Goal: Task Accomplishment & Management: Manage account settings

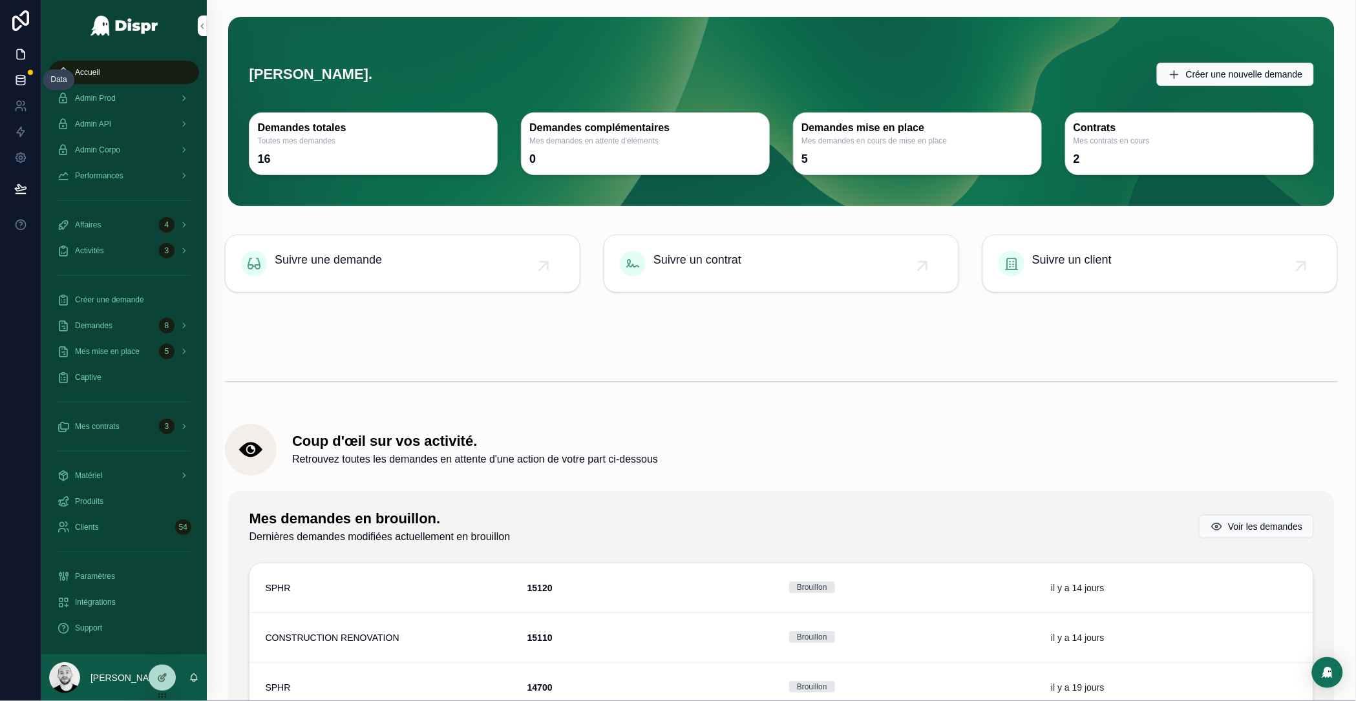
click at [18, 84] on icon at bounding box center [20, 80] width 13 height 13
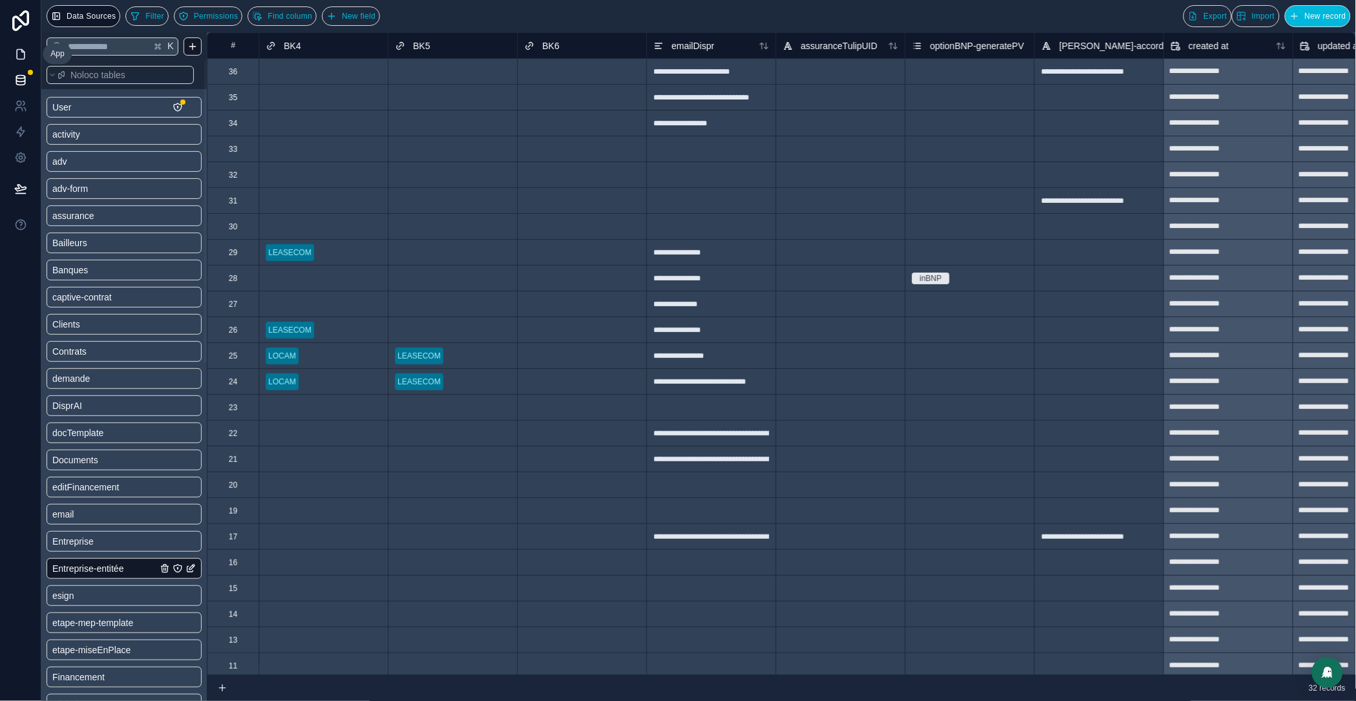
click at [23, 46] on link at bounding box center [20, 54] width 41 height 26
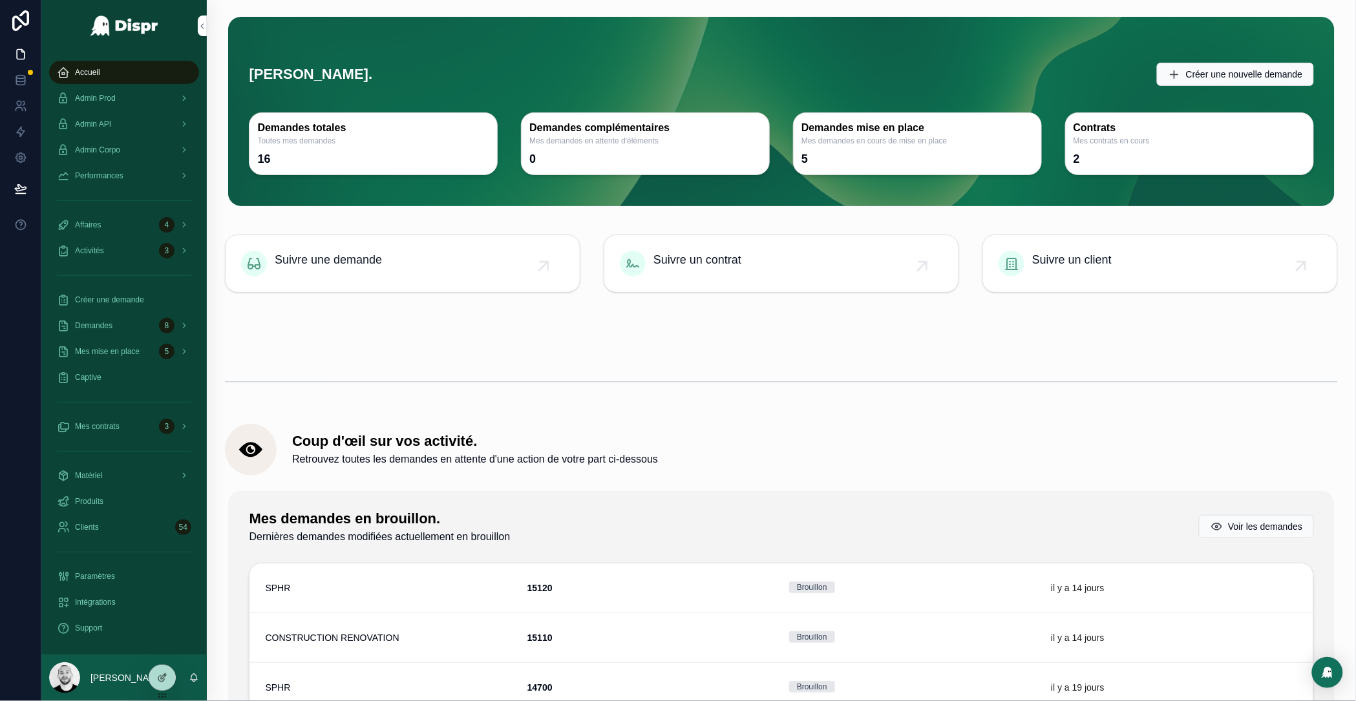
click at [131, 288] on div "Créer une demande" at bounding box center [124, 300] width 166 height 26
click at [133, 294] on div "Créer une demande" at bounding box center [124, 300] width 134 height 21
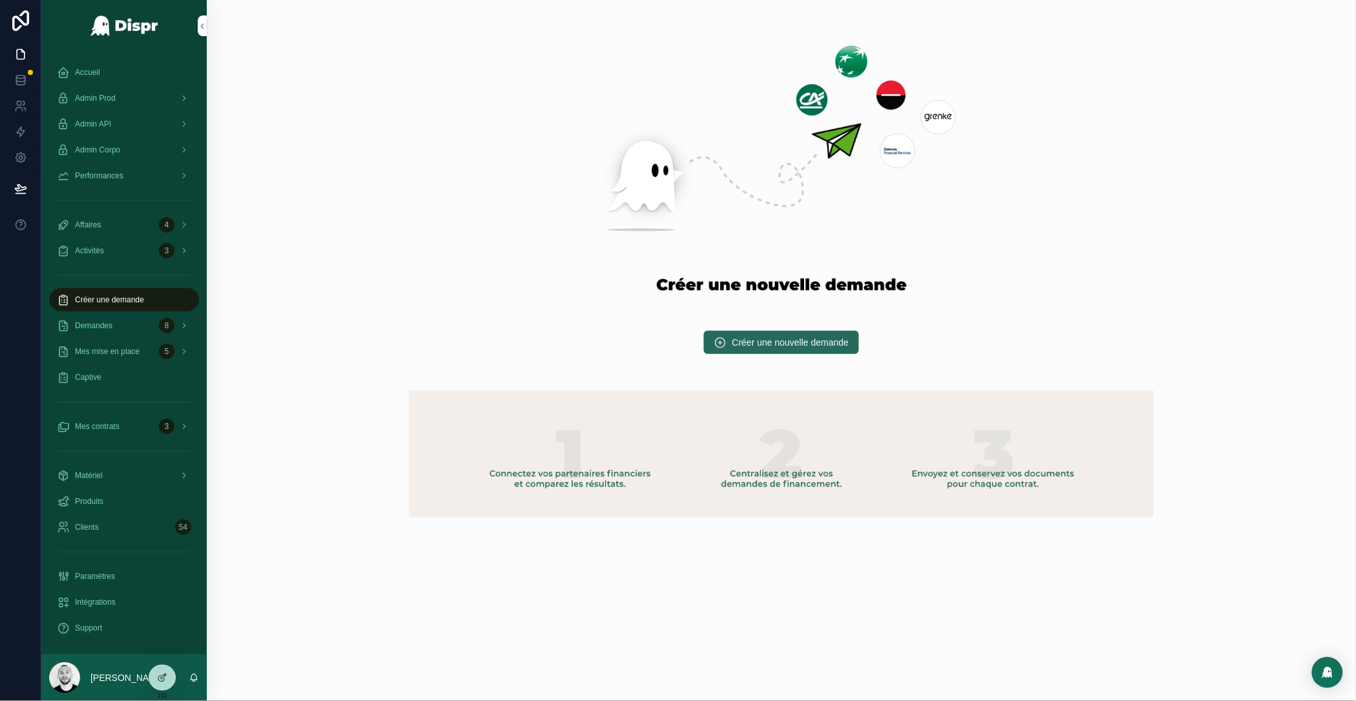
click at [748, 341] on span "Créer une nouvelle demande" at bounding box center [791, 342] width 117 height 13
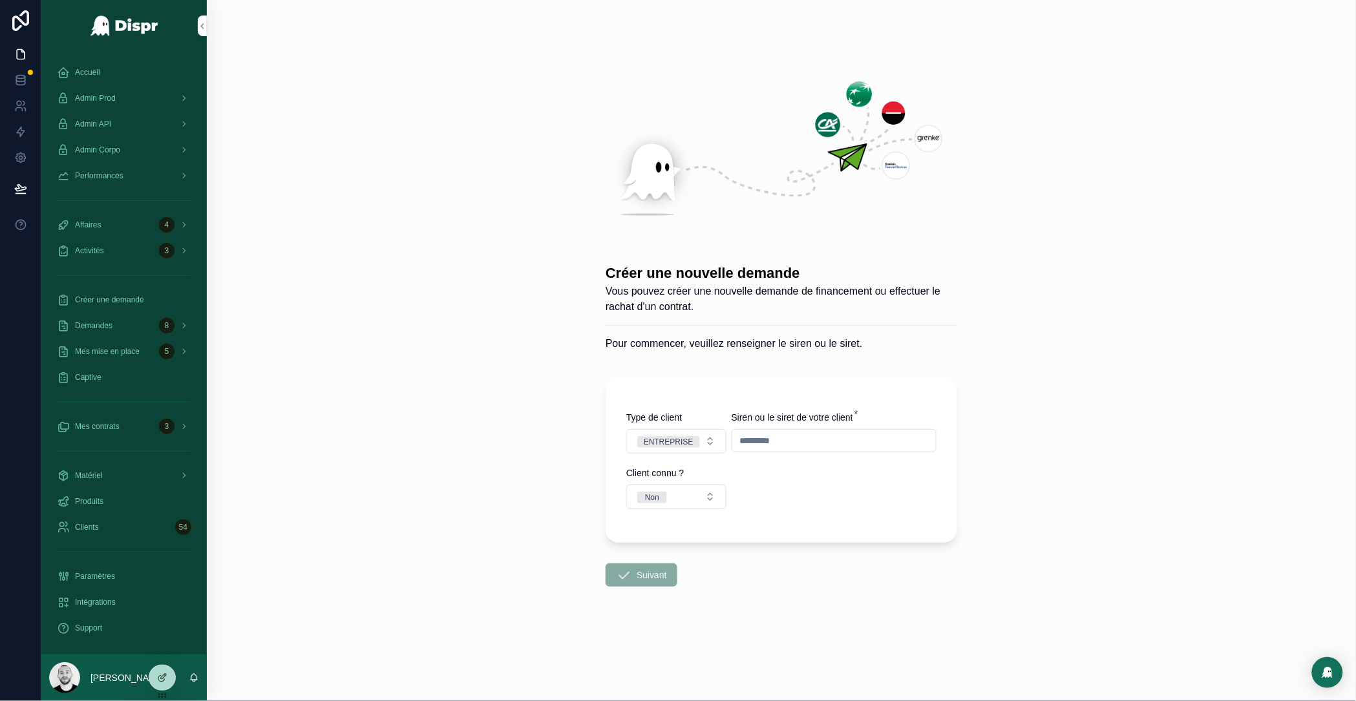
click at [771, 444] on input "scrollable content" at bounding box center [835, 441] width 204 height 18
type input "*********"
click at [618, 576] on icon "scrollable content" at bounding box center [624, 576] width 16 height 16
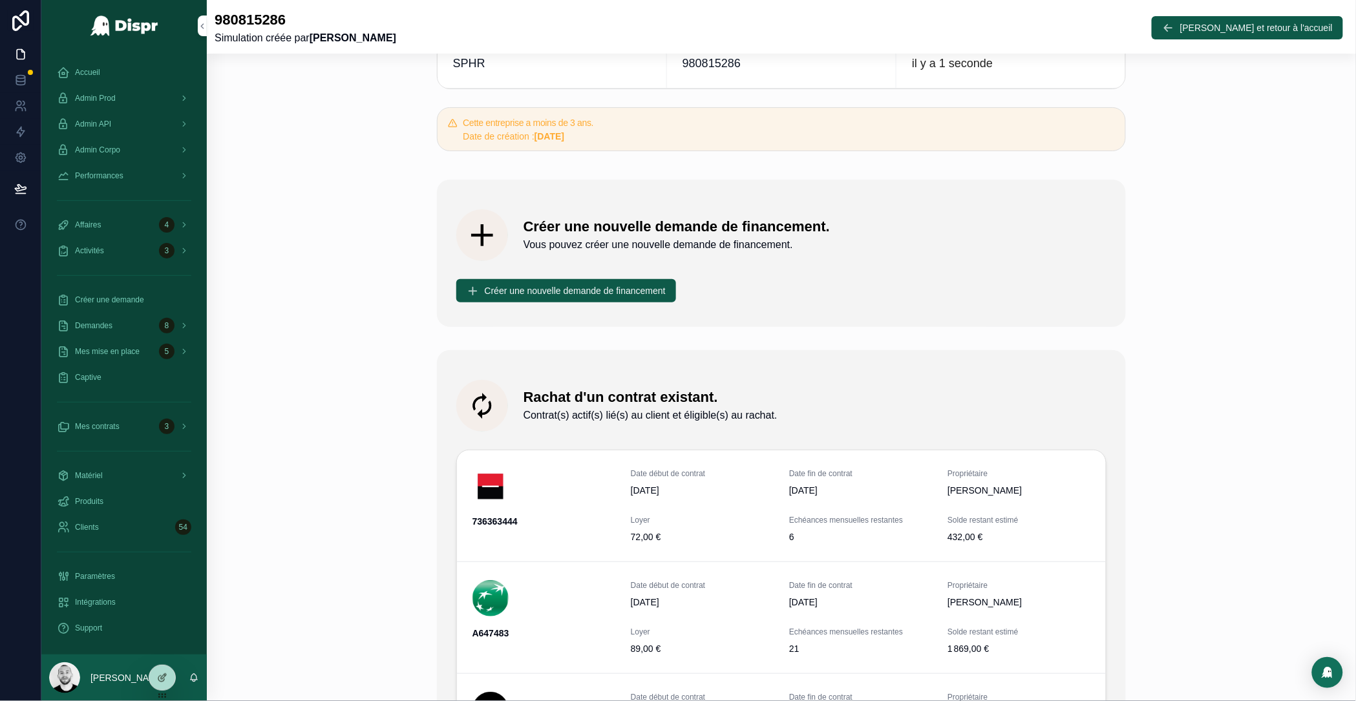
scroll to position [118, 0]
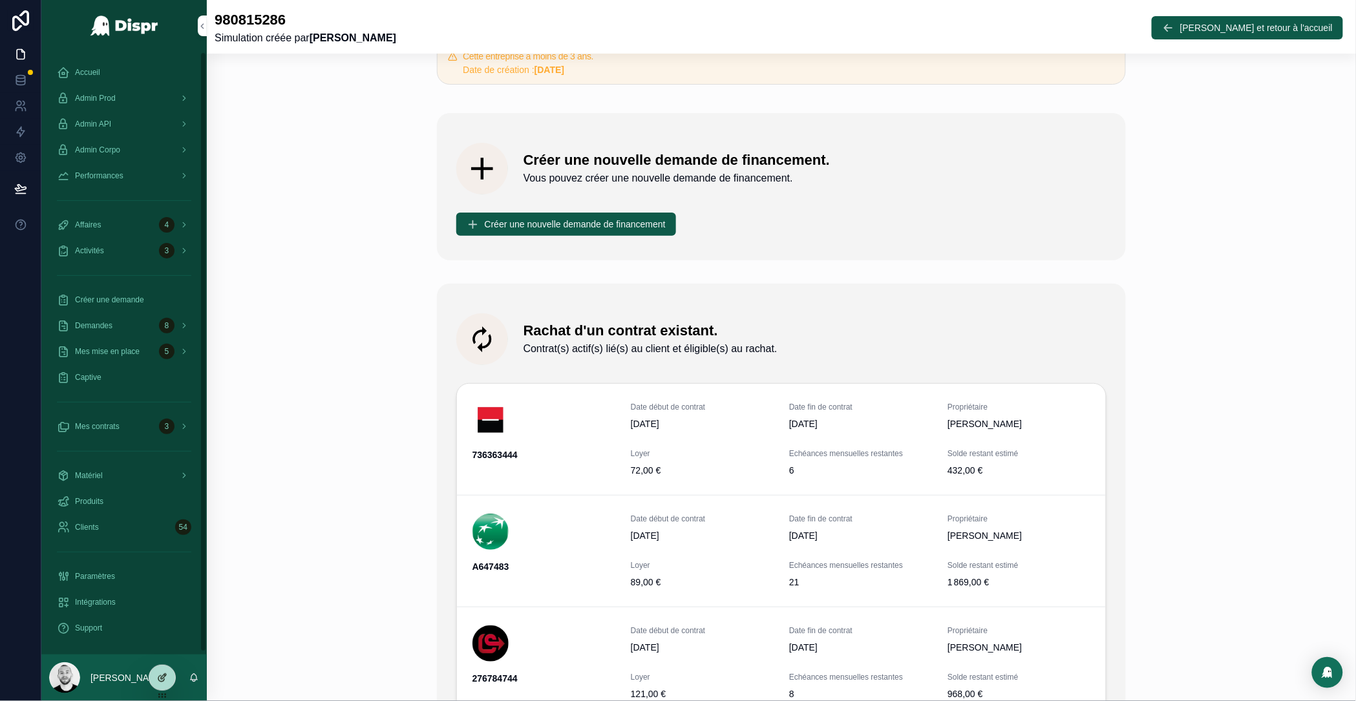
click at [156, 687] on div at bounding box center [162, 678] width 26 height 25
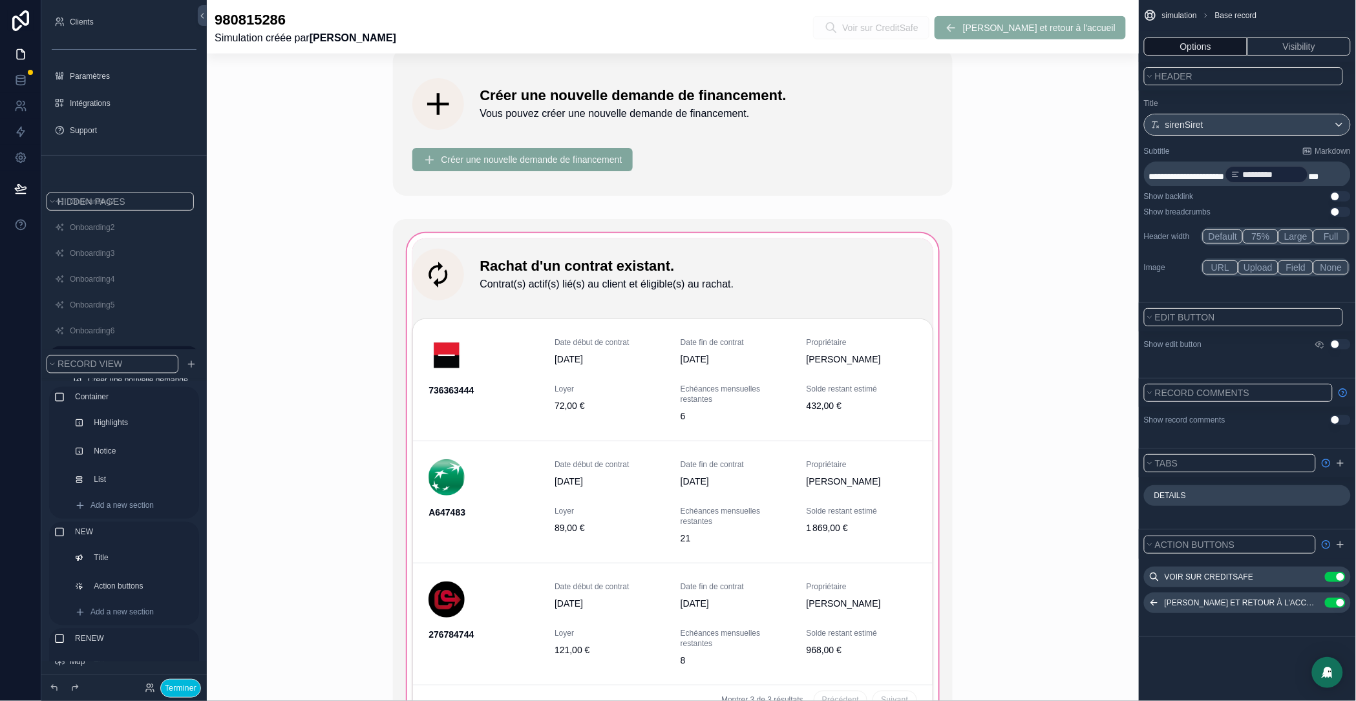
scroll to position [916, 0]
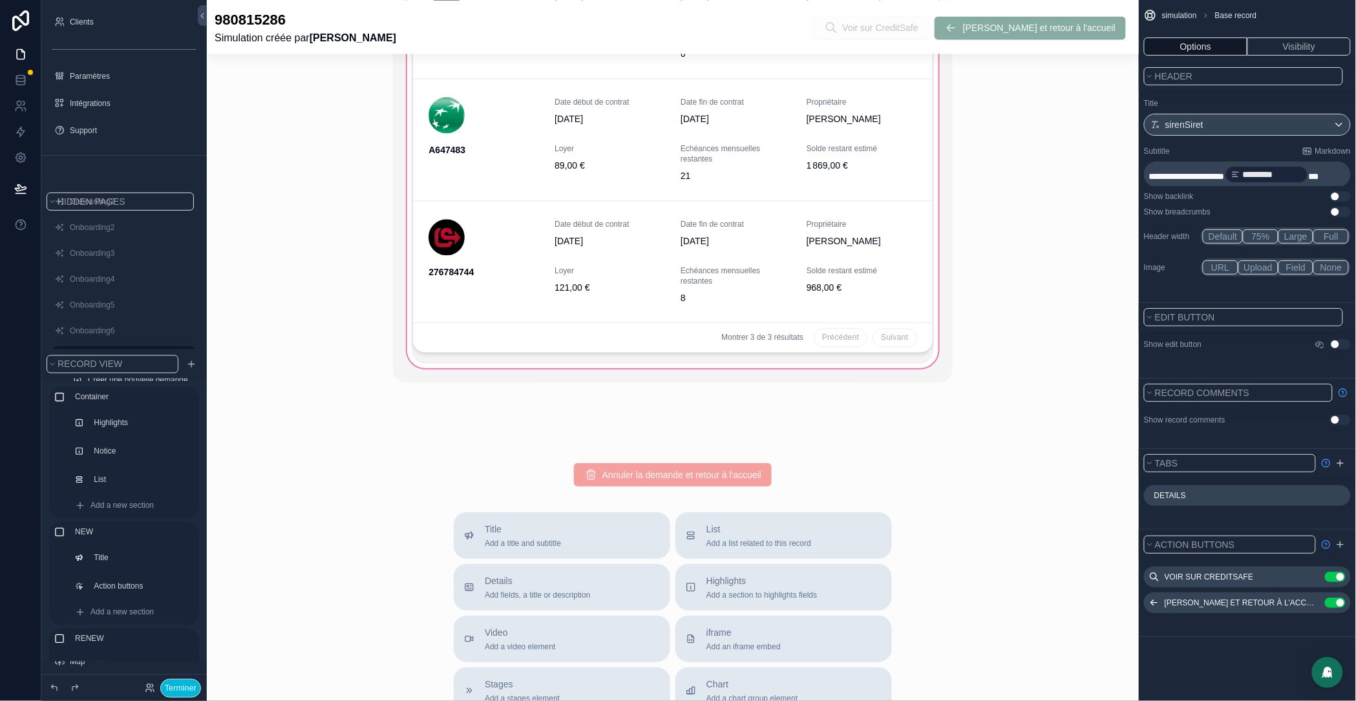
click at [919, 172] on div "scrollable content" at bounding box center [672, 119] width 559 height 526
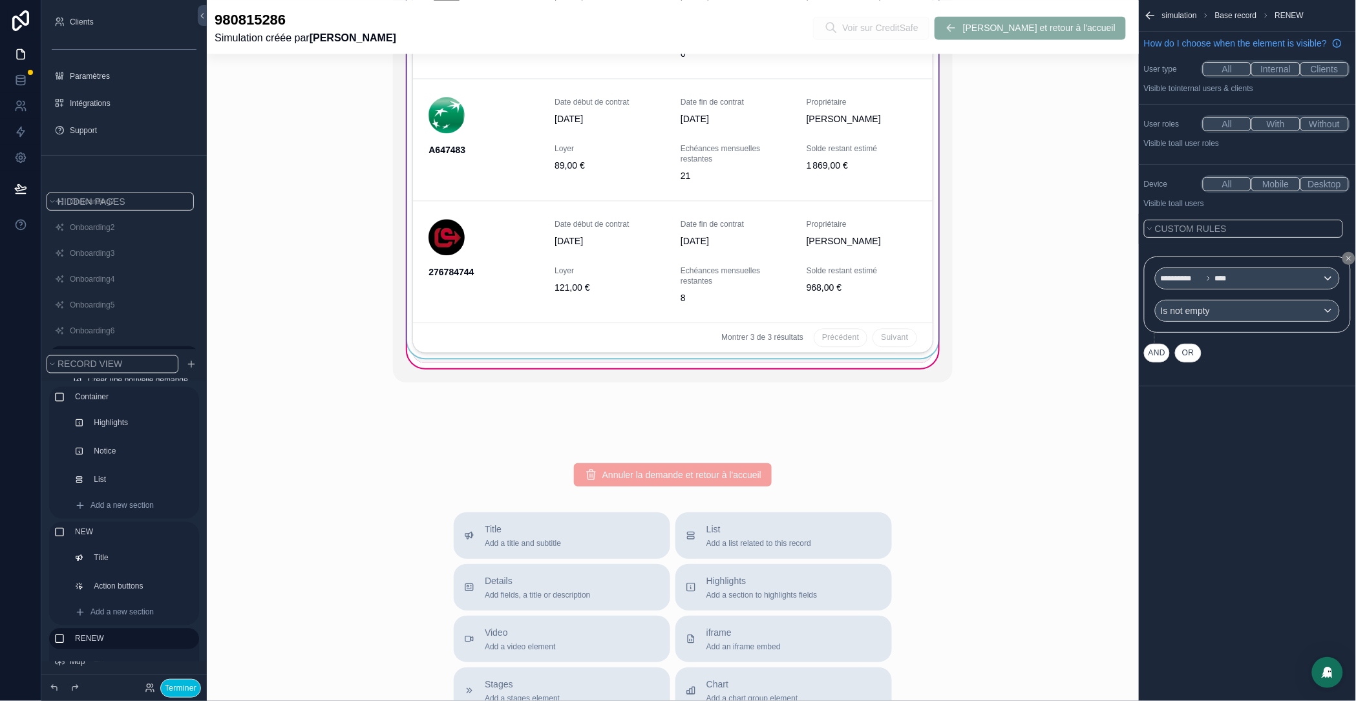
click at [924, 200] on div "scrollable content" at bounding box center [673, 157] width 536 height 412
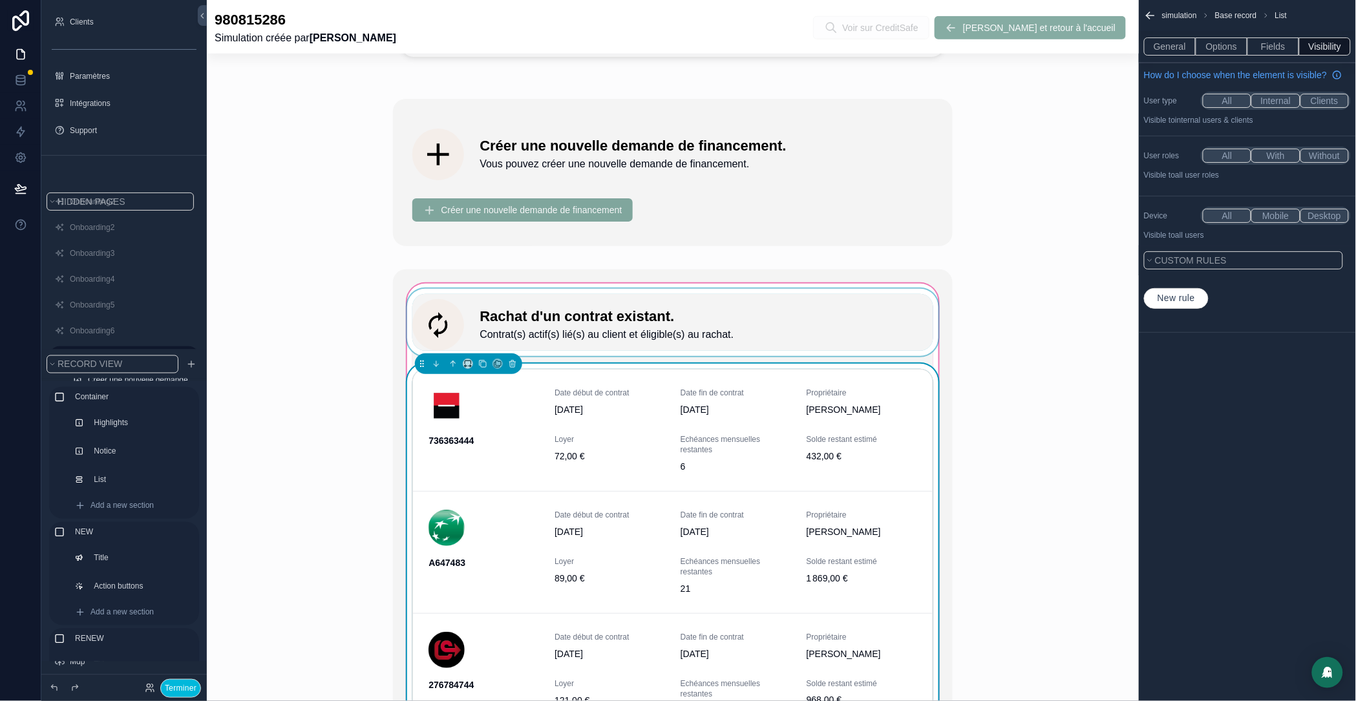
scroll to position [501, 0]
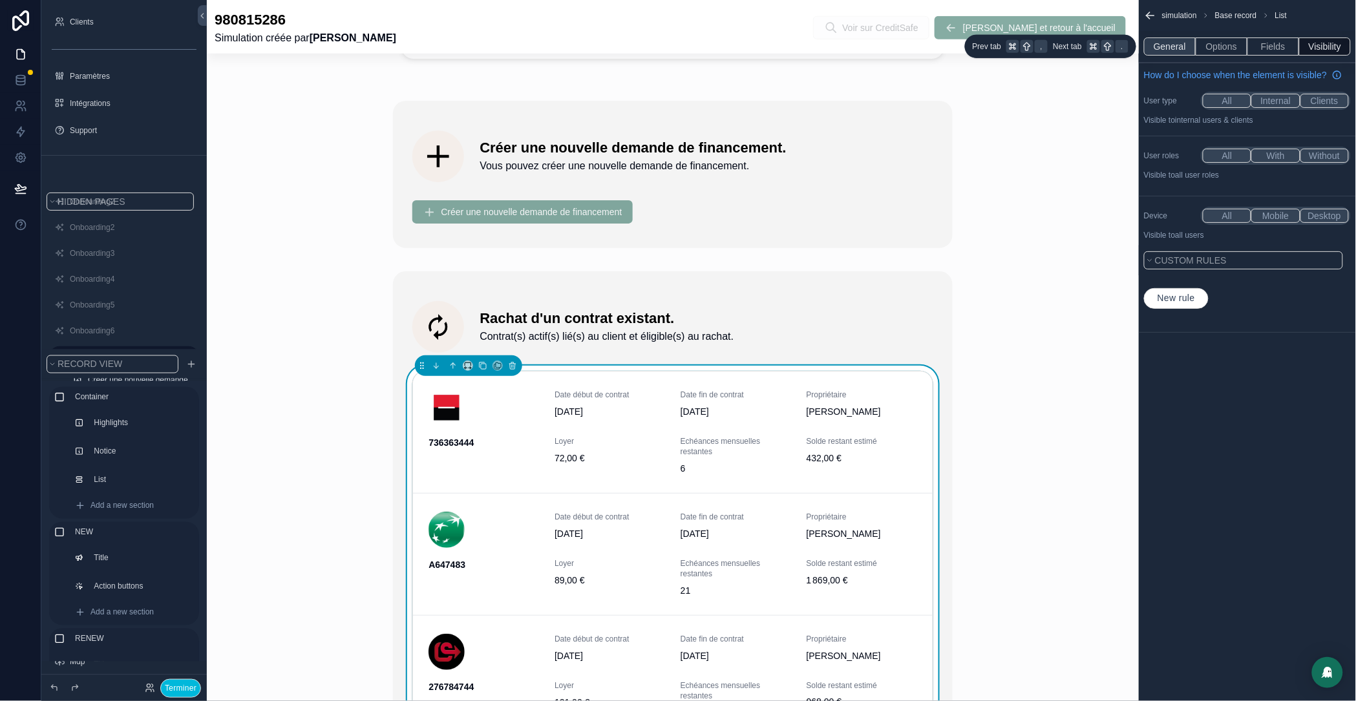
click at [1173, 45] on button "General" at bounding box center [1170, 46] width 52 height 18
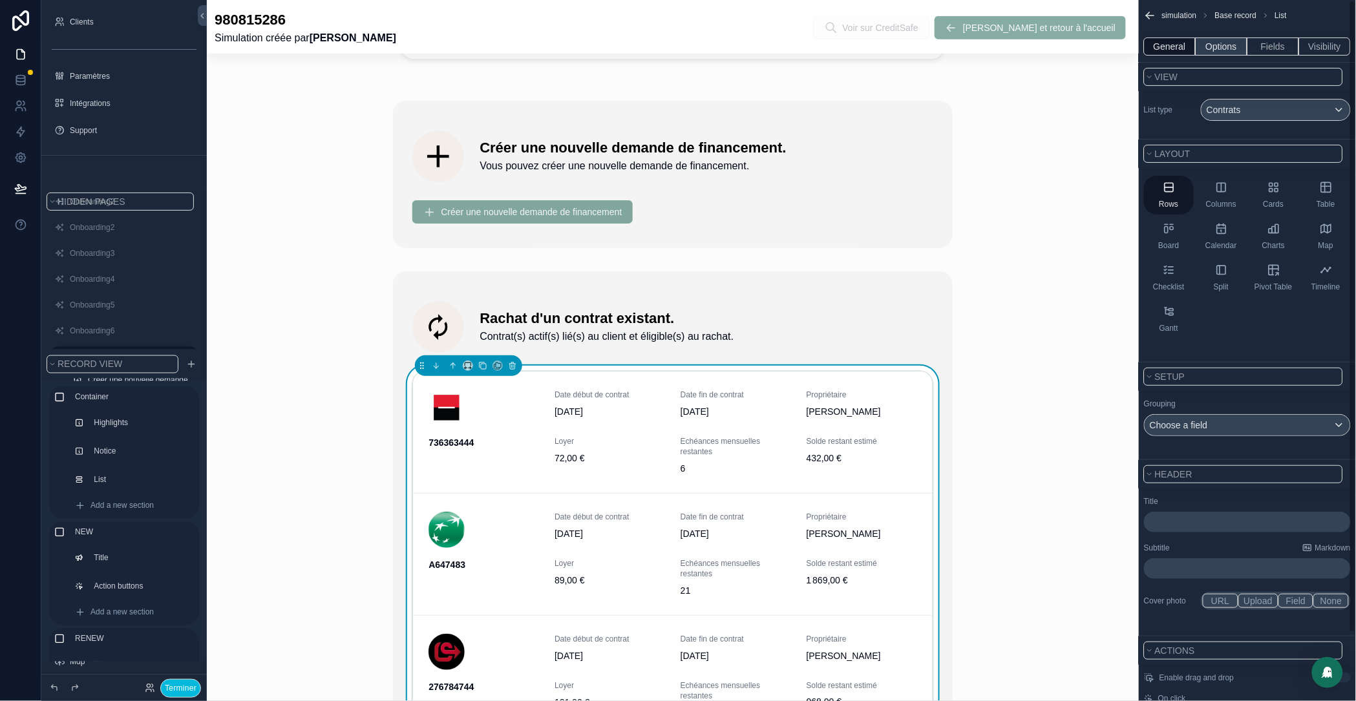
click at [1208, 48] on button "Options" at bounding box center [1222, 46] width 52 height 18
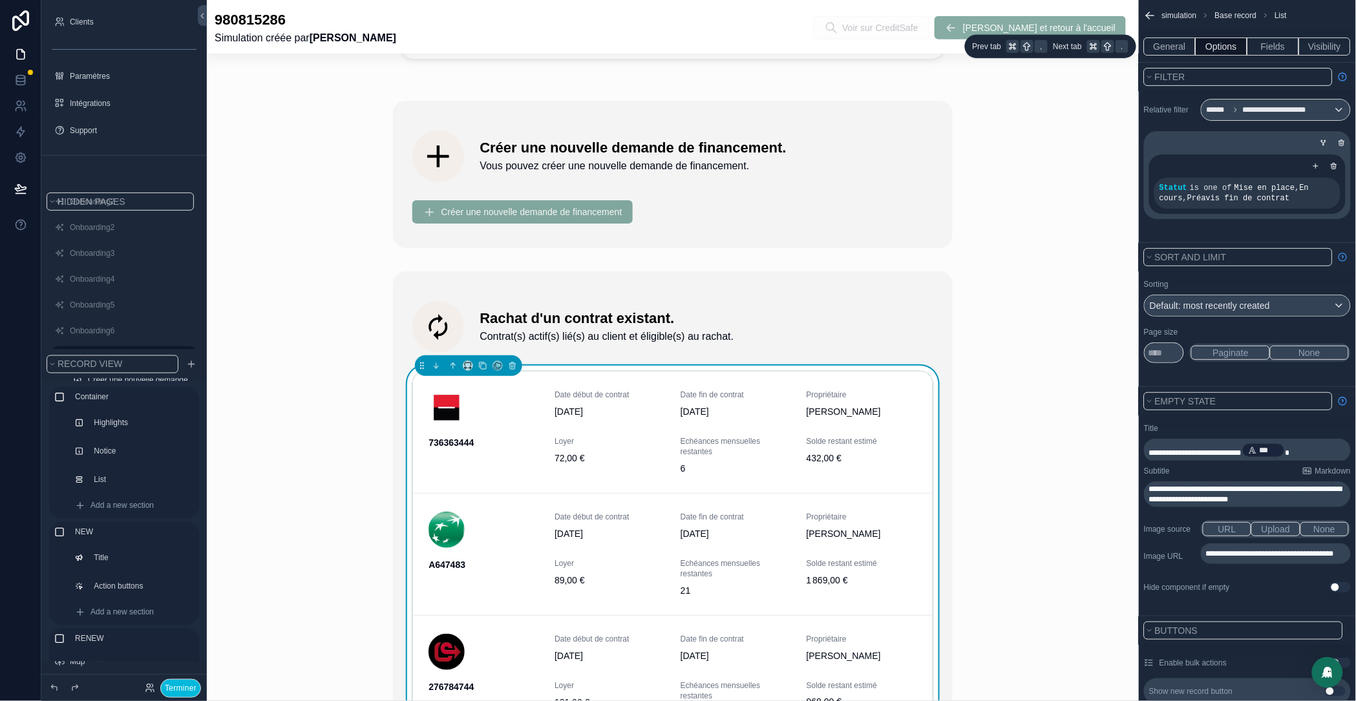
click at [1263, 56] on div "General Options Fields Visibility" at bounding box center [1247, 46] width 217 height 31
click at [1280, 54] on button "Fields" at bounding box center [1274, 46] width 52 height 18
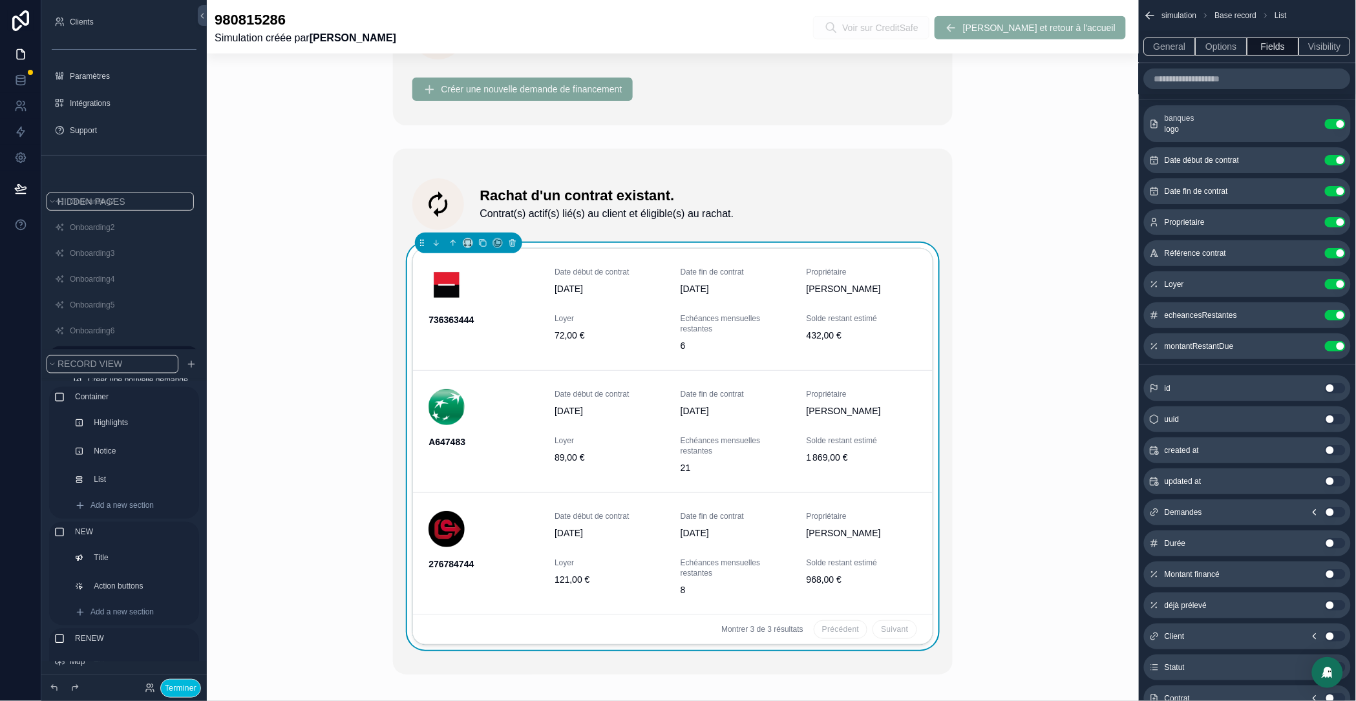
scroll to position [626, 0]
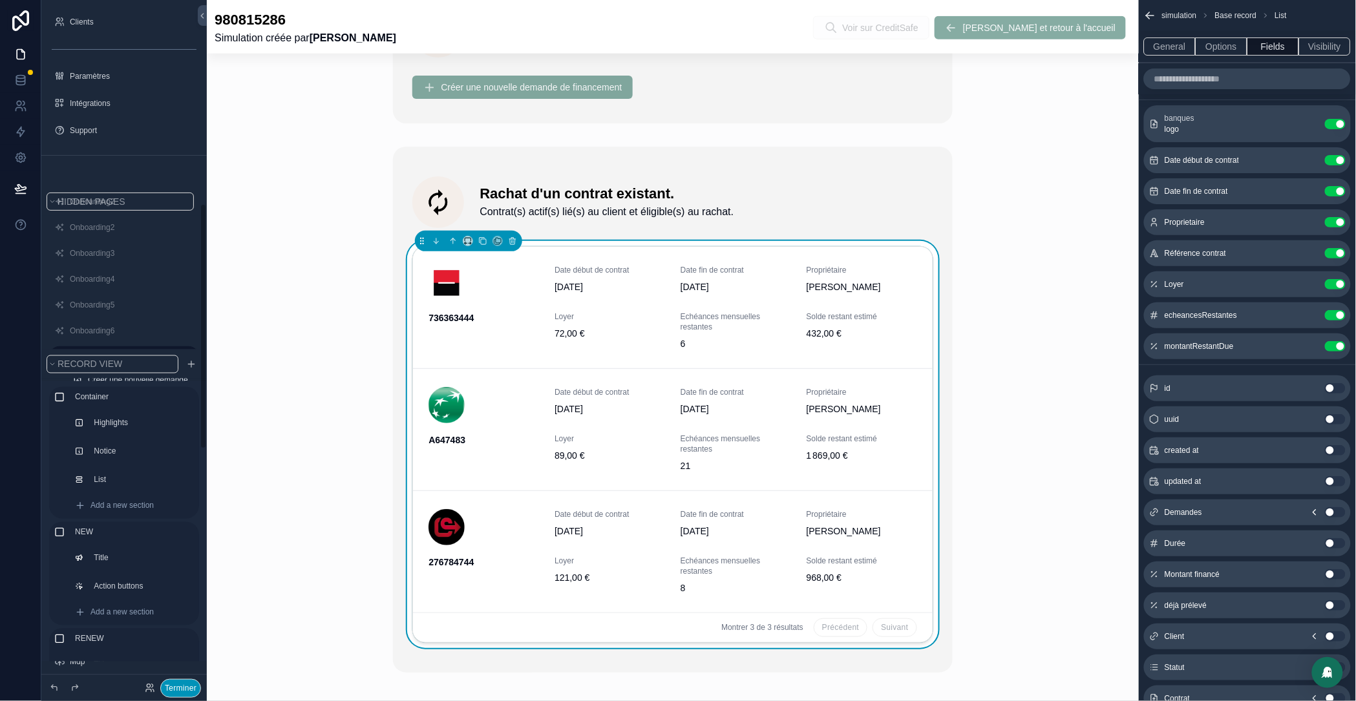
click at [175, 683] on button "Terminer" at bounding box center [180, 689] width 41 height 19
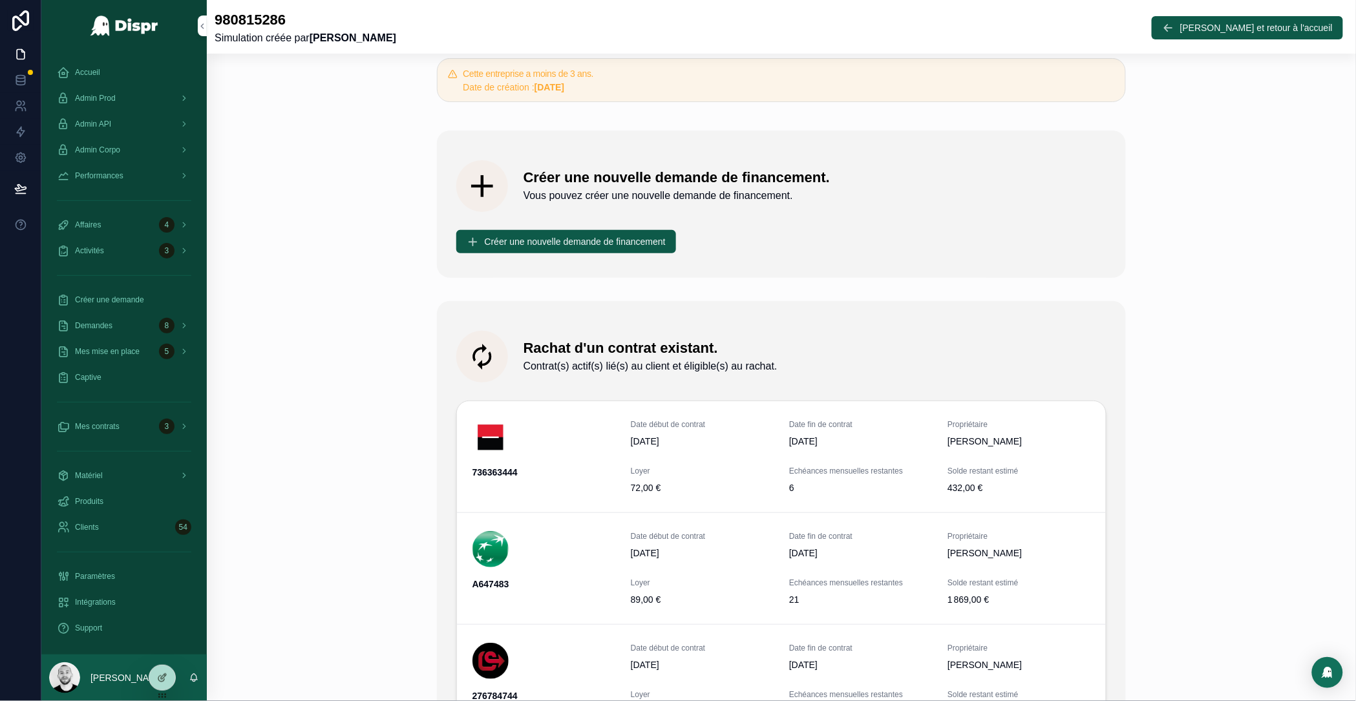
scroll to position [372, 0]
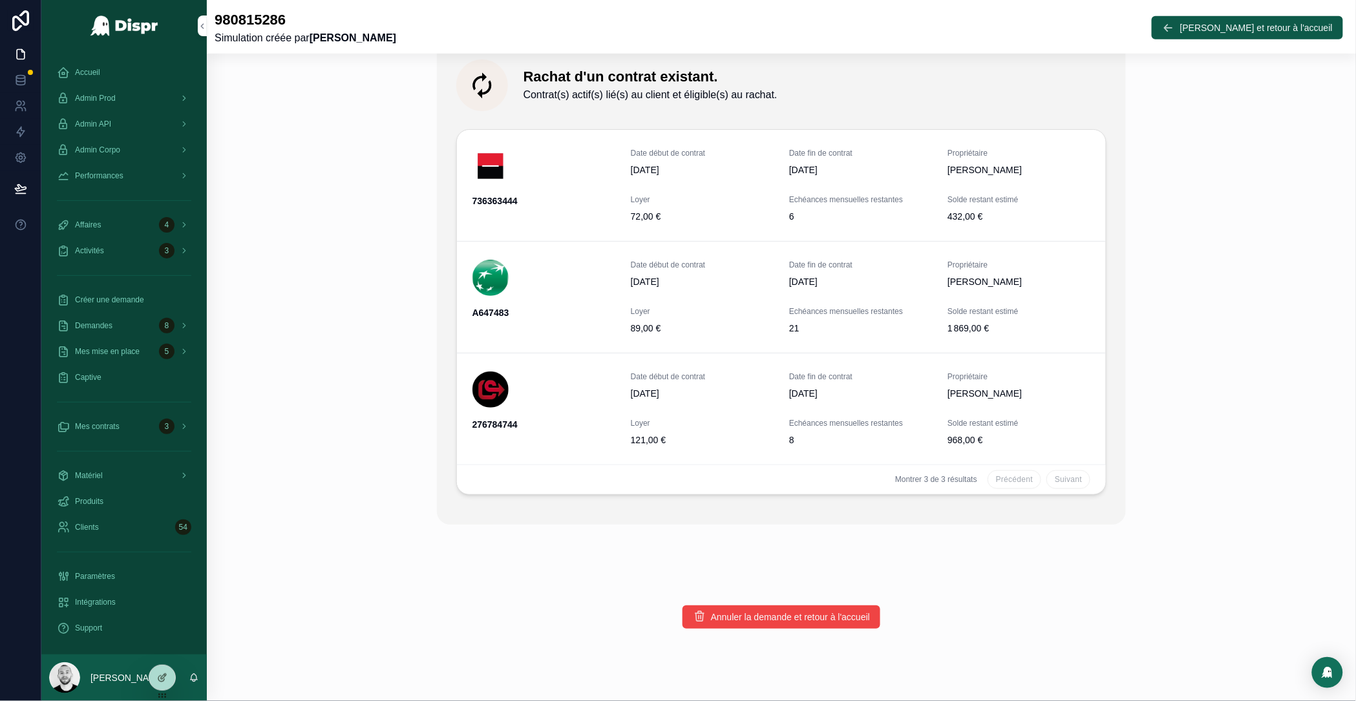
click at [1155, 333] on div "Client SPHR Siren / Siret 980815286 Créé il y a 38 secondes Cette entreprise a …" at bounding box center [782, 165] width 1150 height 937
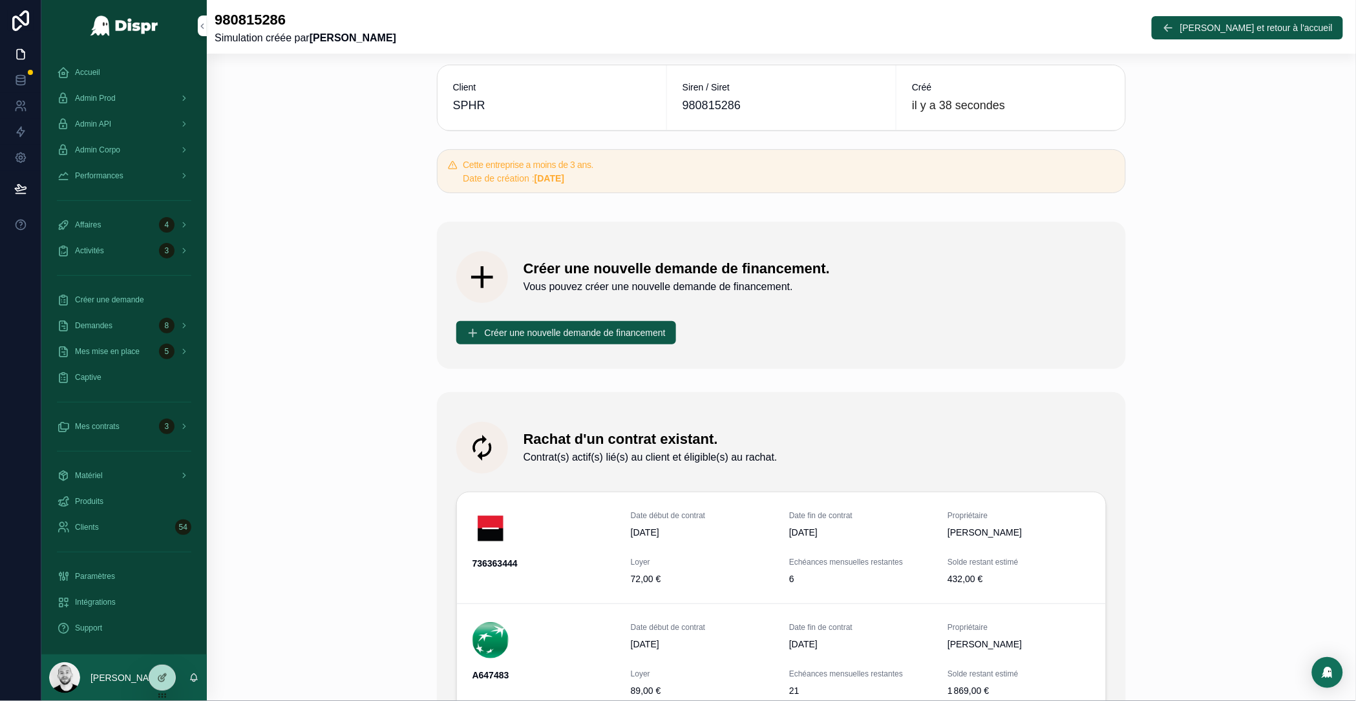
scroll to position [0, 0]
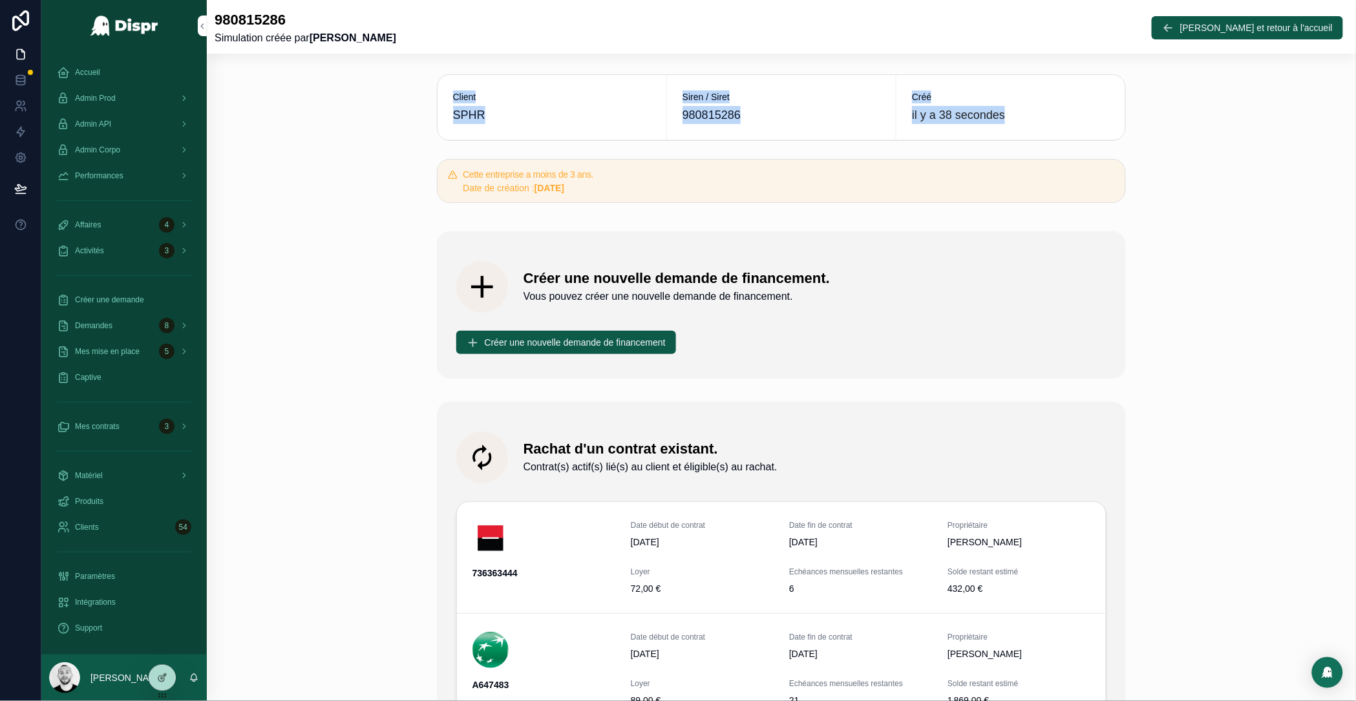
drag, startPoint x: 451, startPoint y: 94, endPoint x: 1071, endPoint y: 127, distance: 620.9
click at [1071, 127] on div "Client SPHR Siren / Siret 980815286 Créé il y a 38 secondes" at bounding box center [782, 107] width 690 height 67
click at [1219, 151] on div "Client SPHR Siren / Siret 980815286 Créé il y a 38 secondes Cette entreprise a …" at bounding box center [782, 537] width 1150 height 937
drag, startPoint x: 907, startPoint y: 90, endPoint x: 1062, endPoint y: 149, distance: 165.3
click at [1062, 149] on div "Client SPHR Siren / Siret 980815286 Créé il y a 38 secondes Cette entreprise a …" at bounding box center [781, 138] width 705 height 139
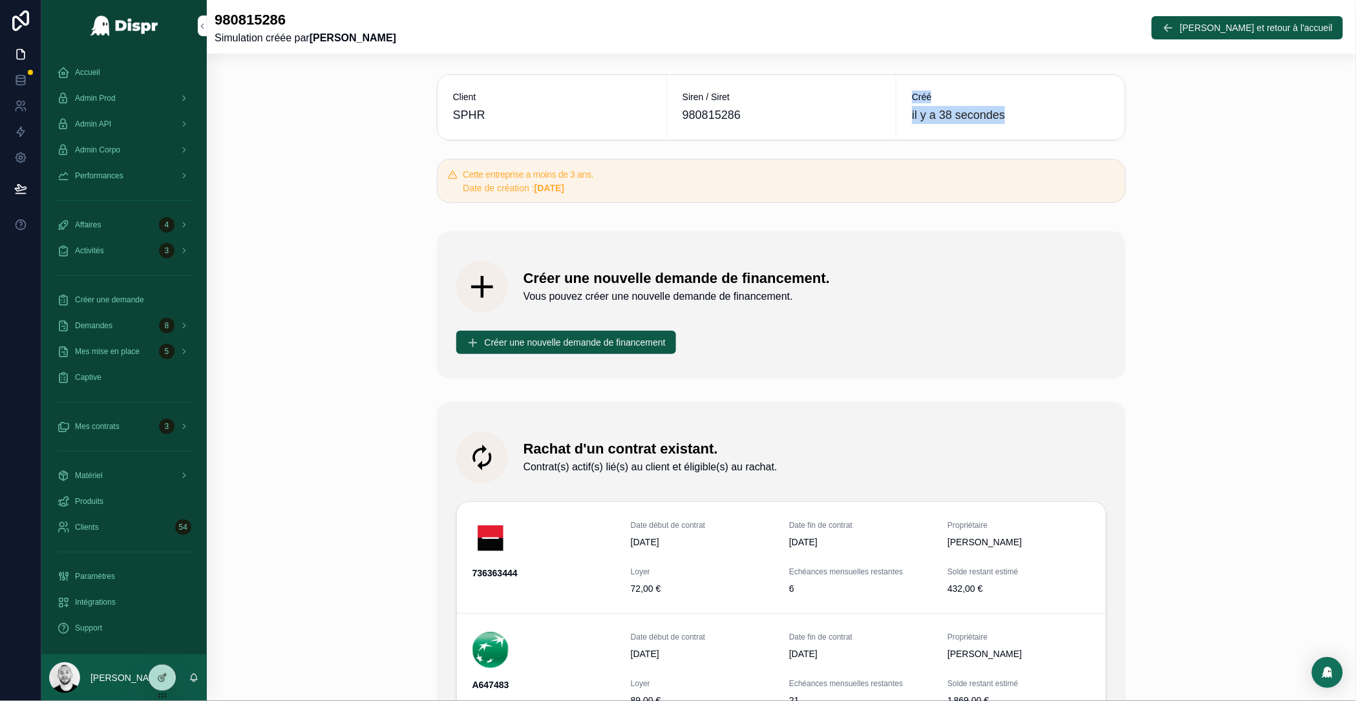
click at [974, 104] on div "Créé il y a 38 secondes" at bounding box center [1011, 108] width 198 height 34
click at [974, 116] on p "il y a 38 secondes" at bounding box center [958, 115] width 93 height 18
drag, startPoint x: 459, startPoint y: 177, endPoint x: 661, endPoint y: 199, distance: 203.6
click at [661, 199] on div "Cette entreprise a moins de 3 ans. Date de création : 12/10/2023" at bounding box center [782, 181] width 690 height 44
click at [674, 200] on div "Cette entreprise a moins de 3 ans. Date de création : 12/10/2023" at bounding box center [782, 181] width 690 height 44
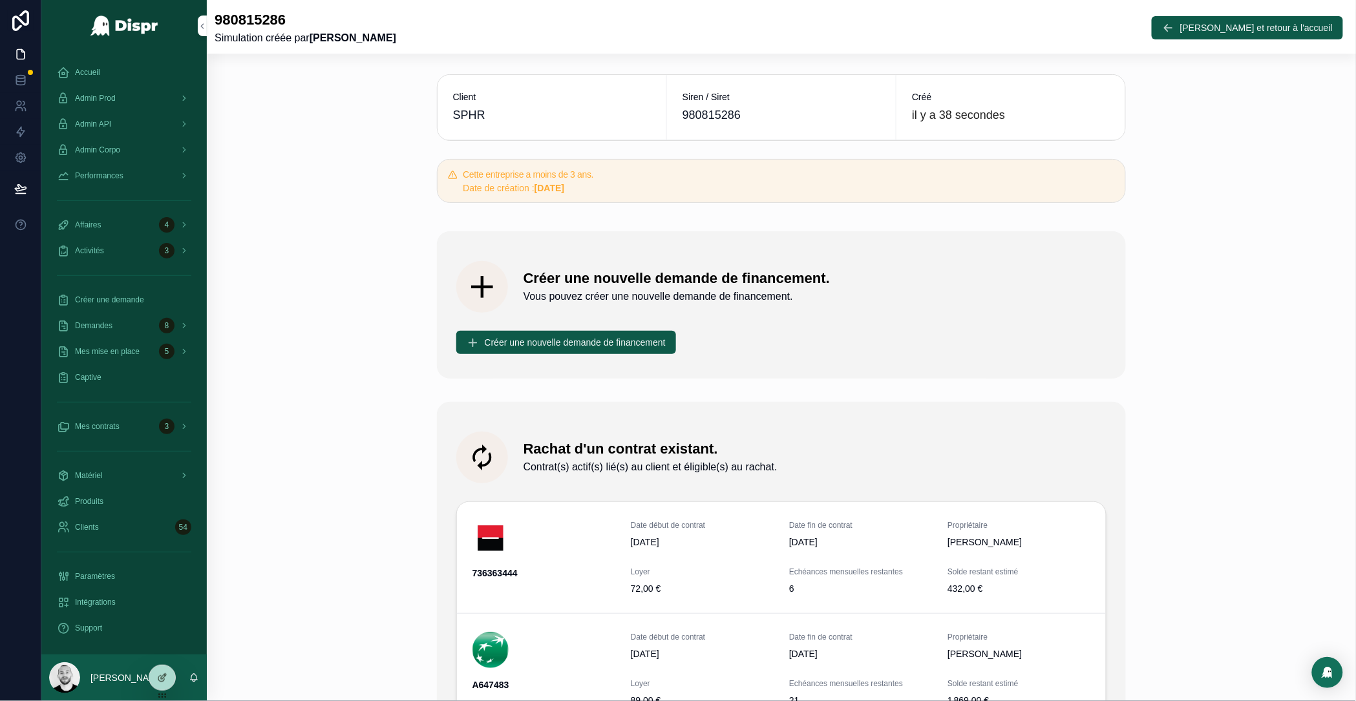
drag, startPoint x: 595, startPoint y: 186, endPoint x: 442, endPoint y: 169, distance: 154.7
click at [442, 169] on div "Cette entreprise a moins de 3 ans. Date de création : 12/10/2023" at bounding box center [782, 181] width 690 height 44
click at [348, 182] on div "Client SPHR Siren / Siret 980815286 Créé il y a 38 secondes Cette entreprise a …" at bounding box center [782, 537] width 1150 height 937
click at [537, 165] on div "Cette entreprise a moins de 3 ans. Date de création : 12/10/2023" at bounding box center [782, 181] width 690 height 44
click at [537, 166] on div "Cette entreprise a moins de 3 ans. Date de création : 12/10/2023" at bounding box center [782, 181] width 690 height 44
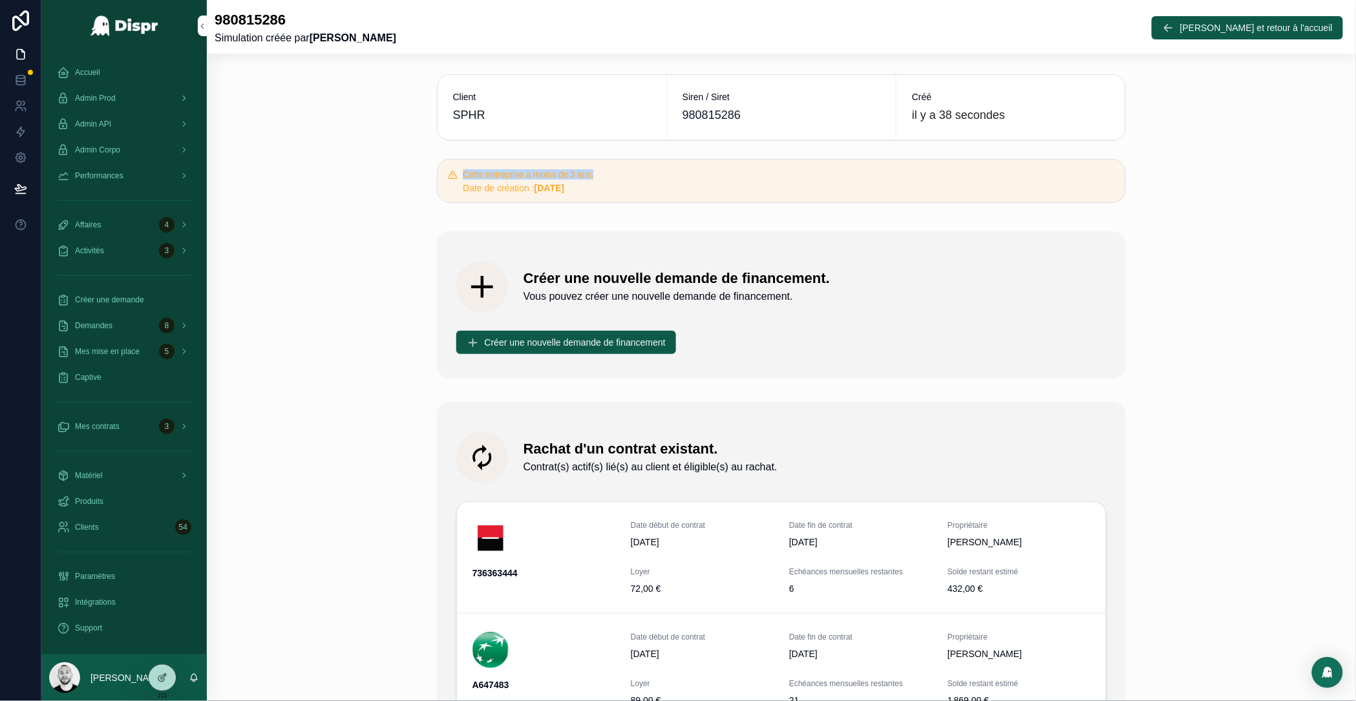
click at [537, 166] on div "Cette entreprise a moins de 3 ans. Date de création : 12/10/2023" at bounding box center [782, 181] width 690 height 44
click at [634, 187] on div "Date de création : 12/10/2023" at bounding box center [789, 188] width 652 height 13
drag, startPoint x: 615, startPoint y: 188, endPoint x: 453, endPoint y: 165, distance: 163.3
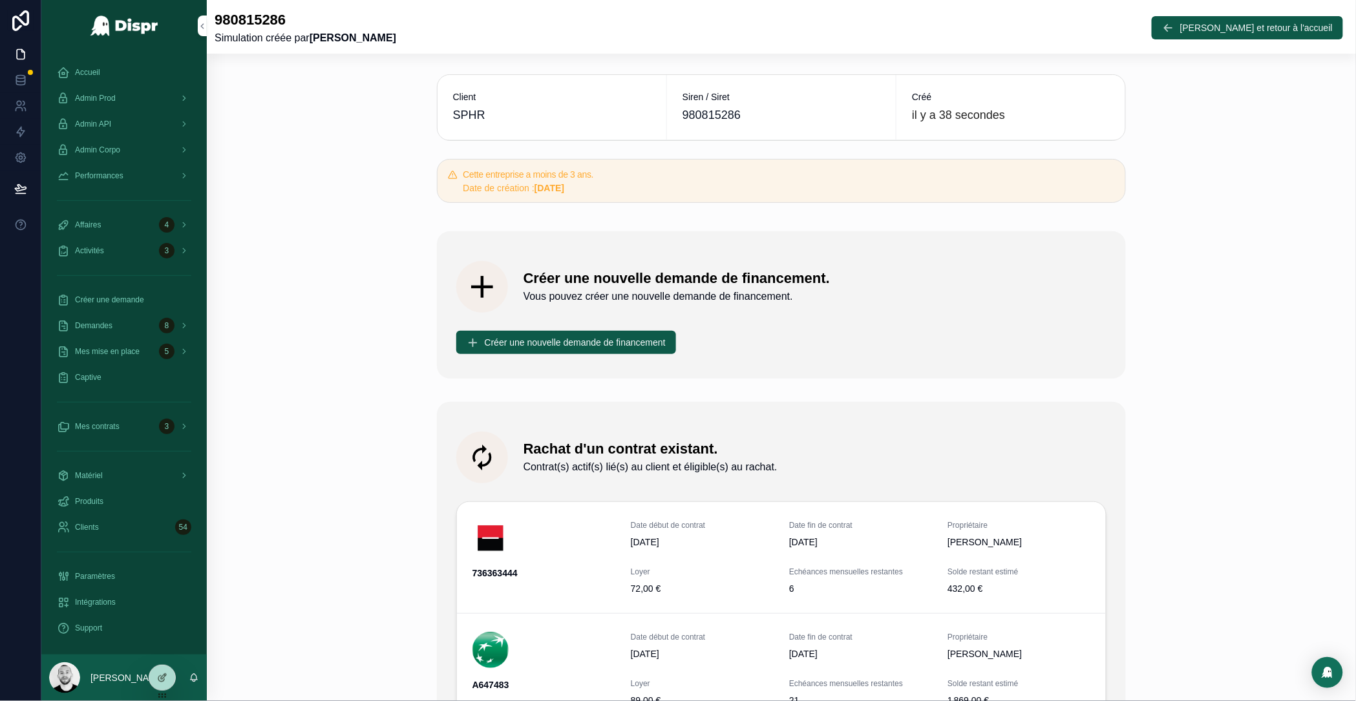
click at [453, 165] on div "Cette entreprise a moins de 3 ans. Date de création : 12/10/2023" at bounding box center [782, 181] width 690 height 44
click at [742, 152] on div "Client SPHR Siren / Siret 980815286 Créé il y a 38 secondes Cette entreprise a …" at bounding box center [781, 138] width 705 height 139
click at [100, 100] on span "Admin Prod" at bounding box center [95, 98] width 41 height 10
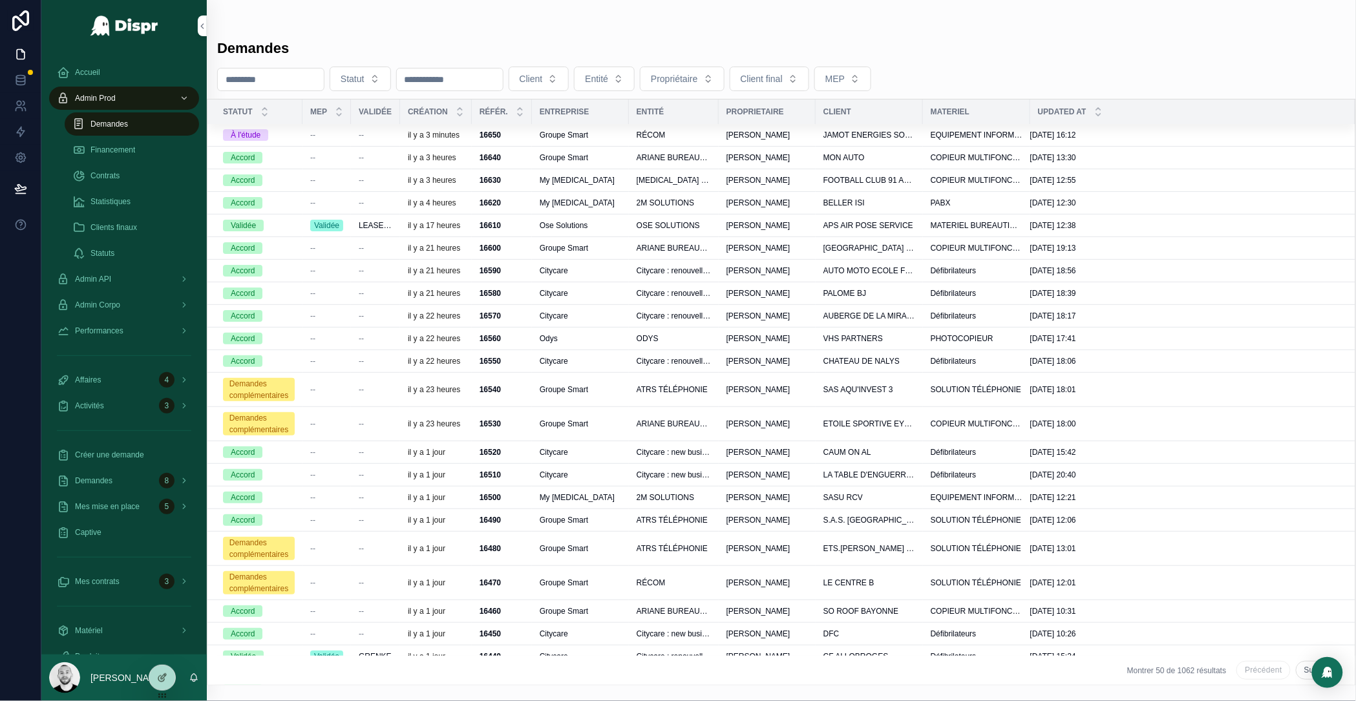
click at [328, 136] on div "--" at bounding box center [326, 135] width 33 height 10
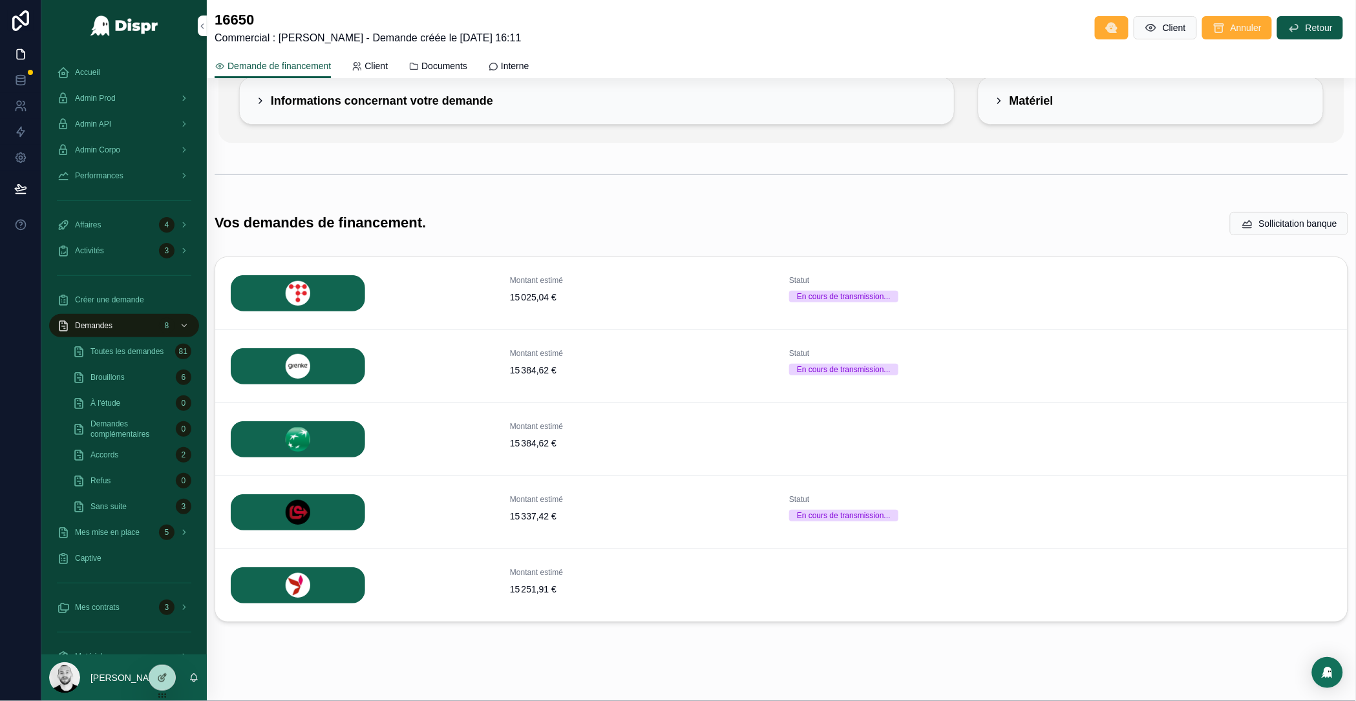
scroll to position [134, 0]
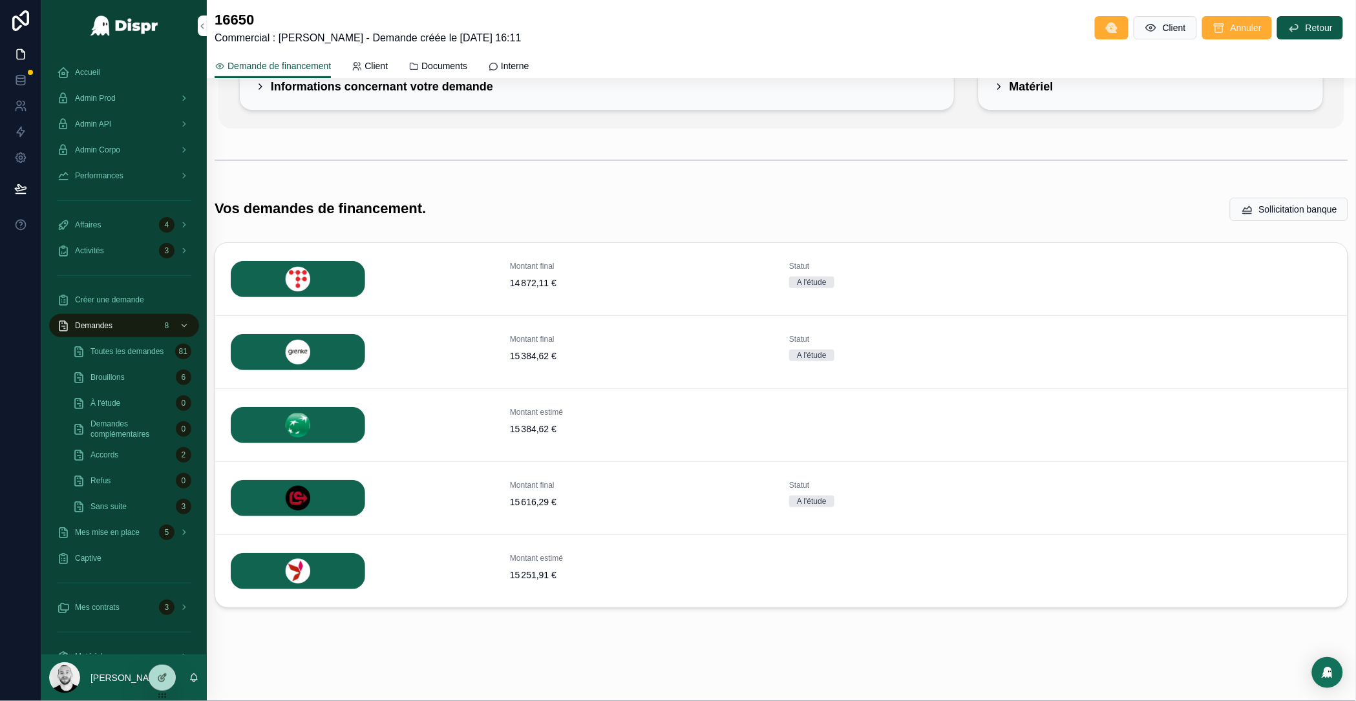
click at [0, 0] on icon "scrollable content" at bounding box center [0, 0] width 0 height 0
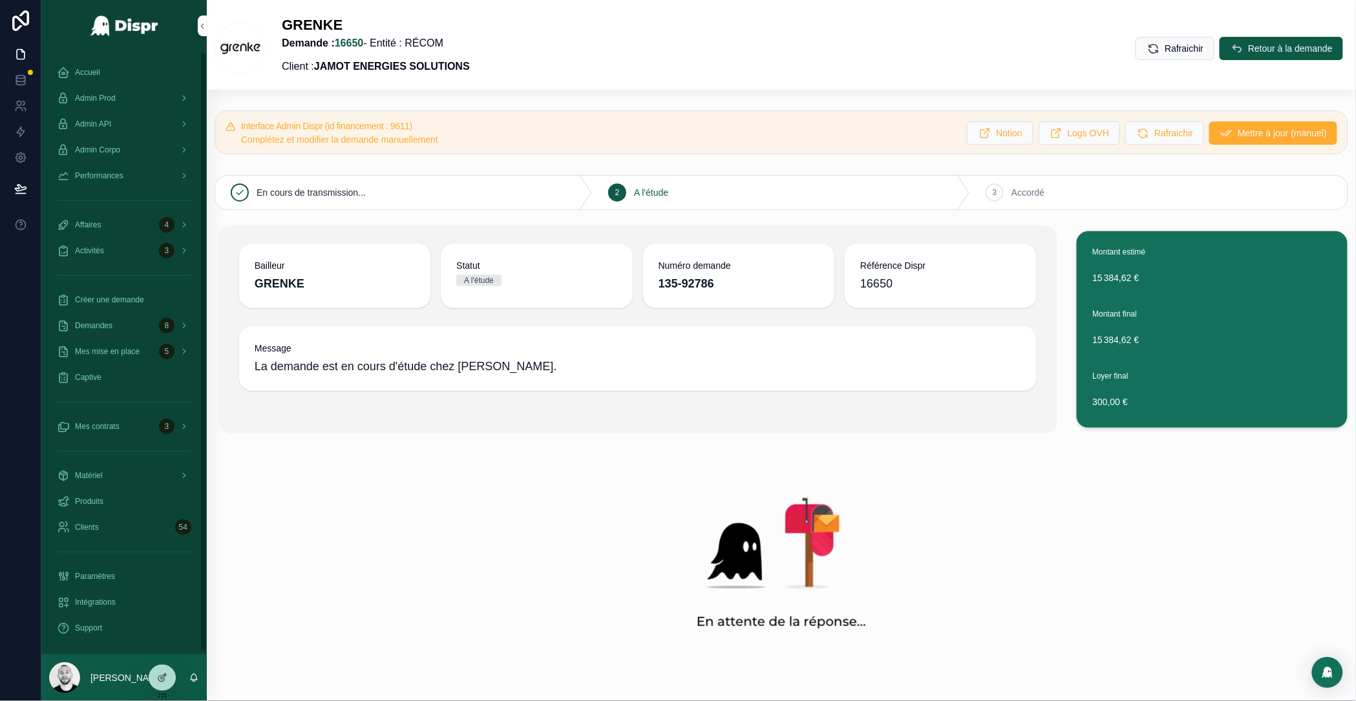
click at [120, 78] on div "Accueil" at bounding box center [124, 72] width 134 height 21
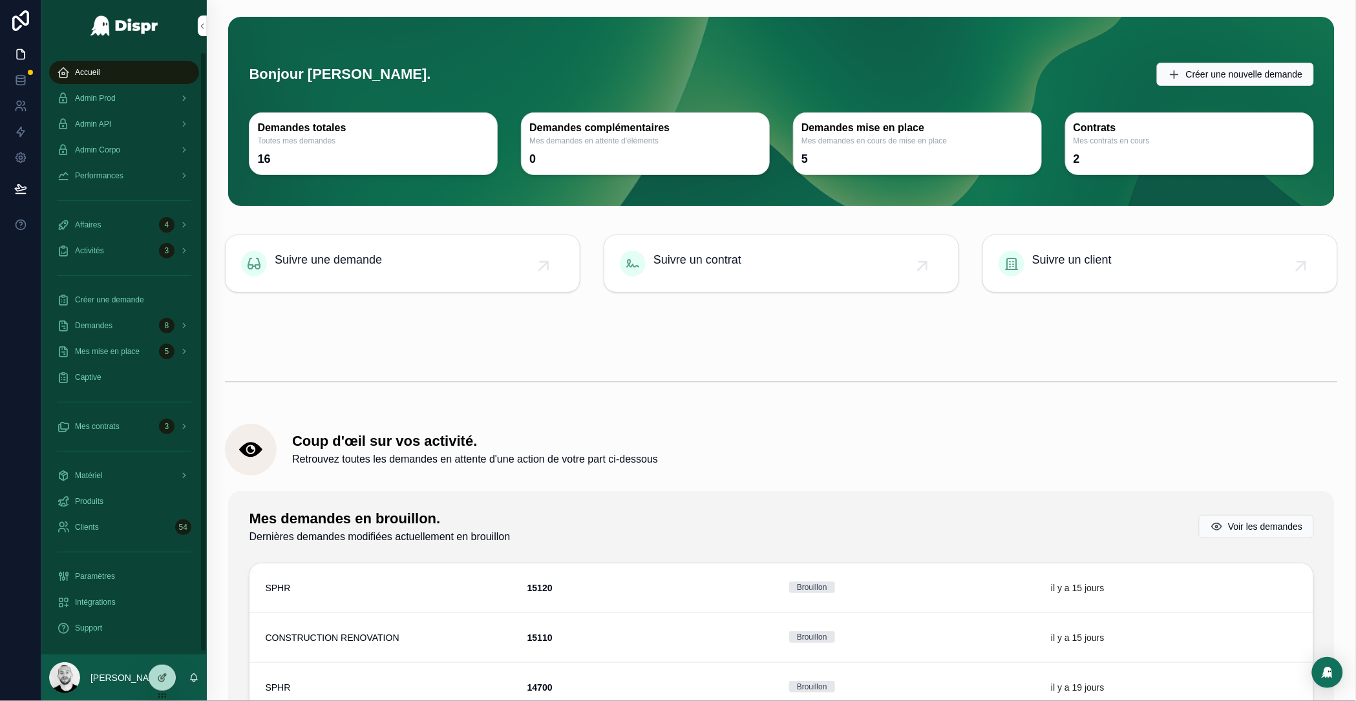
click at [114, 96] on span "Admin Prod" at bounding box center [95, 98] width 41 height 10
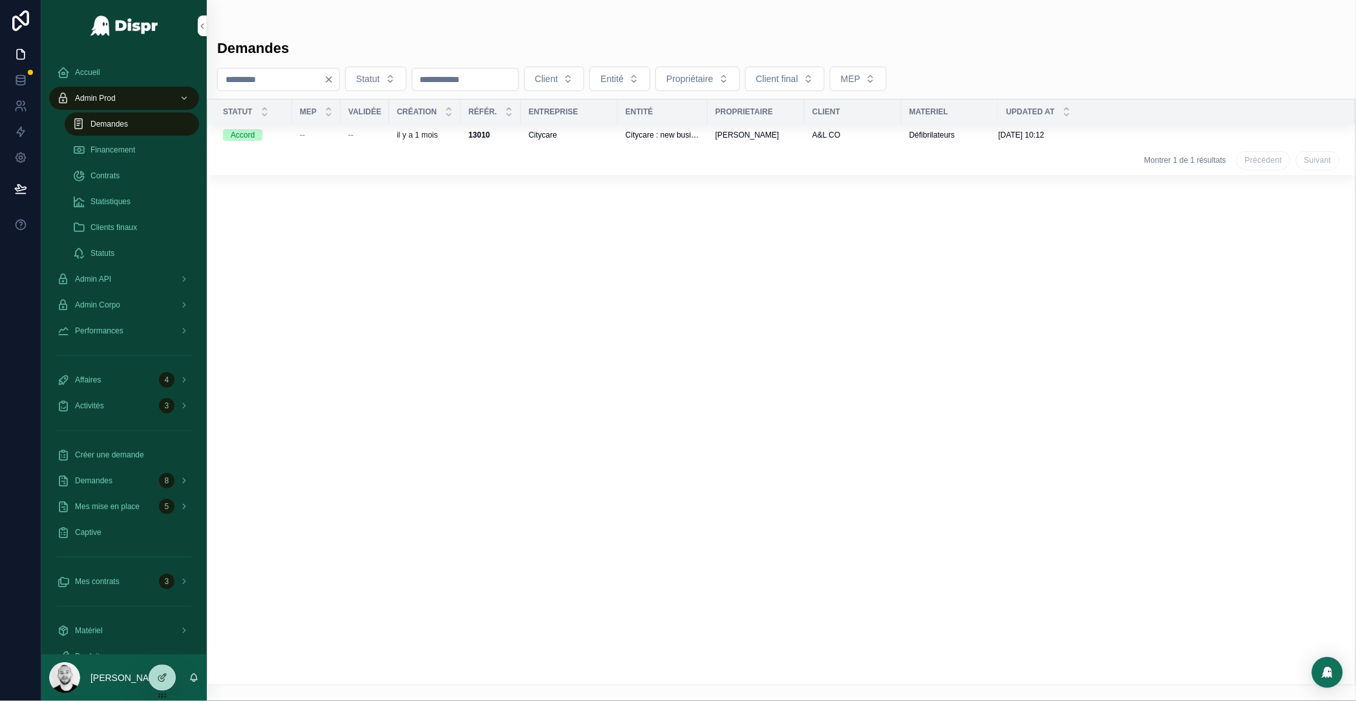
type input "****"
click at [309, 133] on div "--" at bounding box center [316, 135] width 33 height 10
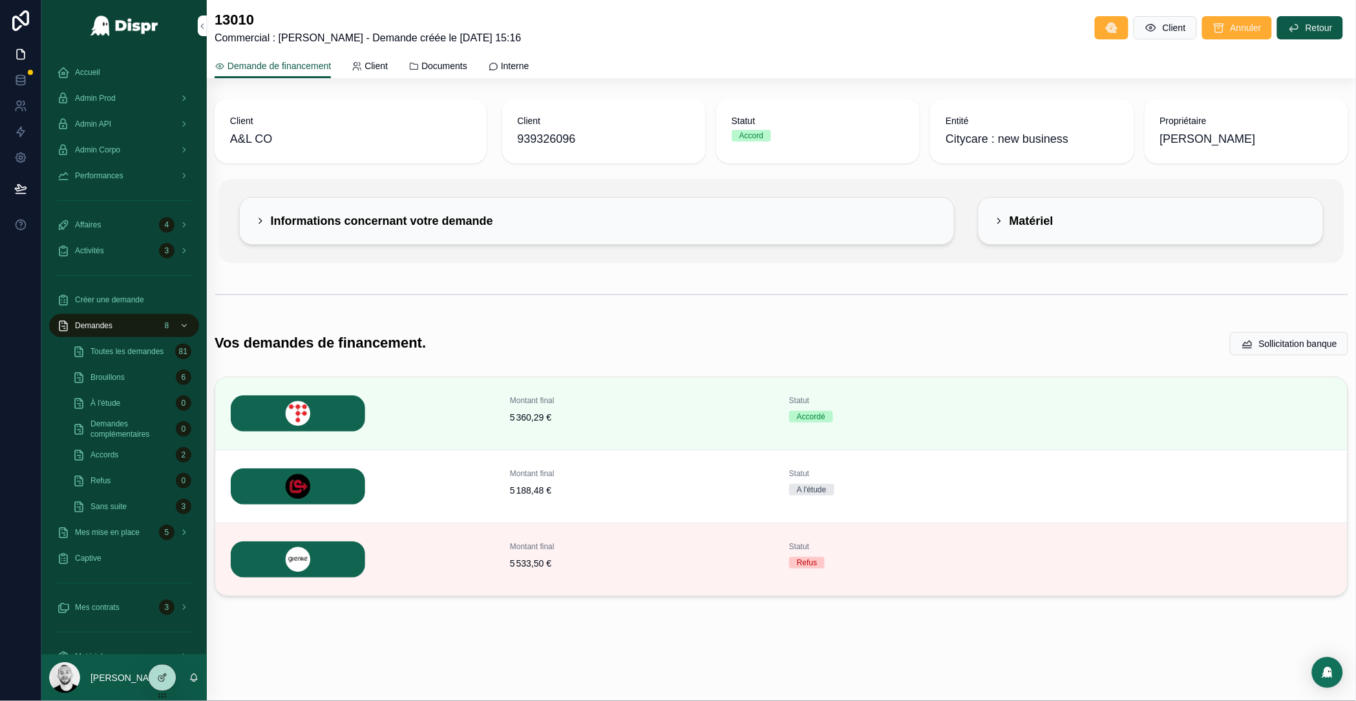
click at [0, 0] on icon "scrollable content" at bounding box center [0, 0] width 0 height 0
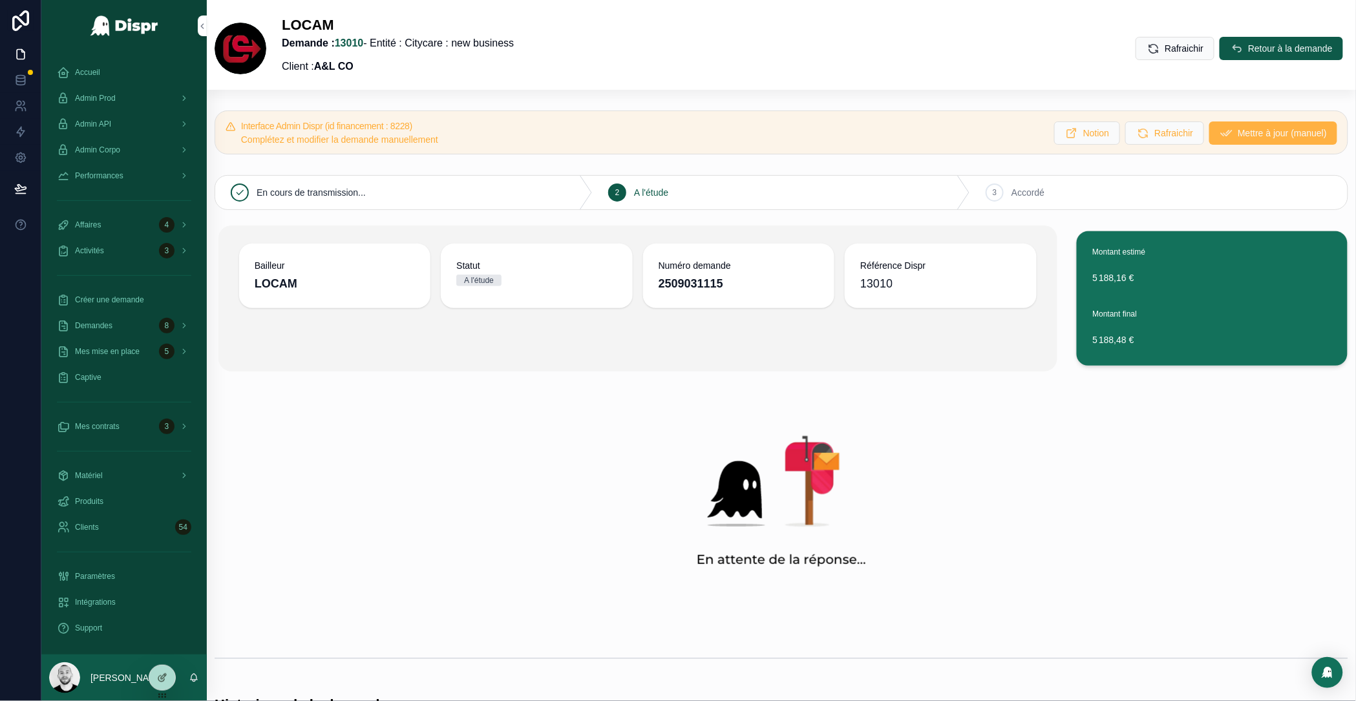
click at [1238, 133] on span "Mettre à jour (manuel)" at bounding box center [1282, 133] width 89 height 13
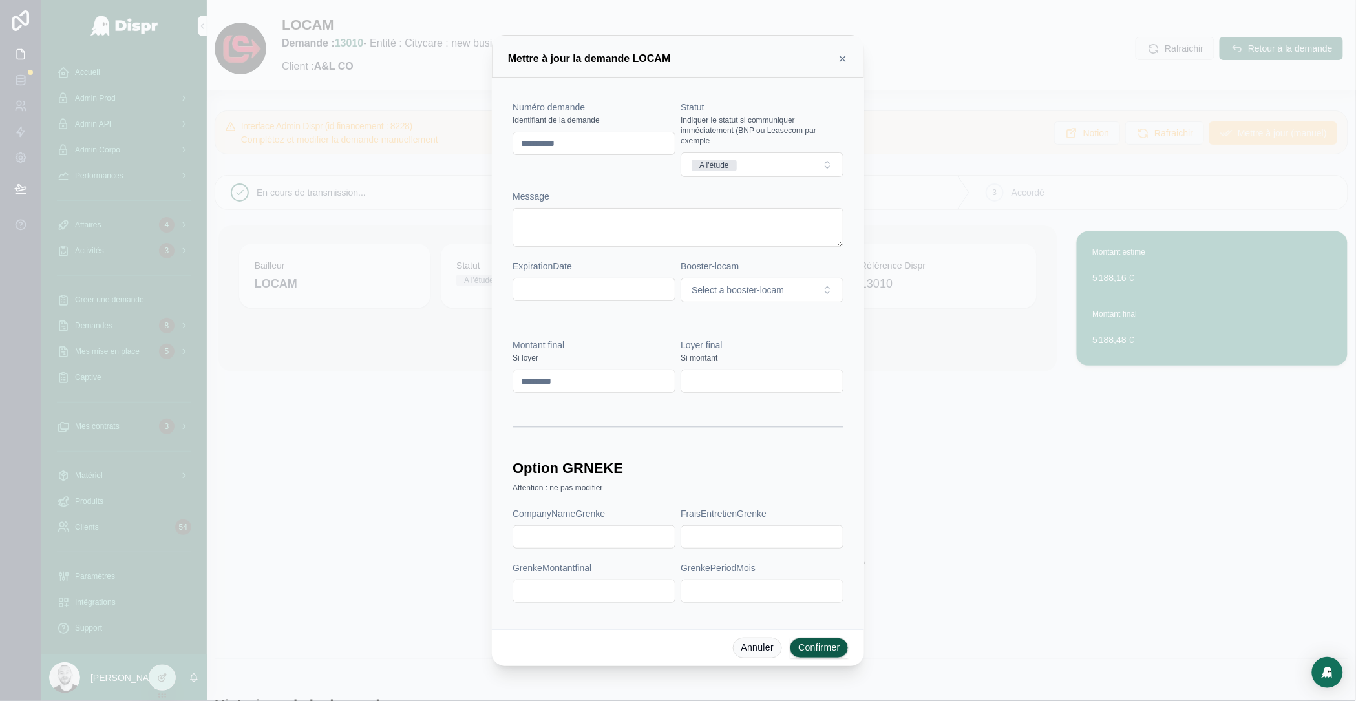
click at [746, 151] on div "Statut Indiquer le statut si communiquer immédiatement (BNP ou Leasecom par exe…" at bounding box center [762, 139] width 163 height 76
click at [755, 164] on button "A l'étude" at bounding box center [762, 165] width 163 height 25
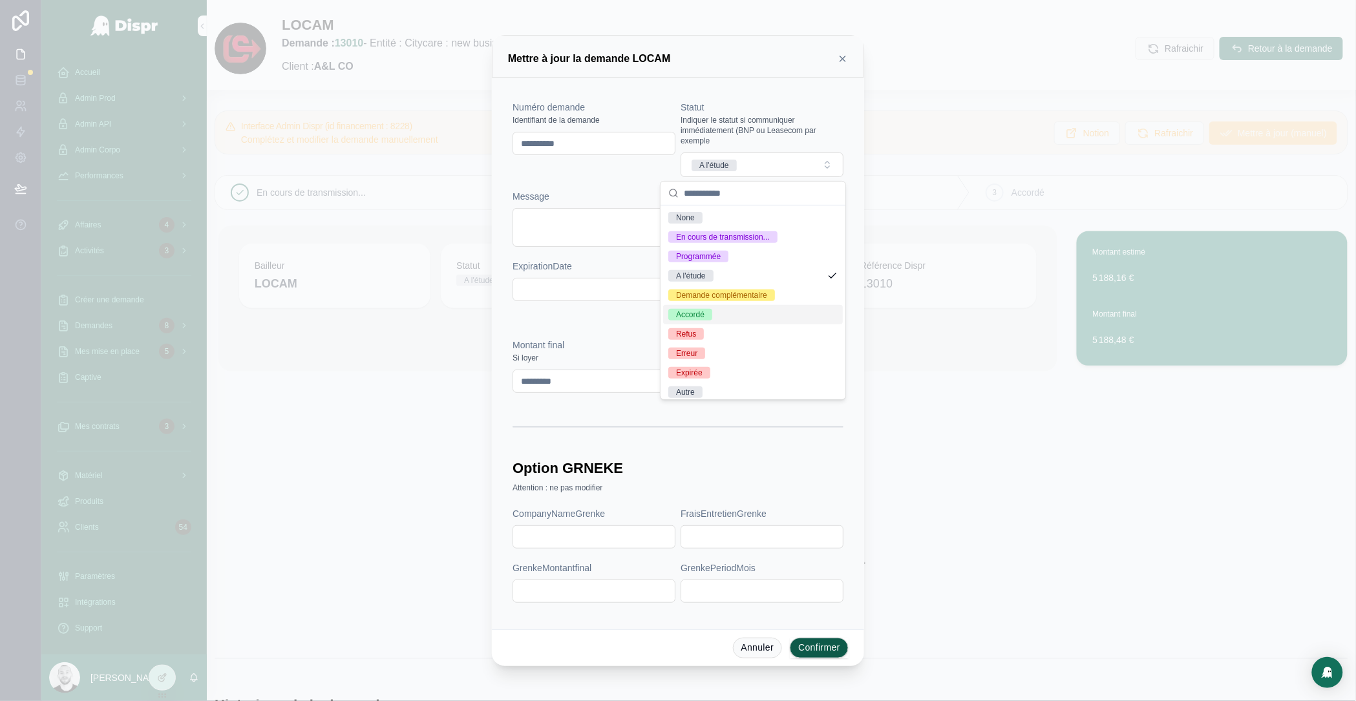
click at [704, 312] on div "Accordé" at bounding box center [690, 315] width 28 height 12
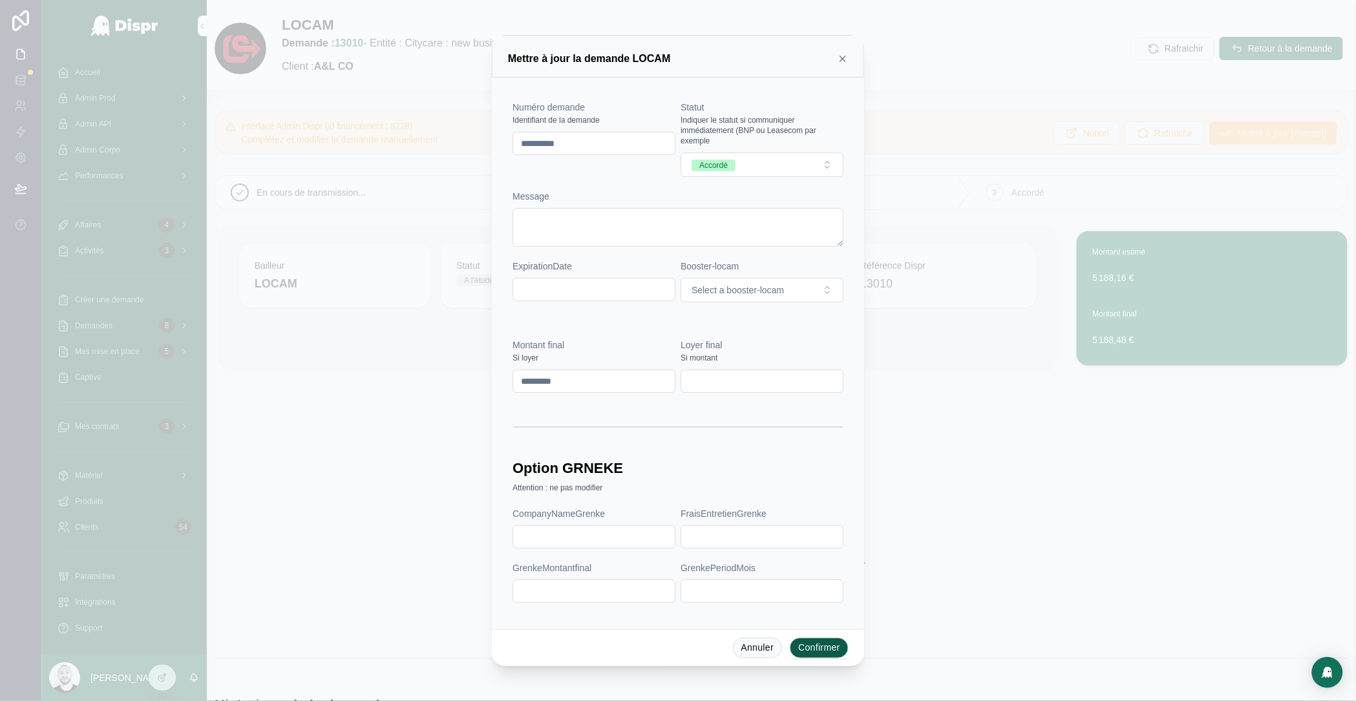
click at [814, 648] on button "Confirmer" at bounding box center [819, 648] width 59 height 21
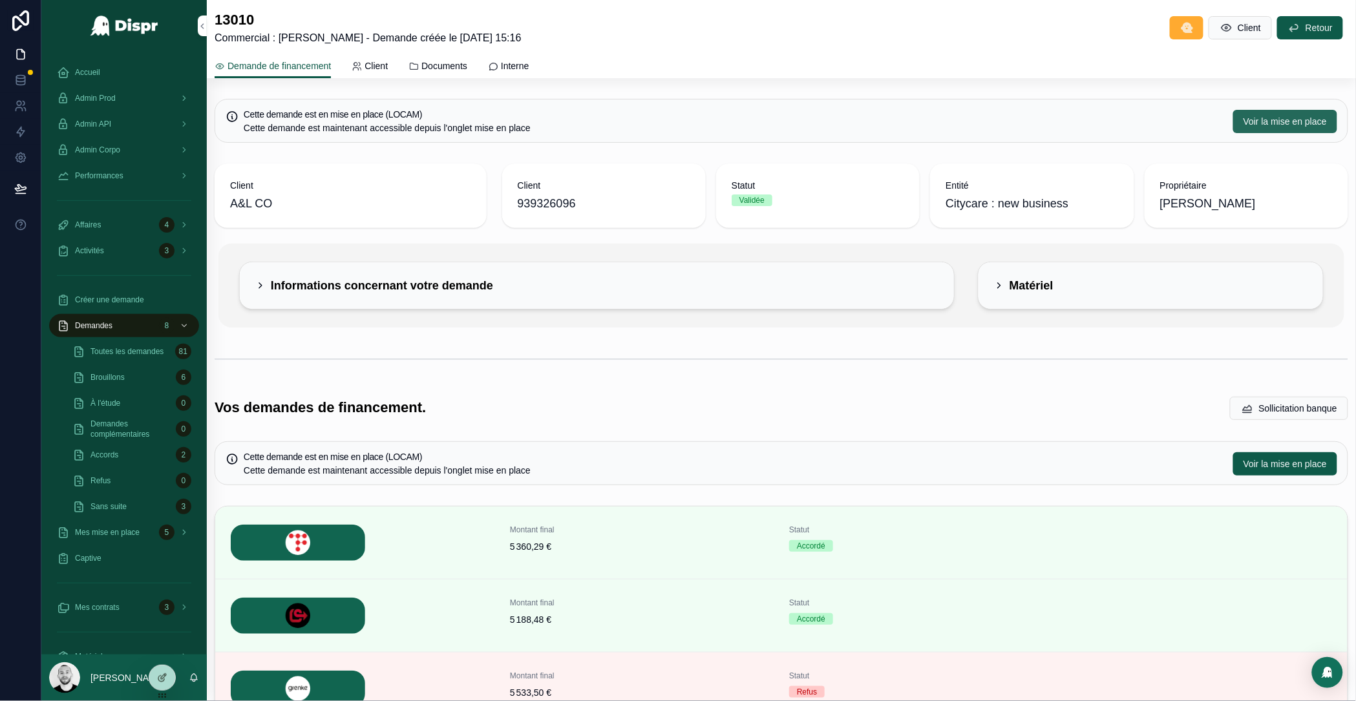
click at [1244, 127] on span "Voir la mise en place" at bounding box center [1285, 121] width 83 height 13
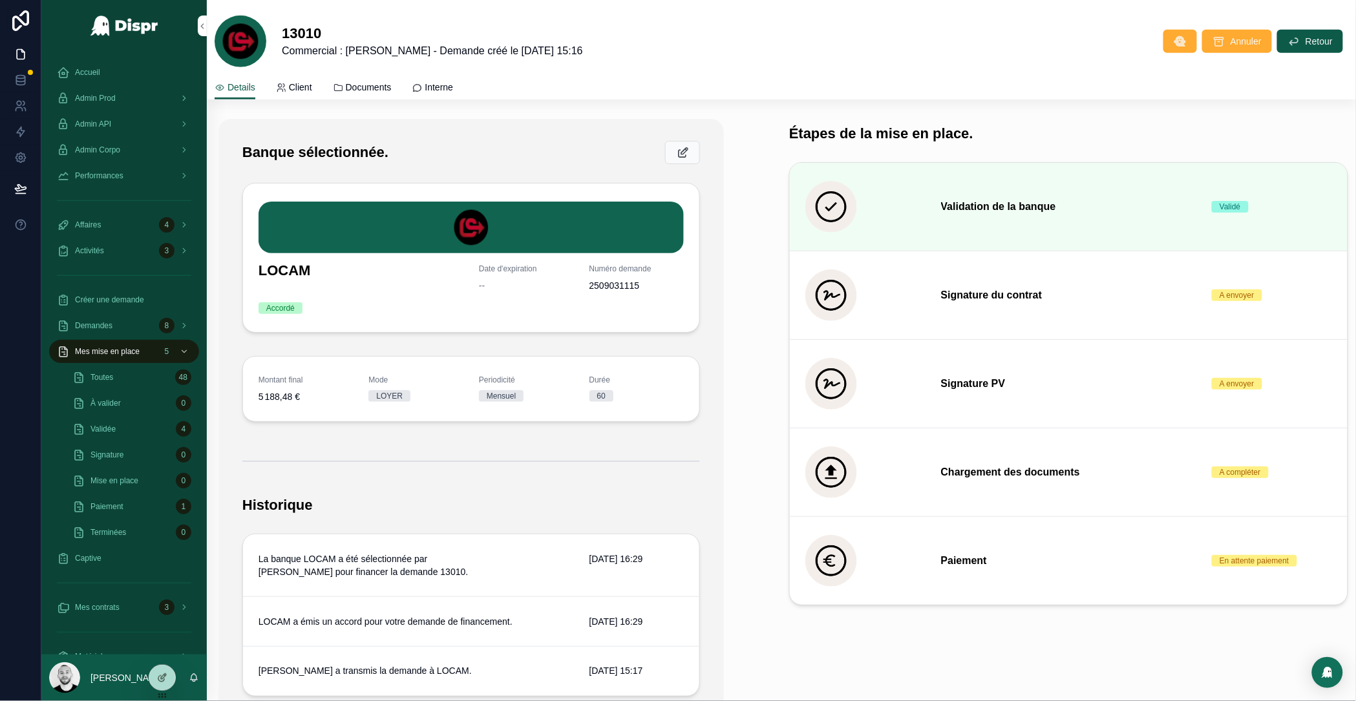
scroll to position [272, 0]
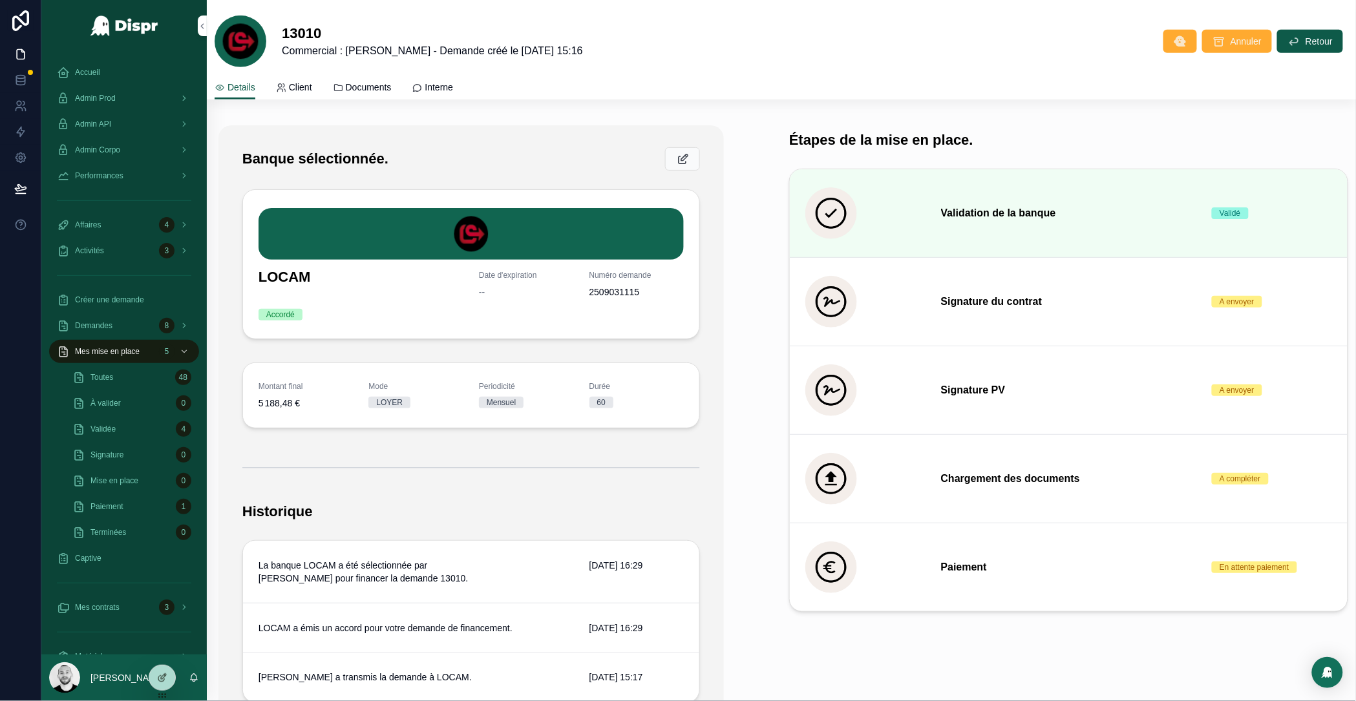
click at [110, 99] on span "Admin Prod" at bounding box center [95, 98] width 41 height 10
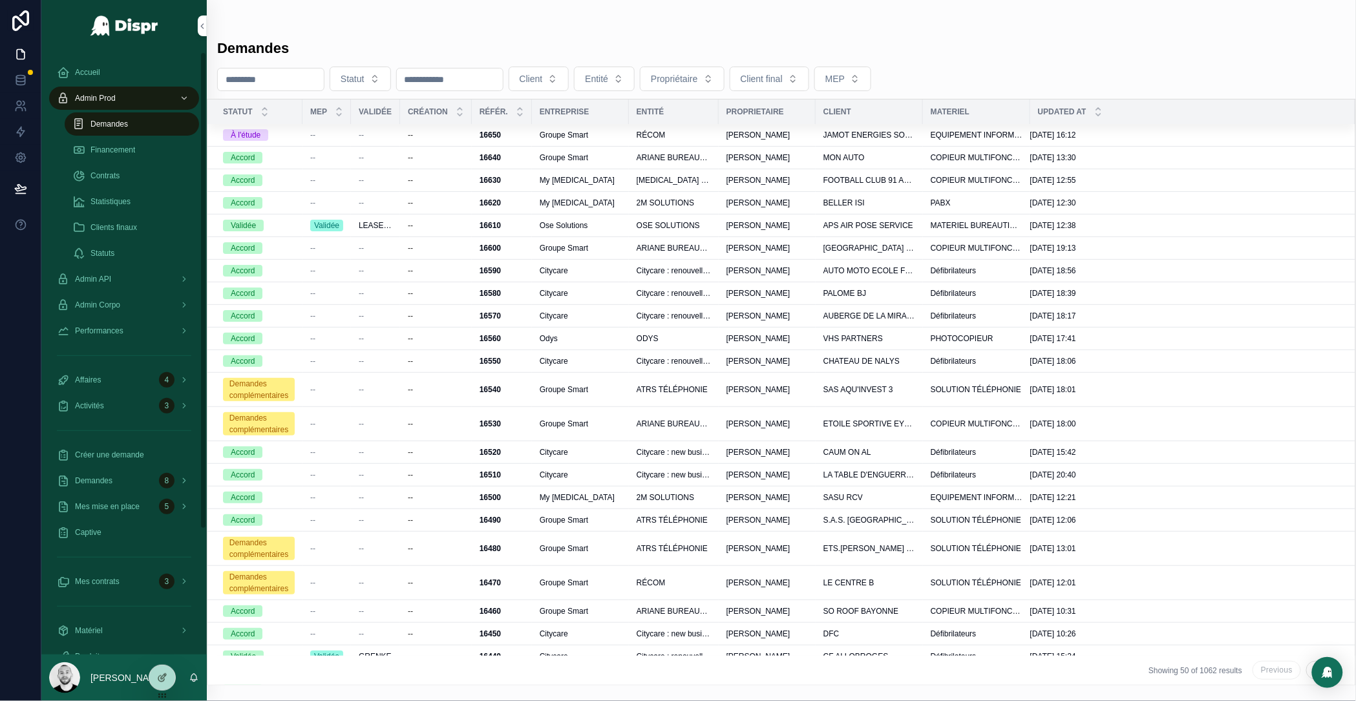
click at [111, 274] on span "Admin API" at bounding box center [93, 279] width 36 height 10
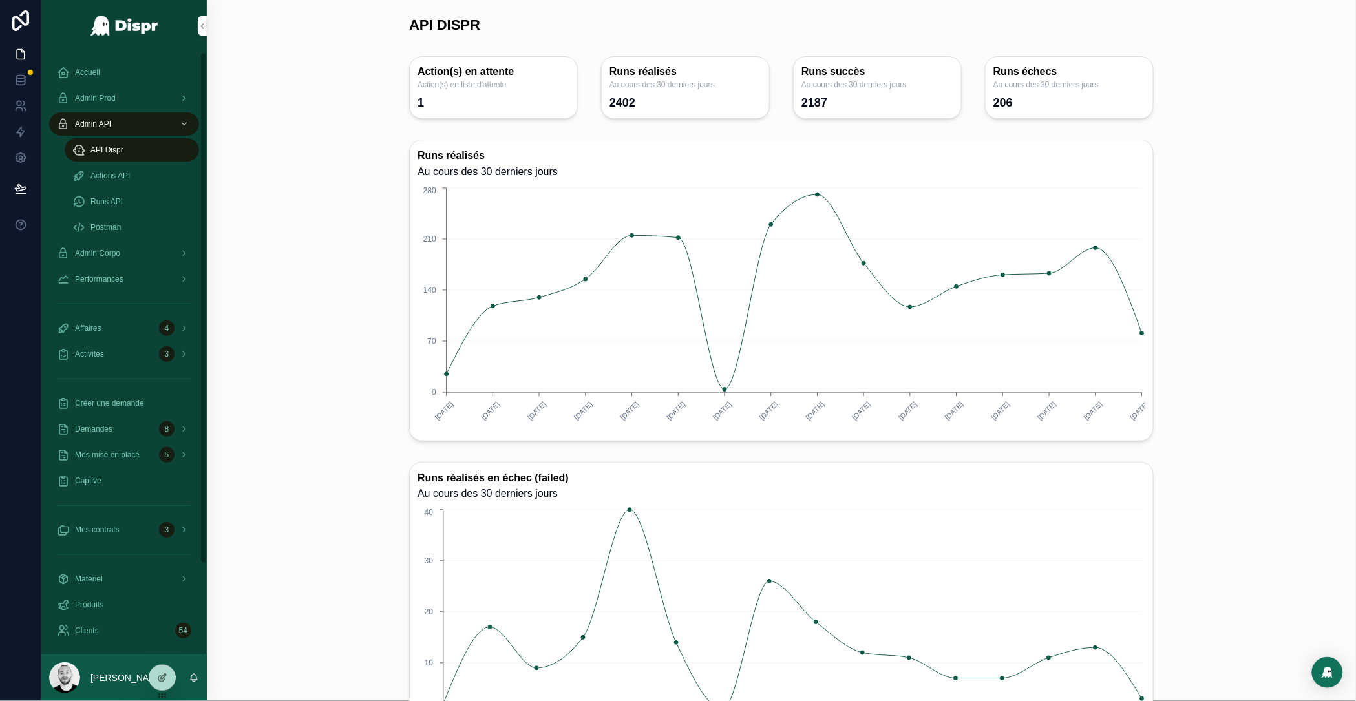
click at [108, 206] on span "Runs API" at bounding box center [107, 202] width 32 height 10
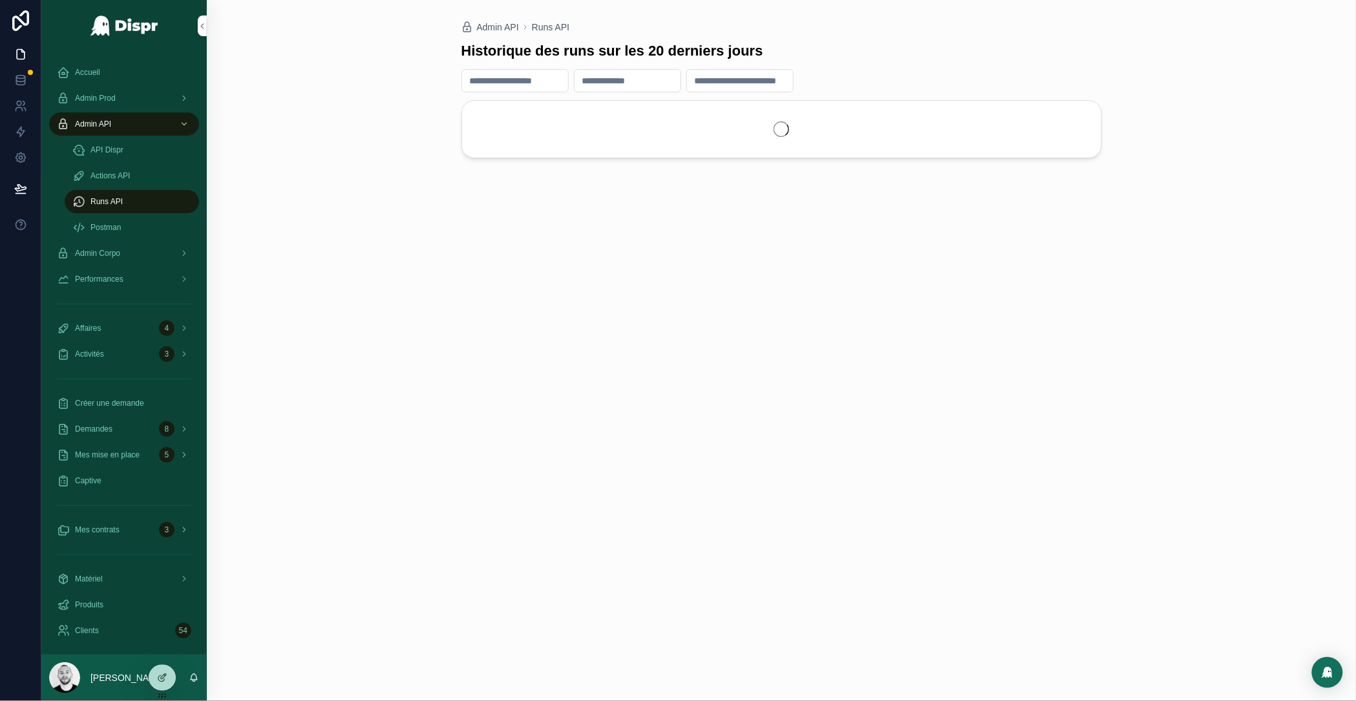
click at [123, 177] on span "Actions API" at bounding box center [110, 176] width 39 height 10
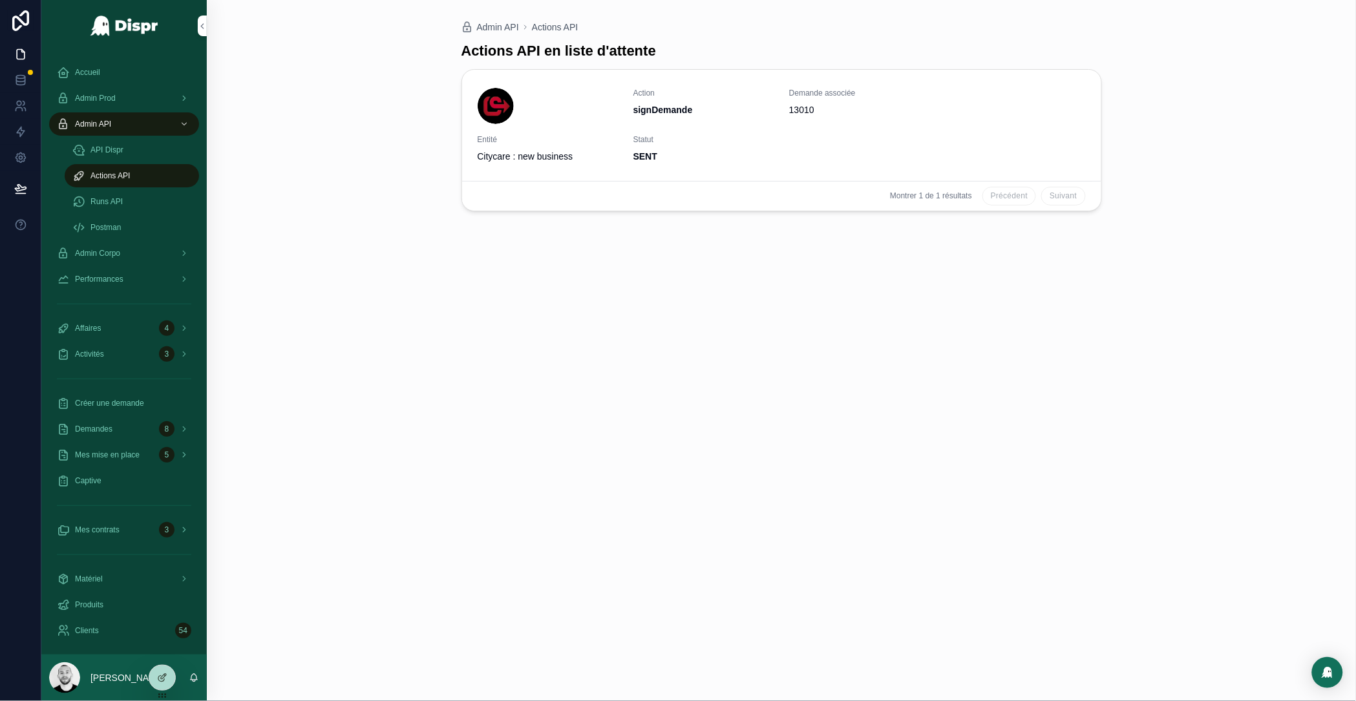
click at [0, 0] on span "Demande" at bounding box center [0, 0] width 0 height 0
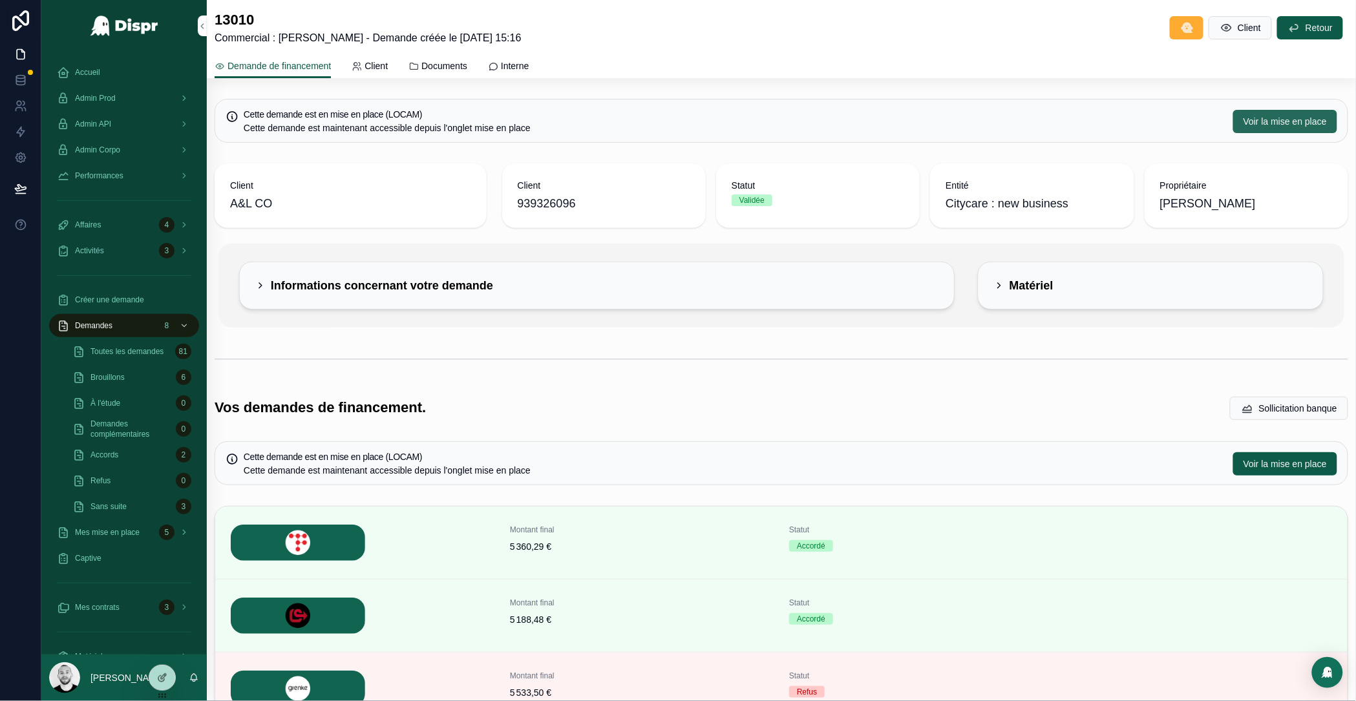
click at [1262, 130] on button "Voir la mise en place" at bounding box center [1286, 121] width 104 height 23
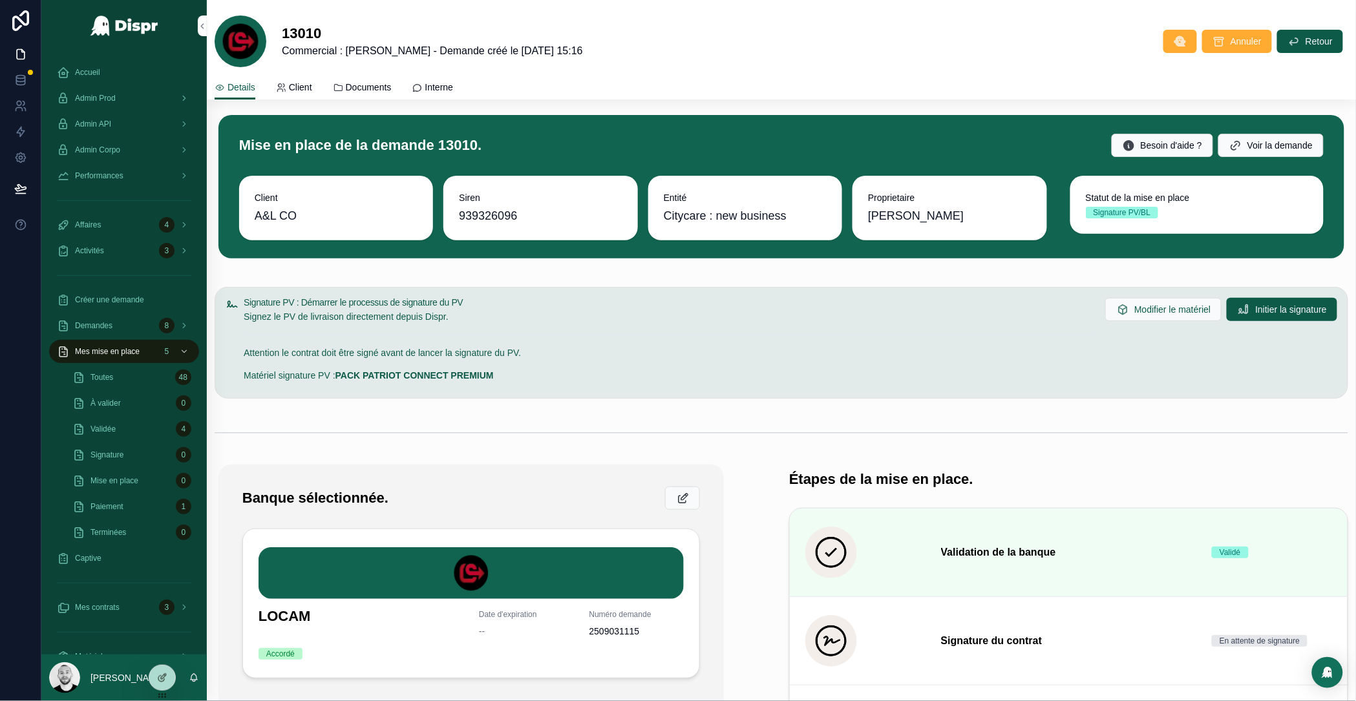
scroll to position [681, 0]
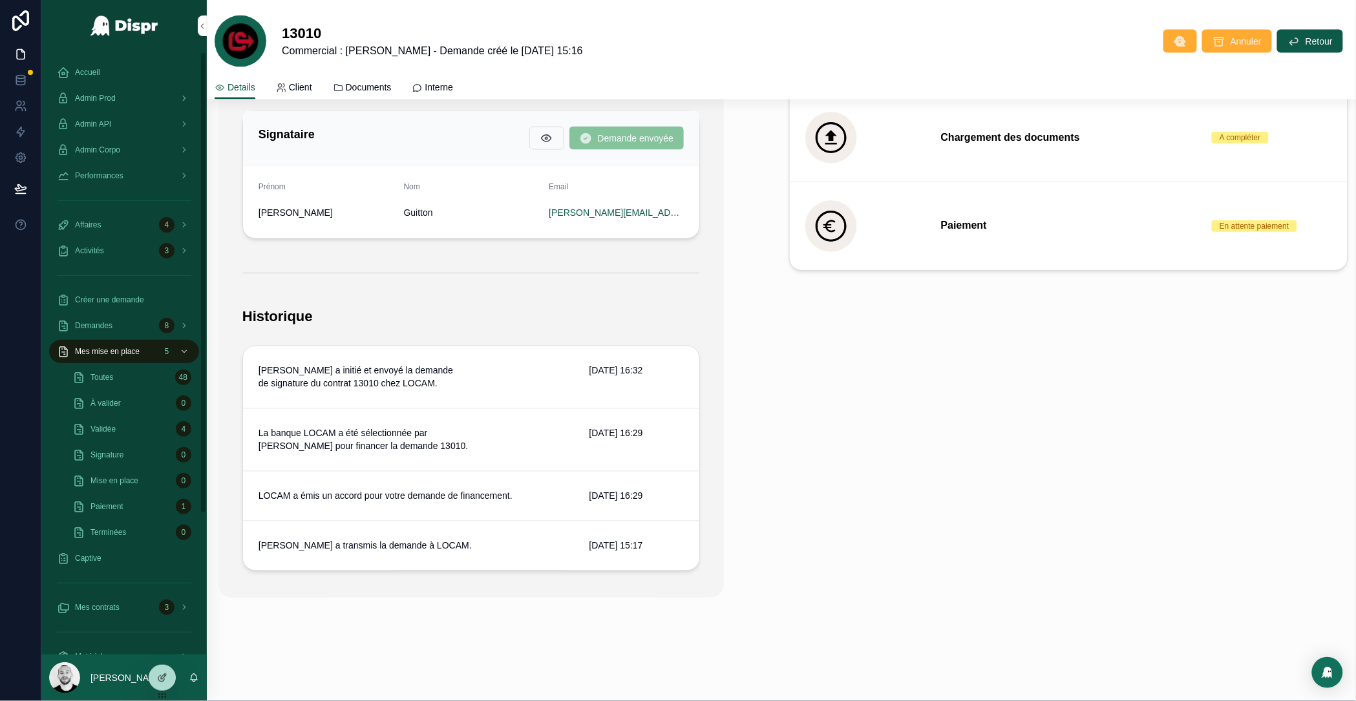
click at [105, 123] on span "Admin API" at bounding box center [93, 124] width 36 height 10
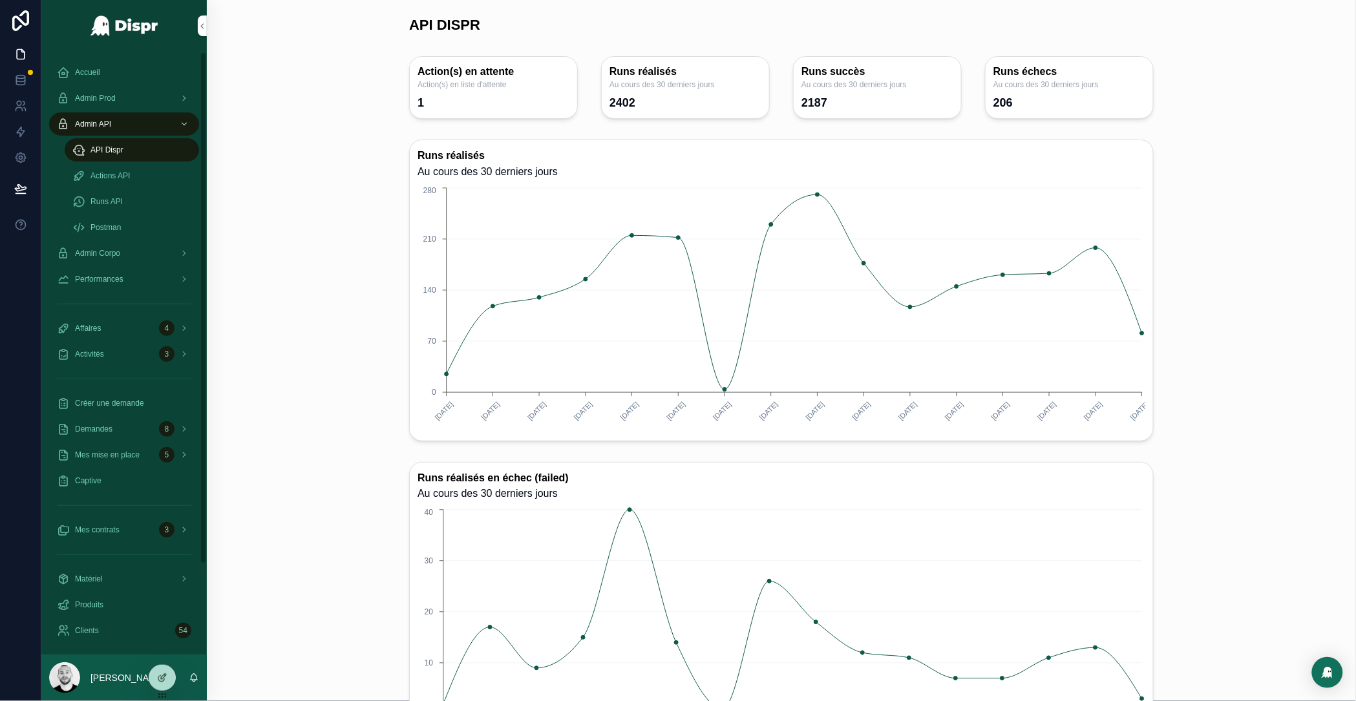
click at [110, 173] on span "Actions API" at bounding box center [110, 176] width 39 height 10
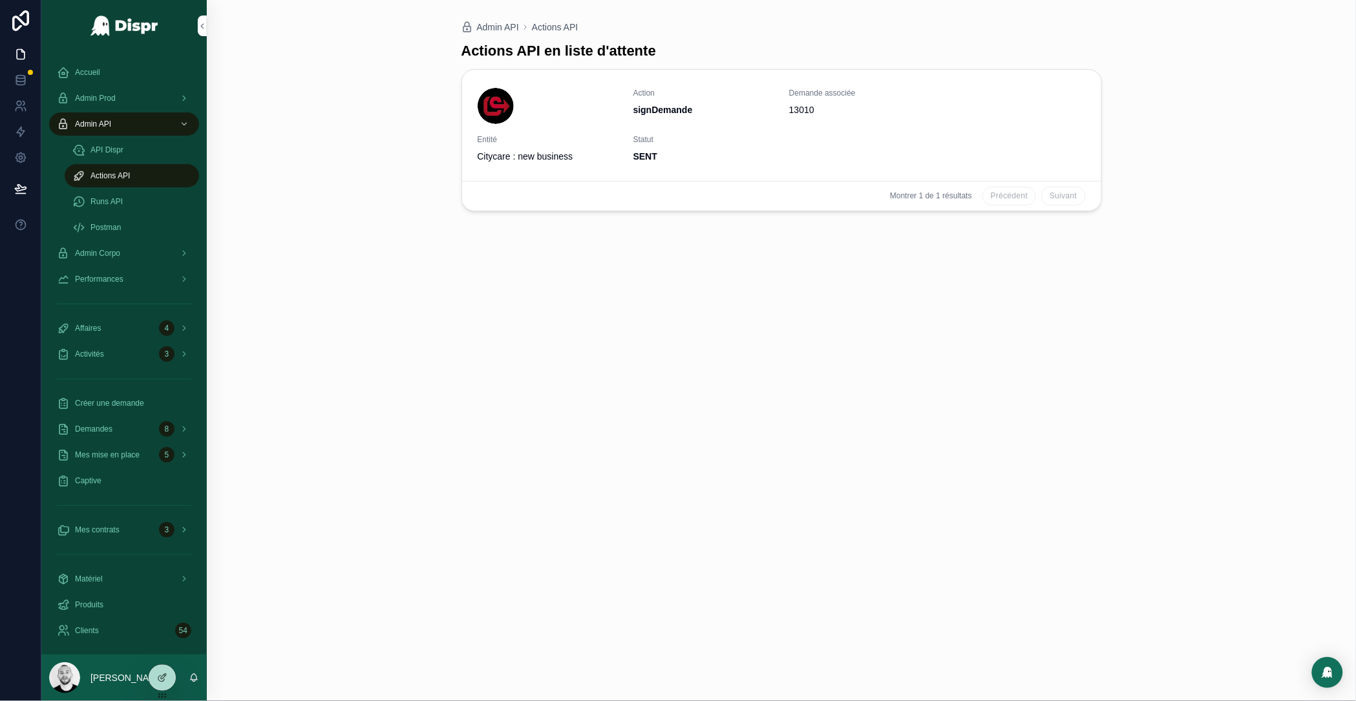
click at [117, 204] on span "Runs API" at bounding box center [107, 202] width 32 height 10
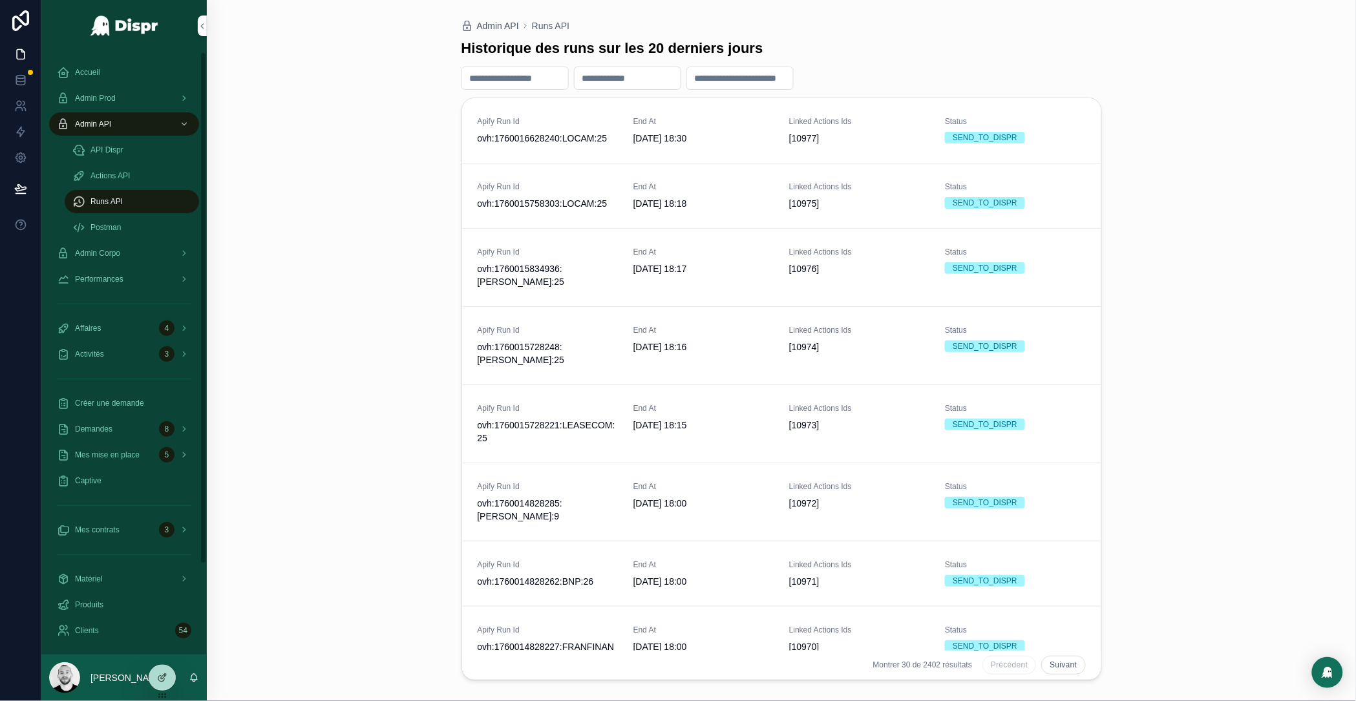
click at [110, 169] on div "Actions API" at bounding box center [131, 176] width 119 height 21
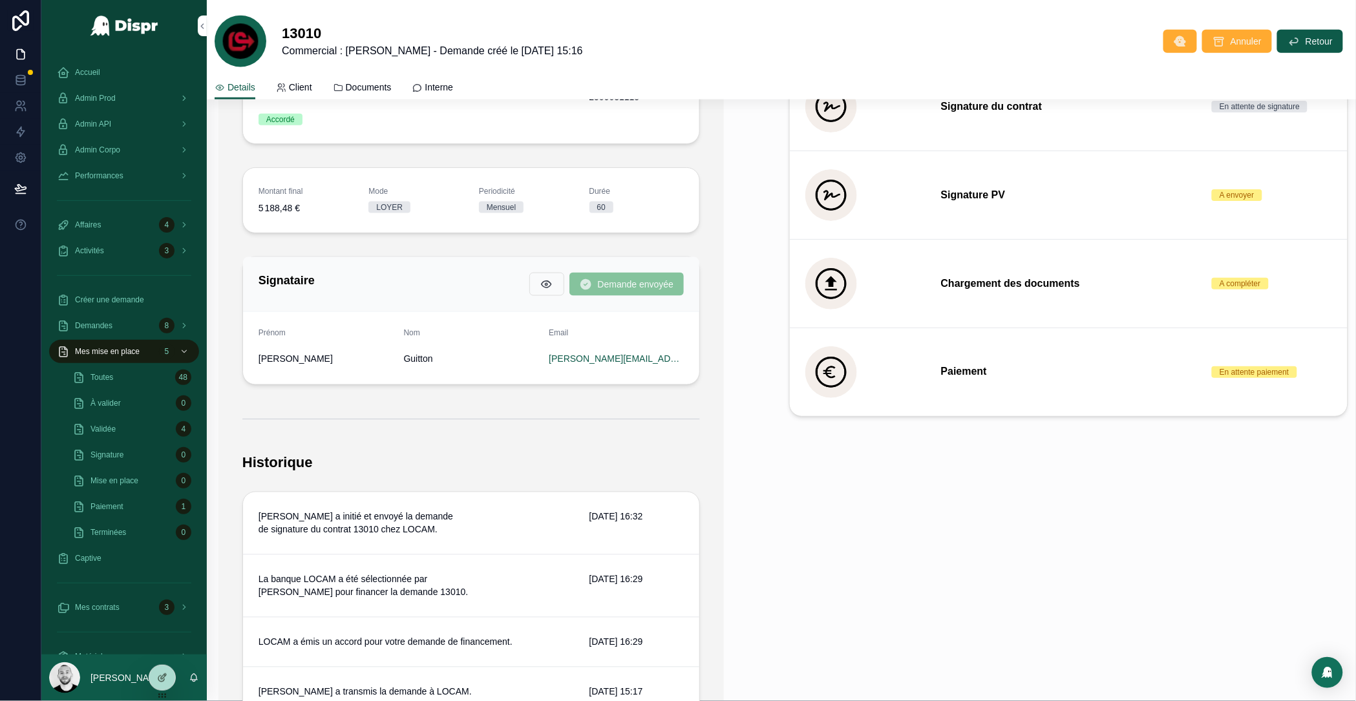
scroll to position [449, 0]
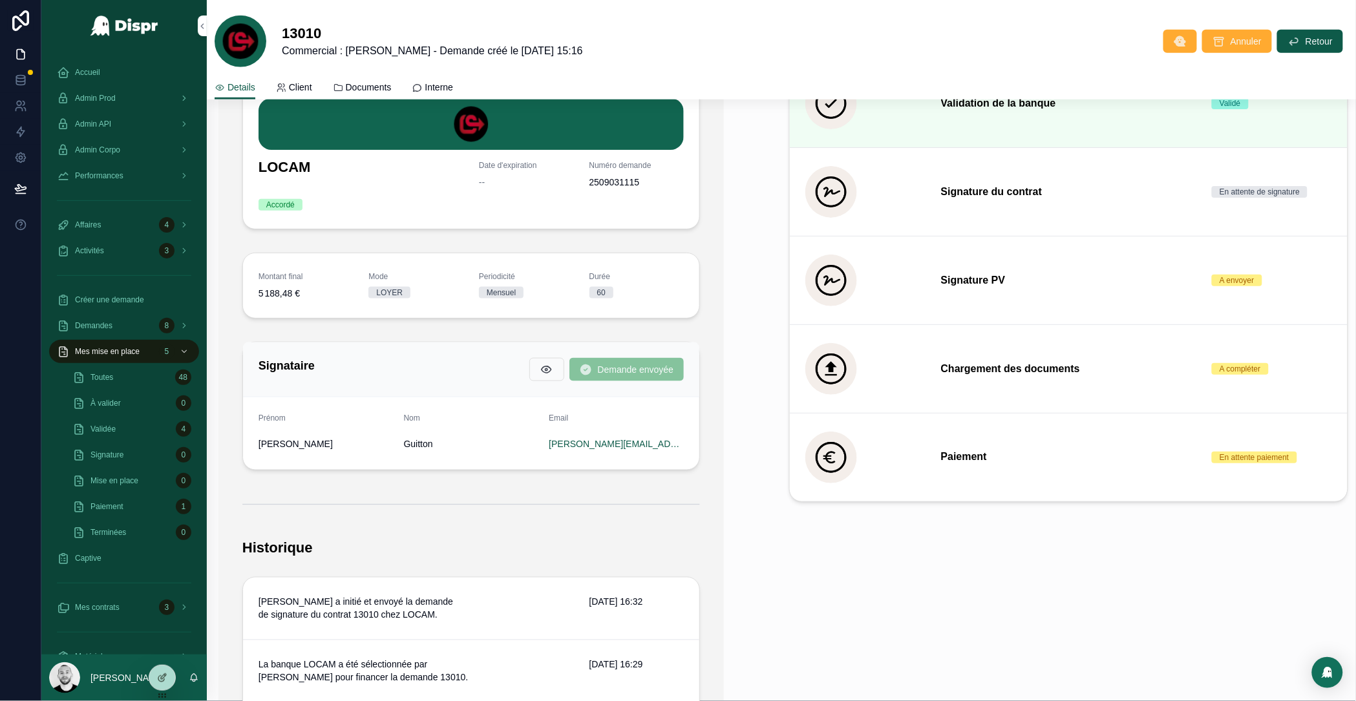
click at [0, 0] on icon "scrollable content" at bounding box center [0, 0] width 0 height 0
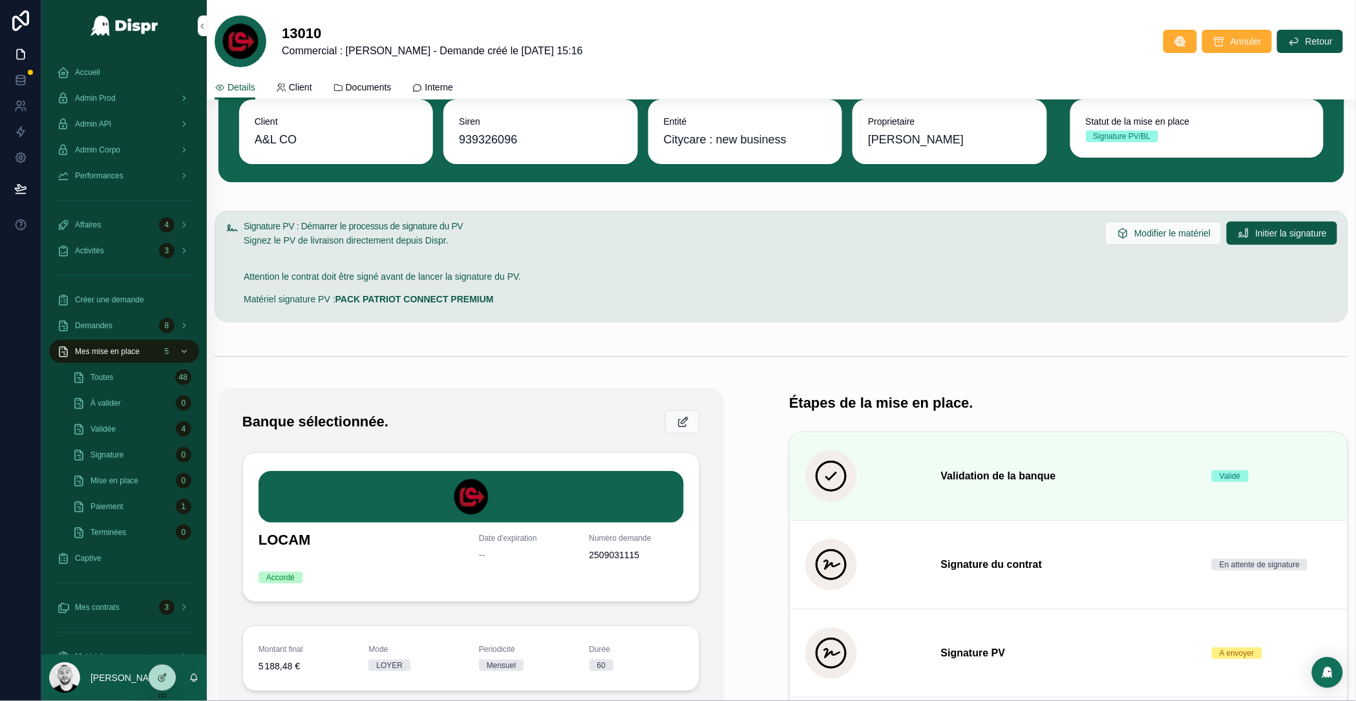
scroll to position [0, 0]
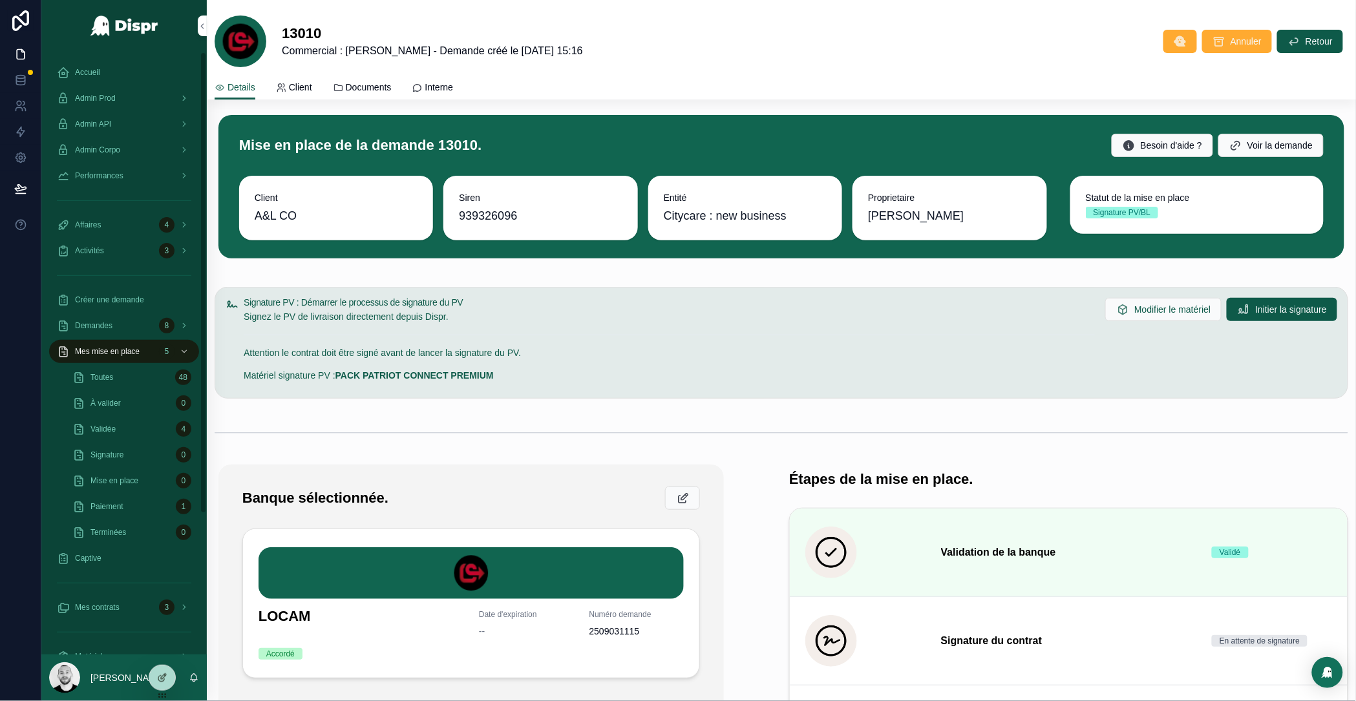
click at [109, 120] on span "Admin API" at bounding box center [93, 124] width 36 height 10
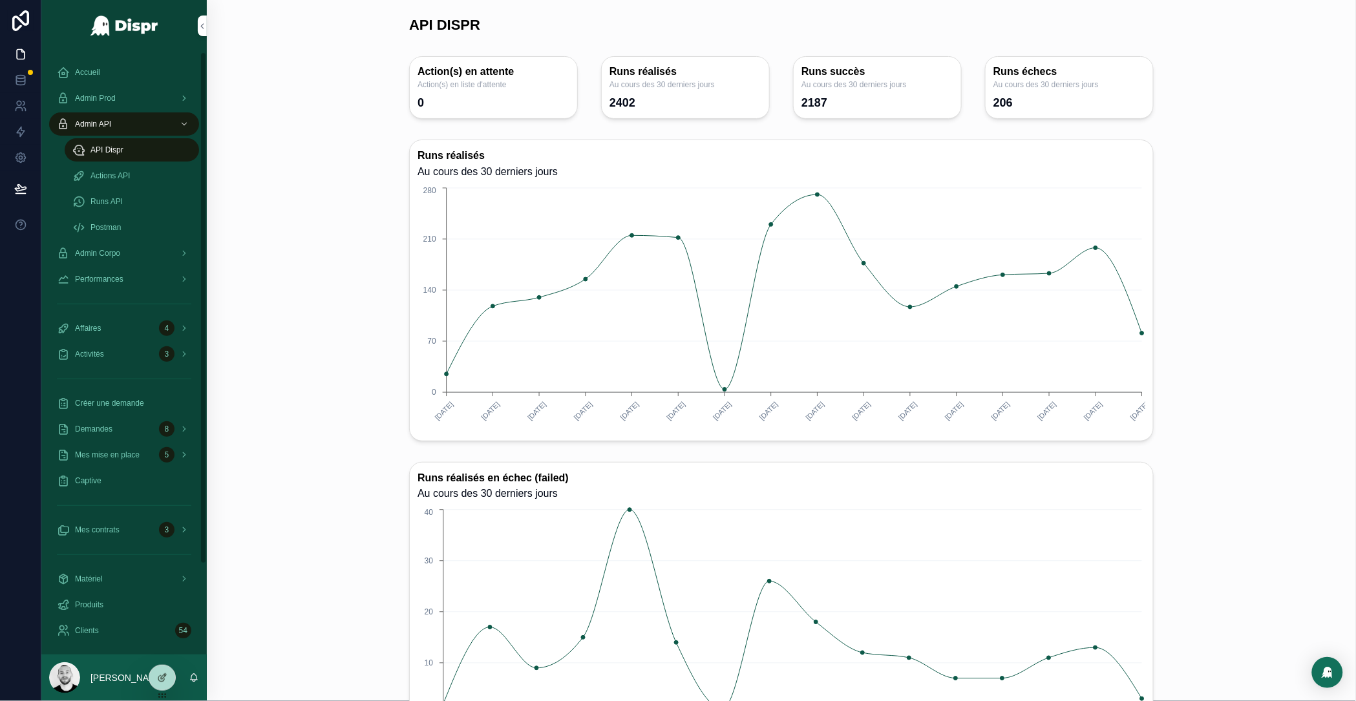
click at [109, 202] on span "Runs API" at bounding box center [107, 202] width 32 height 10
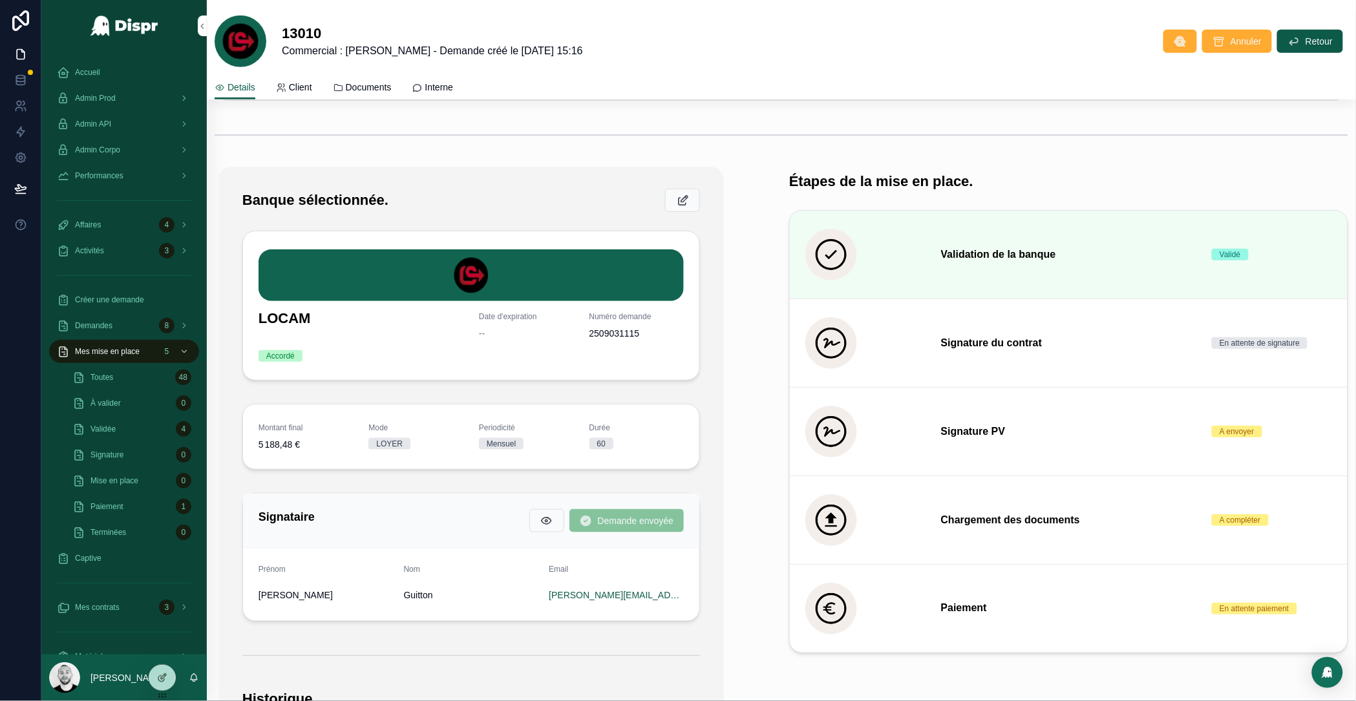
scroll to position [301, 0]
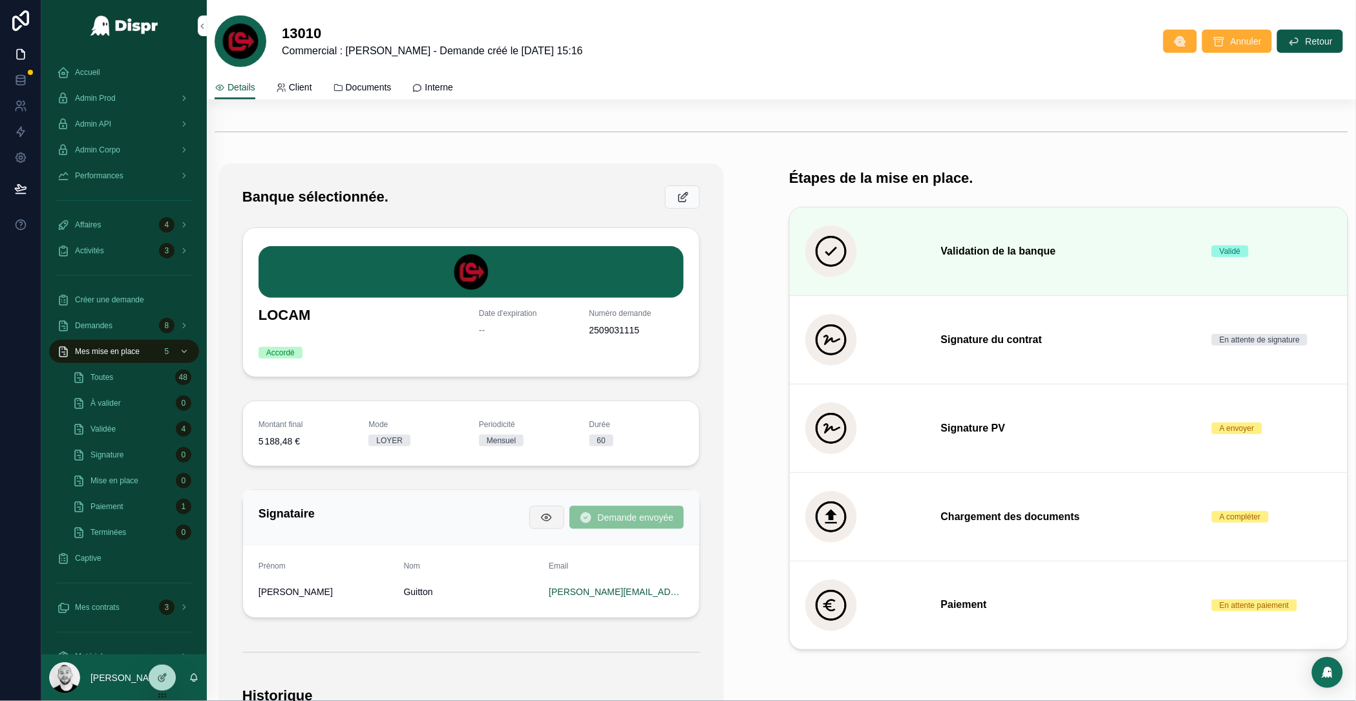
click at [541, 523] on icon "scrollable content" at bounding box center [547, 517] width 13 height 13
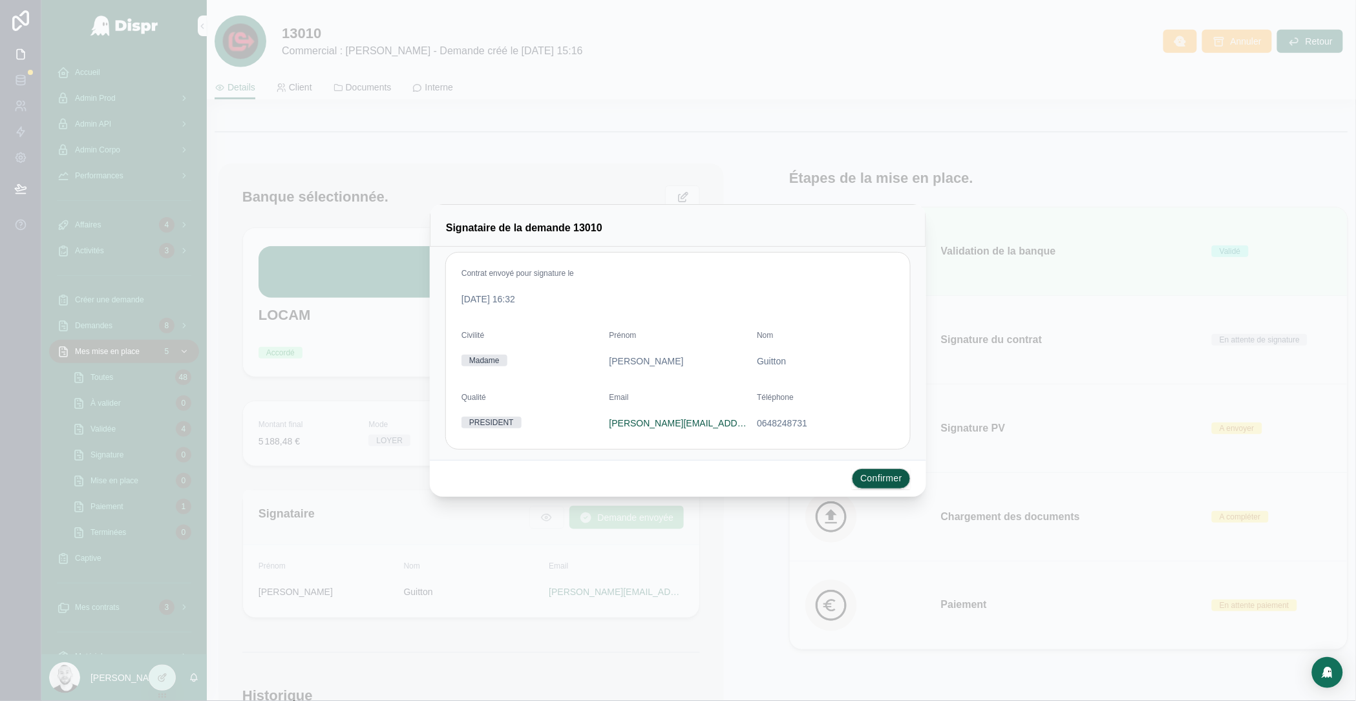
click at [617, 360] on span "Adele" at bounding box center [679, 361] width 138 height 13
copy span "Adele"
drag, startPoint x: 603, startPoint y: 422, endPoint x: 753, endPoint y: 420, distance: 150.6
click at [753, 420] on form "Contrat envoyé pour signature le 09/10/2025 16:32 Civilité Madame Prénom Adele …" at bounding box center [678, 351] width 464 height 197
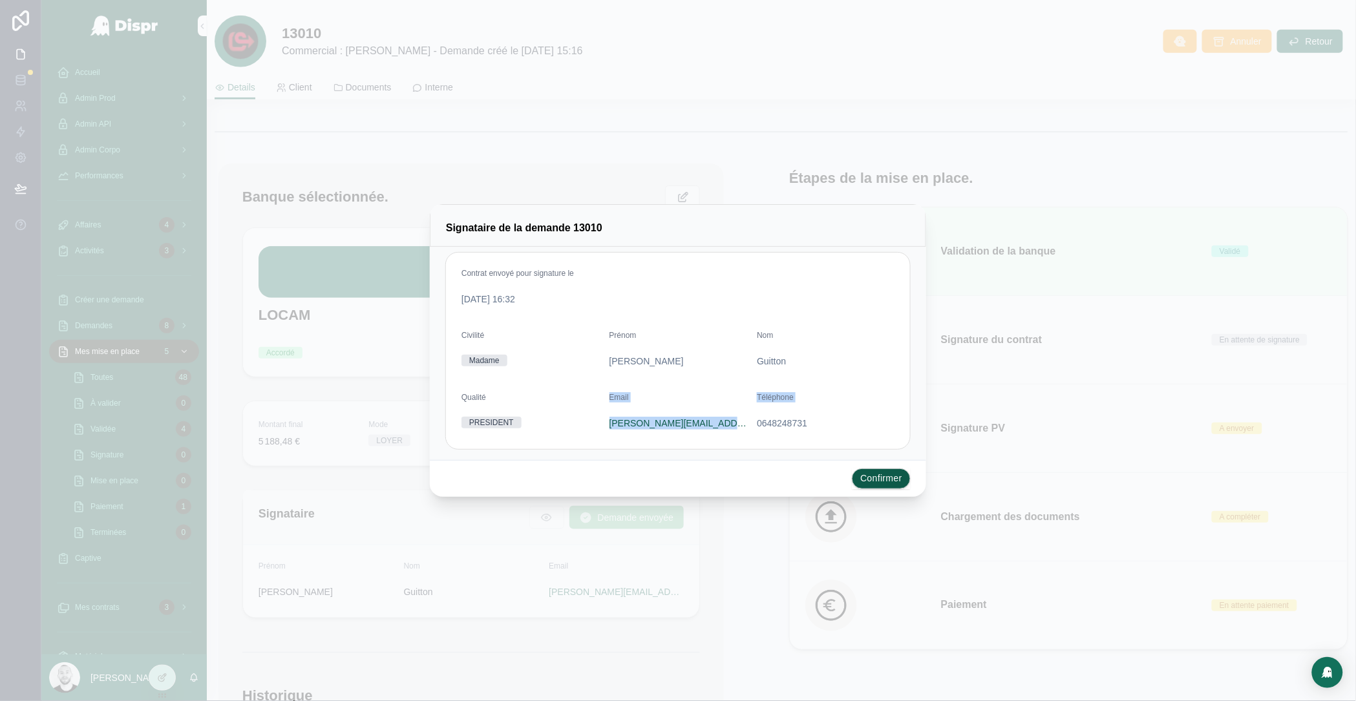
click at [748, 425] on form "Contrat envoyé pour signature le 09/10/2025 16:32 Civilité Madame Prénom Adele …" at bounding box center [678, 351] width 464 height 197
drag, startPoint x: 745, startPoint y: 425, endPoint x: 612, endPoint y: 421, distance: 133.3
click at [610, 423] on div "Adele@reve-studioparis.com" at bounding box center [679, 423] width 138 height 13
copy link "Adele@reve-studioparis.com"
drag, startPoint x: 820, startPoint y: 421, endPoint x: 755, endPoint y: 424, distance: 66.0
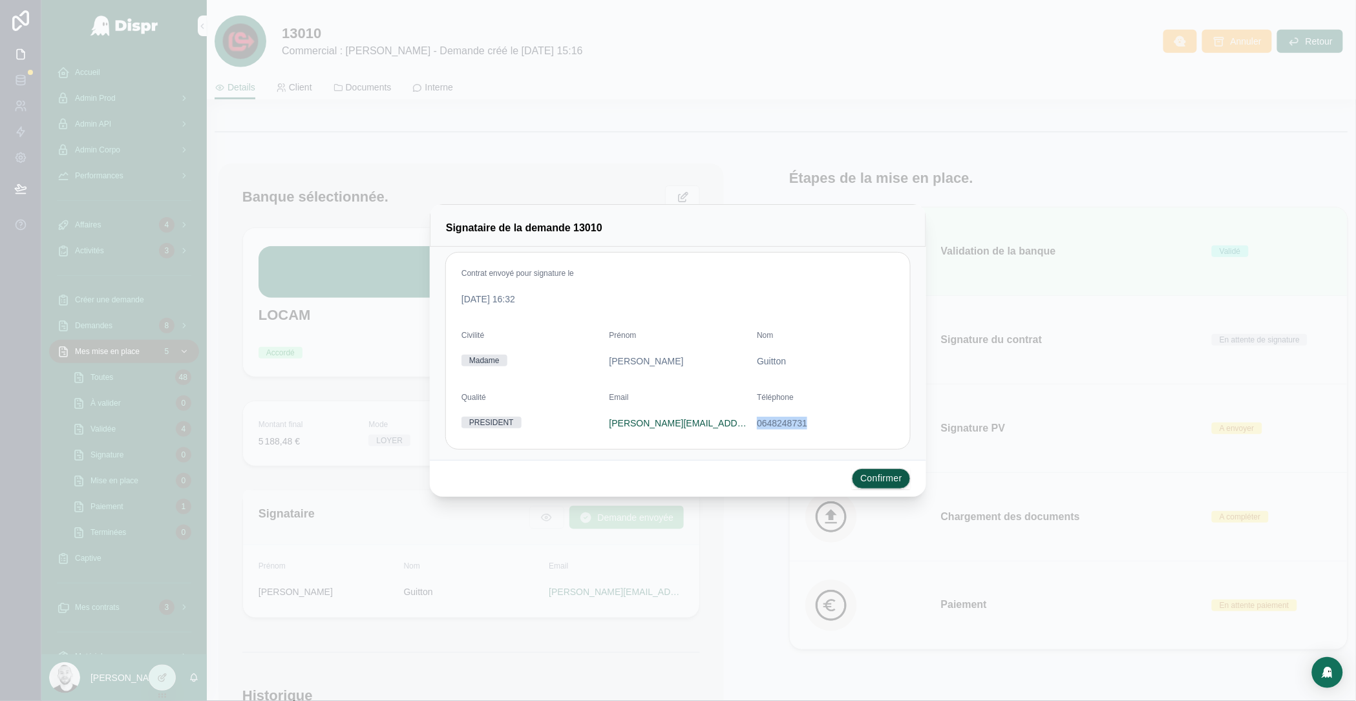
click at [755, 424] on form "Contrat envoyé pour signature le 09/10/2025 16:32 Civilité Madame Prénom Adele …" at bounding box center [678, 351] width 464 height 197
copy span "0648248731"
click at [882, 484] on button "Confirmer" at bounding box center [881, 479] width 59 height 21
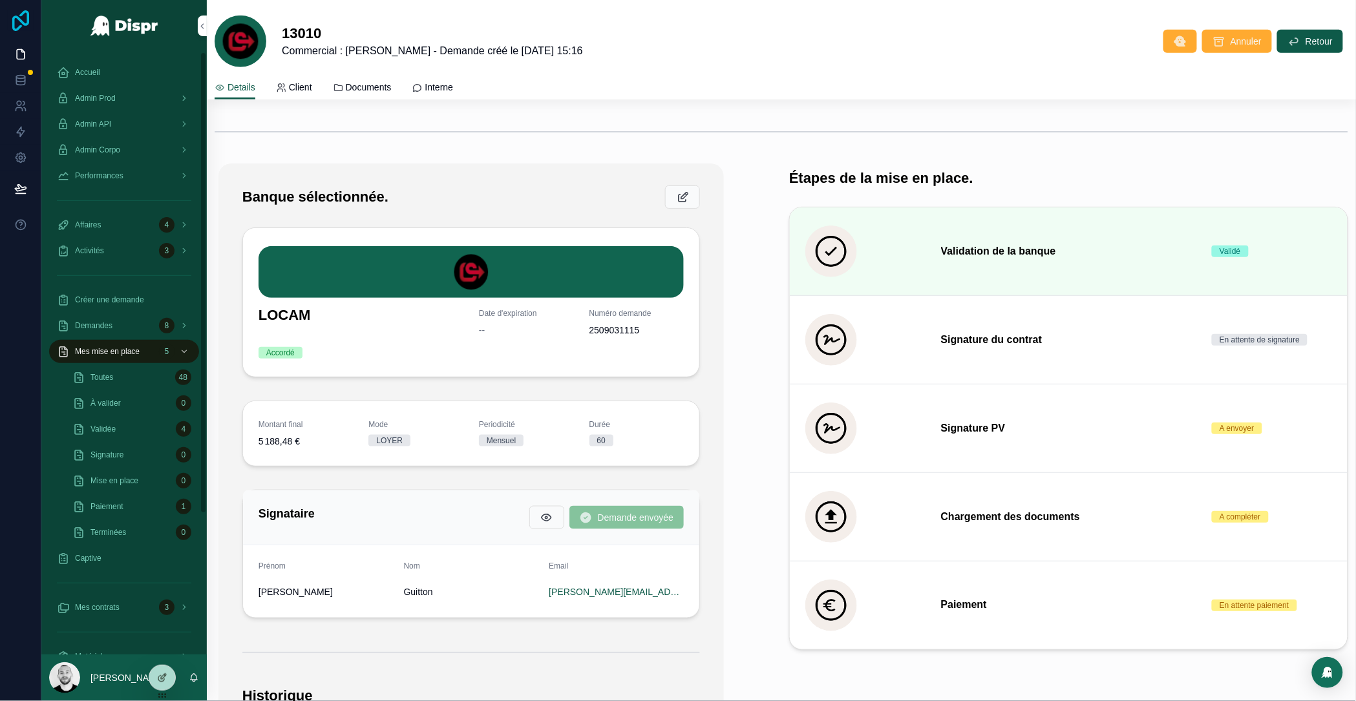
click at [24, 17] on icon at bounding box center [21, 20] width 26 height 21
click at [98, 118] on div "Admin API" at bounding box center [124, 124] width 134 height 21
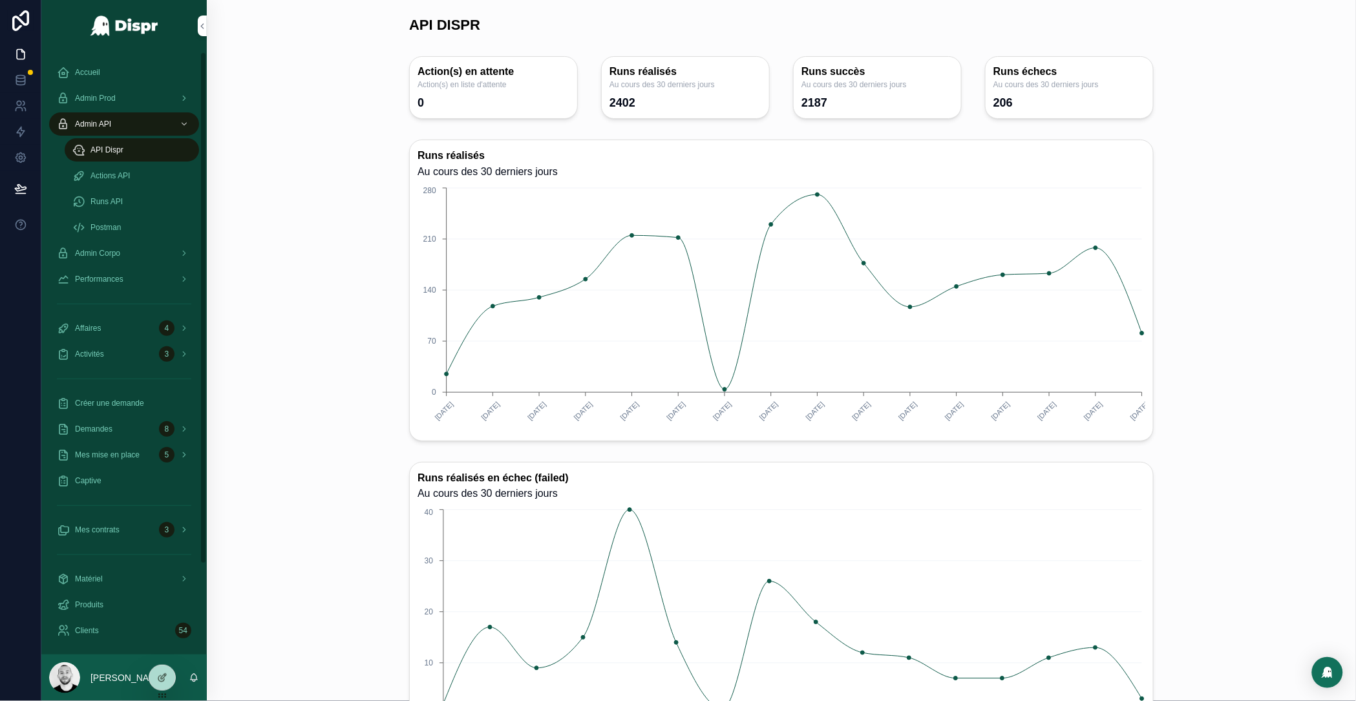
click at [114, 173] on span "Actions API" at bounding box center [110, 176] width 39 height 10
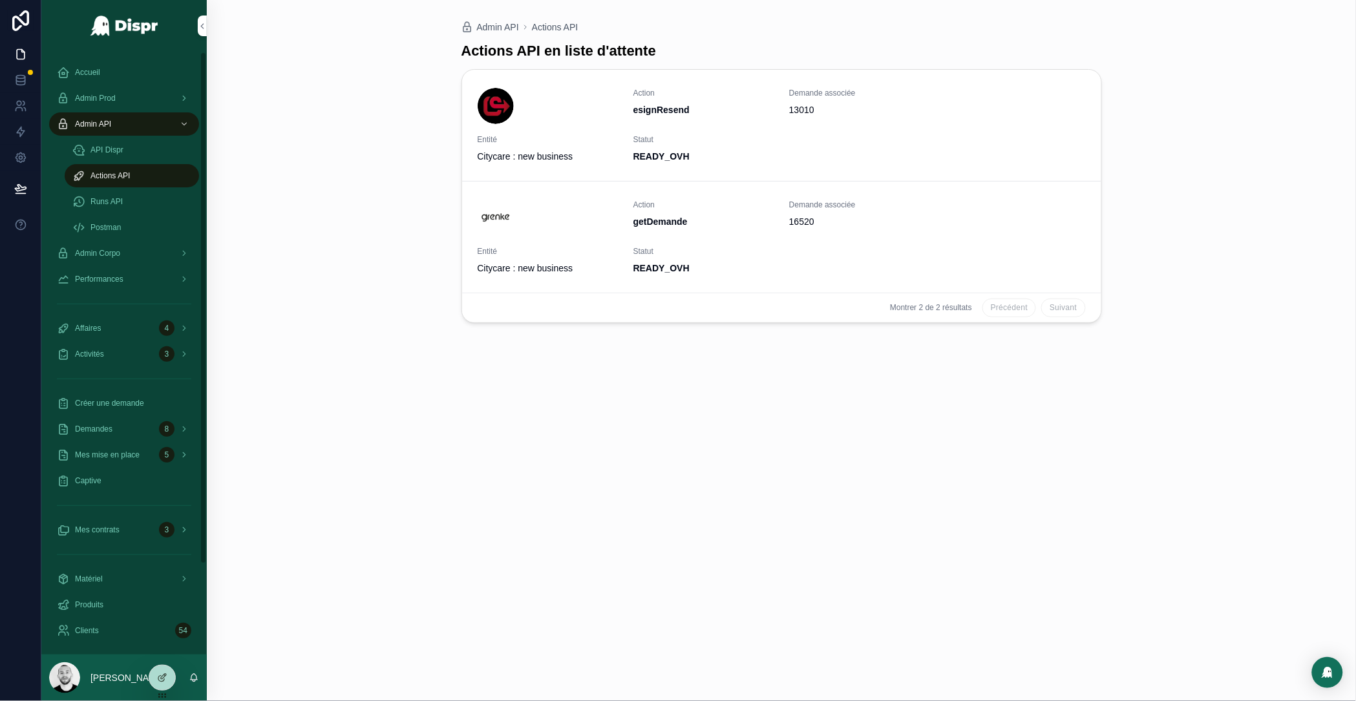
click at [101, 202] on span "Runs API" at bounding box center [107, 202] width 32 height 10
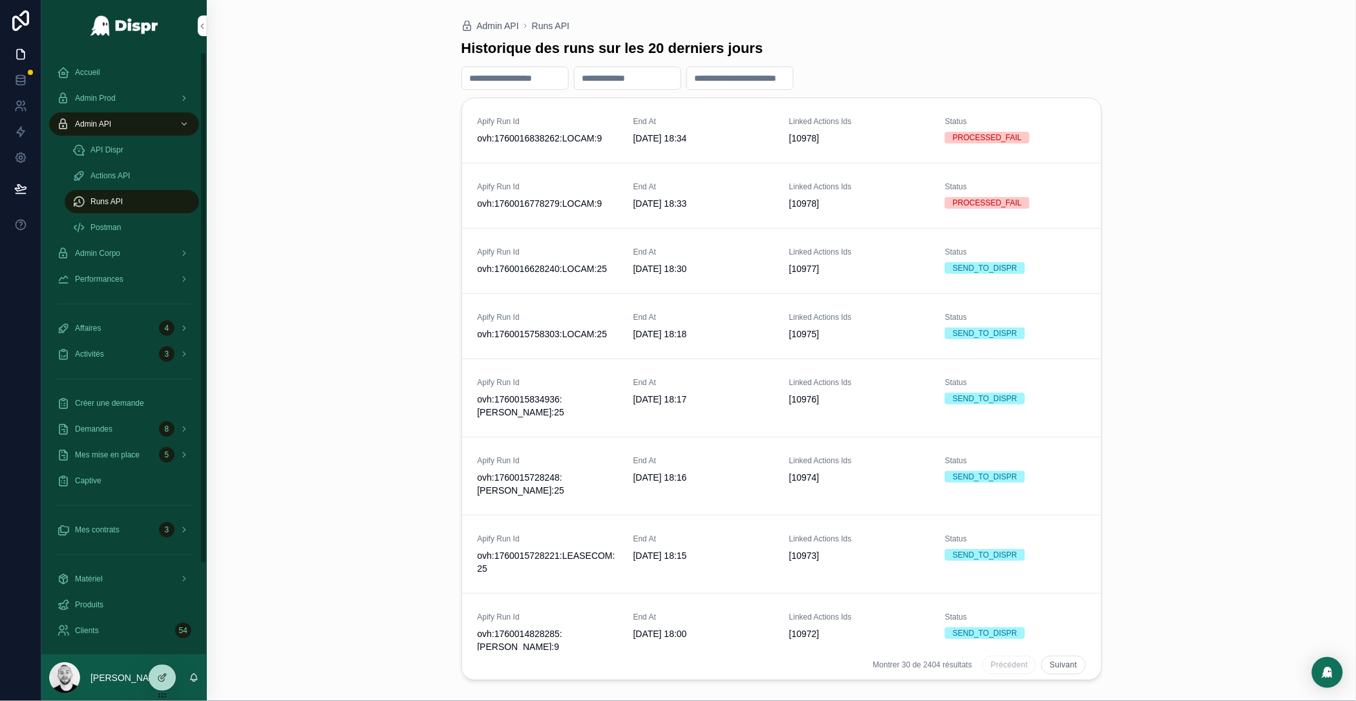
click at [125, 167] on div "Actions API" at bounding box center [131, 176] width 119 height 21
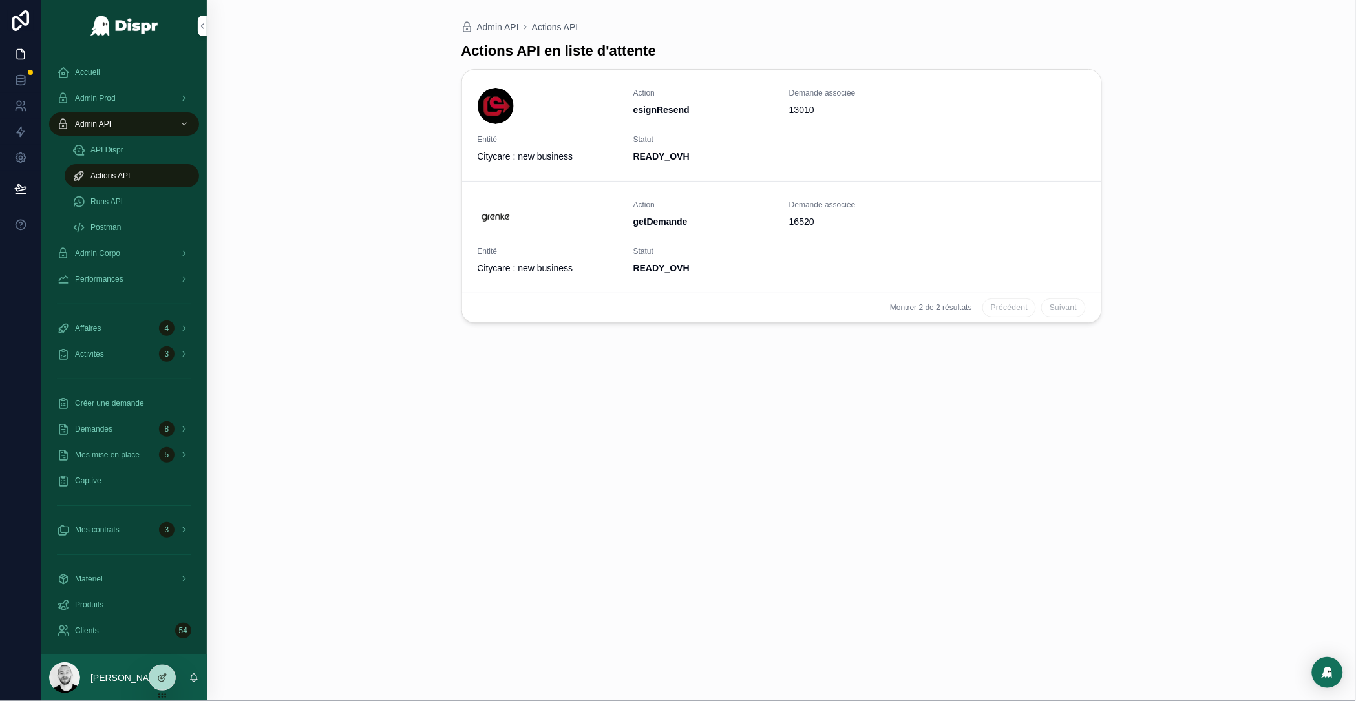
click at [718, 107] on span "esignResend" at bounding box center [704, 109] width 140 height 13
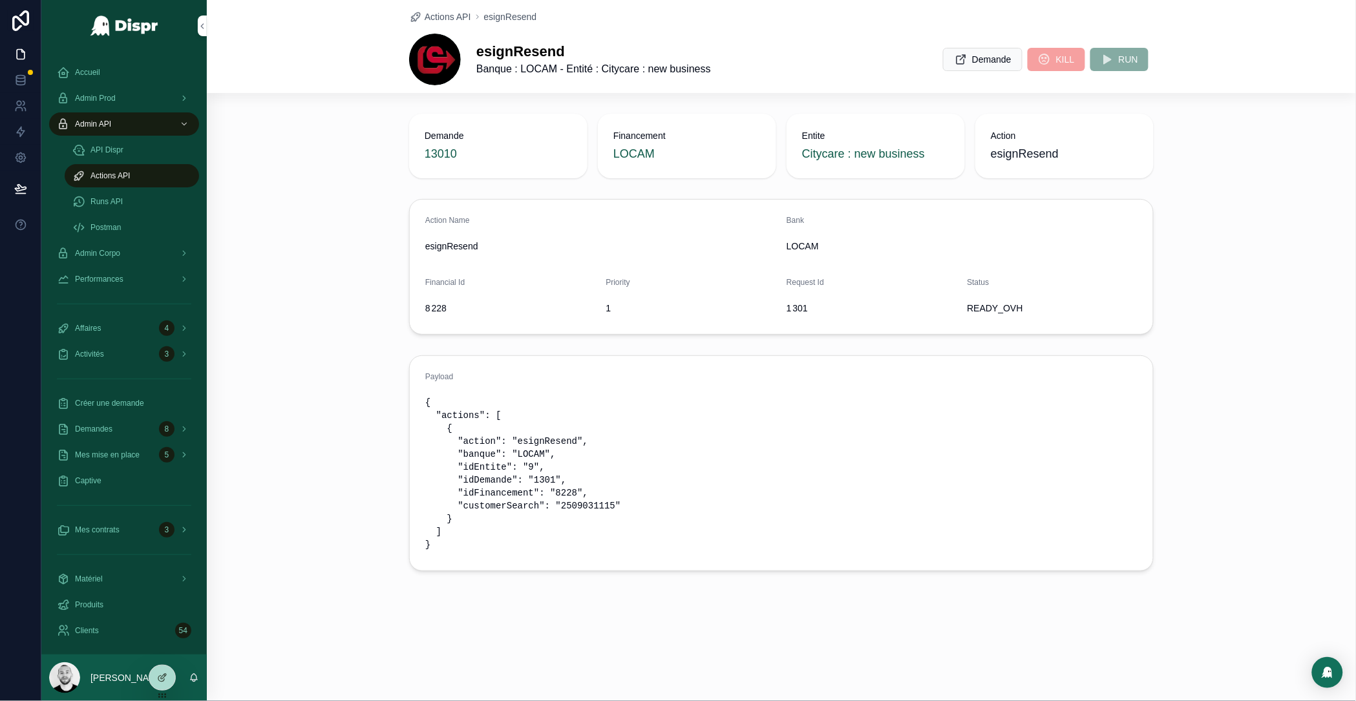
click at [1023, 147] on span "esignResend" at bounding box center [1064, 154] width 147 height 18
click at [1025, 152] on span "esignResend" at bounding box center [1064, 154] width 147 height 18
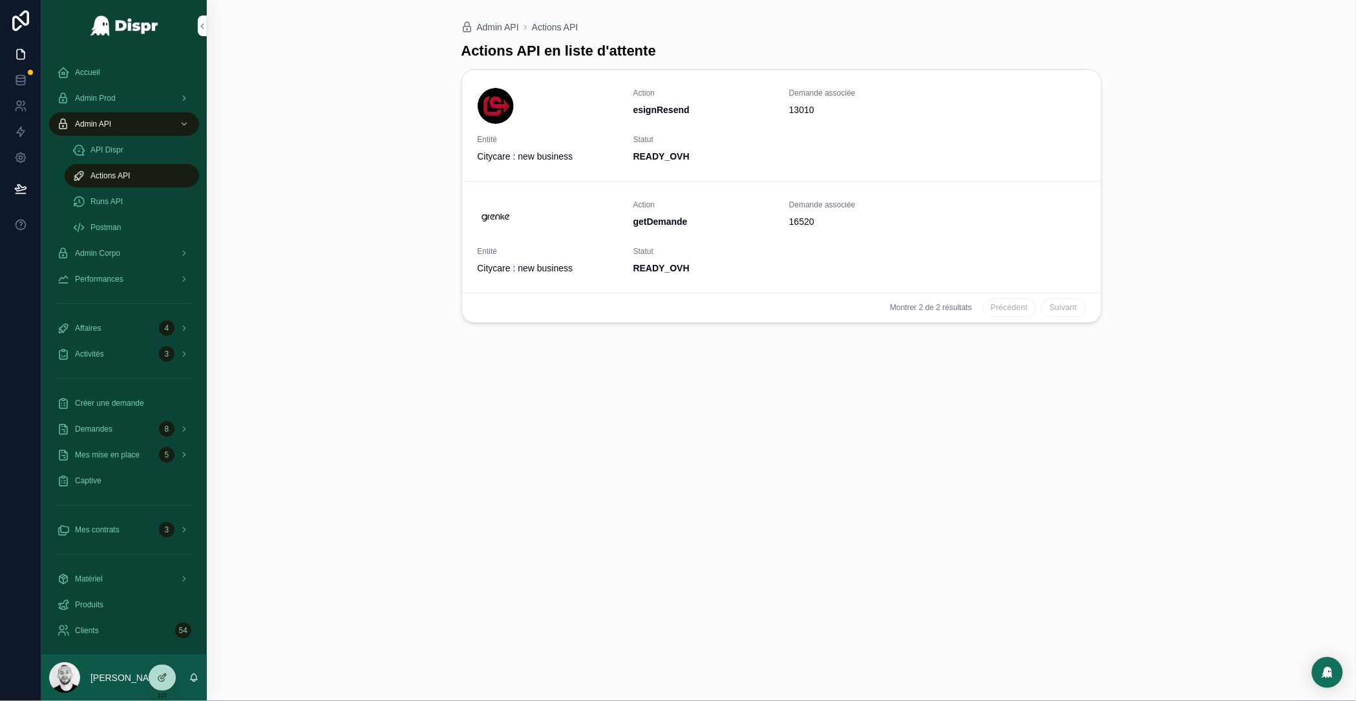
click at [0, 0] on span "Demande" at bounding box center [0, 0] width 0 height 0
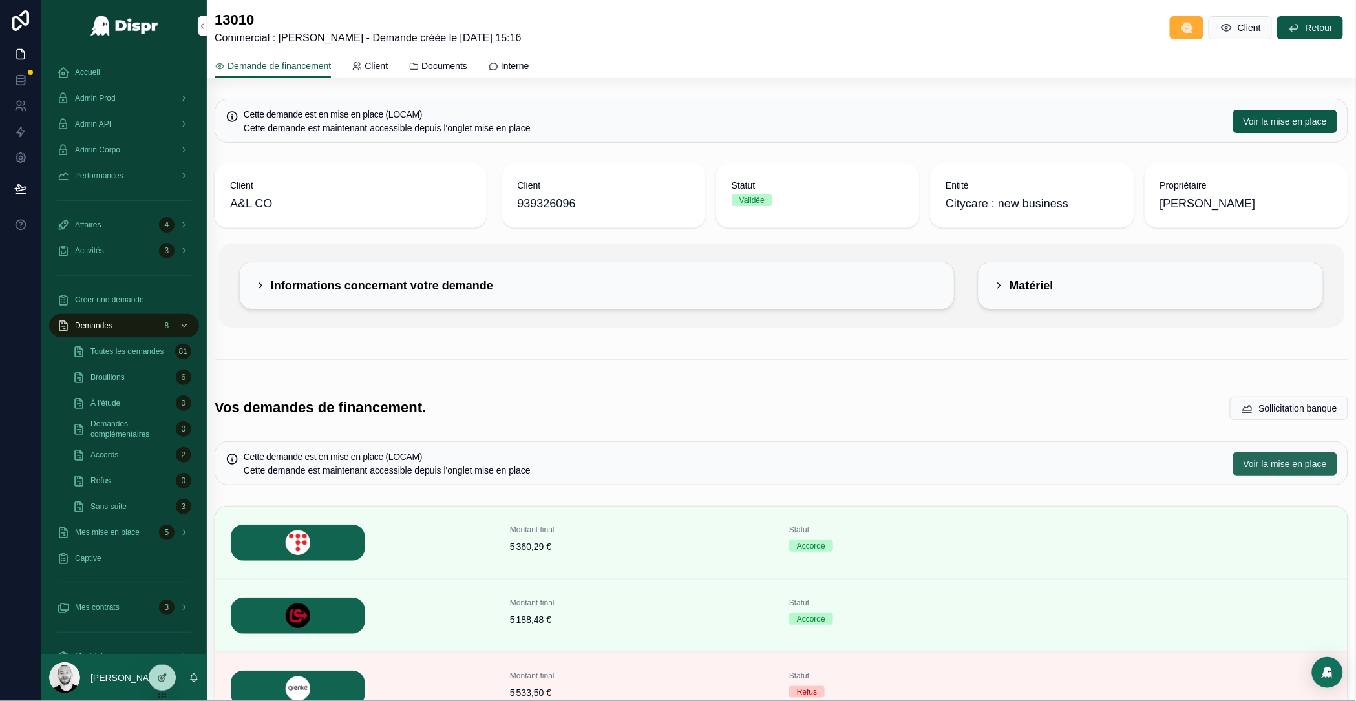
click at [1248, 460] on span "Voir la mise en place" at bounding box center [1285, 464] width 83 height 13
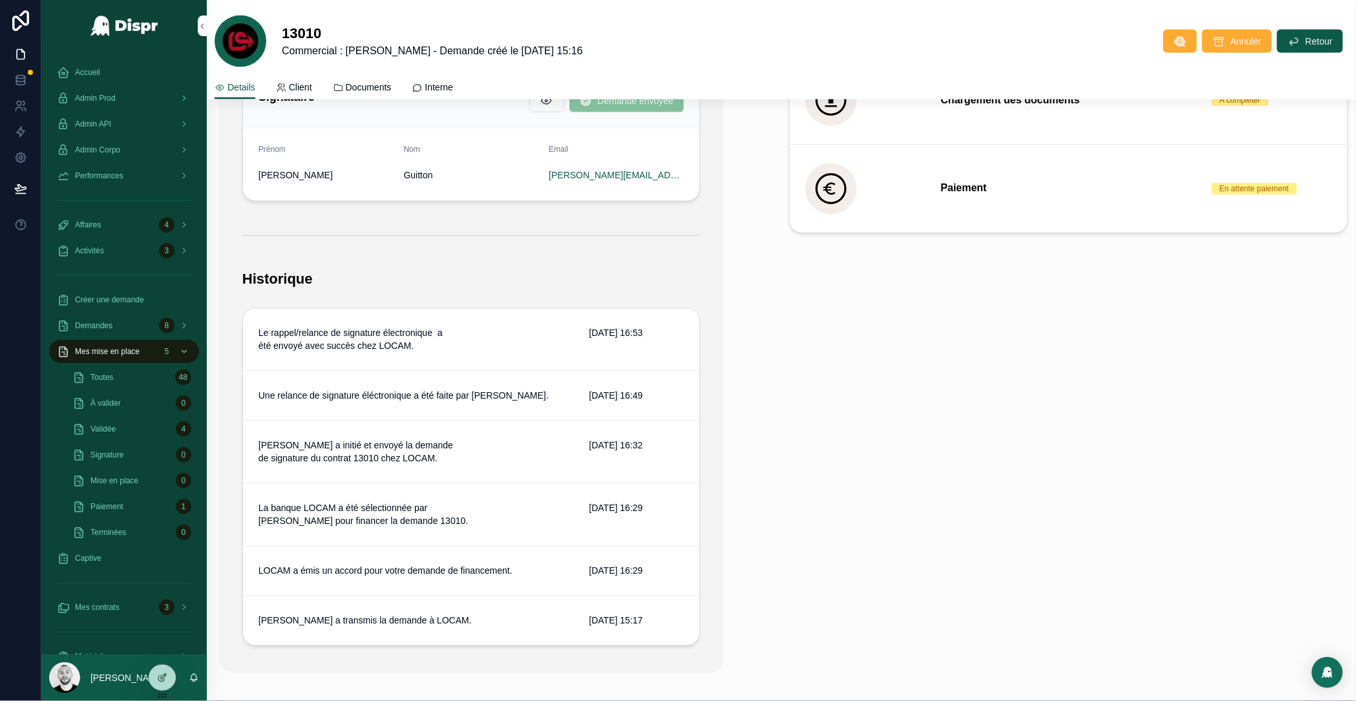
scroll to position [807, 0]
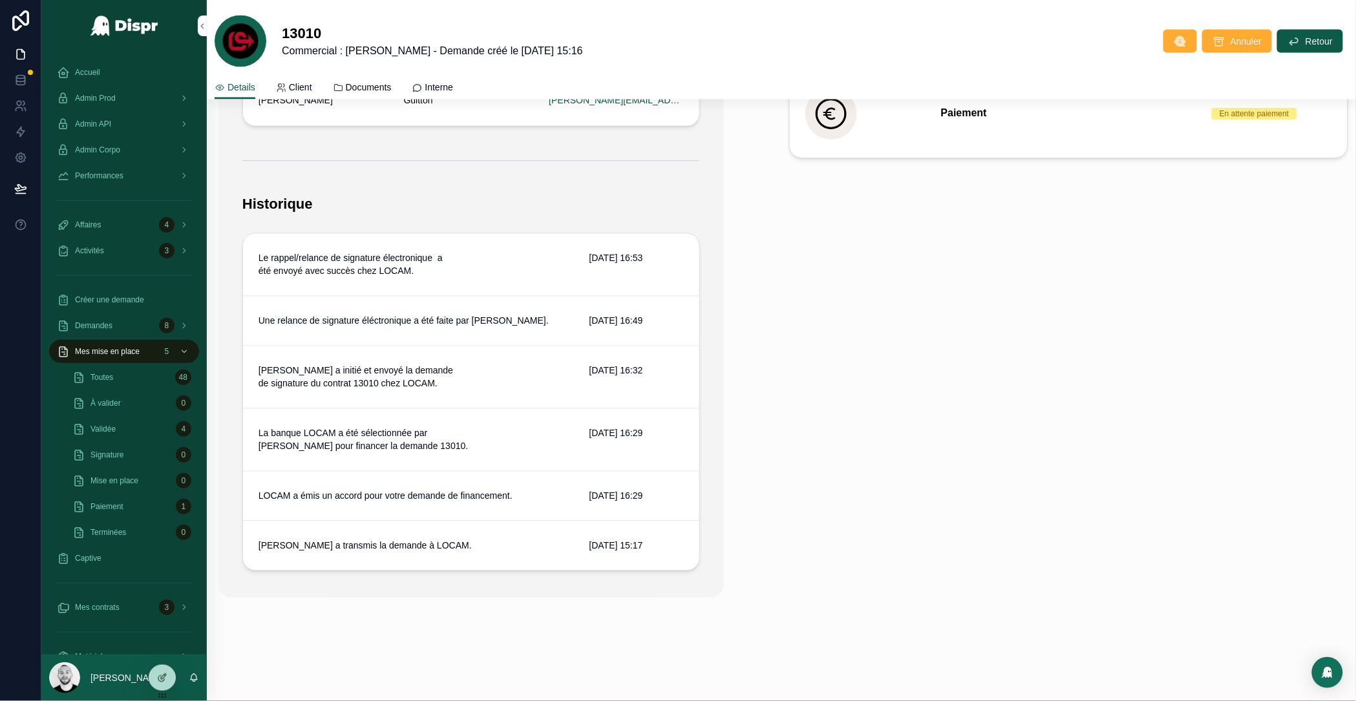
drag, startPoint x: 266, startPoint y: 246, endPoint x: 431, endPoint y: 292, distance: 171.1
click at [431, 289] on div "Le rappel/relance de signature électronique a été envoyé avec succès chez LOCAM…" at bounding box center [471, 402] width 456 height 337
drag, startPoint x: 339, startPoint y: 372, endPoint x: 244, endPoint y: 368, distance: 95.1
click at [244, 368] on div "Guillaume Fornas a initié et envoyé la demande de signature du contrat 13010 ch…" at bounding box center [471, 378] width 456 height 63
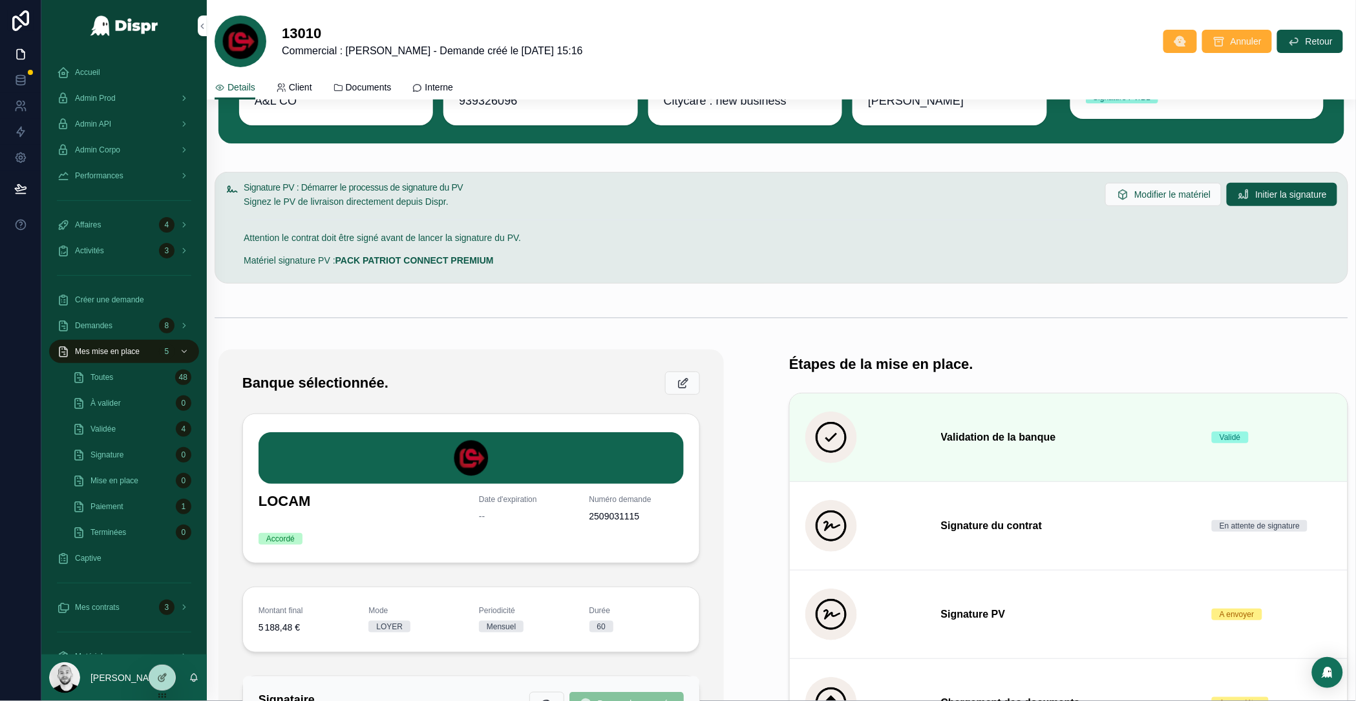
scroll to position [480, 0]
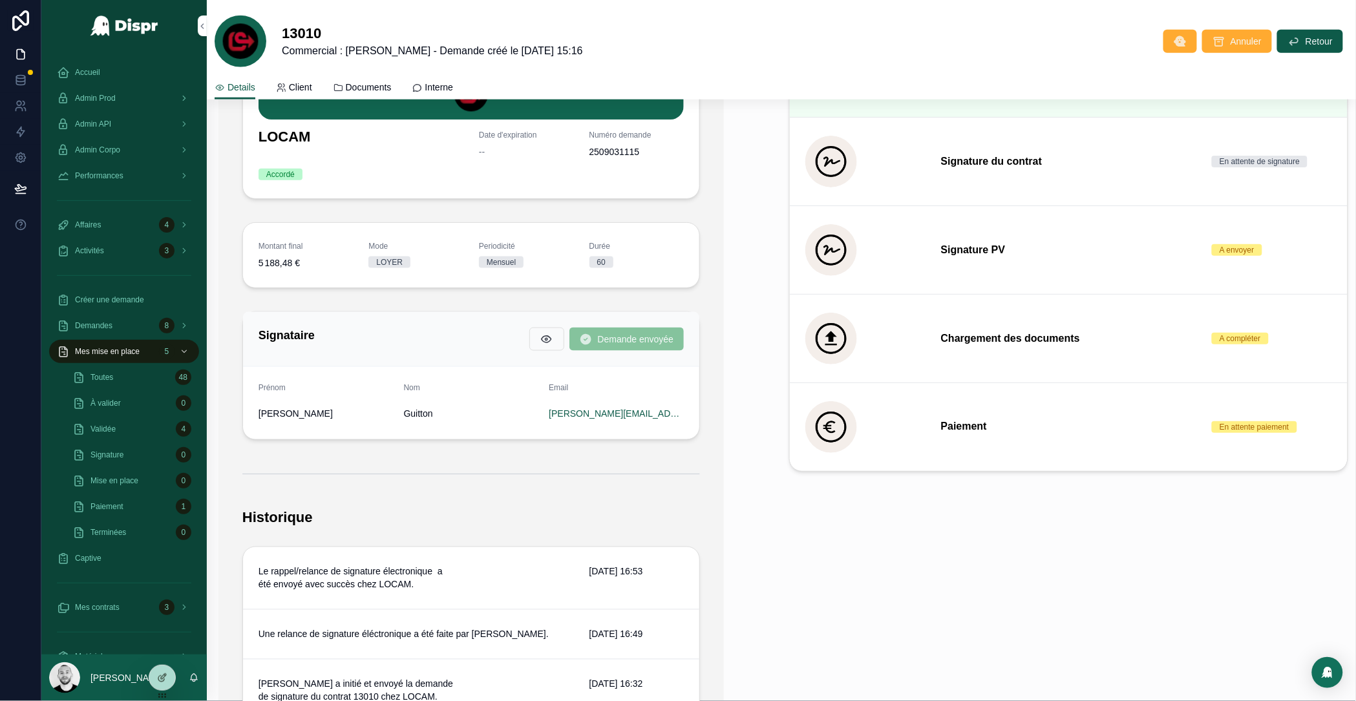
click at [540, 413] on form "Prénom Adele Nom Guitton Email Adele@reve-studioparis.com" at bounding box center [471, 403] width 456 height 72
click at [165, 692] on icon at bounding box center [162, 696] width 10 height 10
click at [166, 680] on icon at bounding box center [162, 678] width 10 height 10
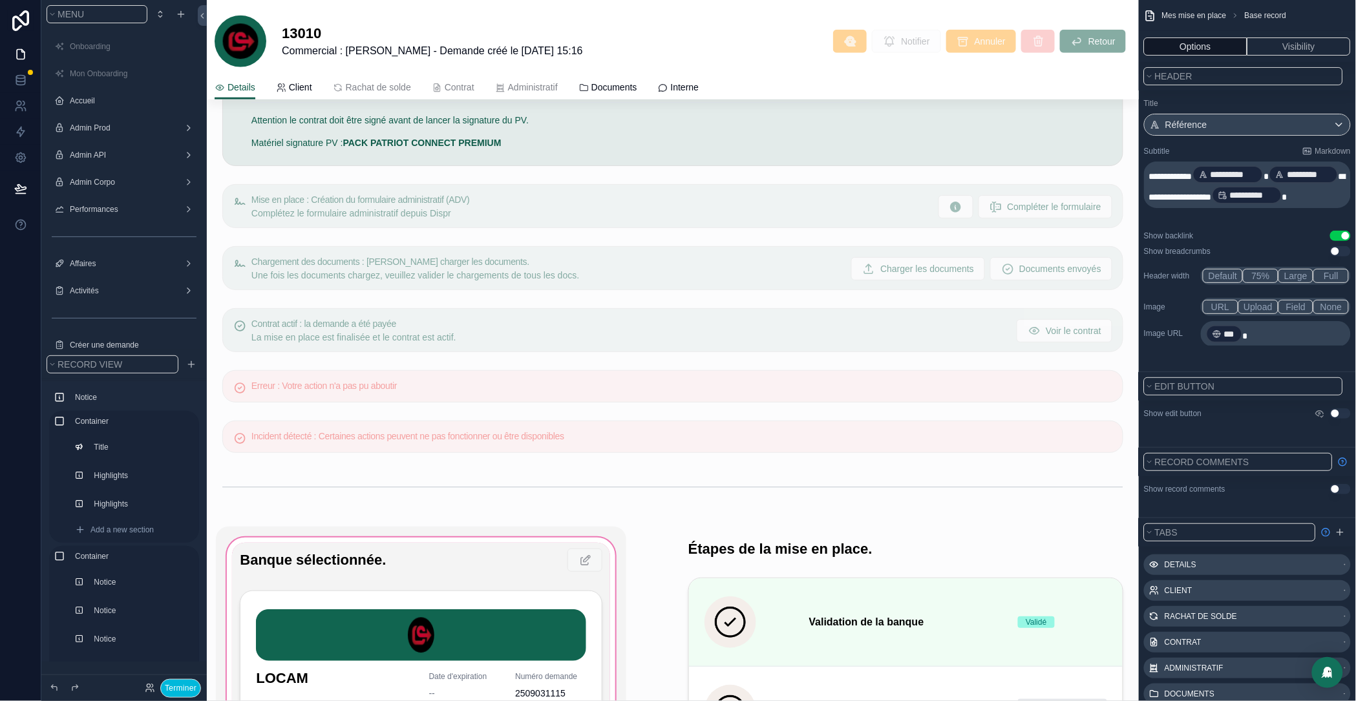
scroll to position [1068, 0]
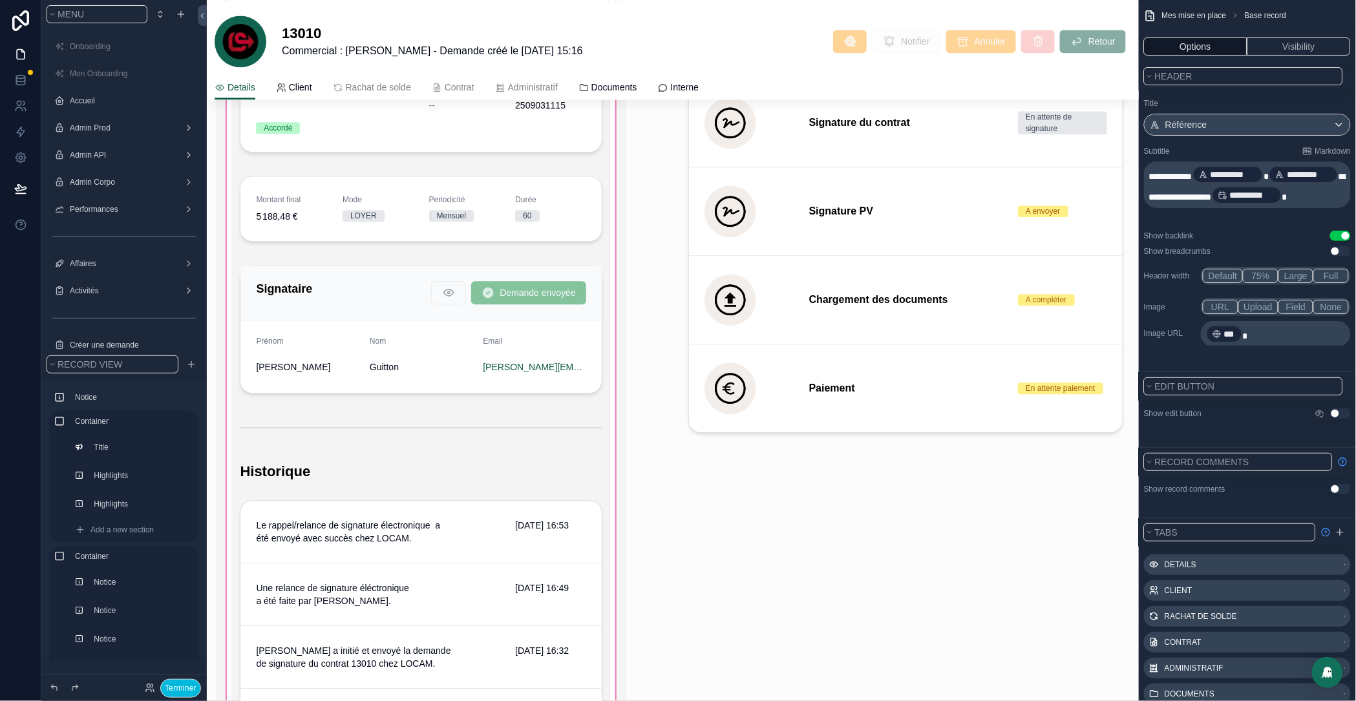
click at [302, 315] on div "scrollable content" at bounding box center [421, 415] width 410 height 952
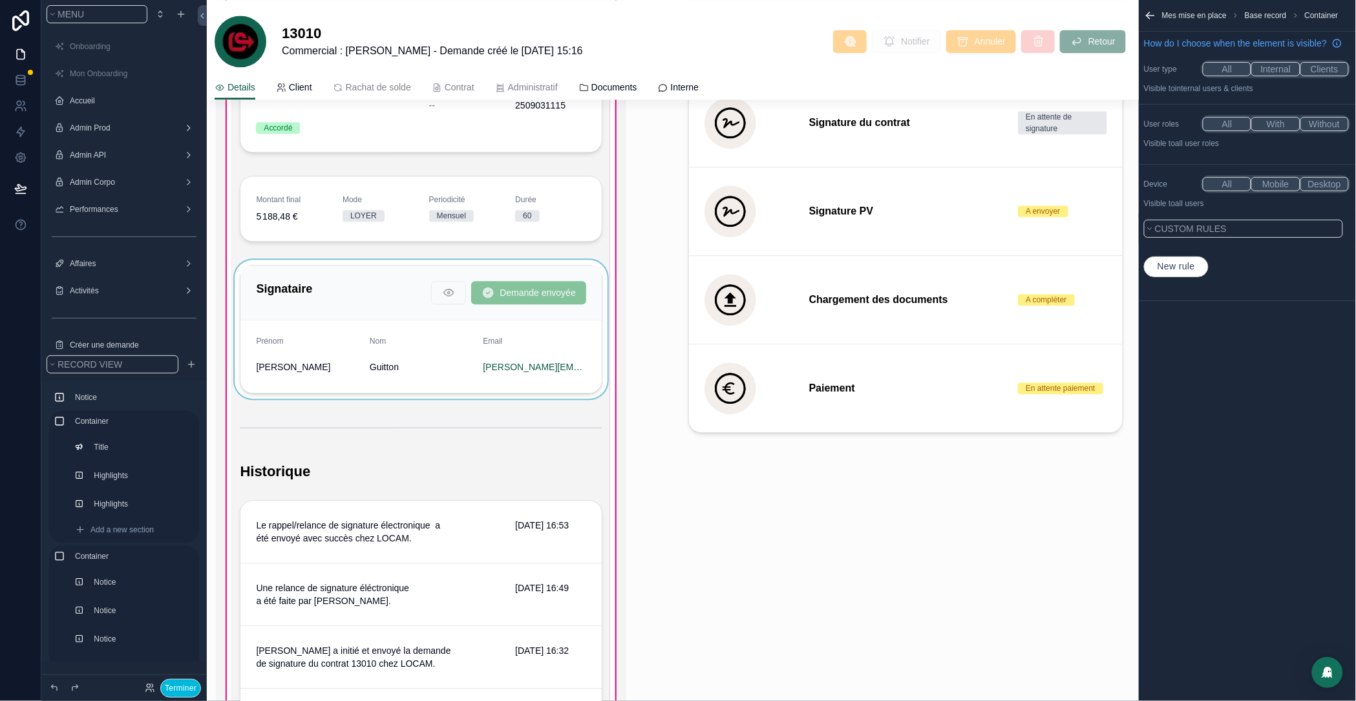
click at [323, 331] on div "scrollable content" at bounding box center [421, 329] width 378 height 139
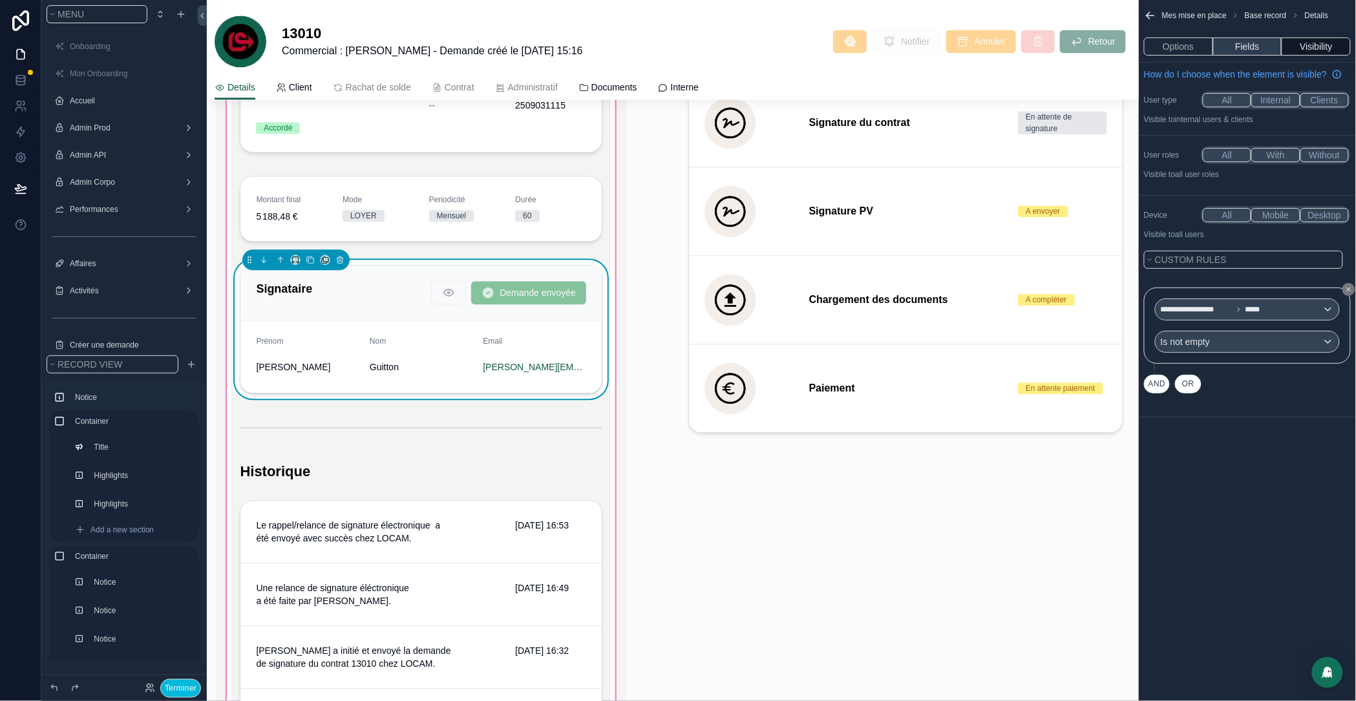
click at [1258, 43] on button "Fields" at bounding box center [1248, 46] width 69 height 18
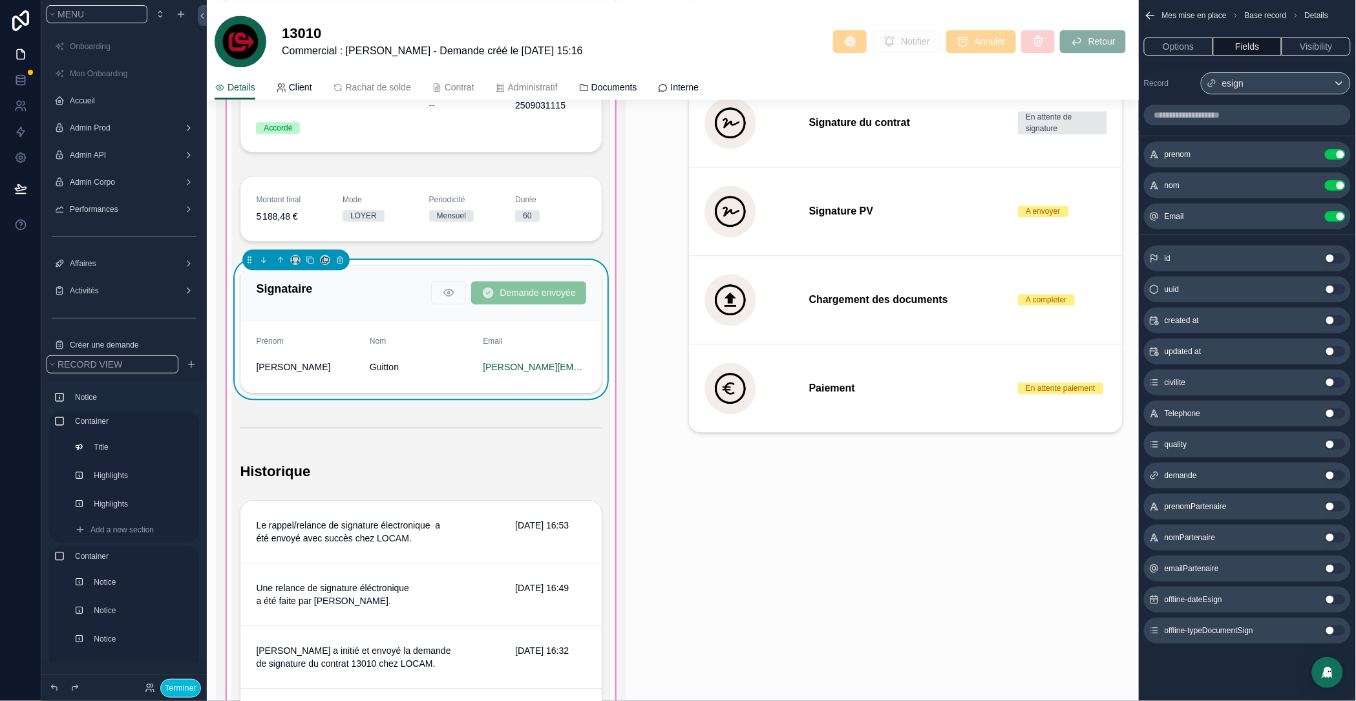
click at [0, 0] on icon "scrollable content" at bounding box center [0, 0] width 0 height 0
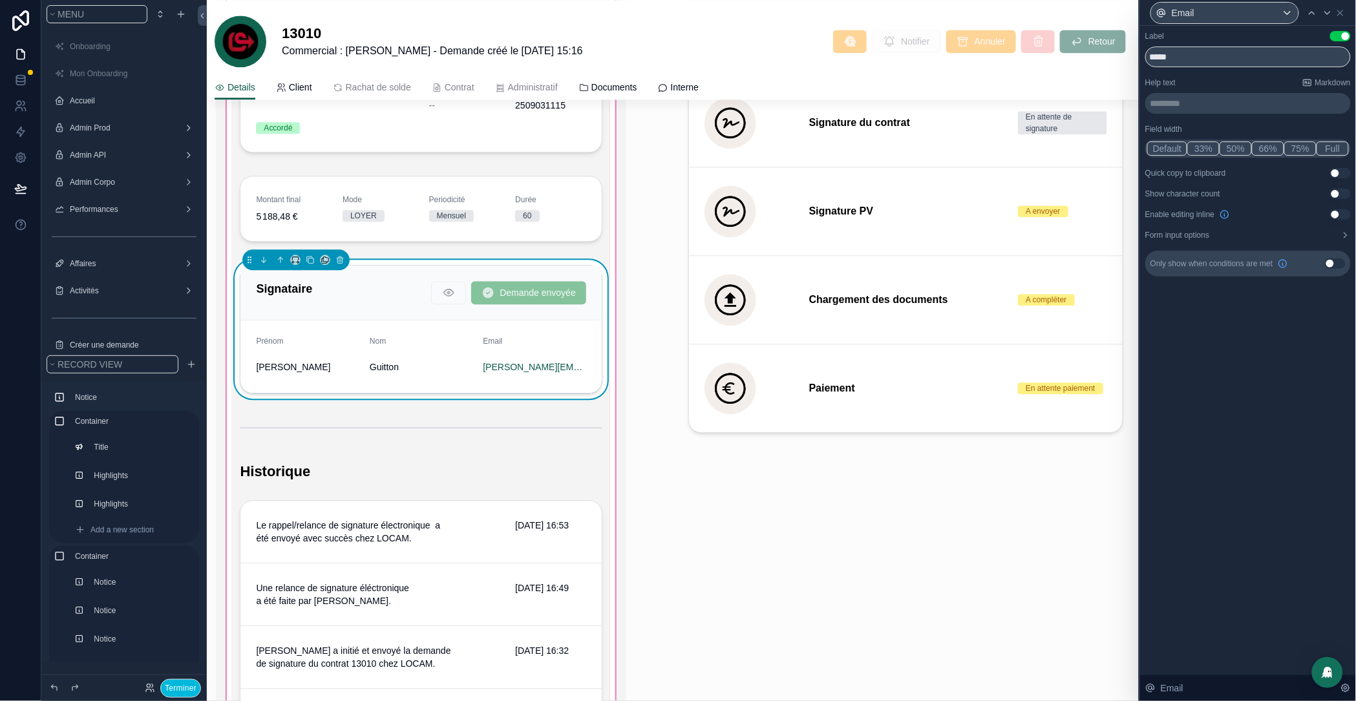
click at [1336, 173] on button "Use setting" at bounding box center [1341, 173] width 21 height 10
click at [1342, 12] on icon at bounding box center [1340, 12] width 5 height 5
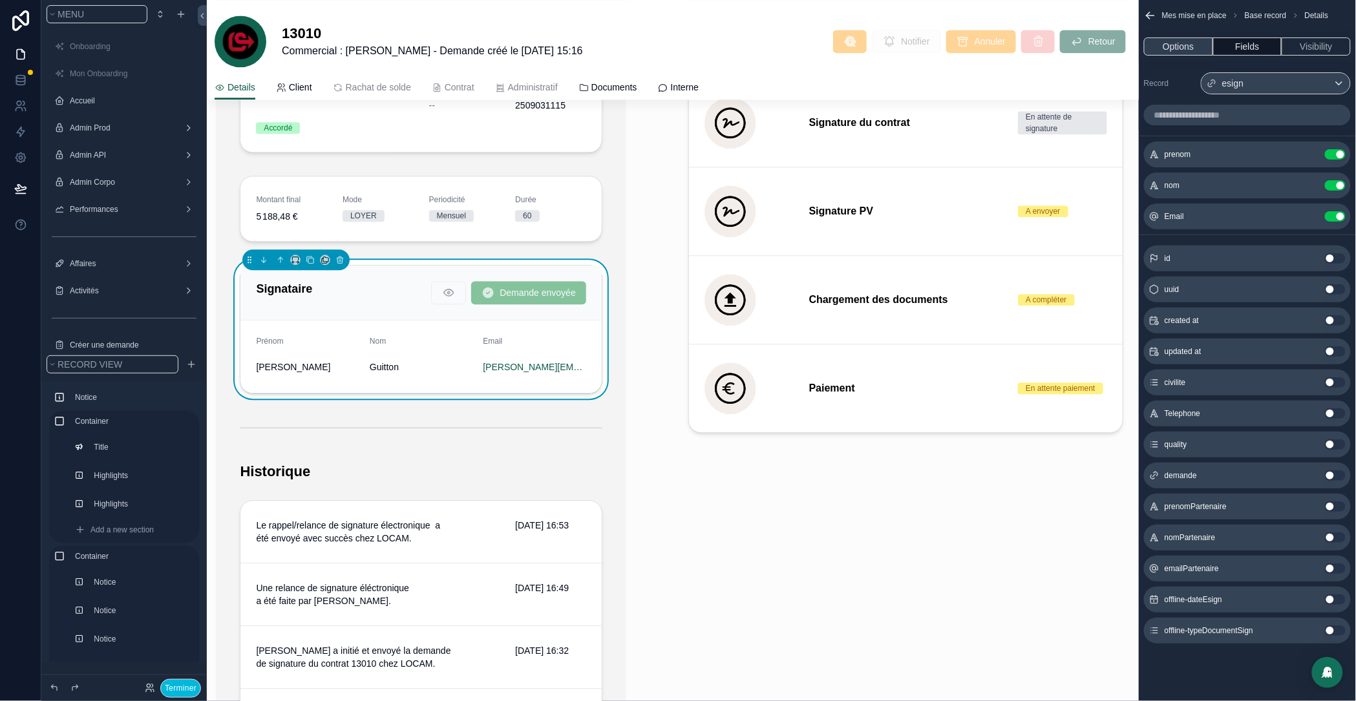
click at [1168, 48] on button "Options" at bounding box center [1178, 46] width 69 height 18
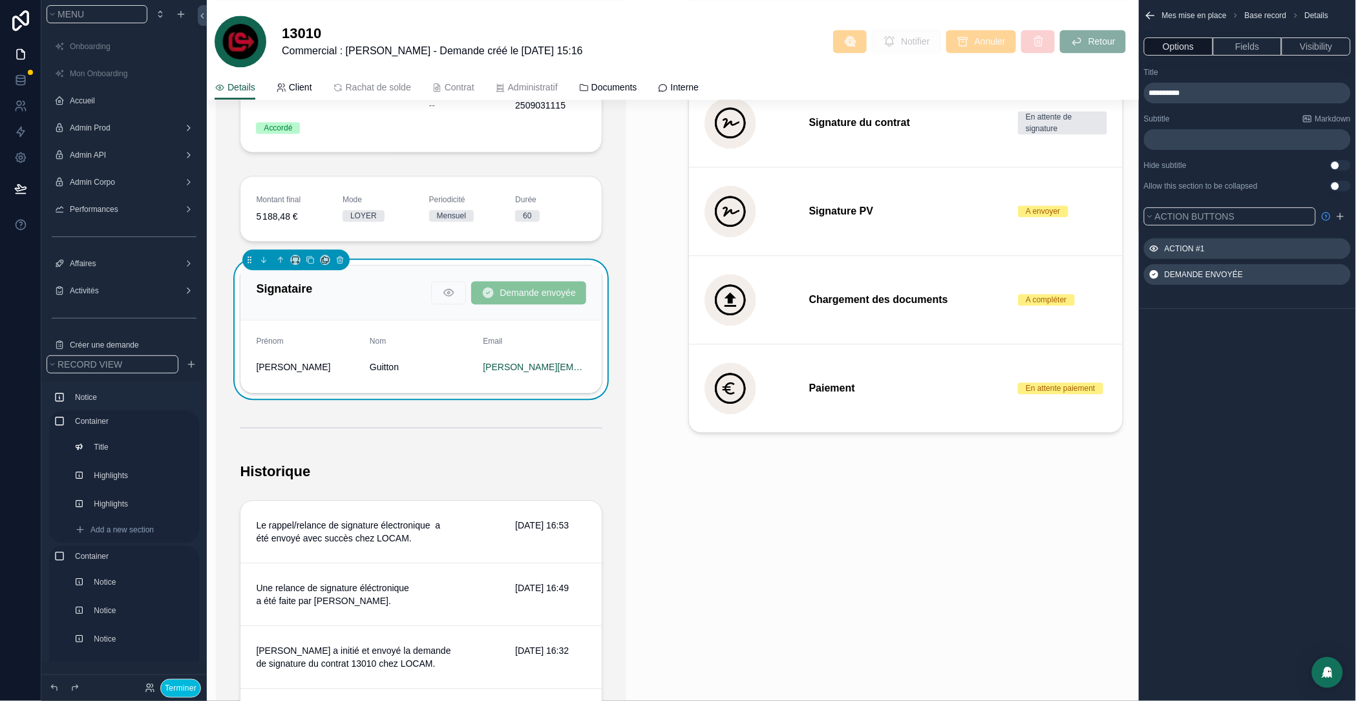
click at [1349, 270] on div "Demande envoyée" at bounding box center [1247, 274] width 207 height 21
click at [0, 0] on icon "scrollable content" at bounding box center [0, 0] width 0 height 0
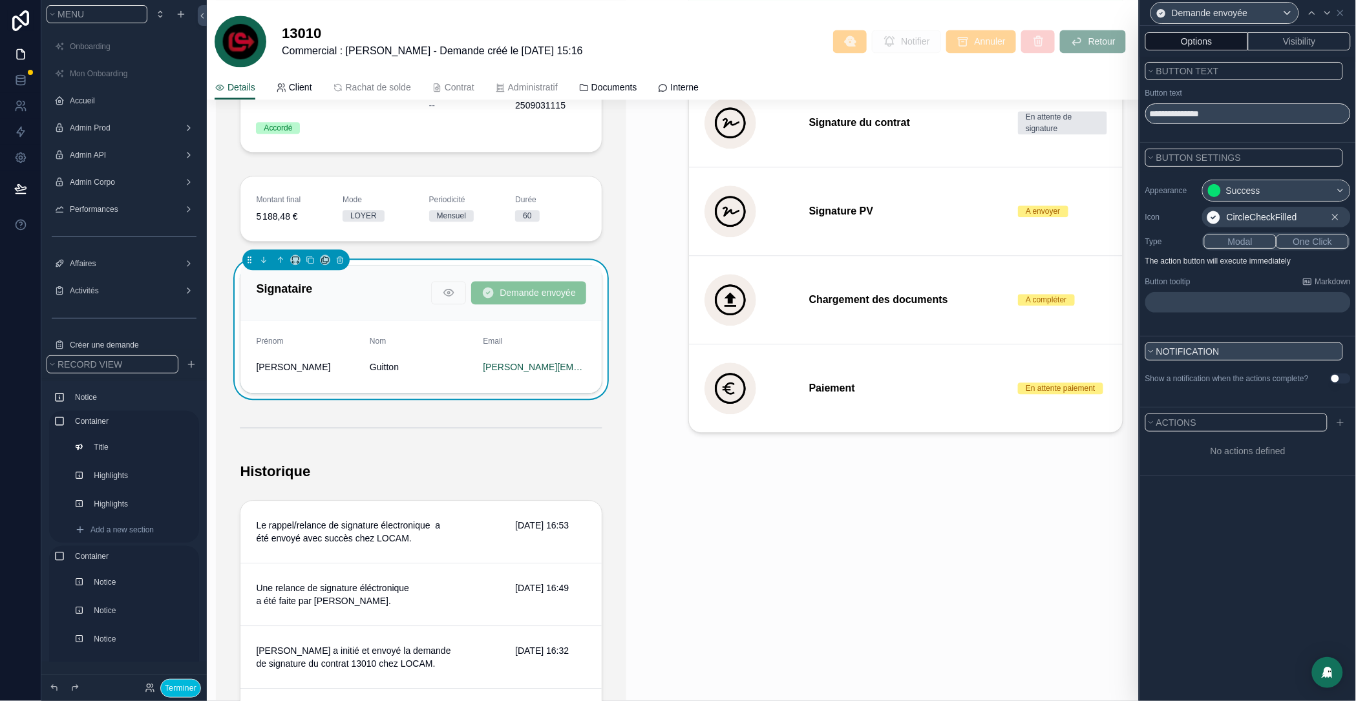
click at [1188, 347] on span "Notification" at bounding box center [1188, 352] width 63 height 10
click at [1189, 347] on span "Notification" at bounding box center [1188, 352] width 63 height 10
click at [1180, 303] on p "﻿" at bounding box center [1250, 302] width 198 height 13
drag, startPoint x: 1245, startPoint y: 304, endPoint x: 1256, endPoint y: 306, distance: 11.2
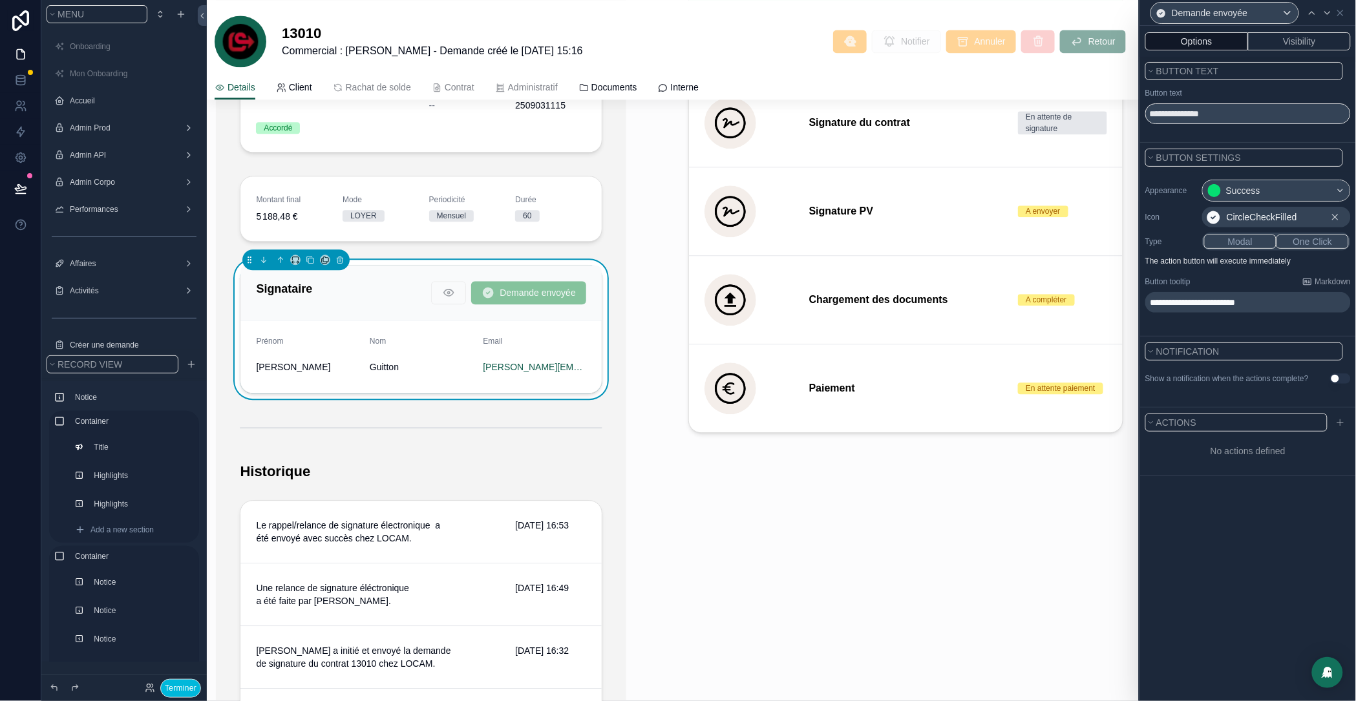
click at [1236, 305] on span "**********" at bounding box center [1193, 302] width 85 height 9
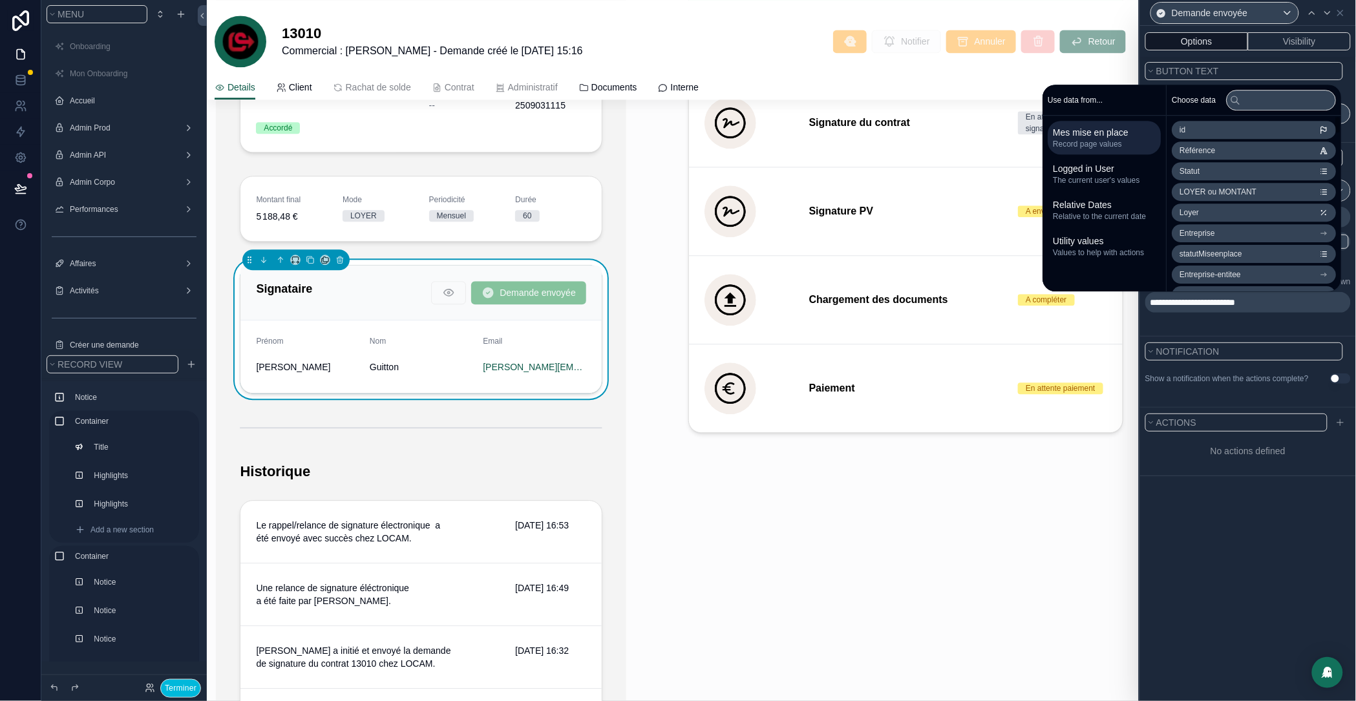
drag, startPoint x: 1311, startPoint y: 295, endPoint x: 1297, endPoint y: 305, distance: 17.1
click at [1297, 308] on p "**********" at bounding box center [1250, 302] width 198 height 13
drag, startPoint x: 1298, startPoint y: 563, endPoint x: 1318, endPoint y: 75, distance: 488.5
click at [1298, 557] on div "**********" at bounding box center [1248, 364] width 216 height 676
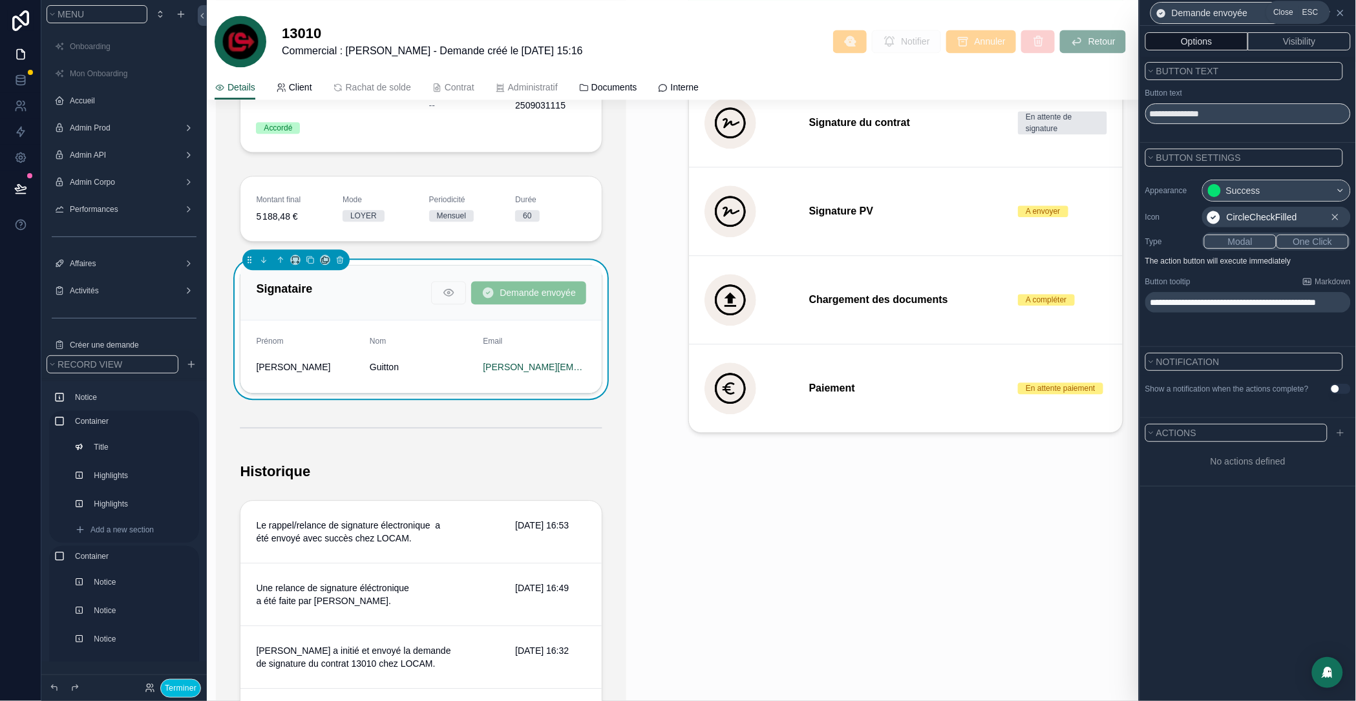
click at [1341, 15] on icon at bounding box center [1341, 13] width 10 height 10
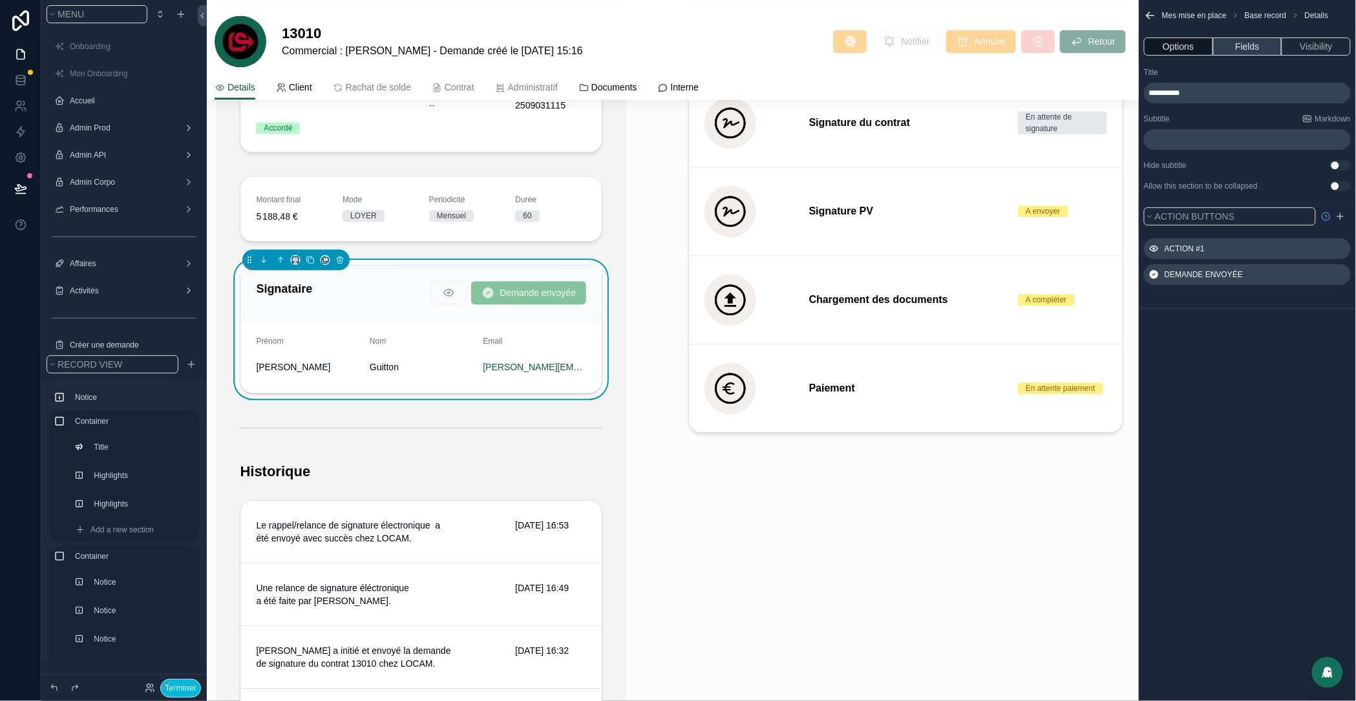
click at [1247, 37] on button "Fields" at bounding box center [1248, 46] width 69 height 18
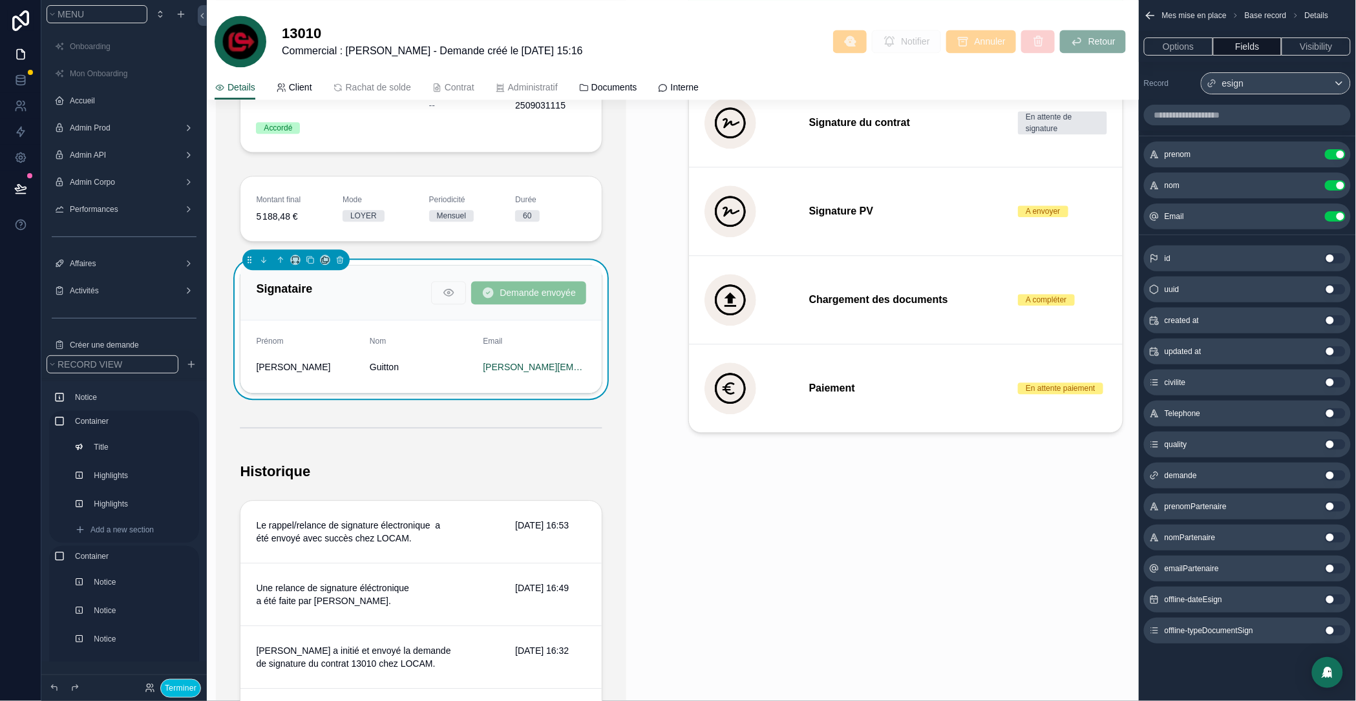
click at [0, 0] on icon "scrollable content" at bounding box center [0, 0] width 0 height 0
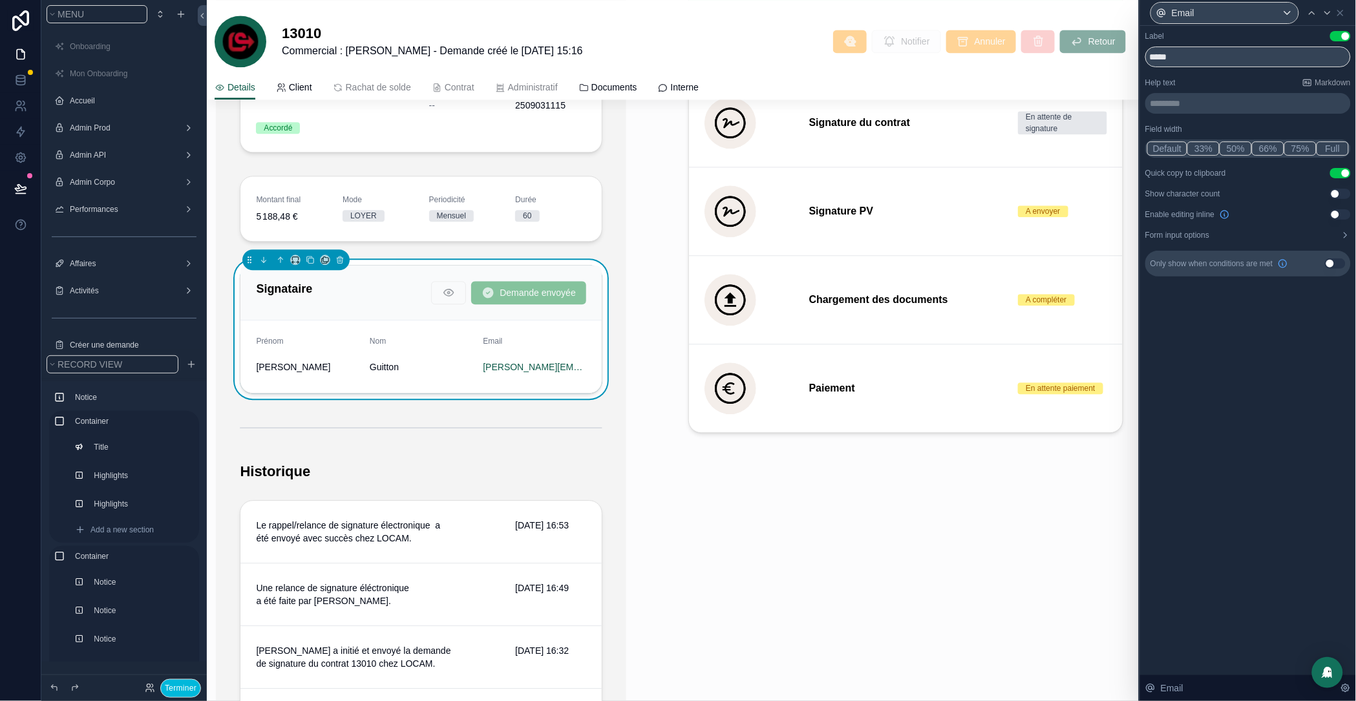
click at [1307, 237] on button "Form input options" at bounding box center [1249, 235] width 206 height 10
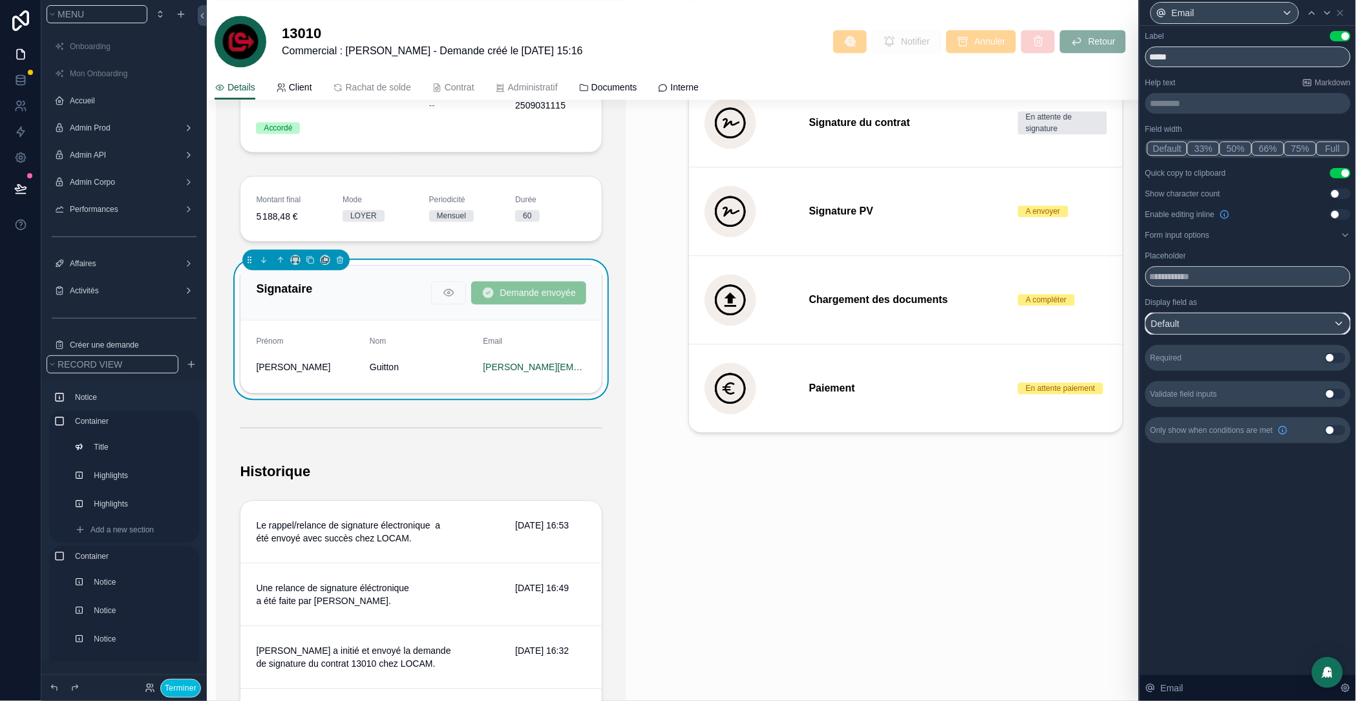
click at [1263, 329] on div "Default" at bounding box center [1248, 324] width 204 height 21
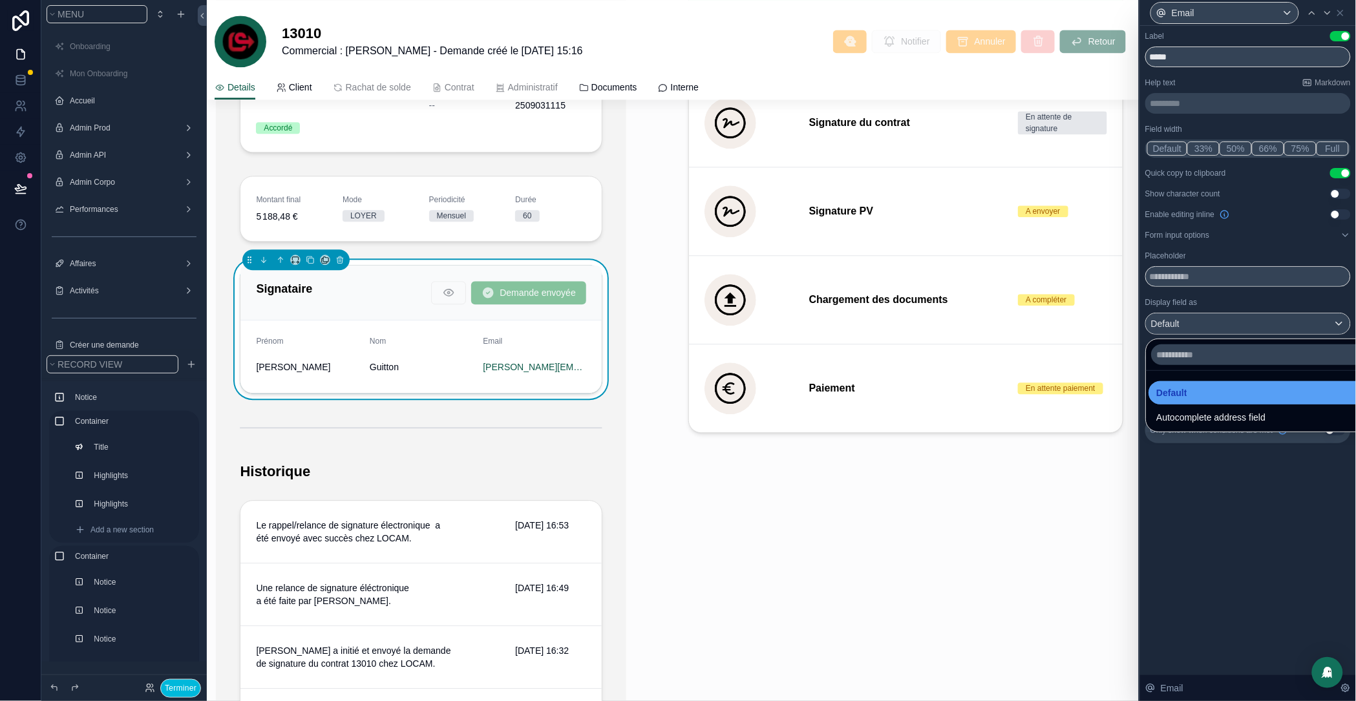
click at [1221, 394] on div "Default" at bounding box center [1263, 393] width 213 height 16
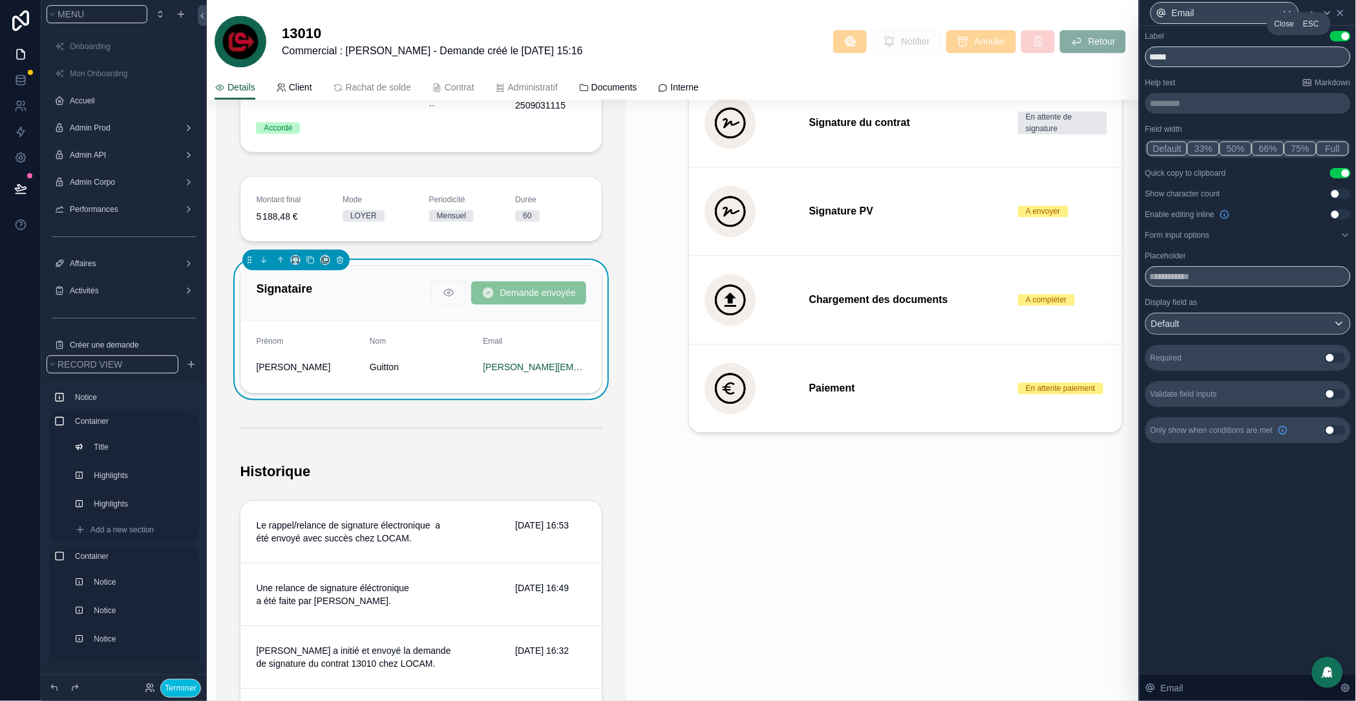
click at [1340, 14] on icon at bounding box center [1340, 12] width 5 height 5
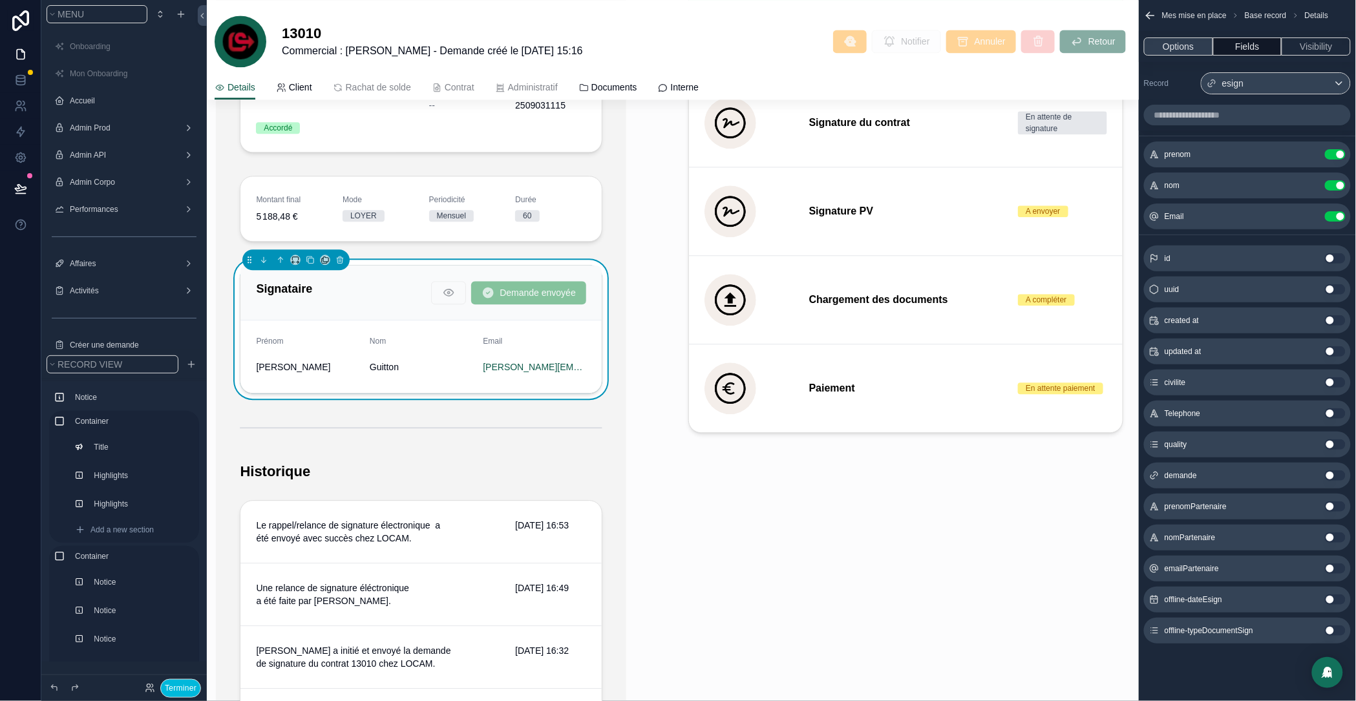
click at [1182, 55] on button "Options" at bounding box center [1178, 46] width 69 height 18
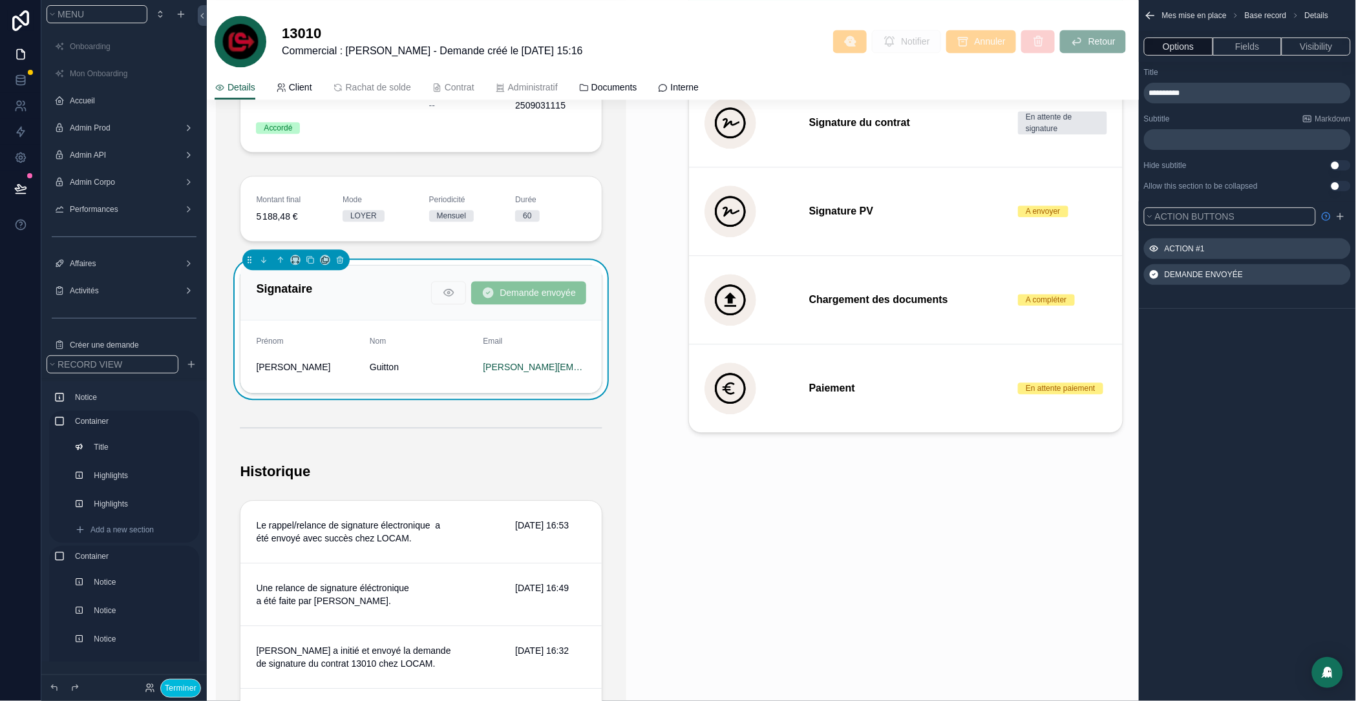
click at [0, 0] on icon "scrollable content" at bounding box center [0, 0] width 0 height 0
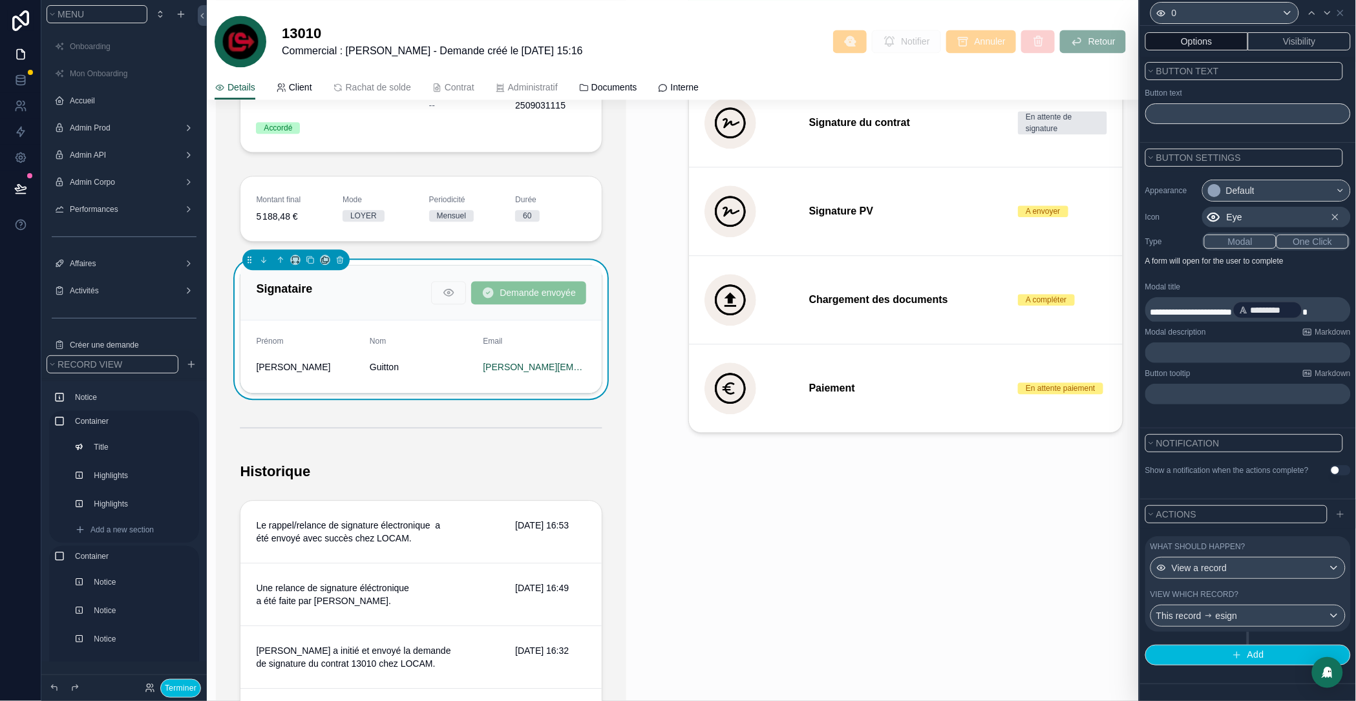
click at [1289, 600] on div "View which record?" at bounding box center [1248, 595] width 195 height 10
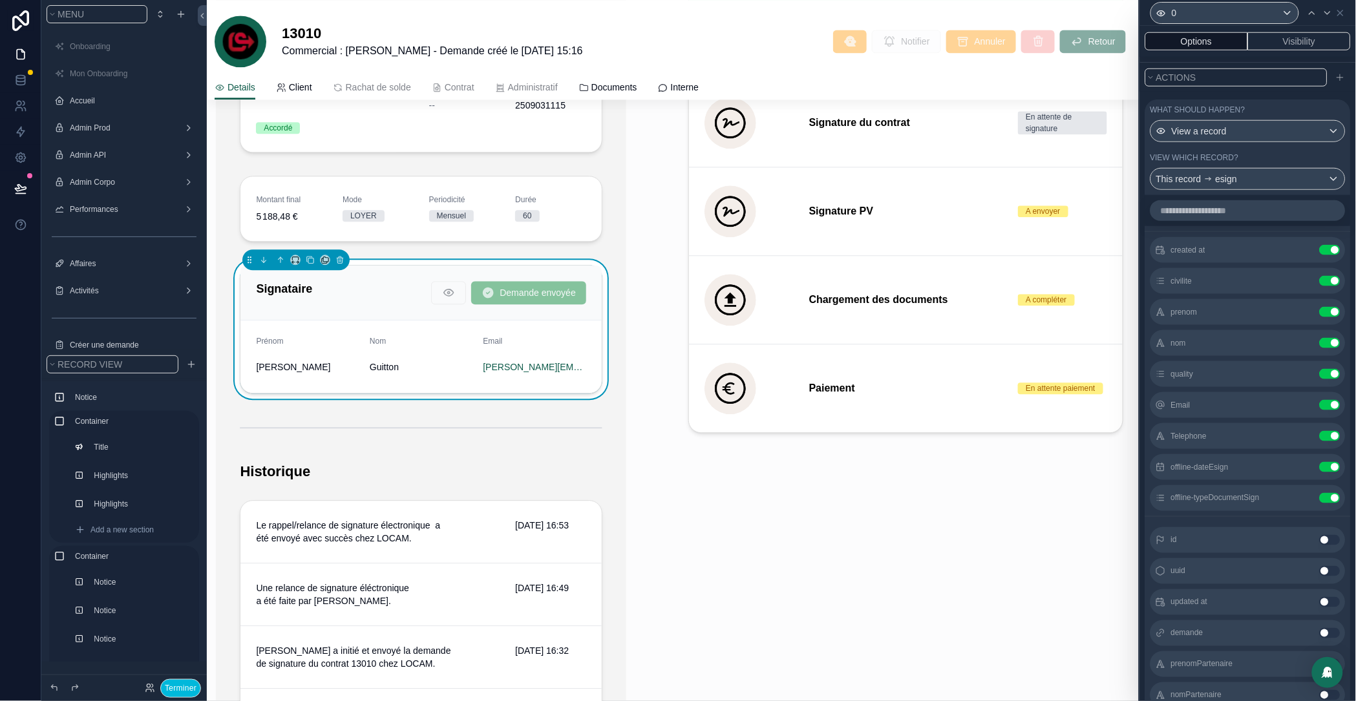
scroll to position [638, 0]
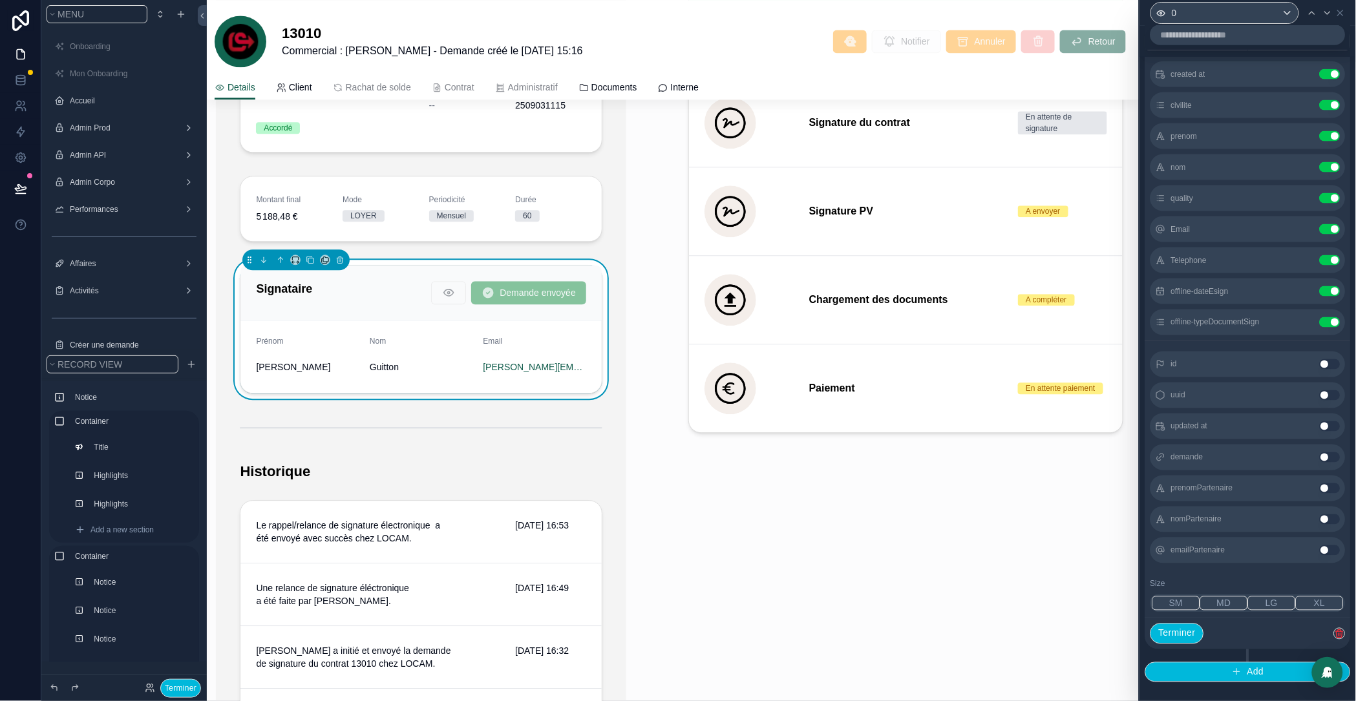
click at [0, 0] on icon at bounding box center [0, 0] width 0 height 0
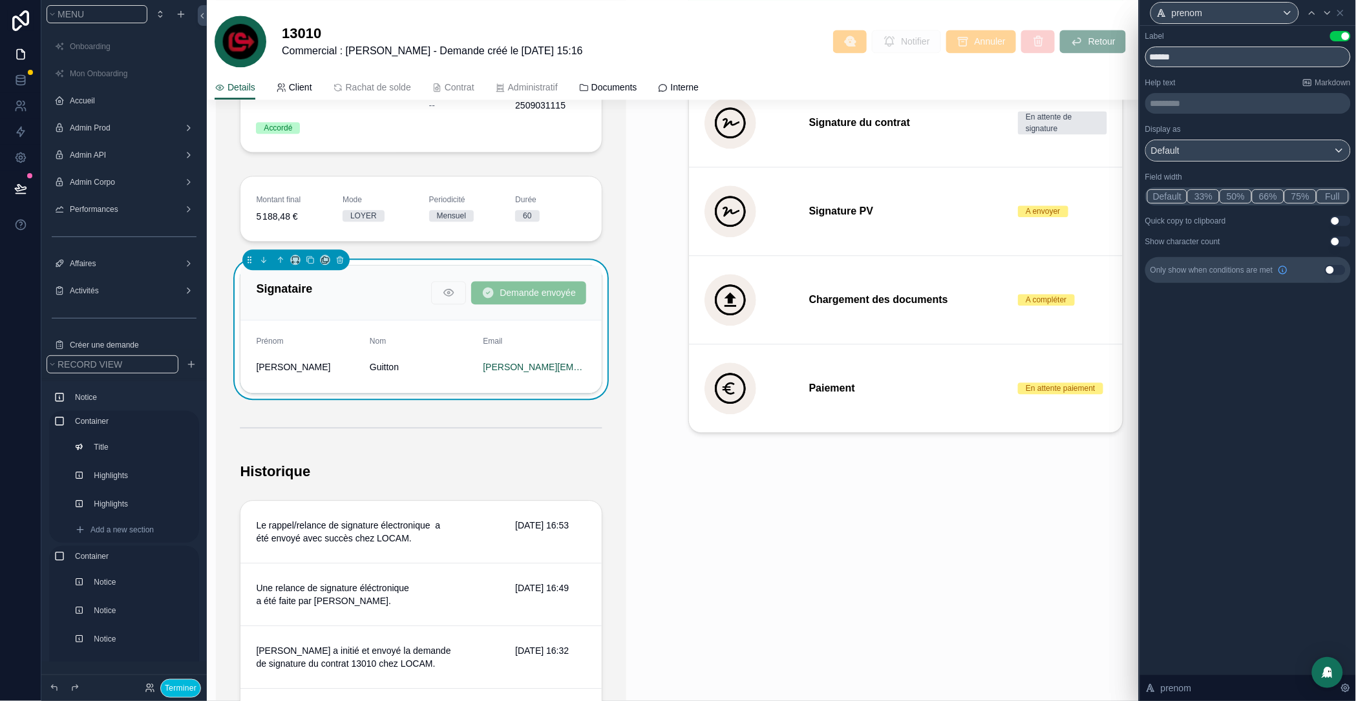
click at [1336, 222] on button "Use setting" at bounding box center [1341, 221] width 21 height 10
click at [1329, 14] on icon at bounding box center [1328, 13] width 10 height 10
click at [1343, 219] on button "Use setting" at bounding box center [1341, 221] width 21 height 10
click at [1324, 15] on icon at bounding box center [1328, 13] width 10 height 10
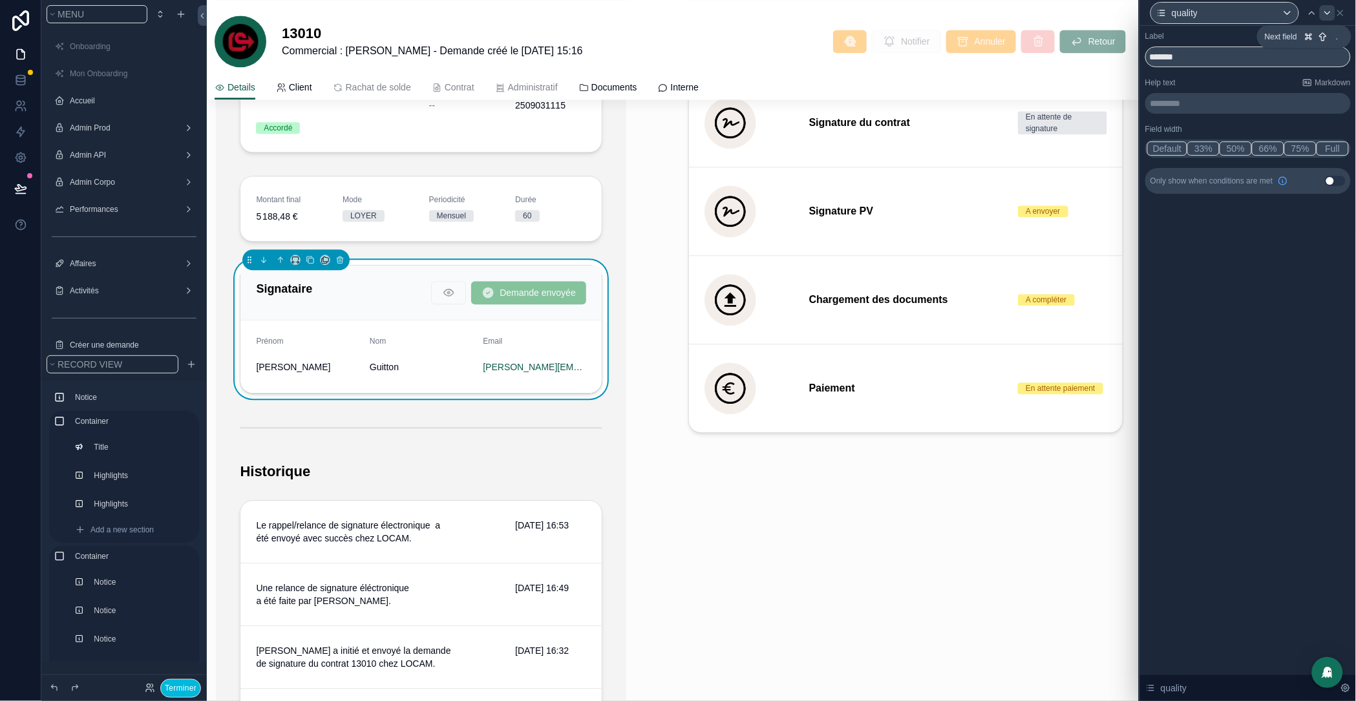
click at [1325, 13] on icon at bounding box center [1328, 13] width 10 height 10
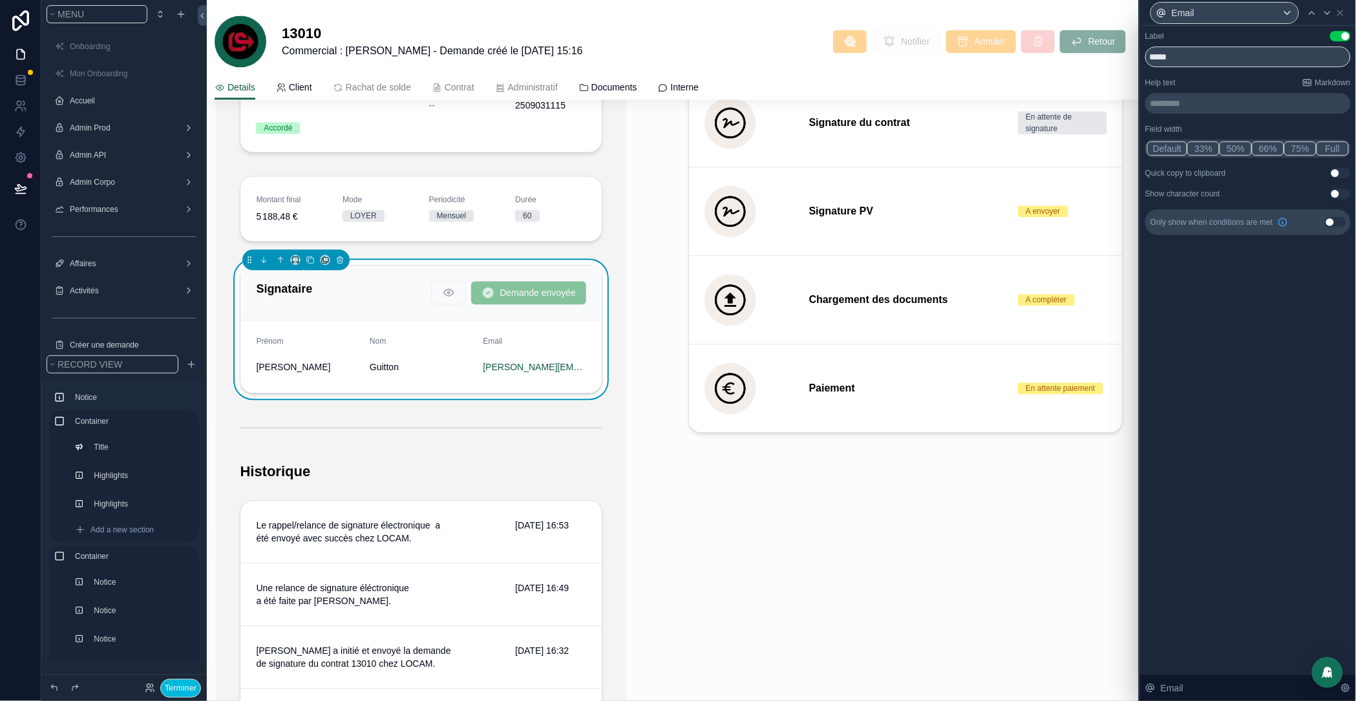
click at [1340, 173] on button "Use setting" at bounding box center [1341, 173] width 21 height 10
click at [1326, 16] on icon at bounding box center [1328, 13] width 10 height 10
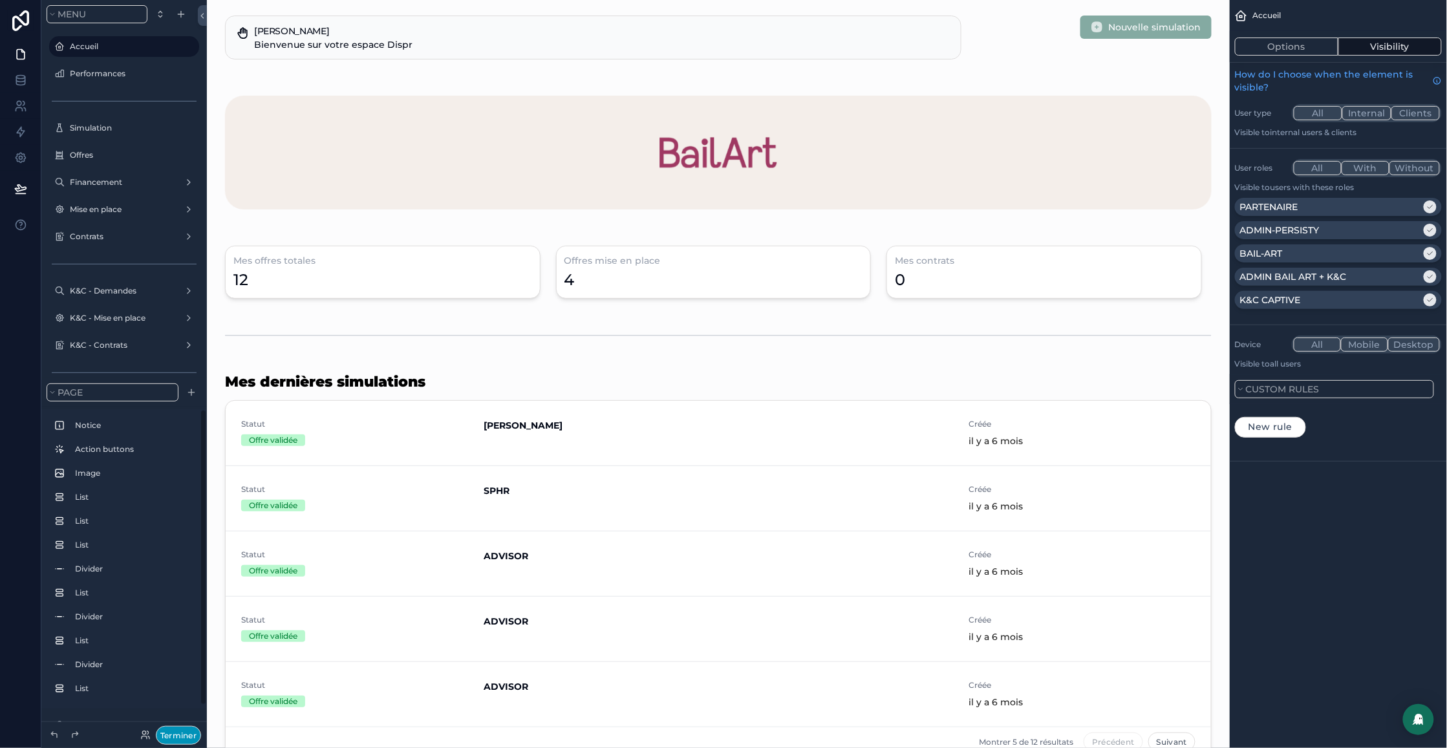
click at [182, 561] on button "Terminer" at bounding box center [178, 735] width 45 height 19
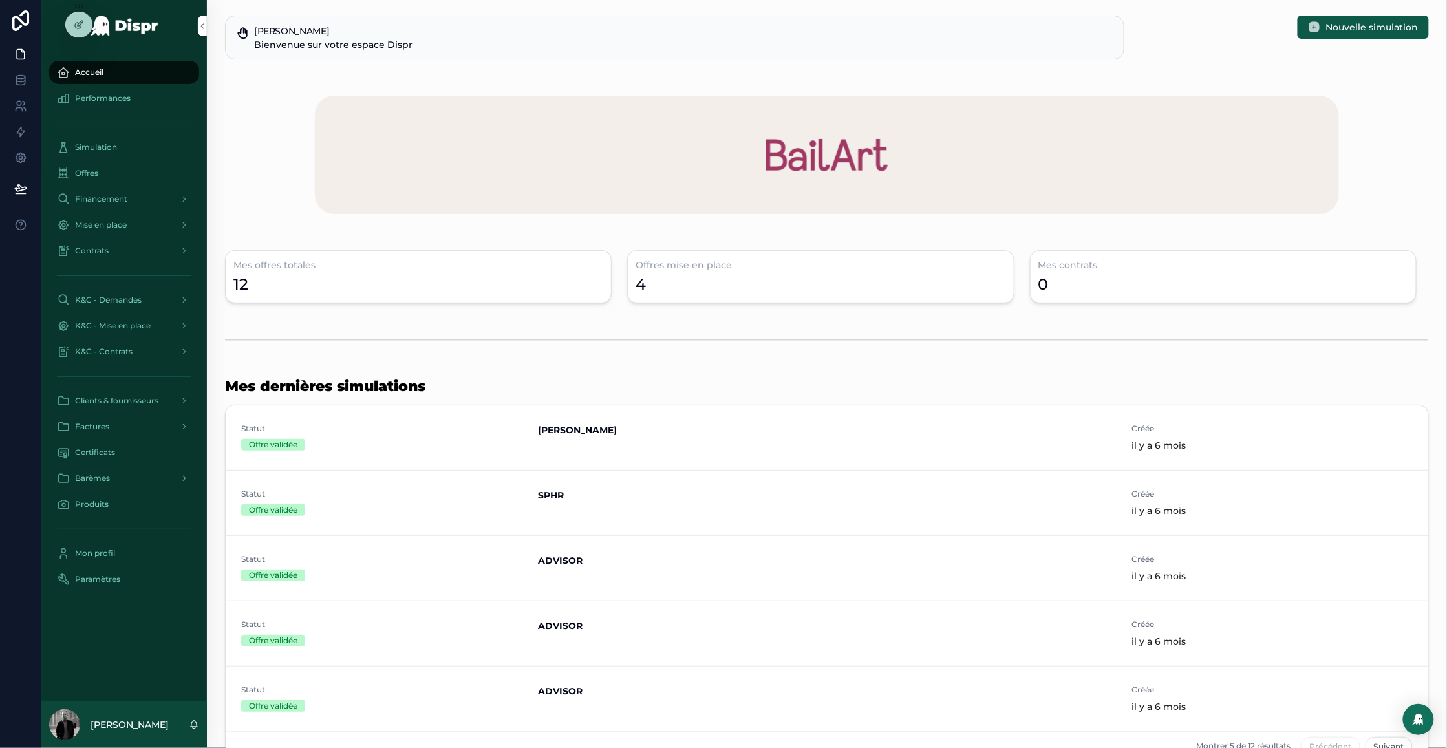
click at [111, 198] on span "Financement" at bounding box center [101, 199] width 52 height 10
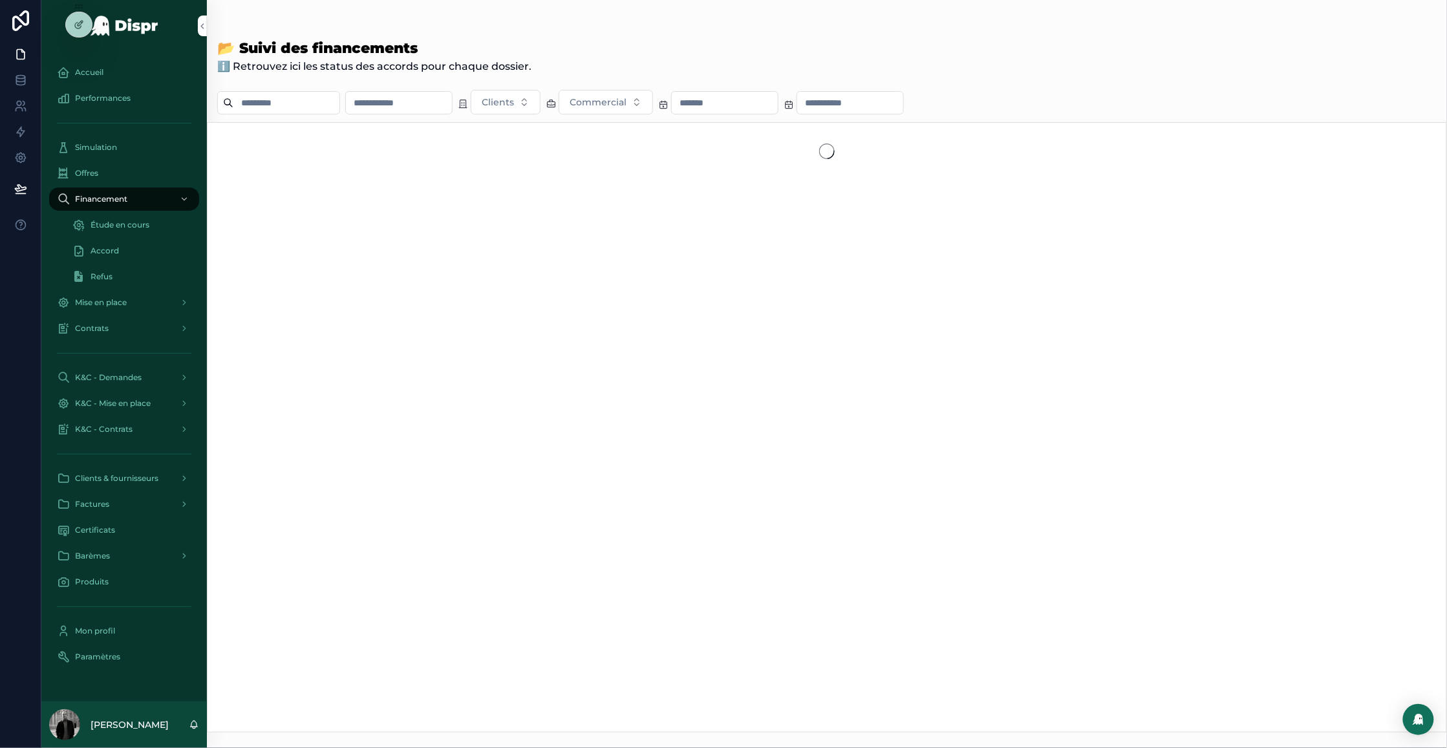
click at [281, 94] on input "scrollable content" at bounding box center [286, 103] width 106 height 18
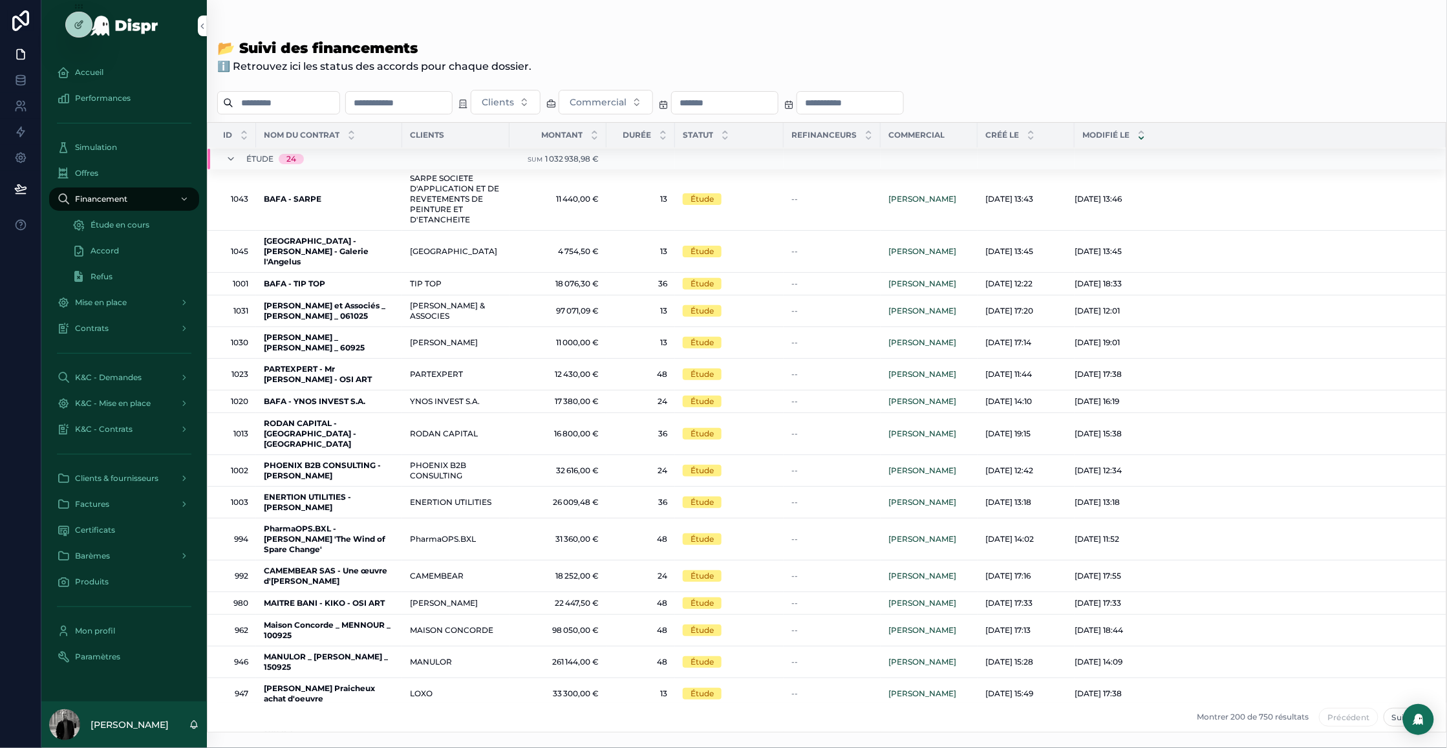
paste input "****"
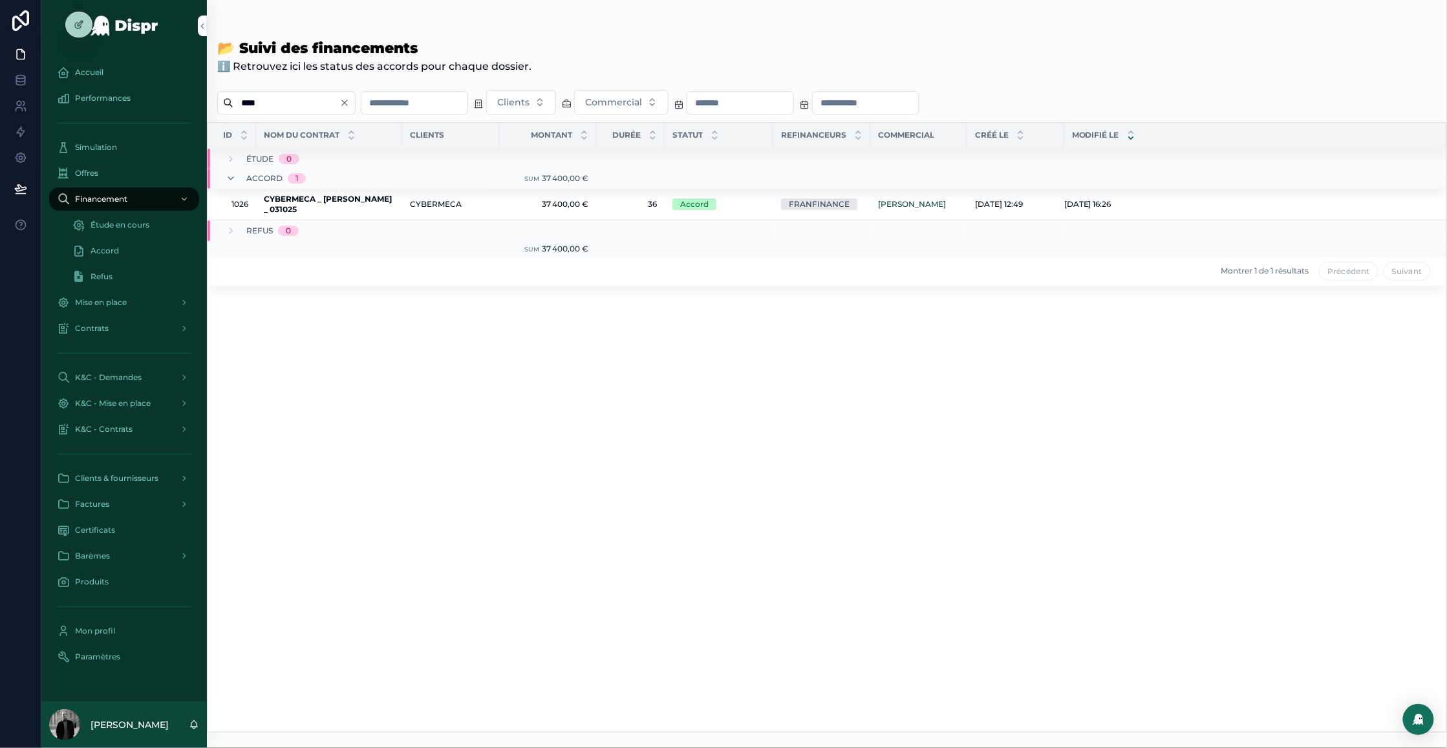
type input "****"
click at [339, 206] on span "CYBERMECA _ YAYOI KUSAMA _ 031025" at bounding box center [329, 204] width 131 height 21
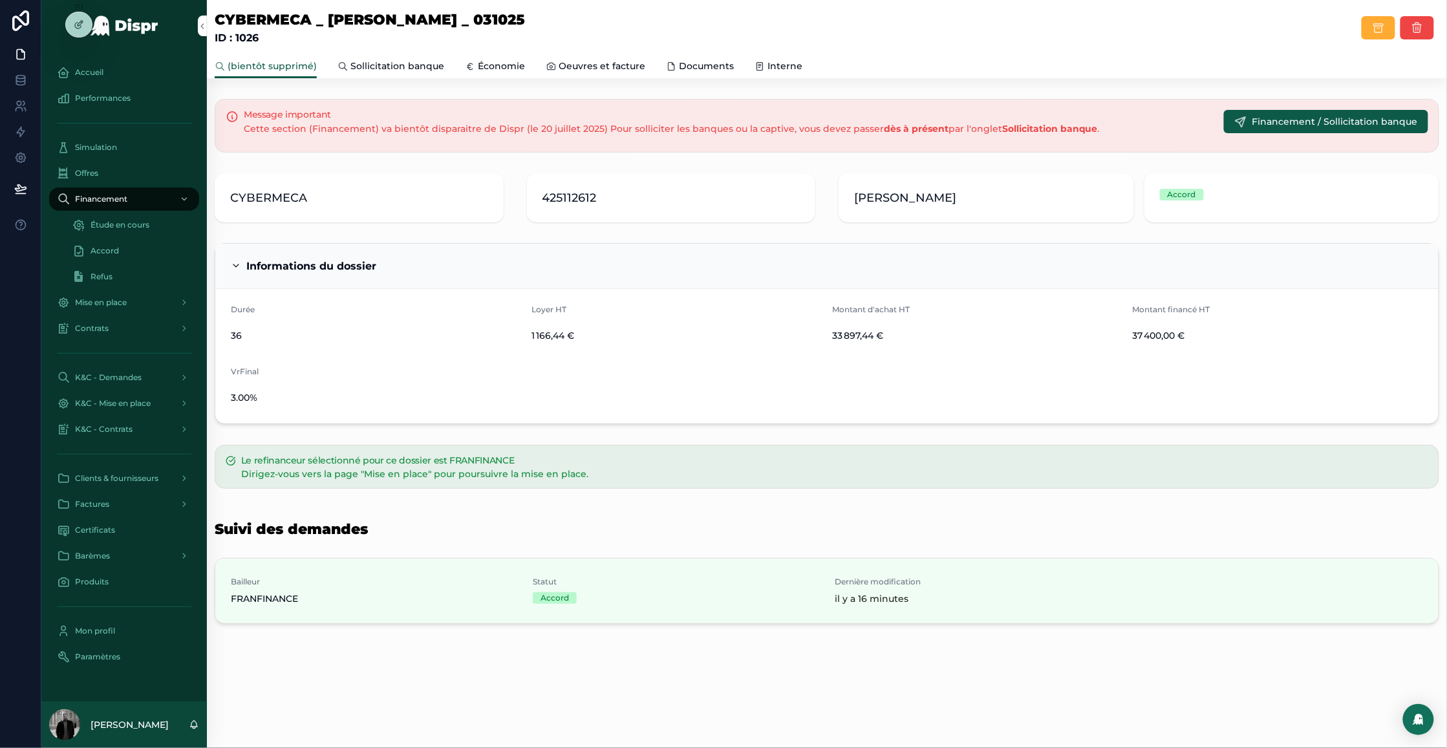
click at [705, 57] on link "Documents" at bounding box center [700, 67] width 68 height 26
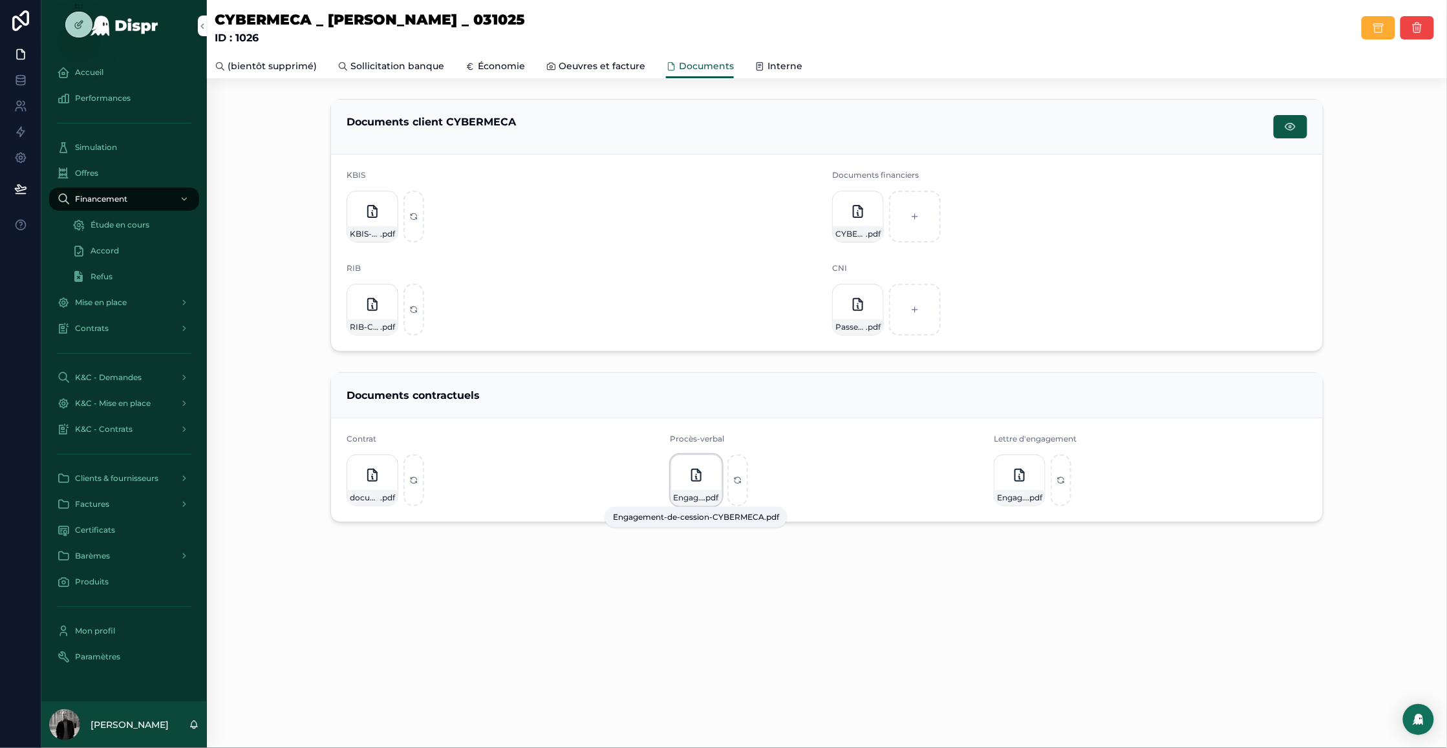
click at [697, 497] on span "Engagement-de-cession-CYBERMECA" at bounding box center [689, 498] width 30 height 10
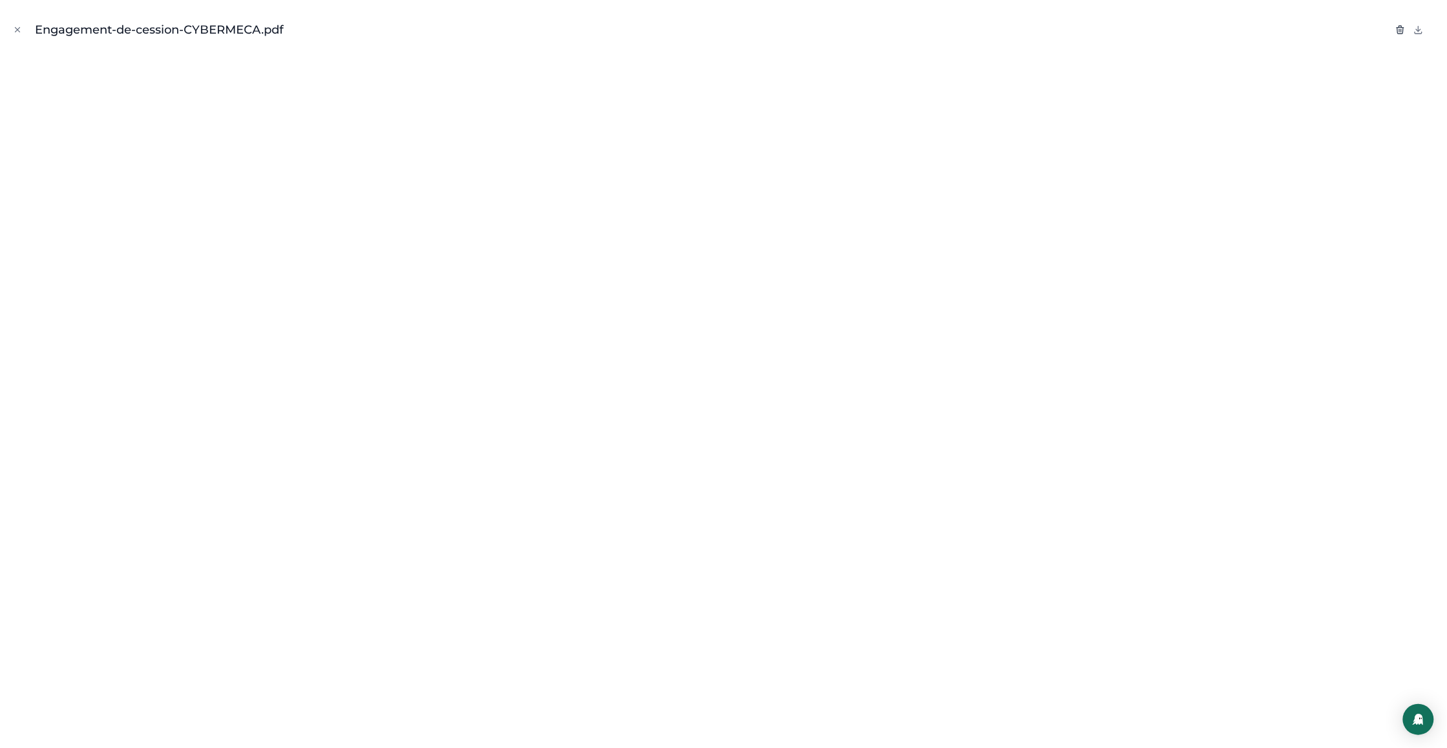
click at [1085, 27] on icon "button" at bounding box center [1400, 30] width 10 height 10
click at [1085, 32] on icon "button" at bounding box center [1387, 31] width 6 height 6
click at [1085, 31] on icon "button" at bounding box center [1387, 30] width 10 height 10
click at [20, 32] on icon "Close modal" at bounding box center [17, 29] width 9 height 9
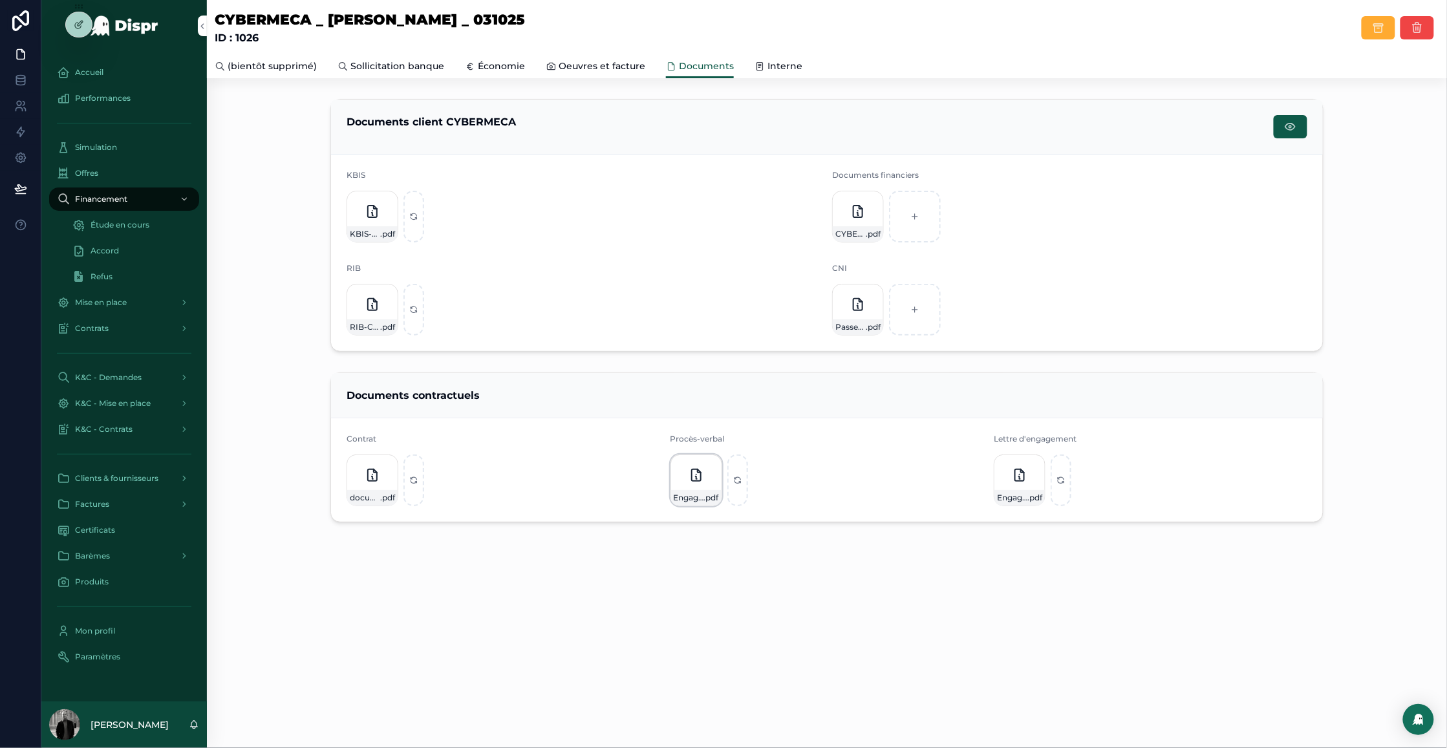
click at [0, 0] on icon "scrollable content" at bounding box center [0, 0] width 0 height 0
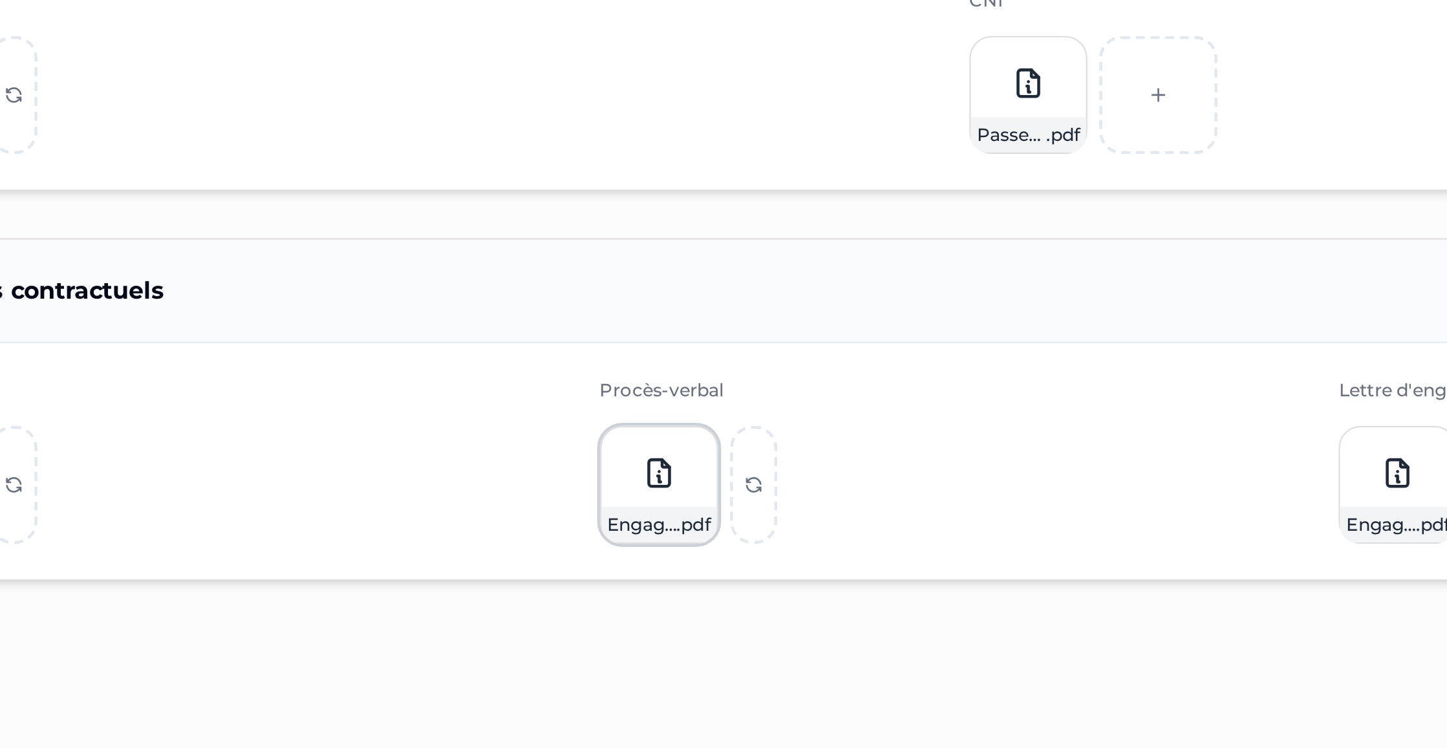
click at [798, 467] on div "Engagement-de-cession-CYBERMECA .pdf" at bounding box center [827, 481] width 314 height 52
click at [0, 0] on icon "scrollable content" at bounding box center [0, 0] width 0 height 0
click at [727, 448] on icon "scrollable content" at bounding box center [728, 443] width 10 height 10
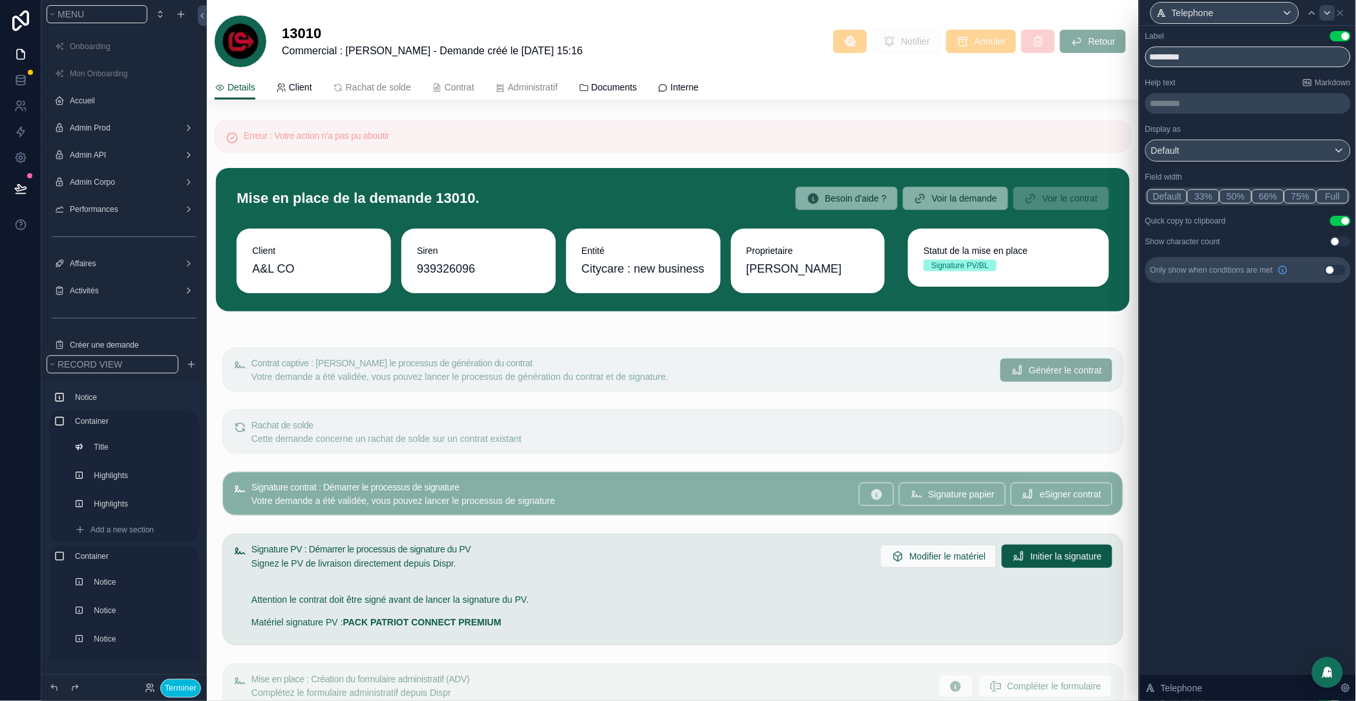
scroll to position [1068, 0]
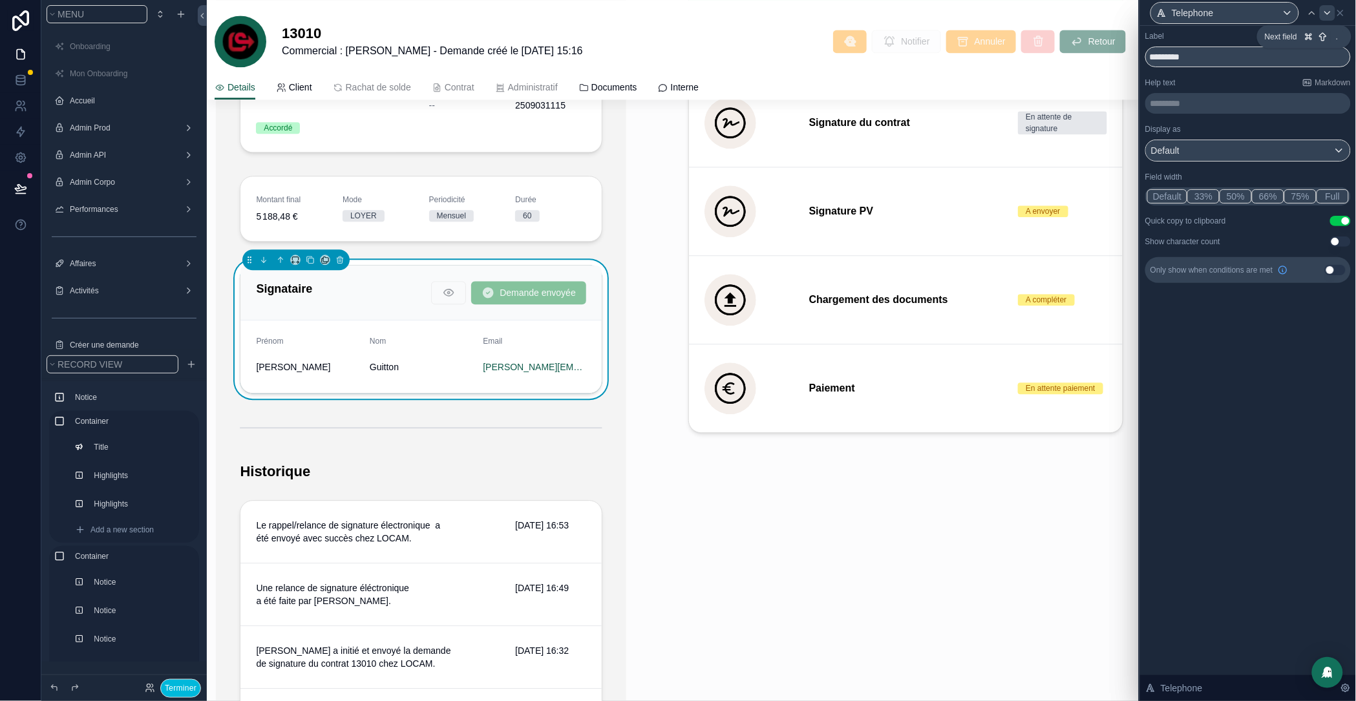
click at [1327, 17] on icon at bounding box center [1328, 13] width 10 height 10
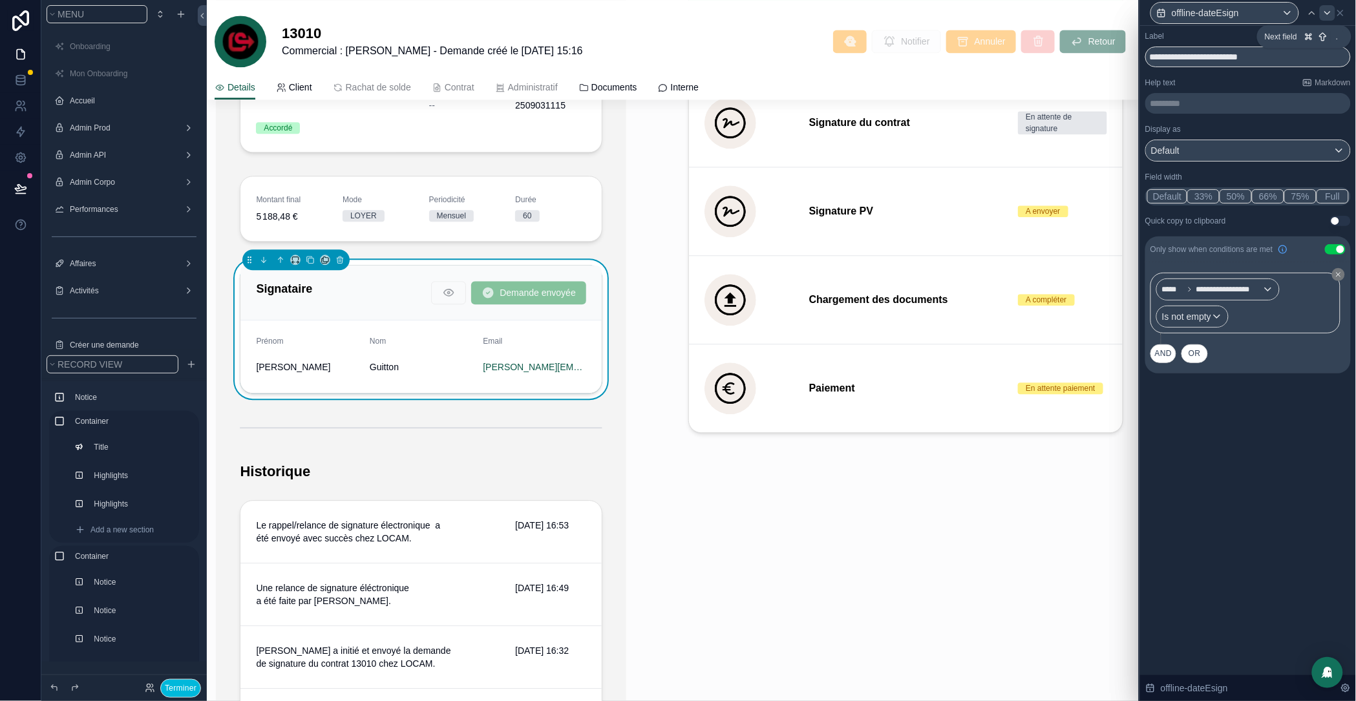
click at [1327, 17] on icon at bounding box center [1328, 13] width 10 height 10
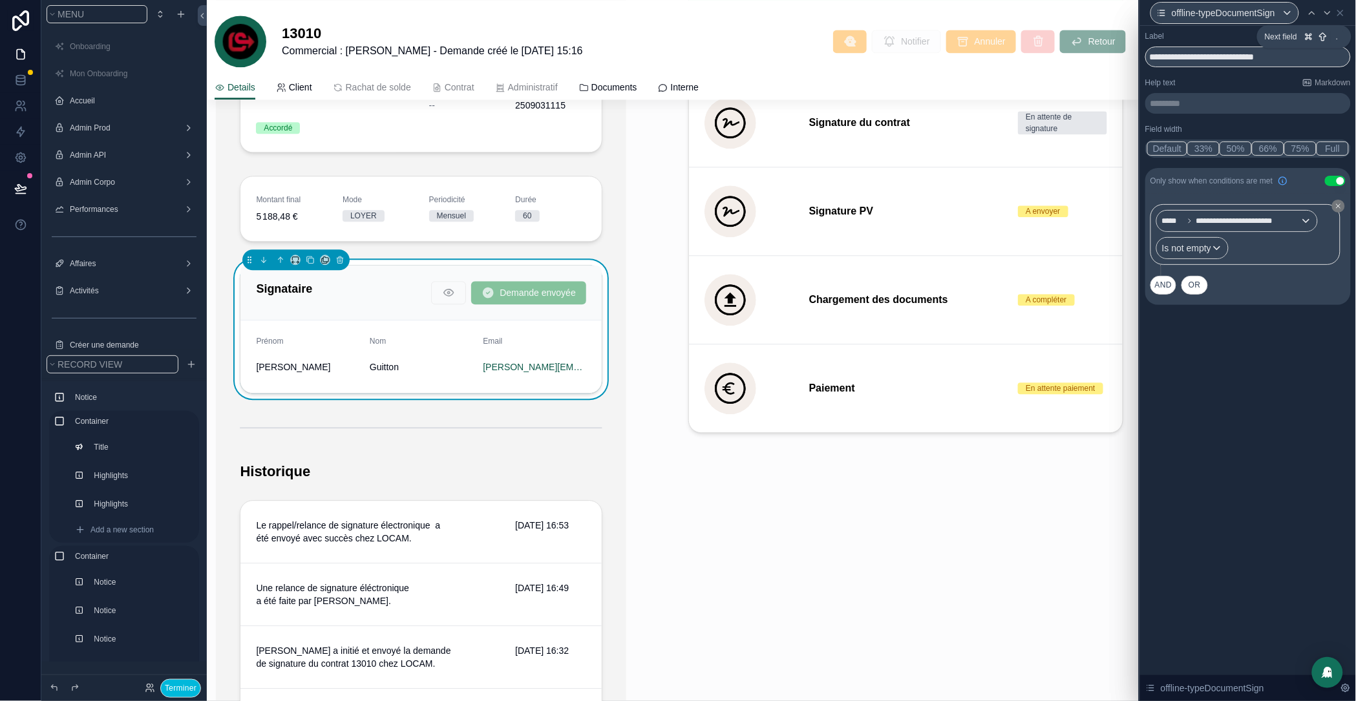
click at [1327, 17] on div at bounding box center [1328, 13] width 16 height 16
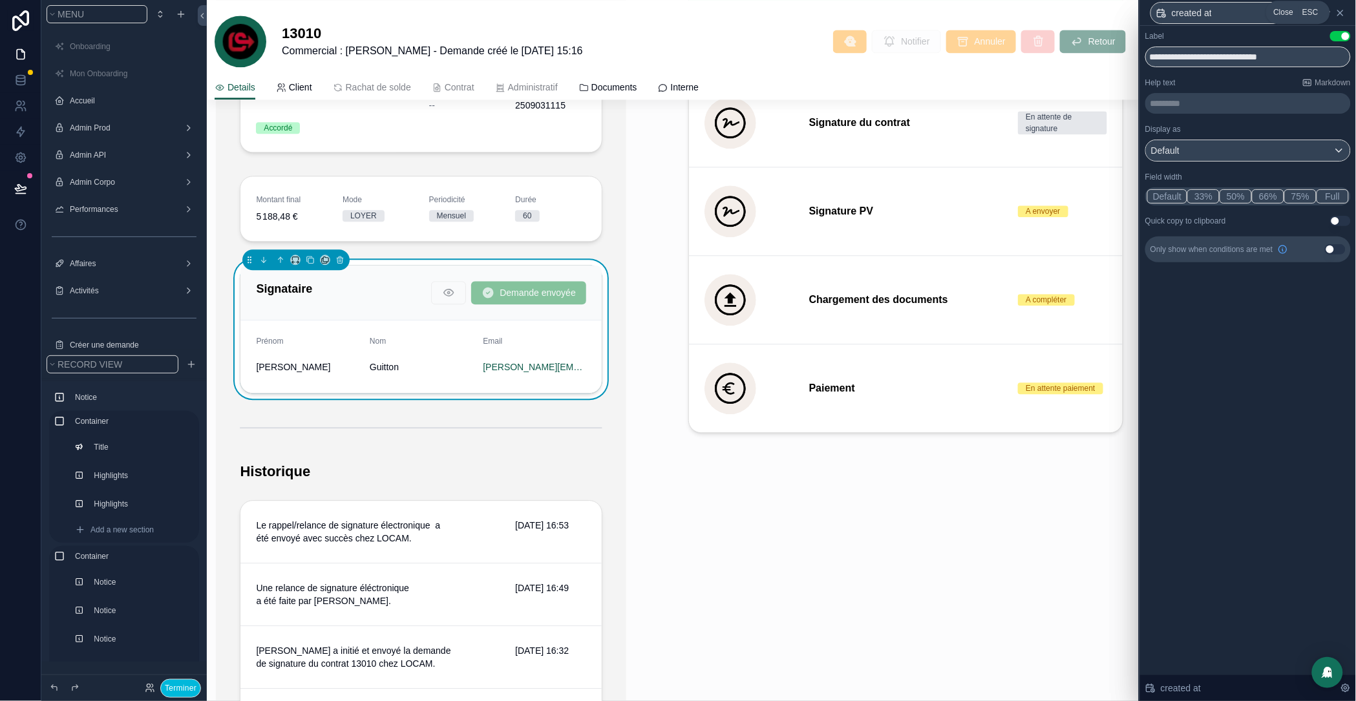
click at [1338, 12] on icon at bounding box center [1341, 13] width 10 height 10
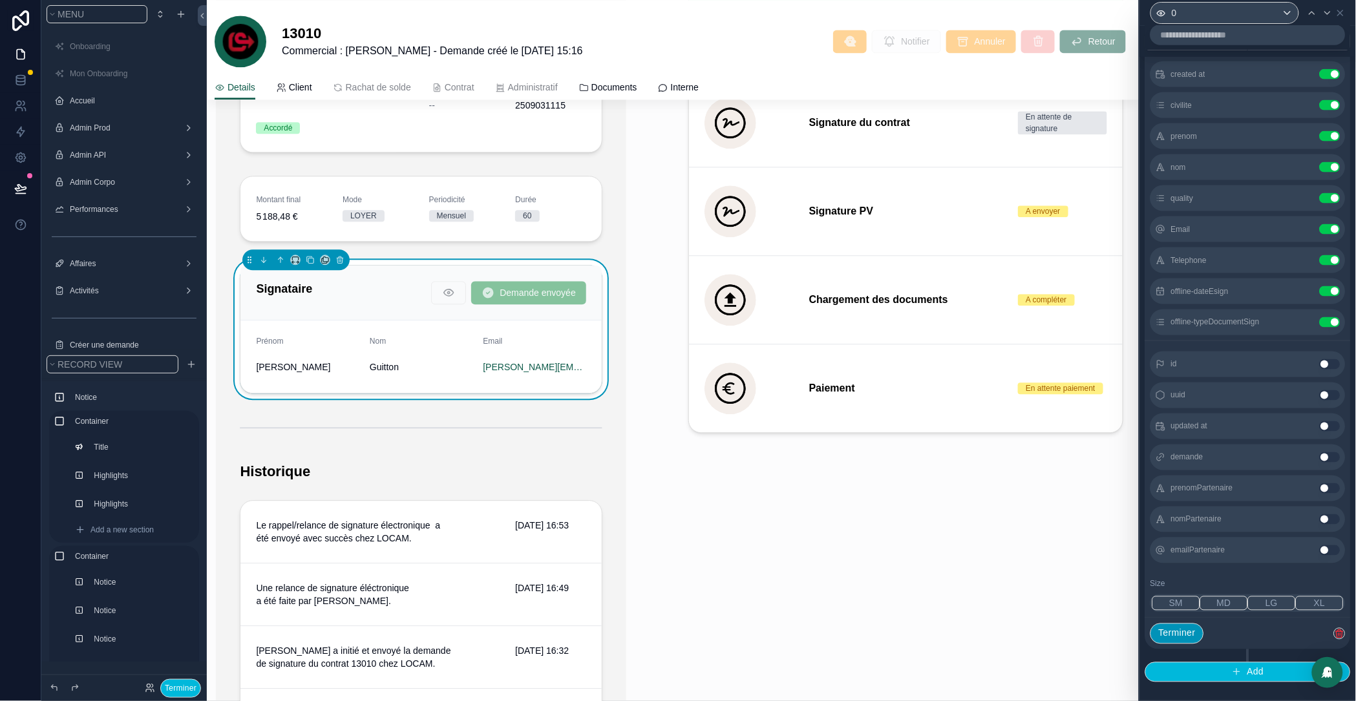
click at [1171, 637] on button "Terminer" at bounding box center [1178, 634] width 54 height 21
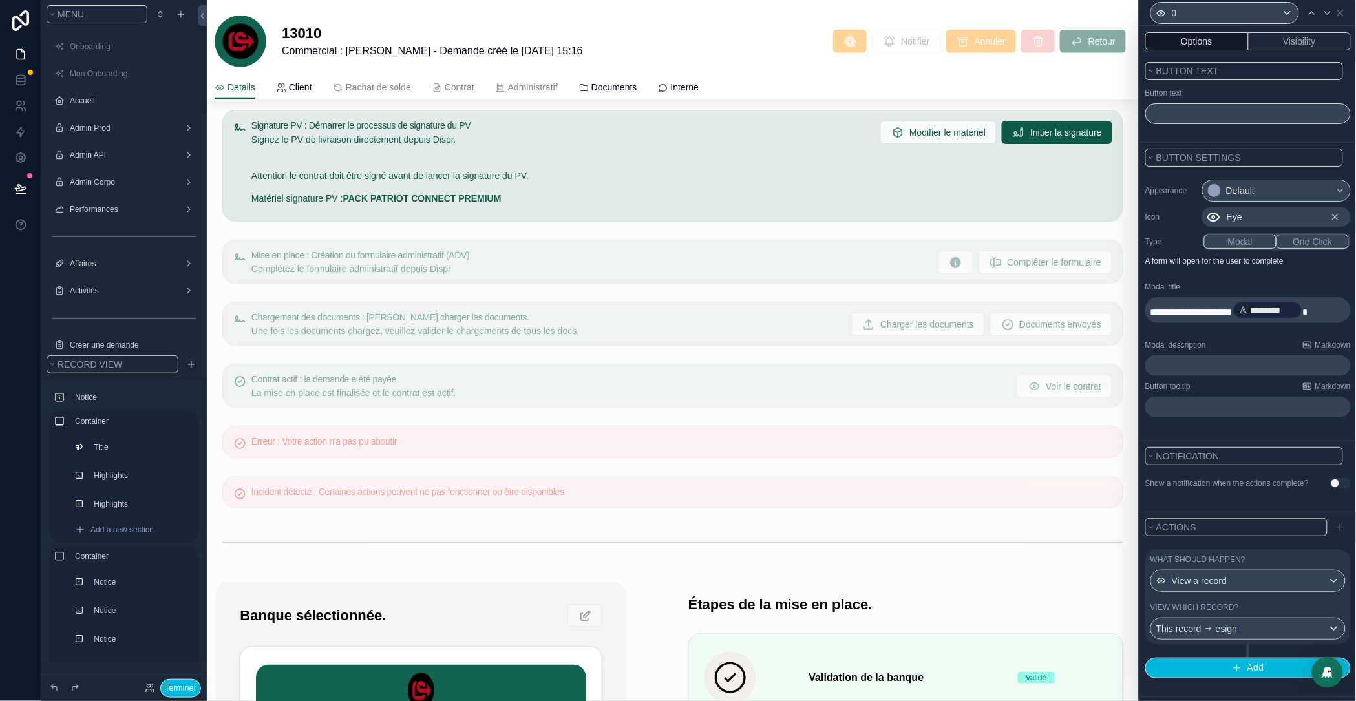
scroll to position [423, 0]
click at [15, 187] on icon at bounding box center [20, 188] width 11 height 6
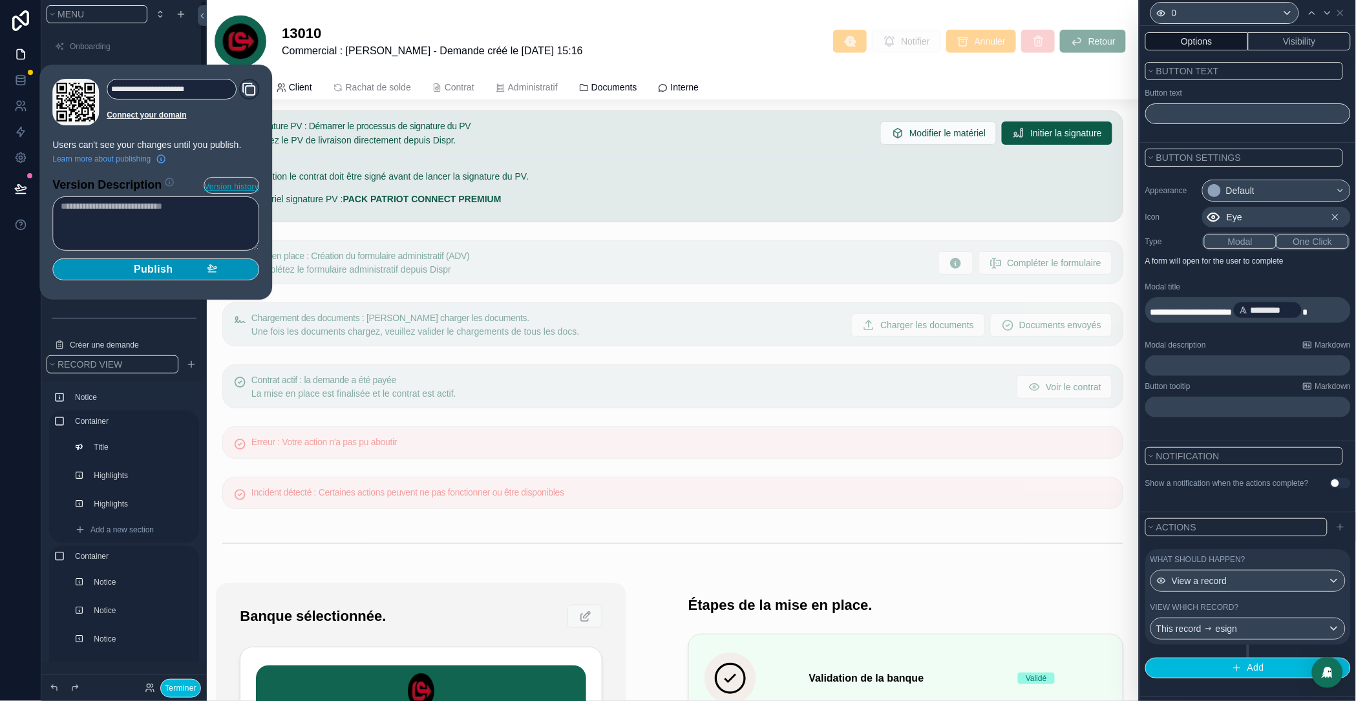
click at [168, 265] on span "Publish" at bounding box center [153, 269] width 39 height 13
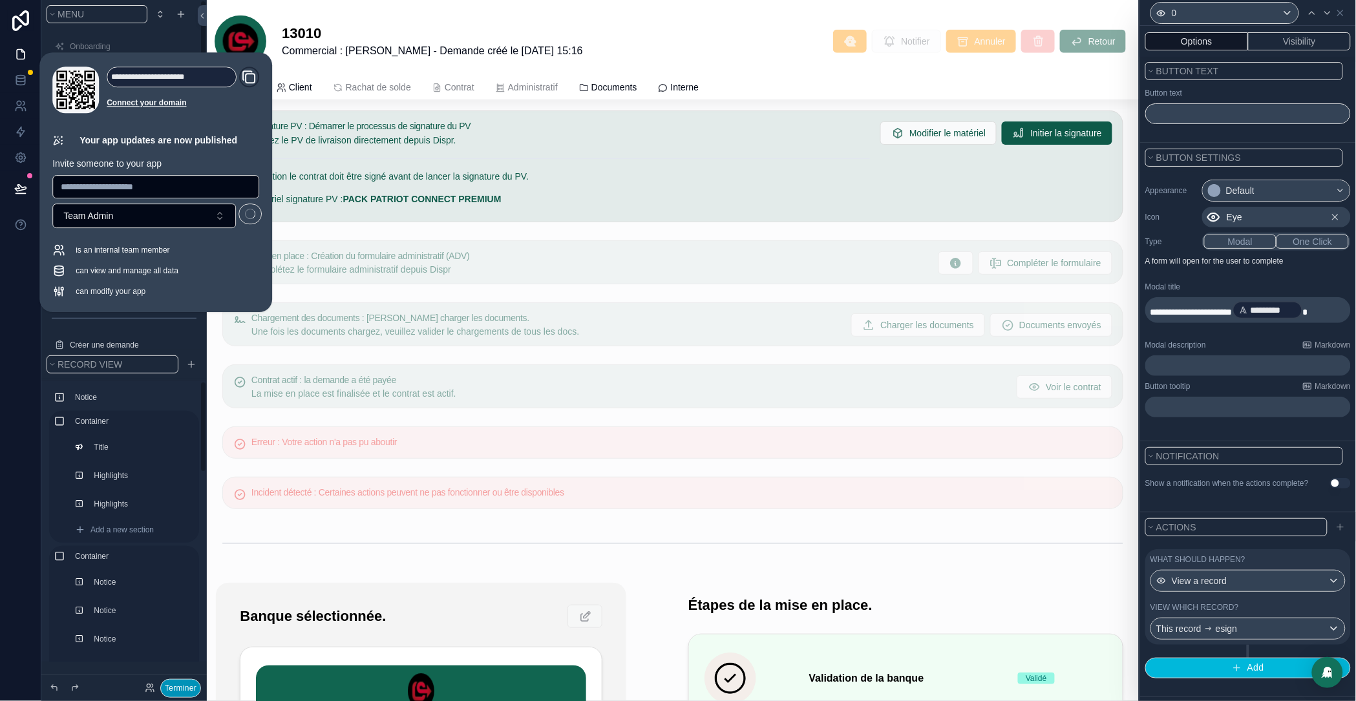
click at [181, 694] on button "Terminer" at bounding box center [180, 689] width 41 height 19
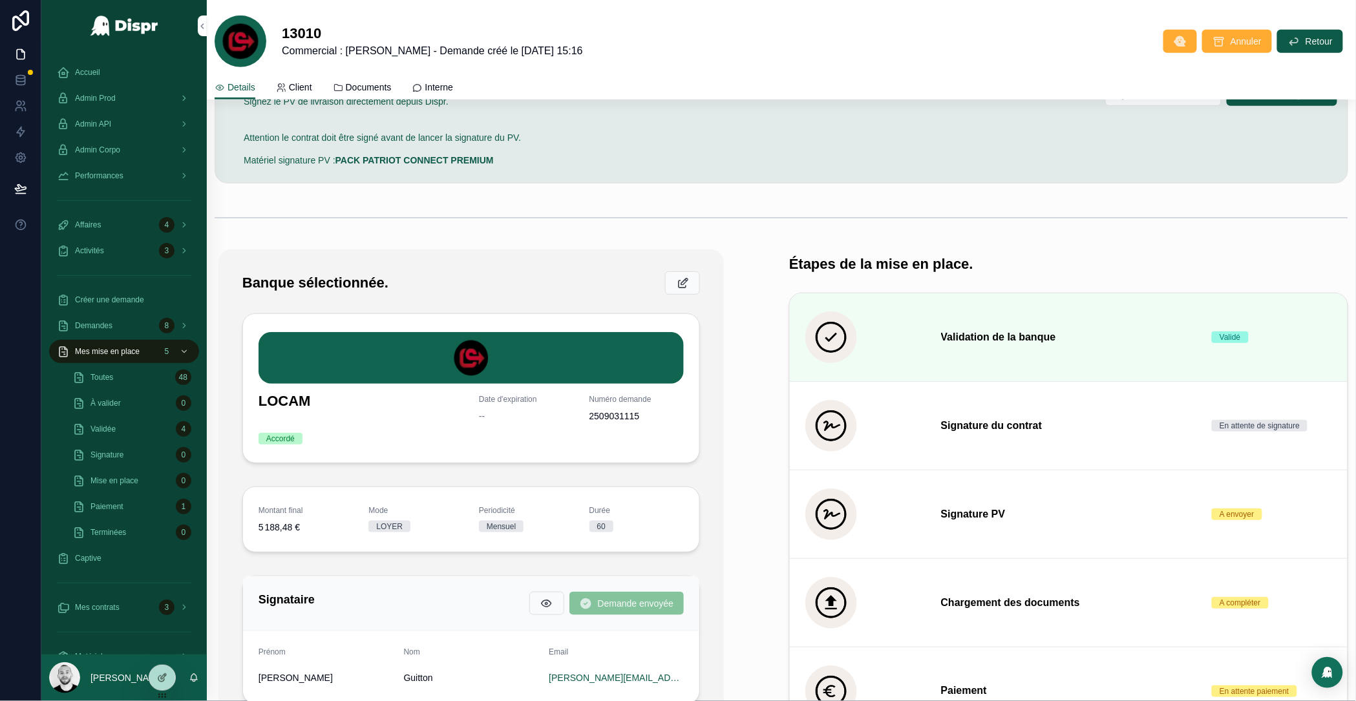
scroll to position [215, 0]
click at [541, 600] on icon "scrollable content" at bounding box center [547, 604] width 13 height 13
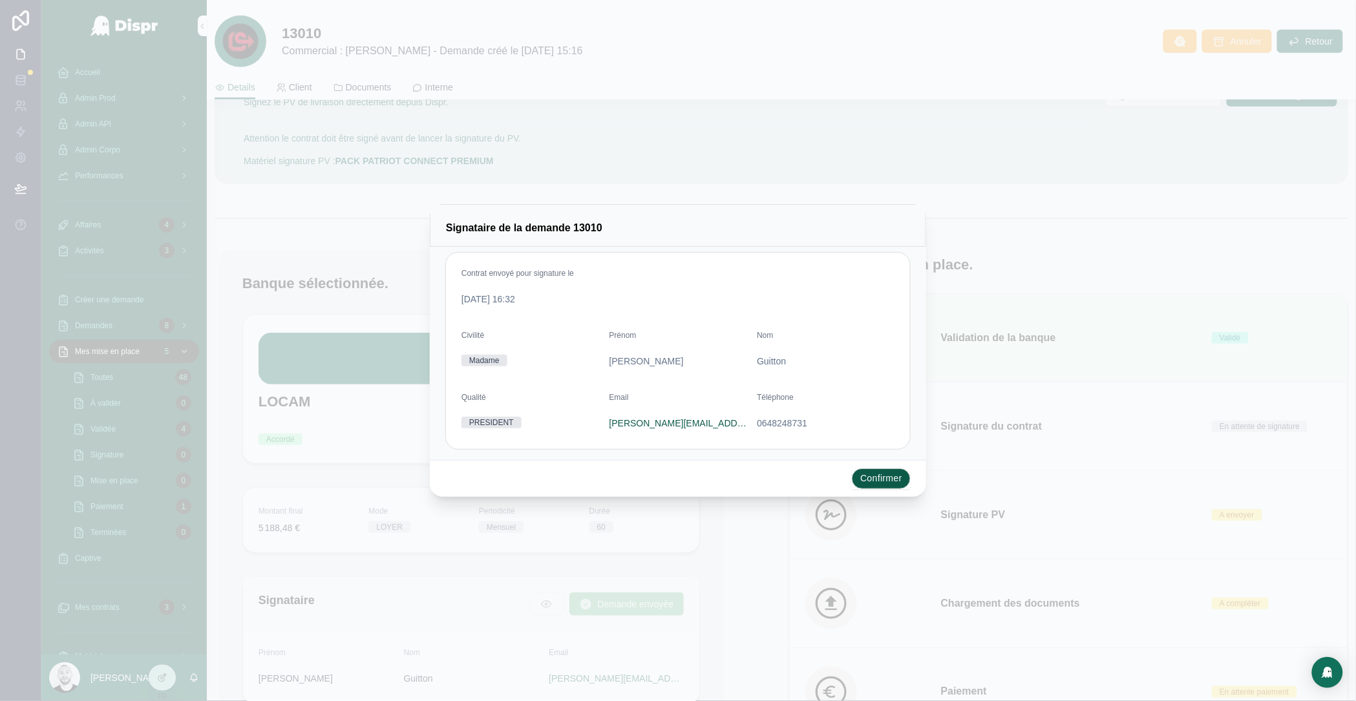
click at [884, 477] on button "Confirmer" at bounding box center [881, 479] width 59 height 21
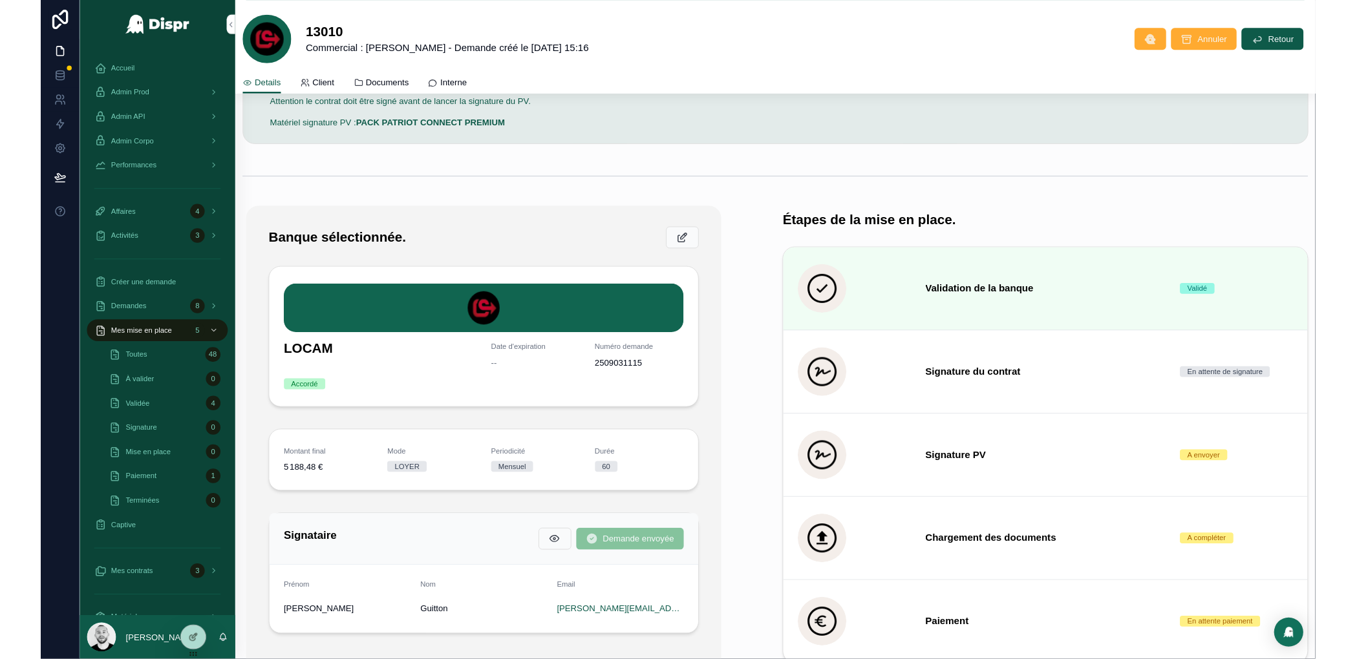
scroll to position [0, 0]
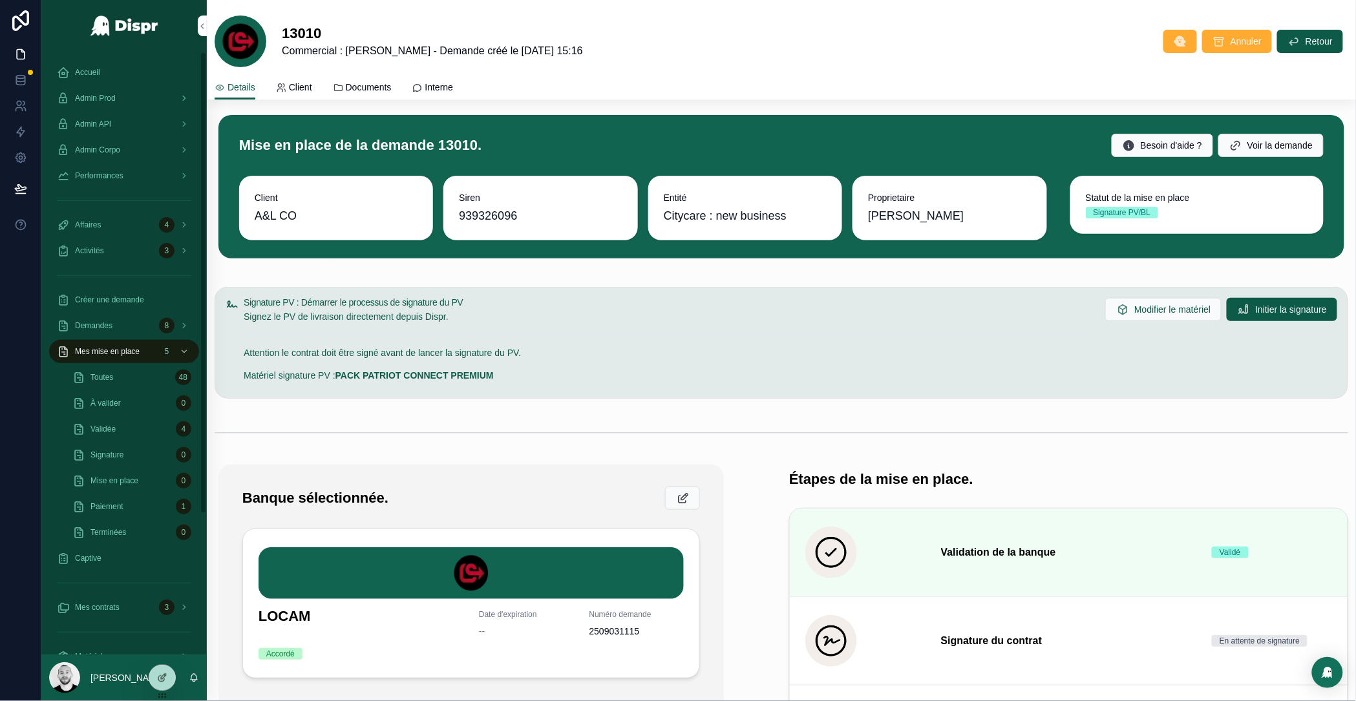
click at [120, 225] on div "Affaires 4" at bounding box center [124, 225] width 134 height 21
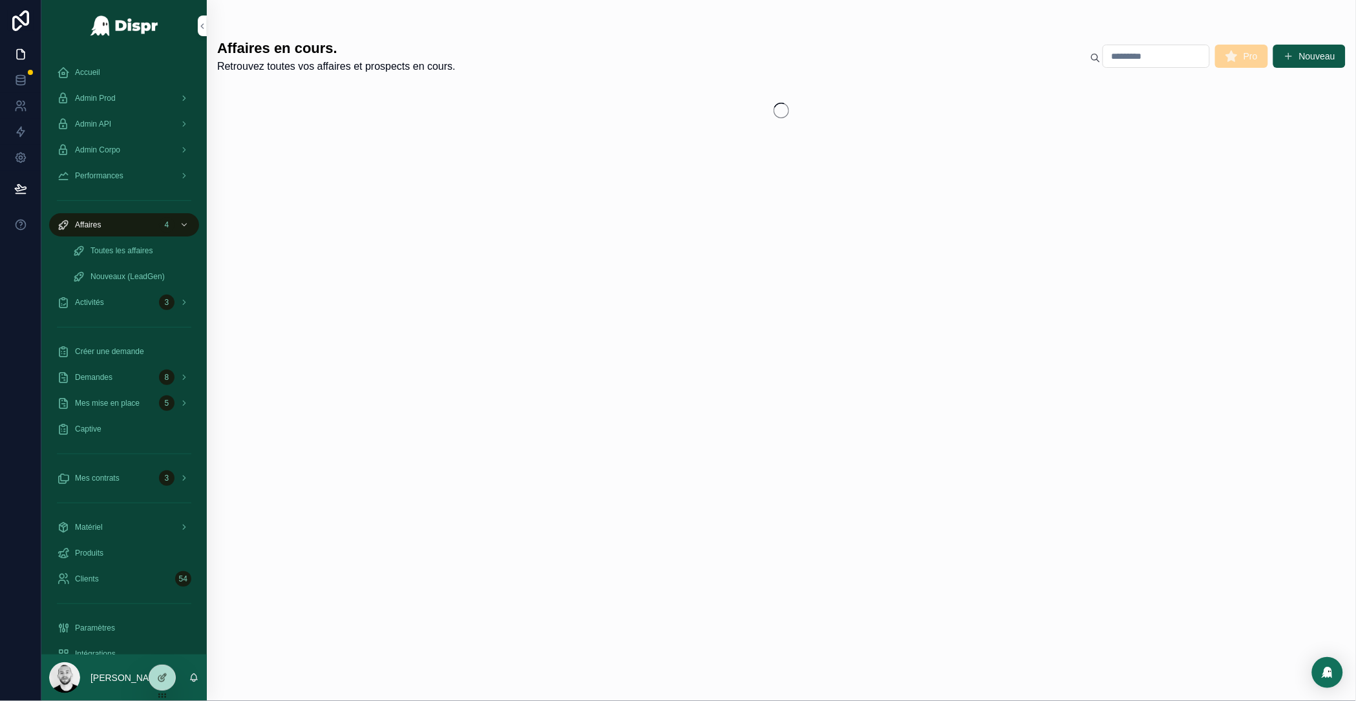
click at [89, 73] on span "Accueil" at bounding box center [87, 72] width 25 height 10
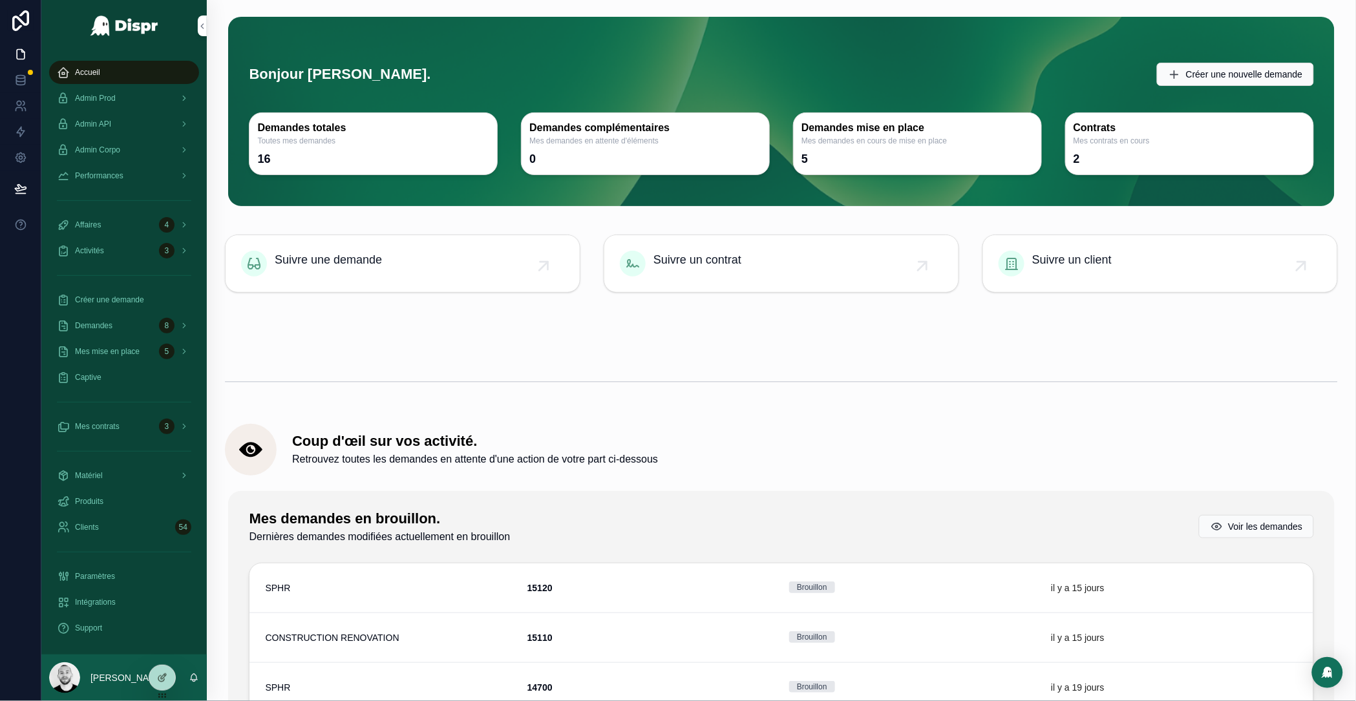
click at [101, 171] on span "Performances" at bounding box center [99, 176] width 48 height 10
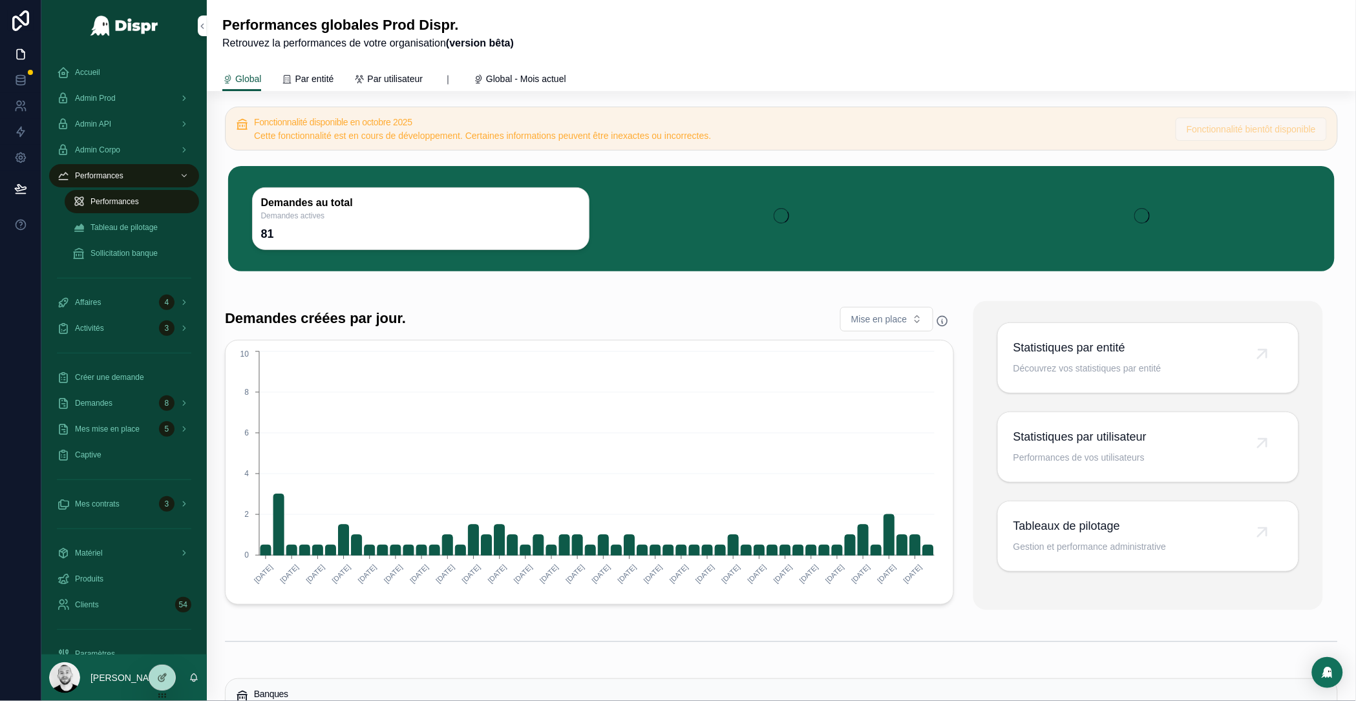
click at [112, 228] on span "Tableau de pilotage" at bounding box center [124, 227] width 67 height 10
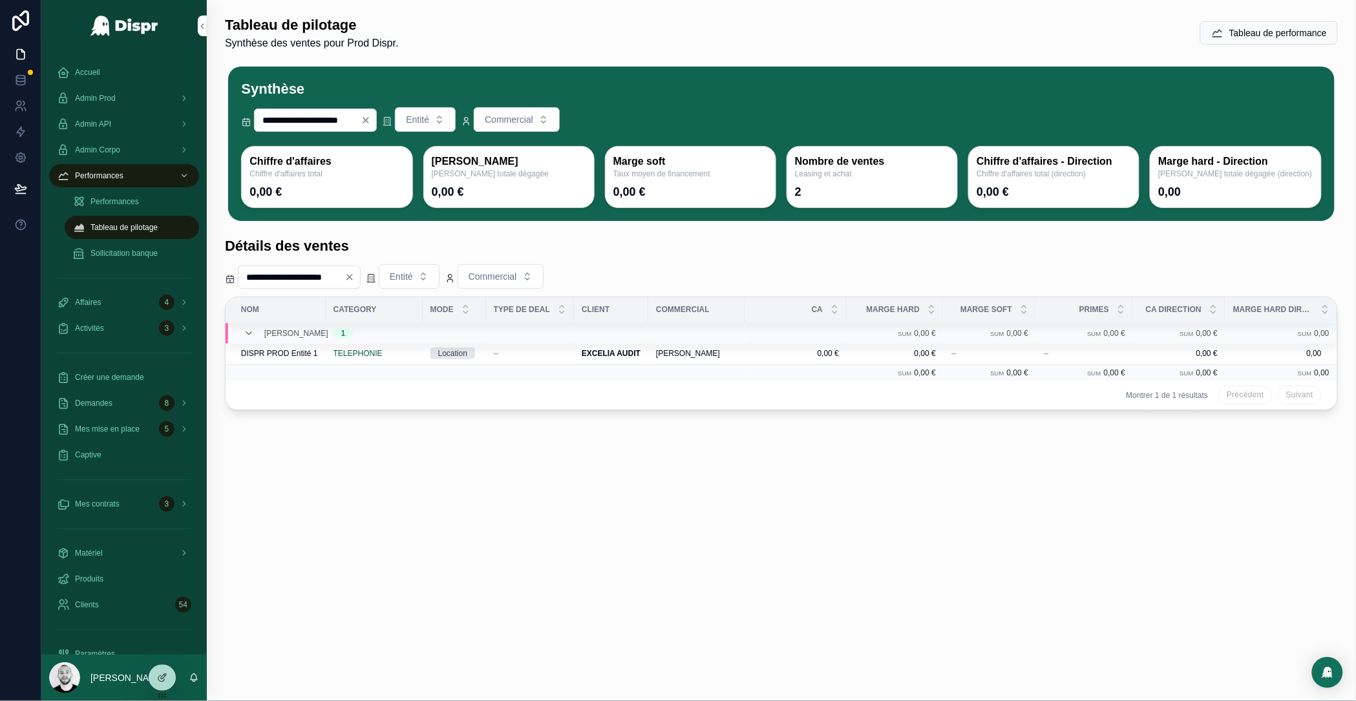
click at [1272, 701] on div at bounding box center [678, 701] width 1356 height 0
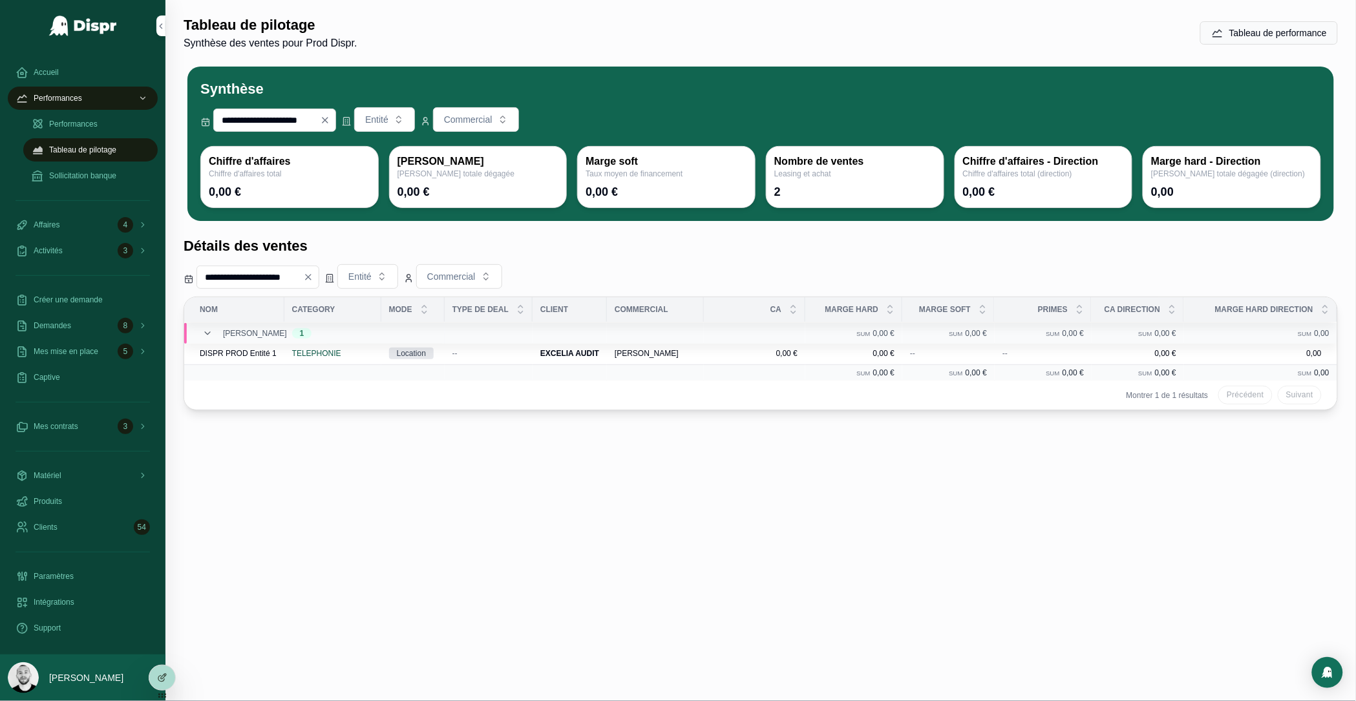
click at [740, 67] on div "**********" at bounding box center [760, 144] width 1147 height 155
click at [1323, 701] on div at bounding box center [678, 701] width 1356 height 0
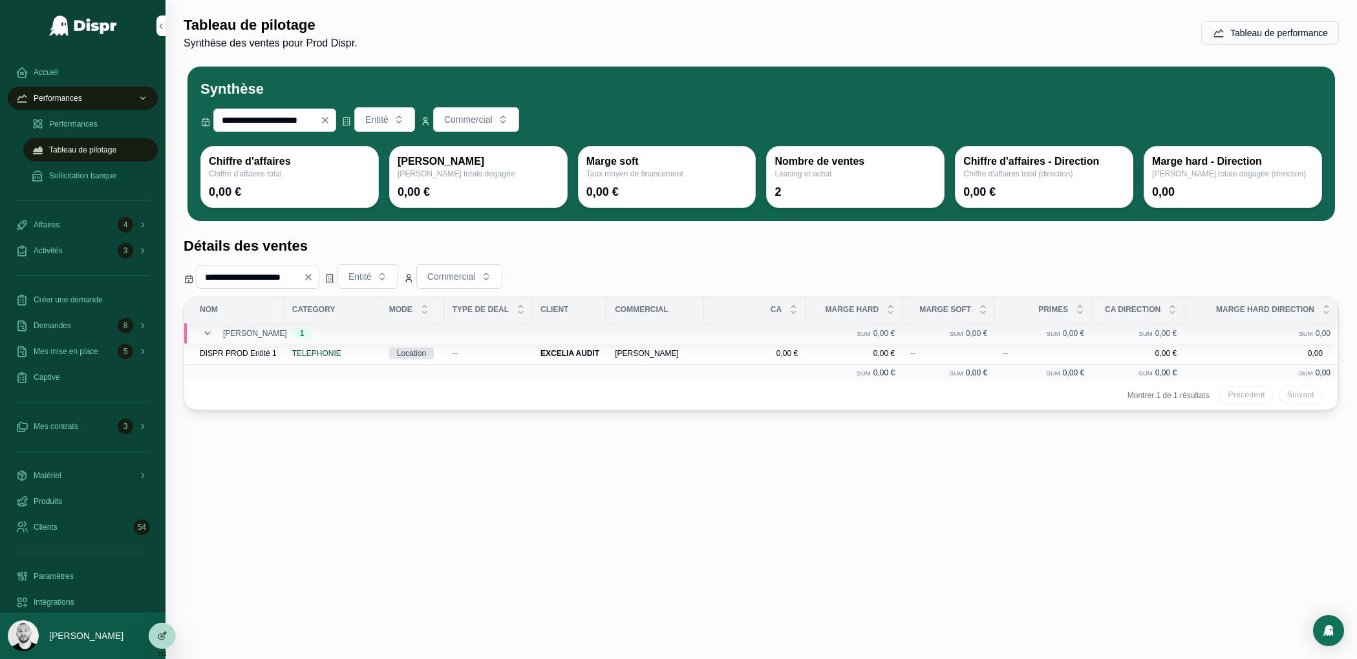
click at [1217, 659] on div at bounding box center [678, 659] width 1357 height 0
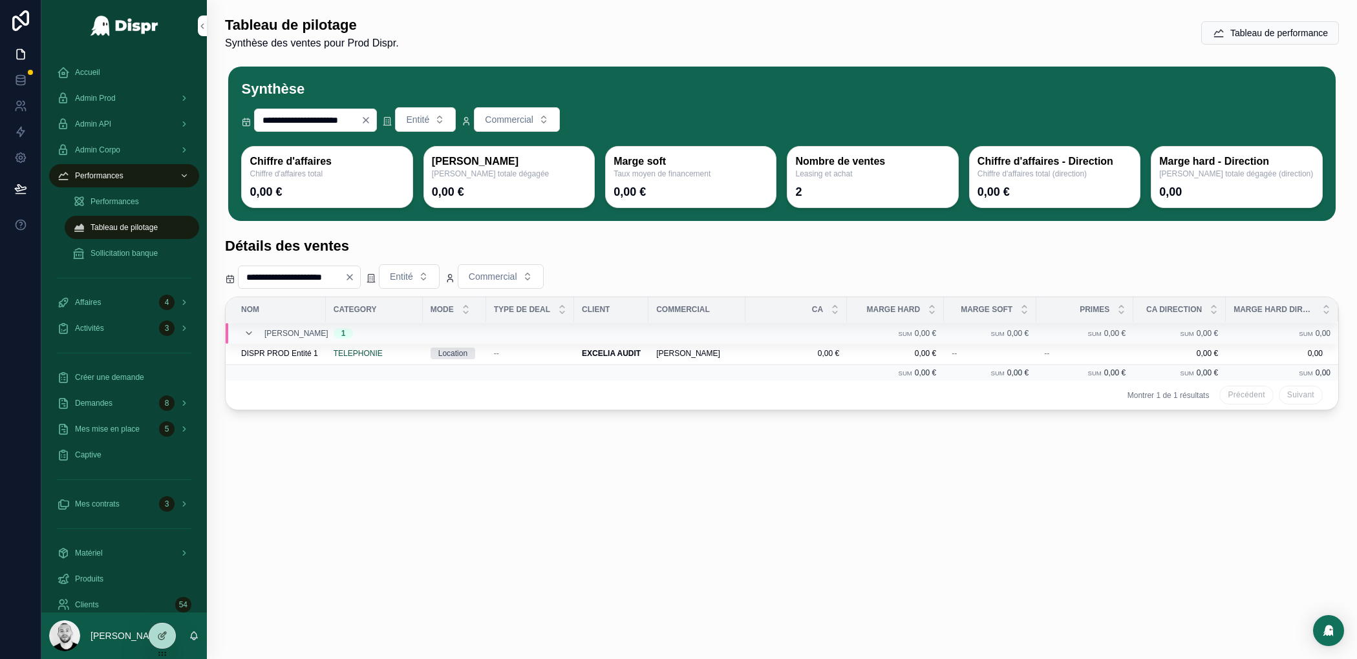
click at [478, 52] on div "Tableau de pilotage Synthèse des ventes pour Prod Dispr. Tableau de performance" at bounding box center [782, 33] width 1130 height 46
click at [1329, 659] on div at bounding box center [678, 659] width 1357 height 0
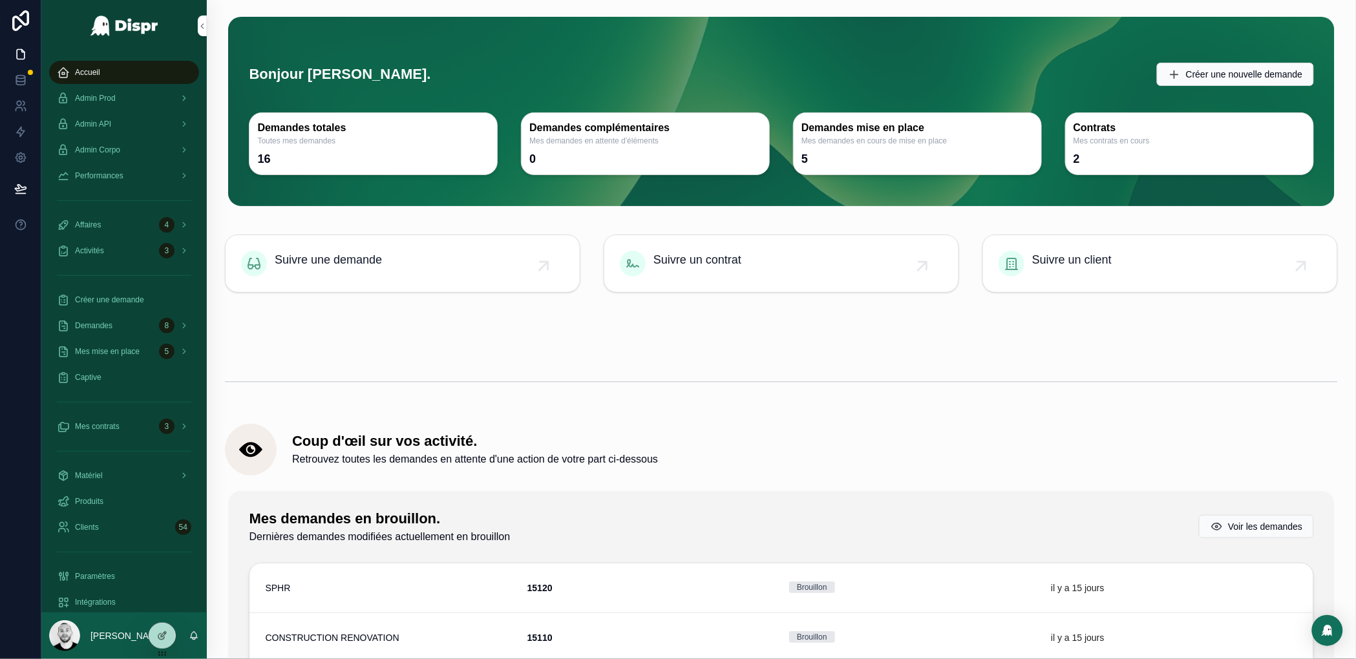
click at [120, 327] on div "Demandes 8" at bounding box center [124, 326] width 134 height 21
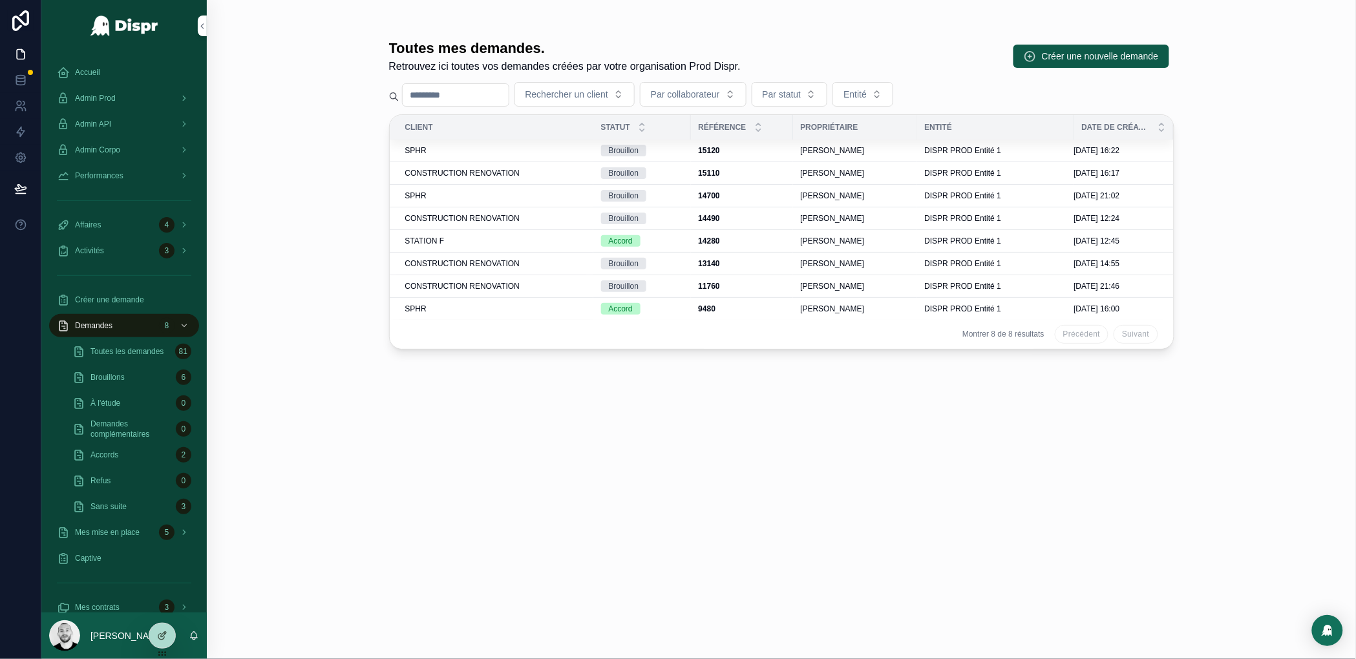
click at [513, 259] on span "CONSTRUCTION RENOVATION" at bounding box center [462, 264] width 115 height 10
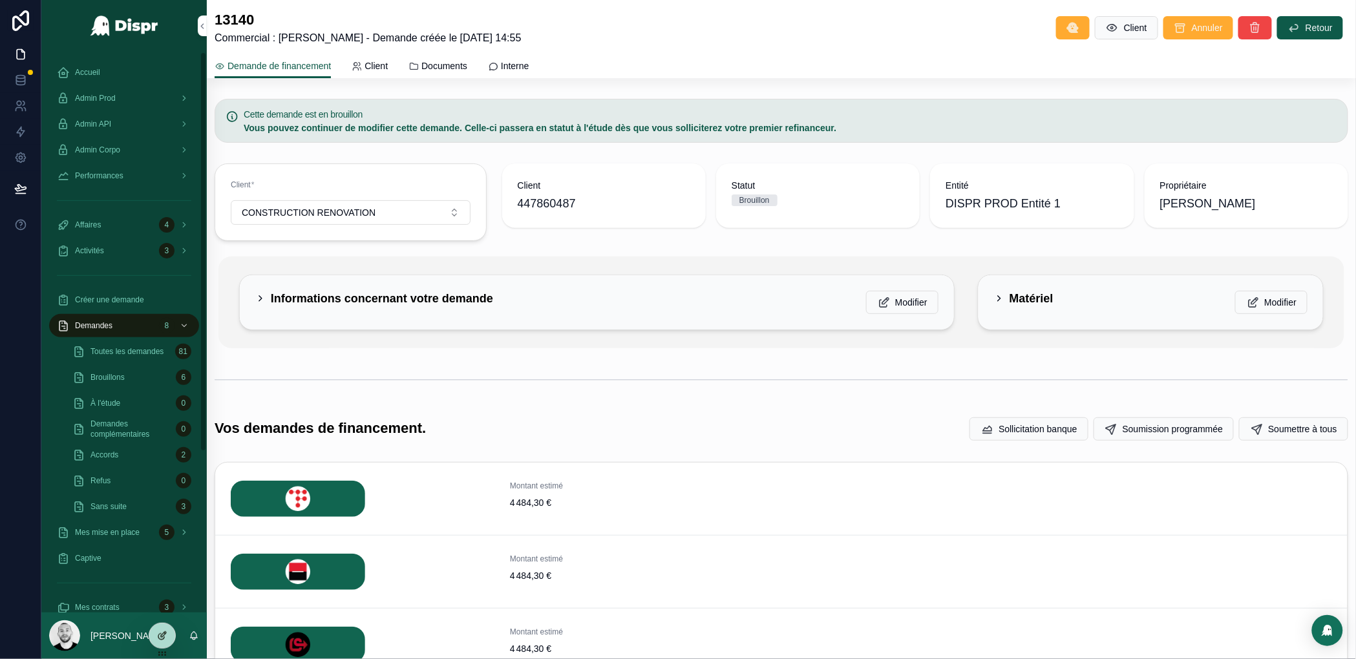
click at [173, 637] on div at bounding box center [162, 636] width 26 height 25
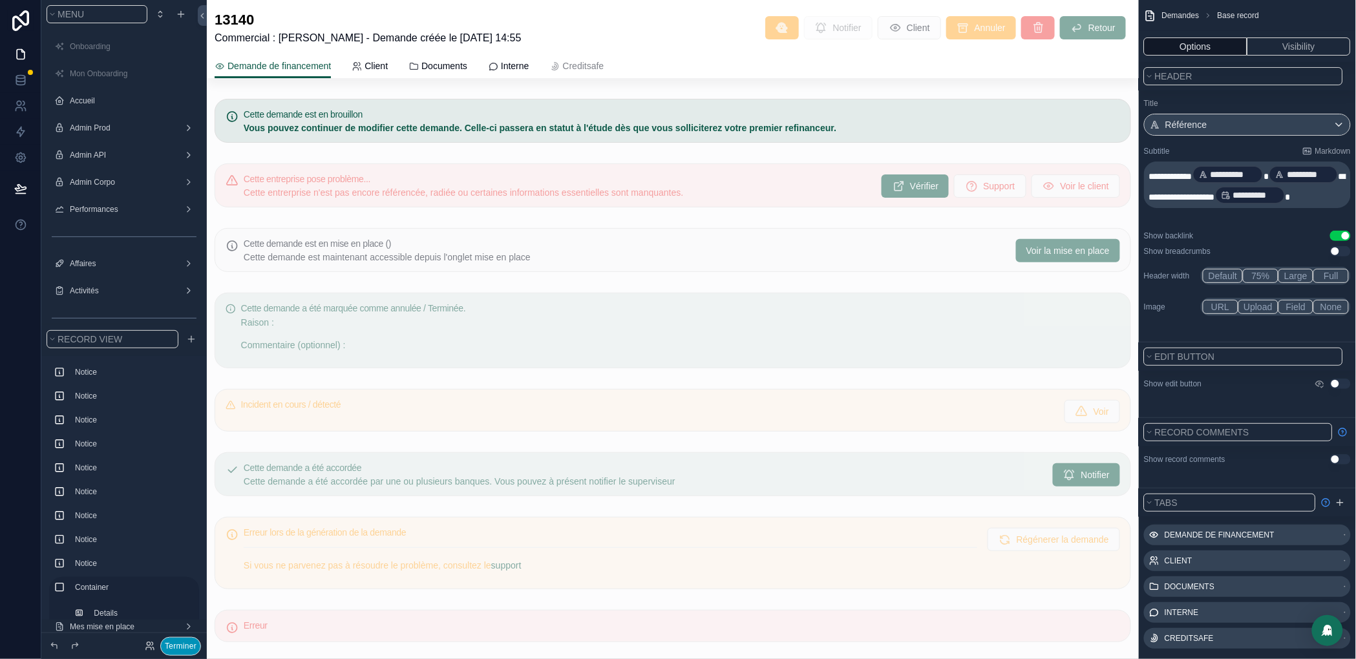
click at [189, 649] on button "Terminer" at bounding box center [180, 646] width 41 height 19
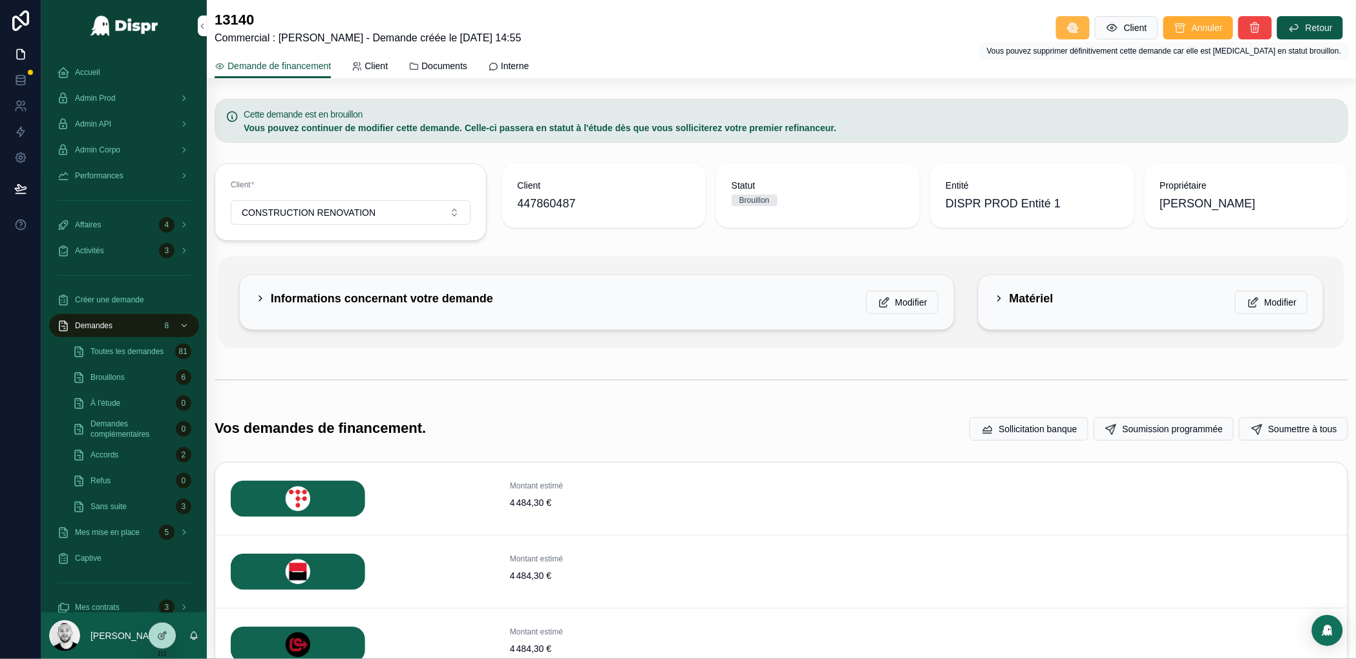
click at [1067, 23] on icon "scrollable content" at bounding box center [1073, 27] width 13 height 13
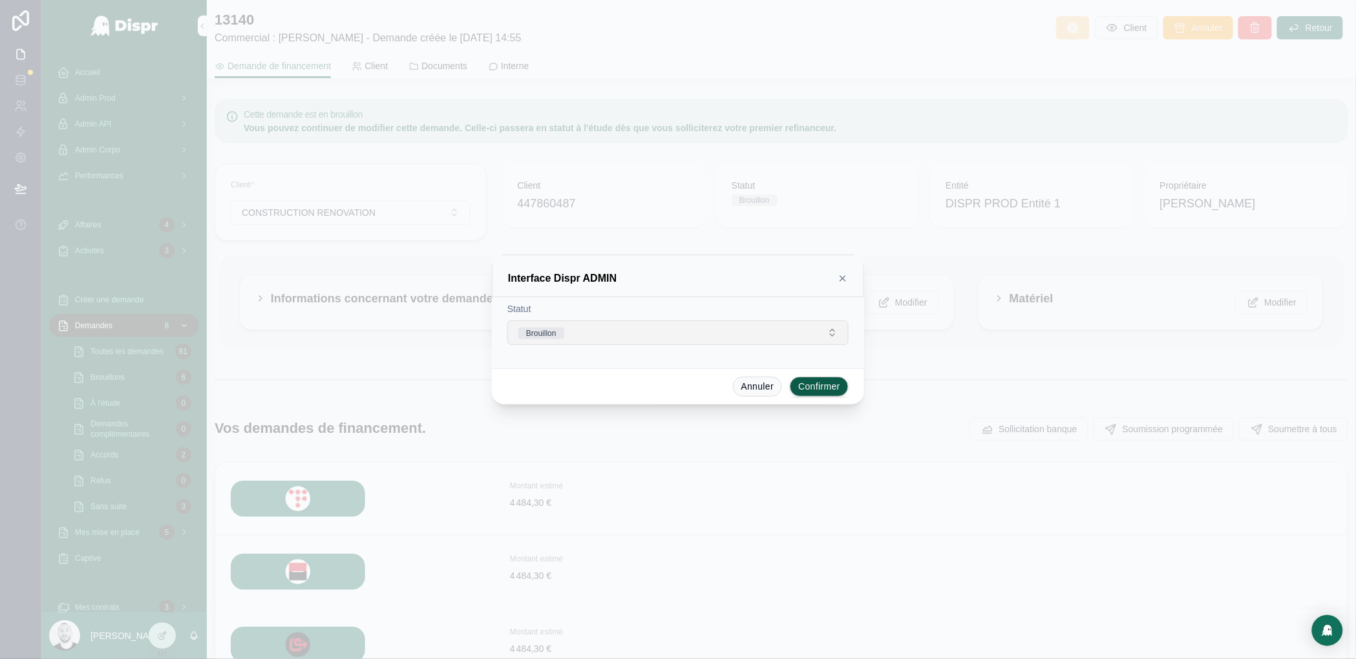
click at [642, 338] on button "Brouillon" at bounding box center [678, 333] width 341 height 25
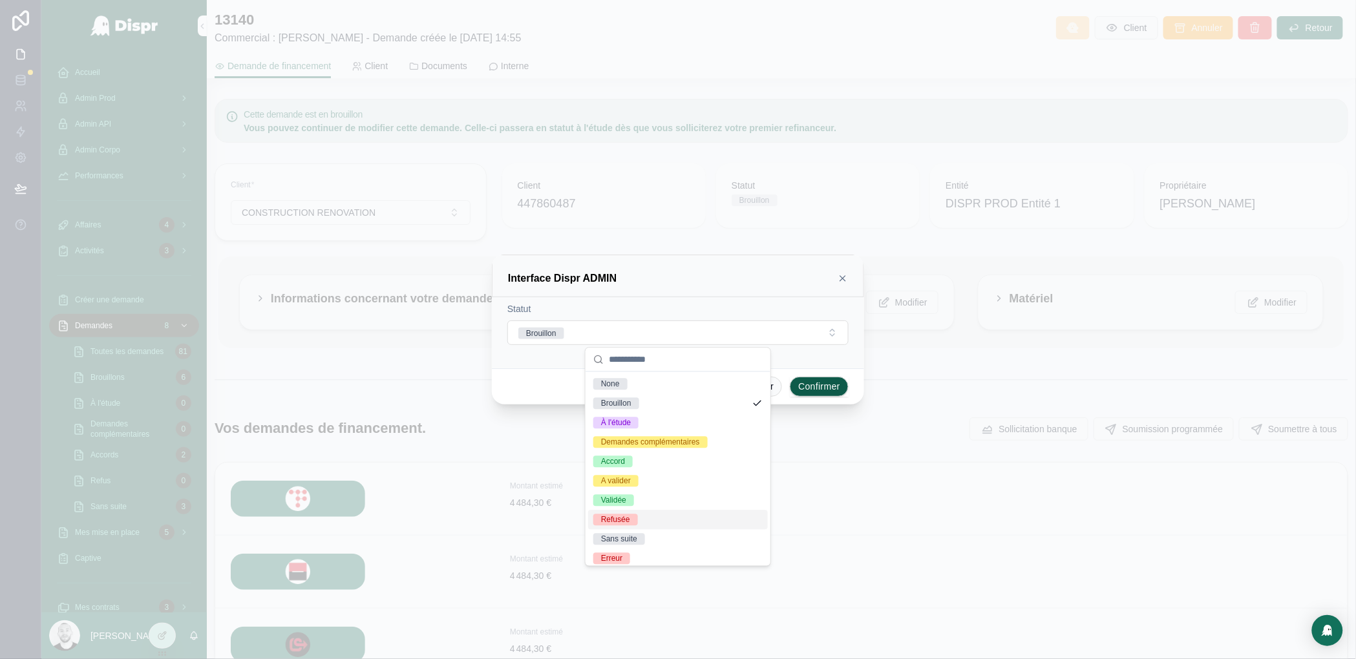
click at [641, 520] on div "Refusée" at bounding box center [678, 520] width 180 height 19
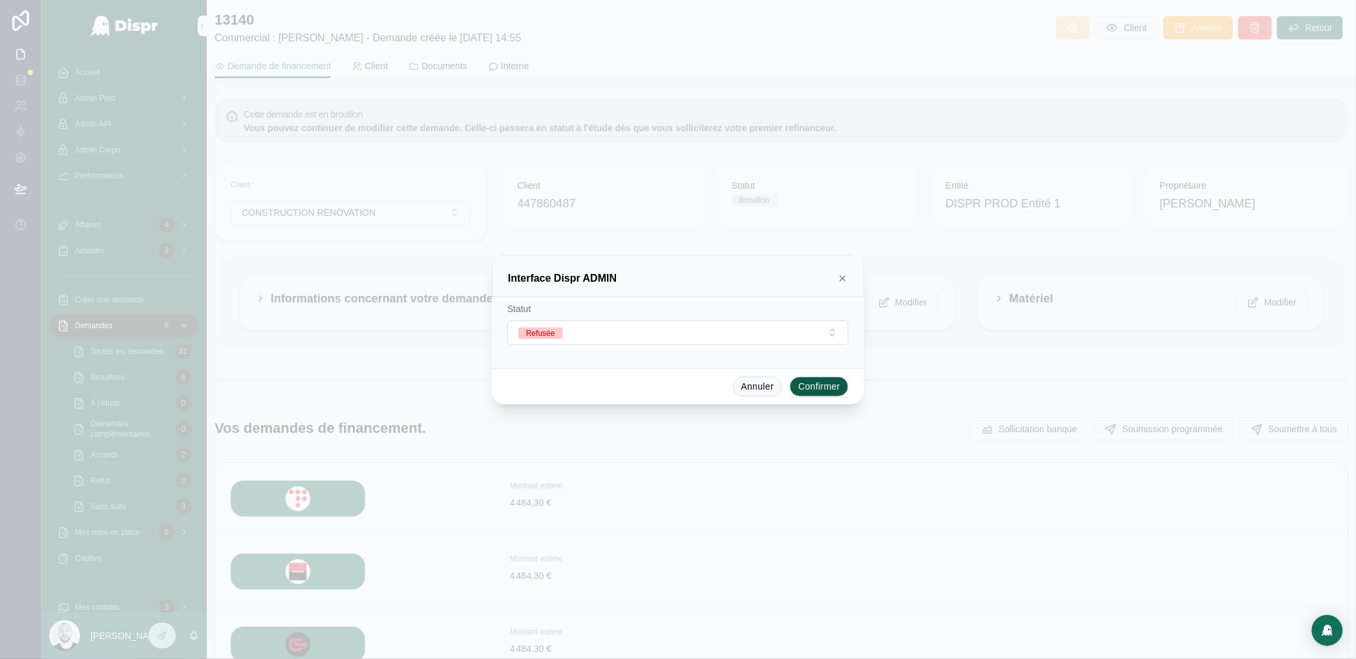
click at [834, 389] on button "Confirmer" at bounding box center [819, 387] width 59 height 21
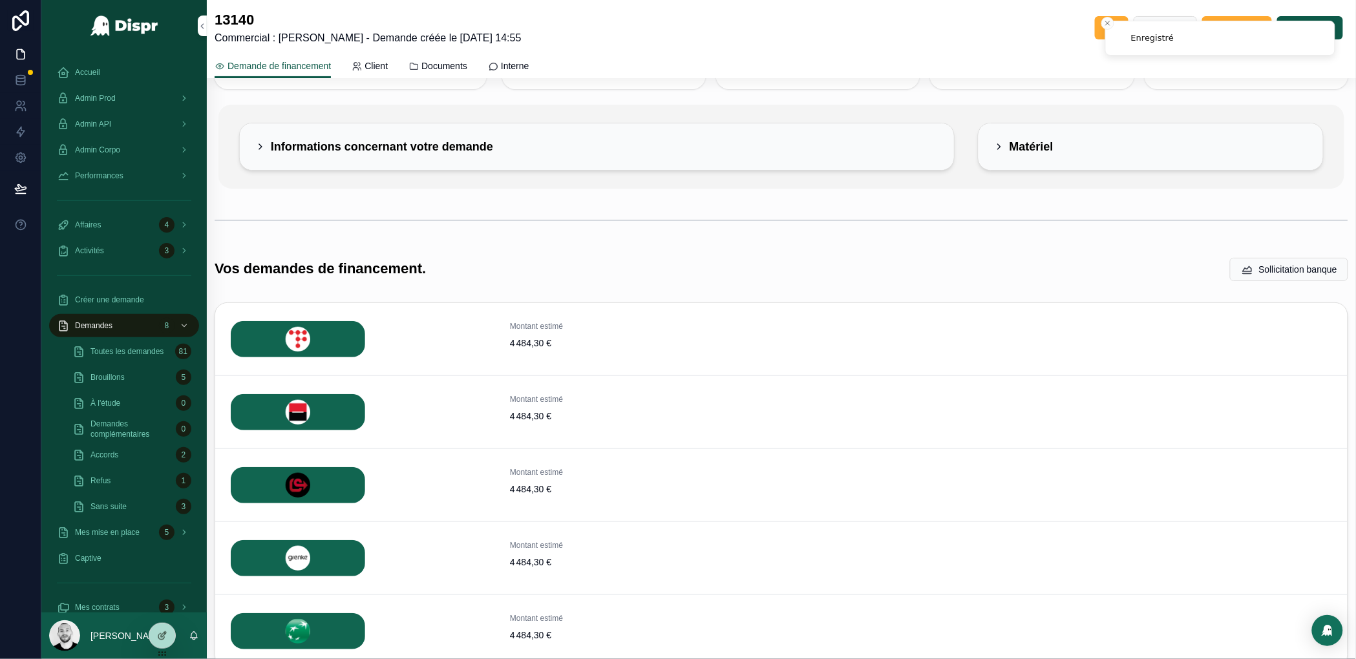
scroll to position [177, 0]
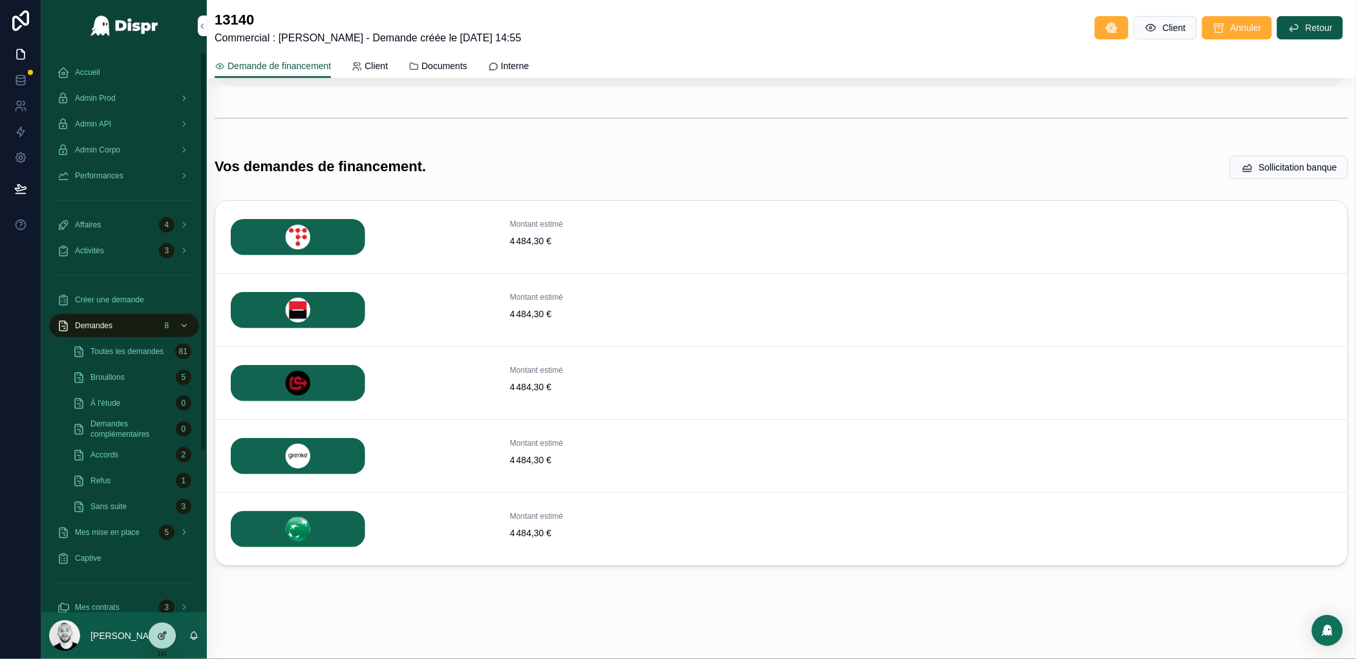
click at [173, 632] on div at bounding box center [162, 636] width 26 height 25
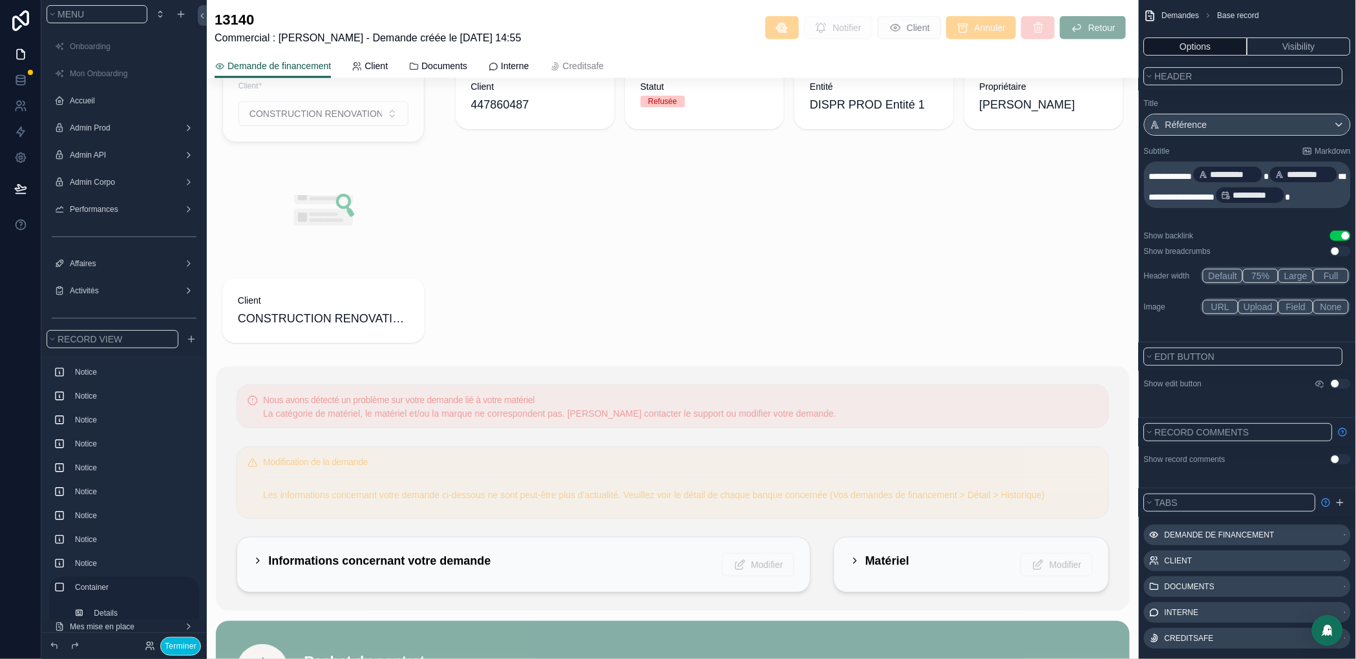
scroll to position [429, 0]
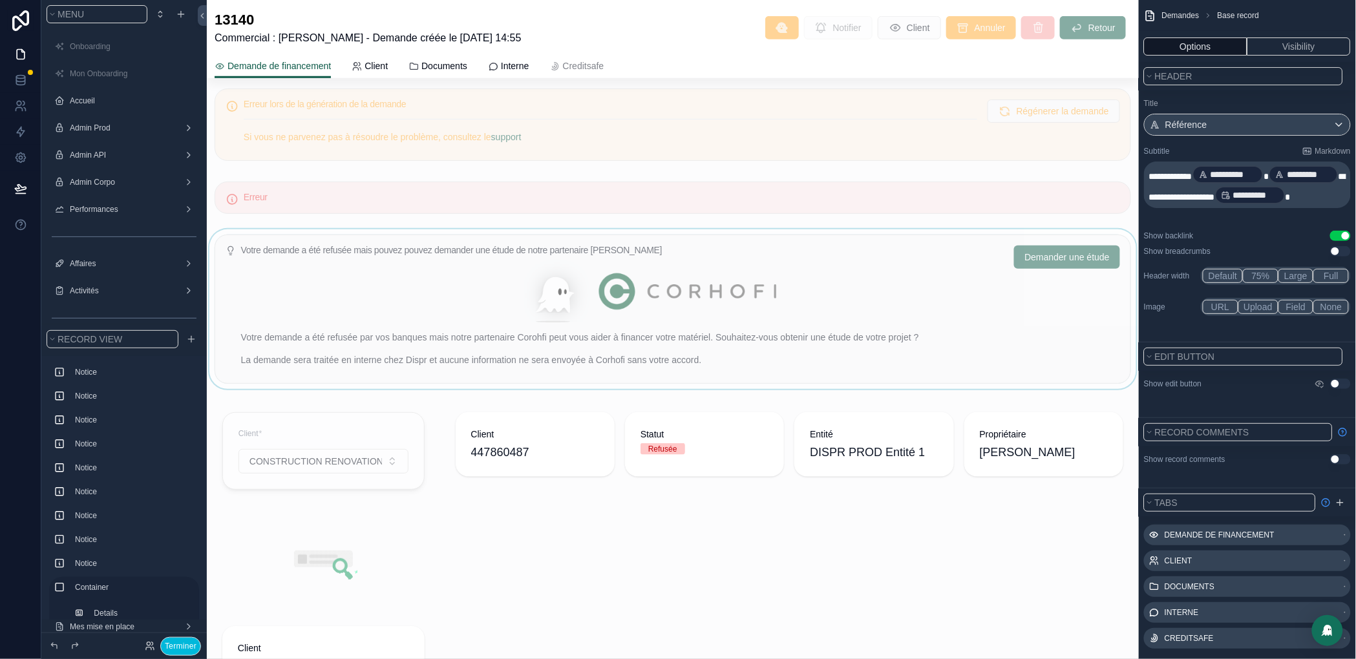
click at [598, 255] on div "scrollable content" at bounding box center [673, 310] width 932 height 160
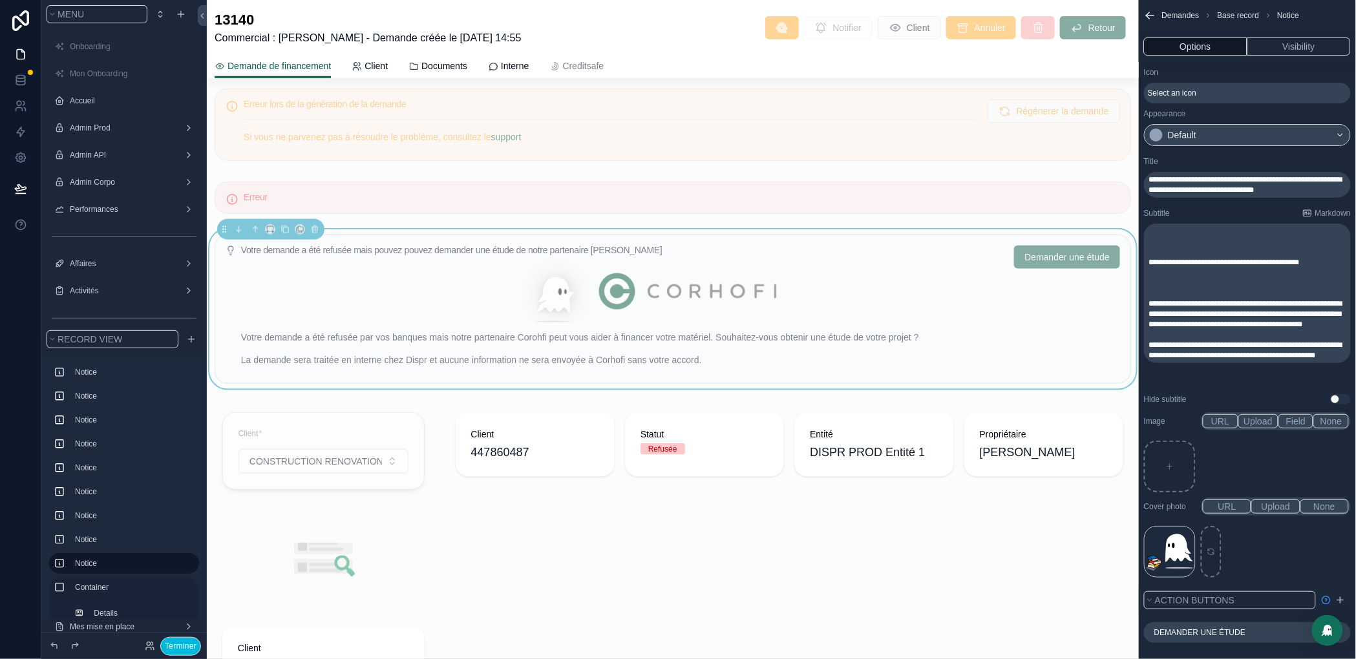
click at [1199, 52] on button "Options" at bounding box center [1195, 46] width 103 height 18
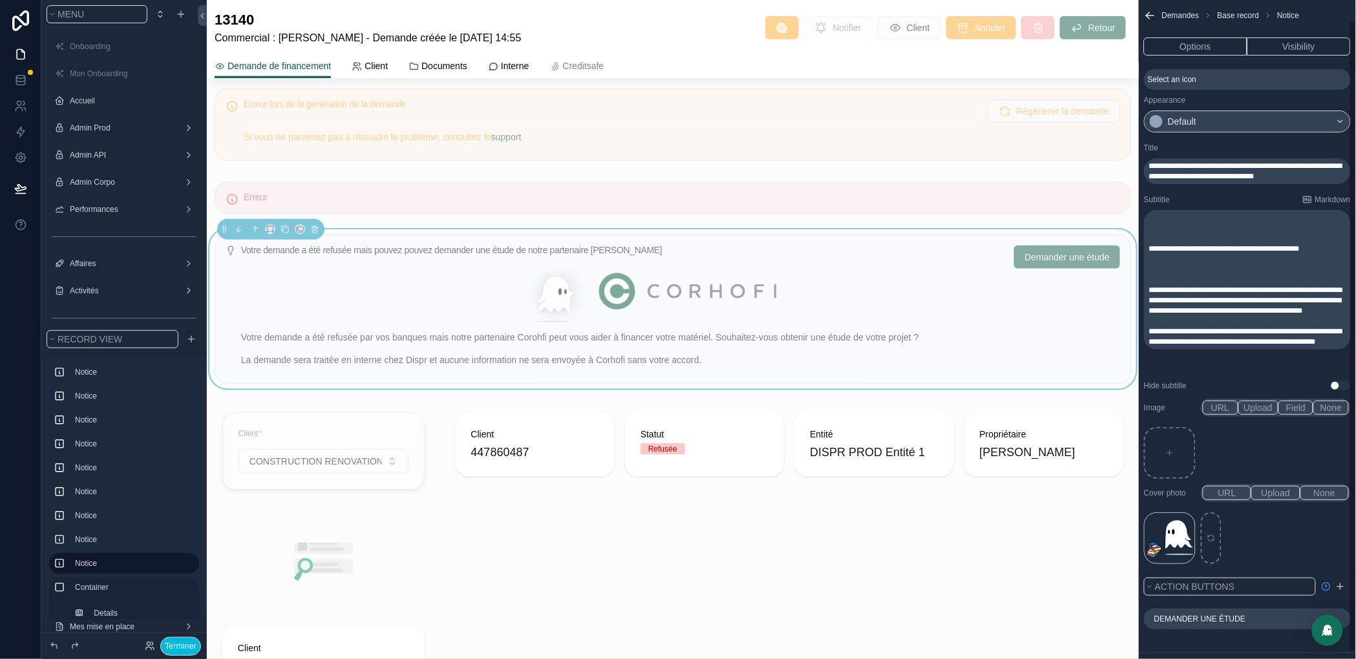
scroll to position [29, 0]
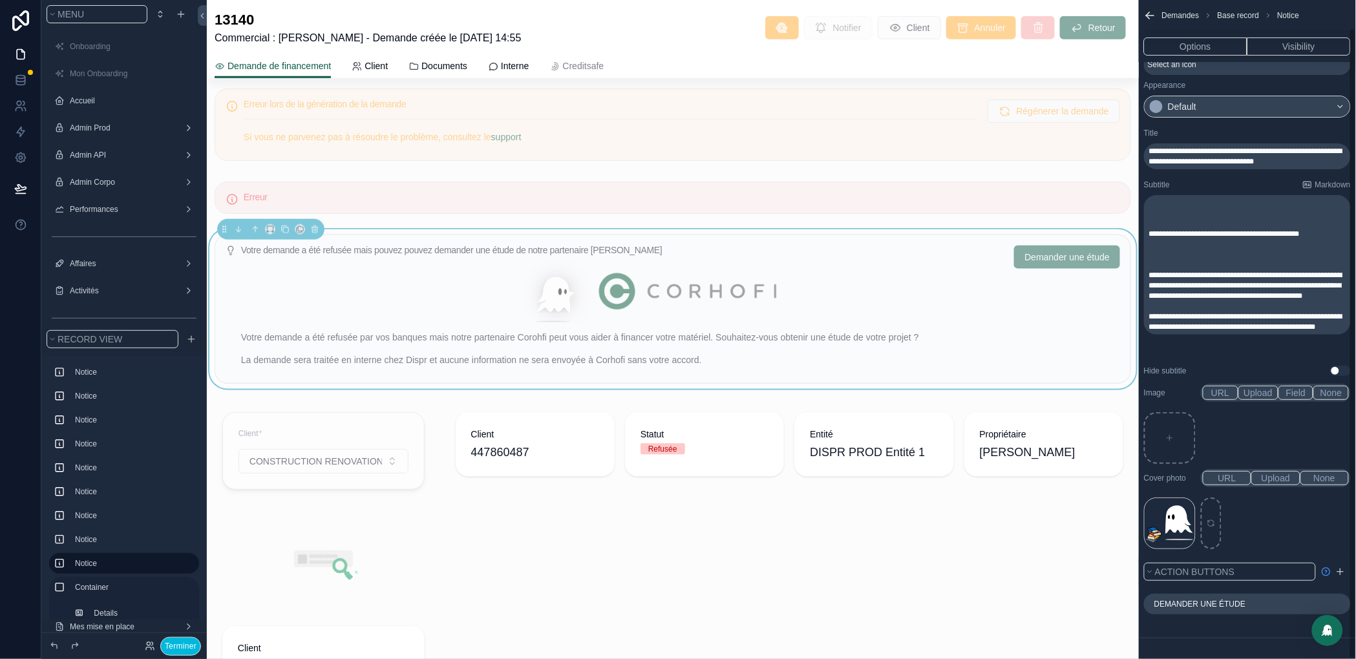
click at [1339, 570] on icon "scrollable content" at bounding box center [1341, 572] width 10 height 10
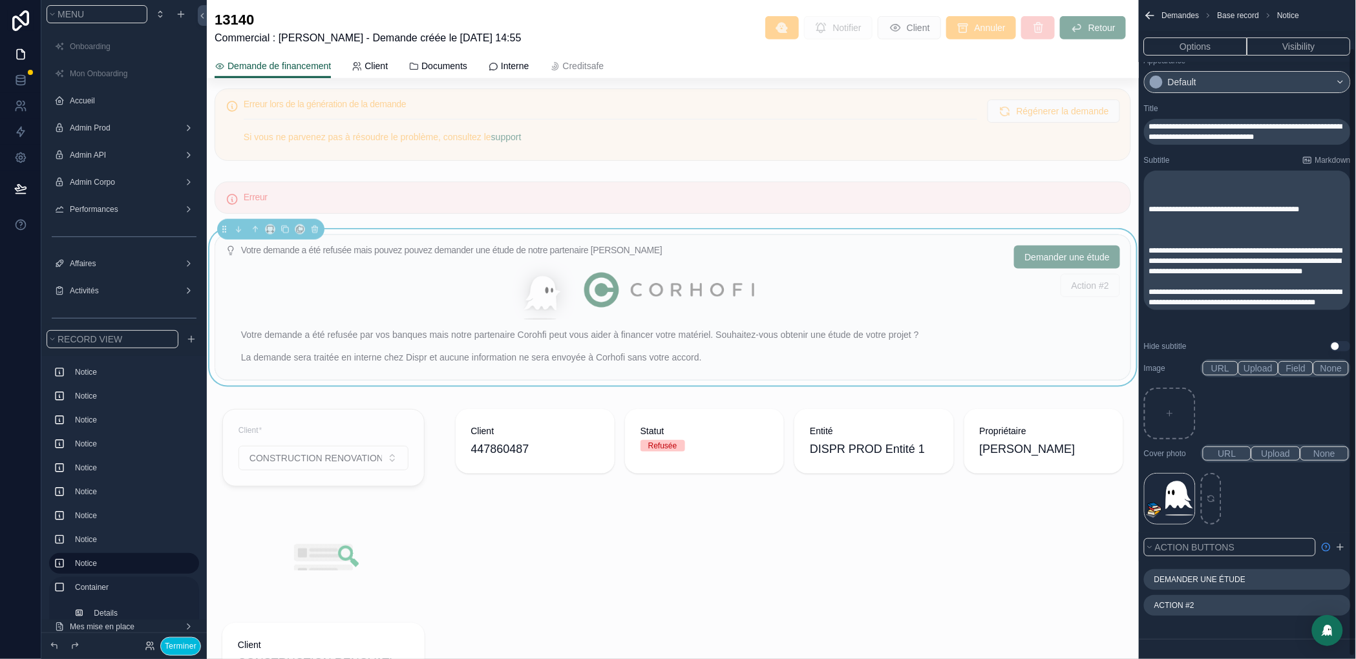
scroll to position [55, 0]
drag, startPoint x: 1340, startPoint y: 602, endPoint x: 1340, endPoint y: 568, distance: 34.3
click at [0, 0] on icon "scrollable content" at bounding box center [0, 0] width 0 height 0
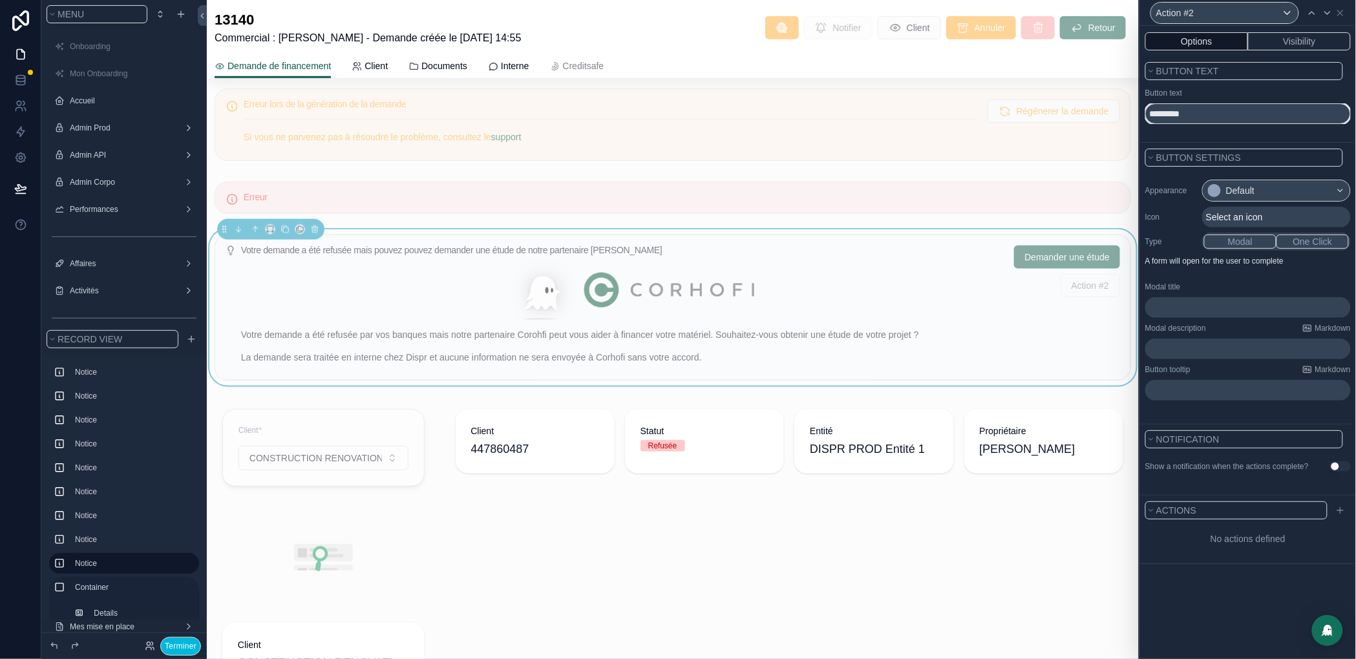
click at [1168, 115] on input "*********" at bounding box center [1249, 113] width 206 height 21
click at [1173, 118] on input "*********" at bounding box center [1249, 113] width 206 height 21
drag, startPoint x: 1203, startPoint y: 114, endPoint x: 1114, endPoint y: 114, distance: 88.6
click at [1109, 118] on div "Action #2 Options Visibility Button text Button text ********* Button settings …" at bounding box center [678, 329] width 1356 height 659
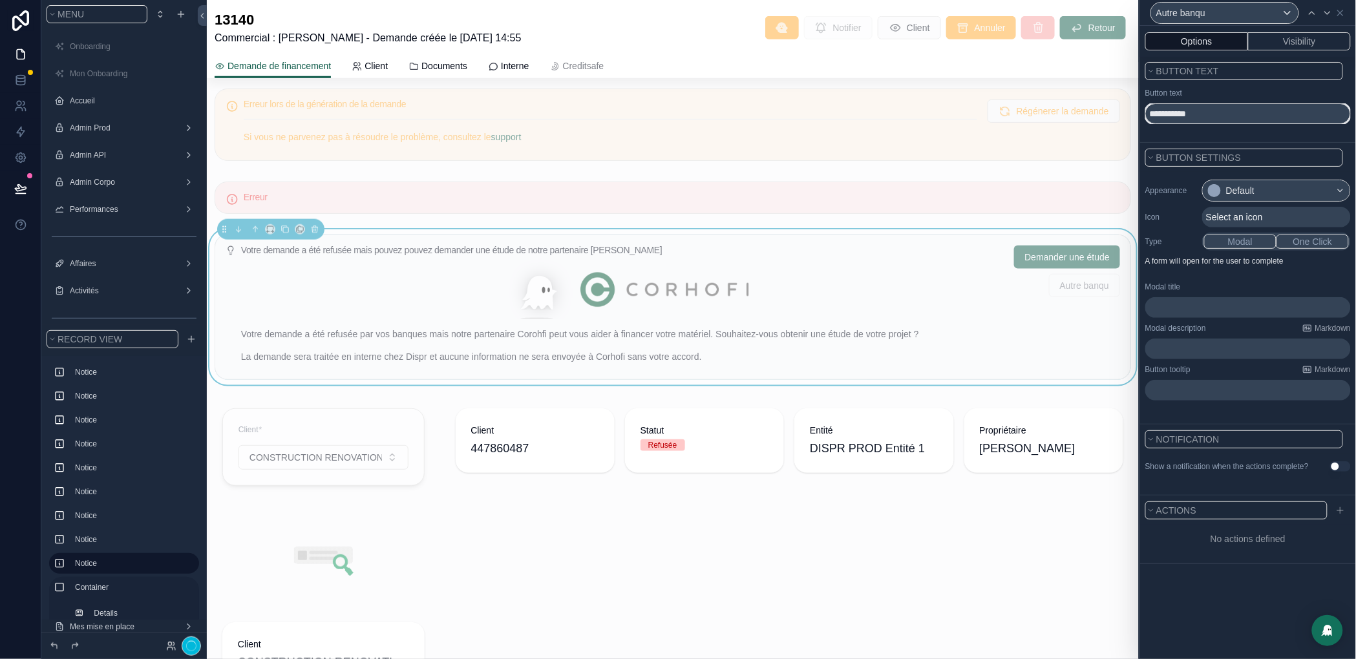
type input "**********"
click at [1254, 192] on div "Default" at bounding box center [1240, 190] width 28 height 13
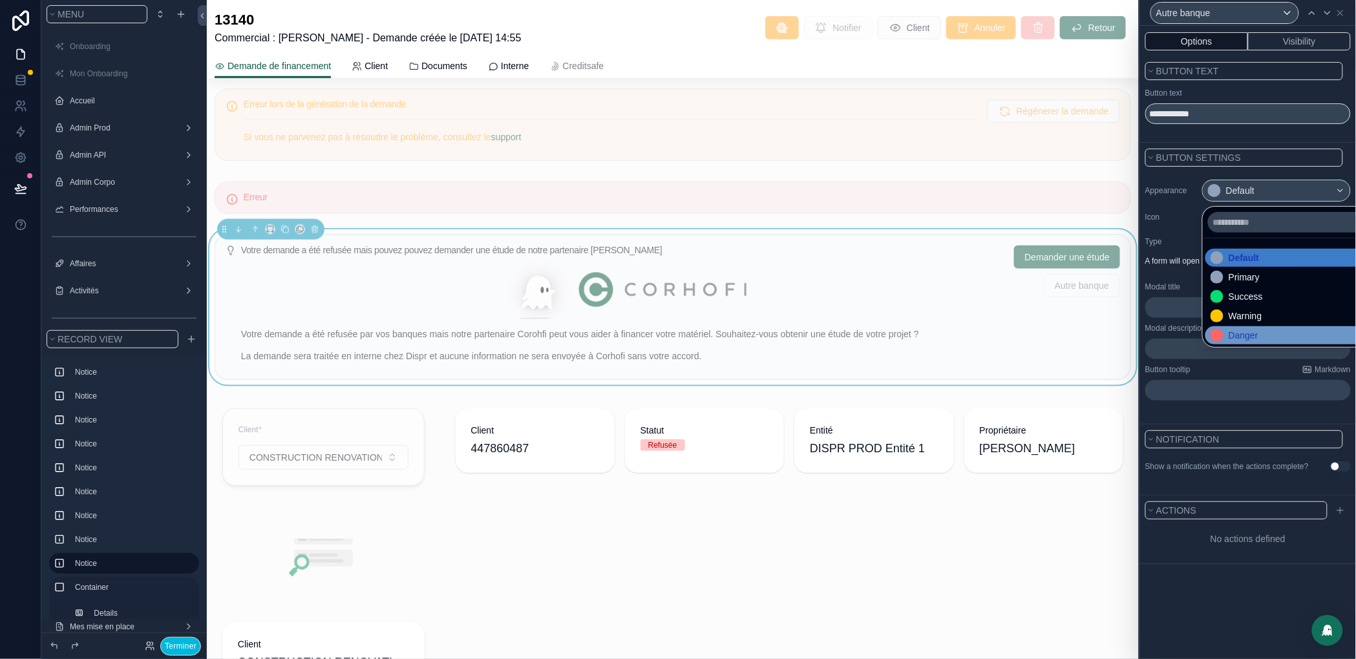
click at [1255, 330] on div "Danger" at bounding box center [1244, 335] width 30 height 13
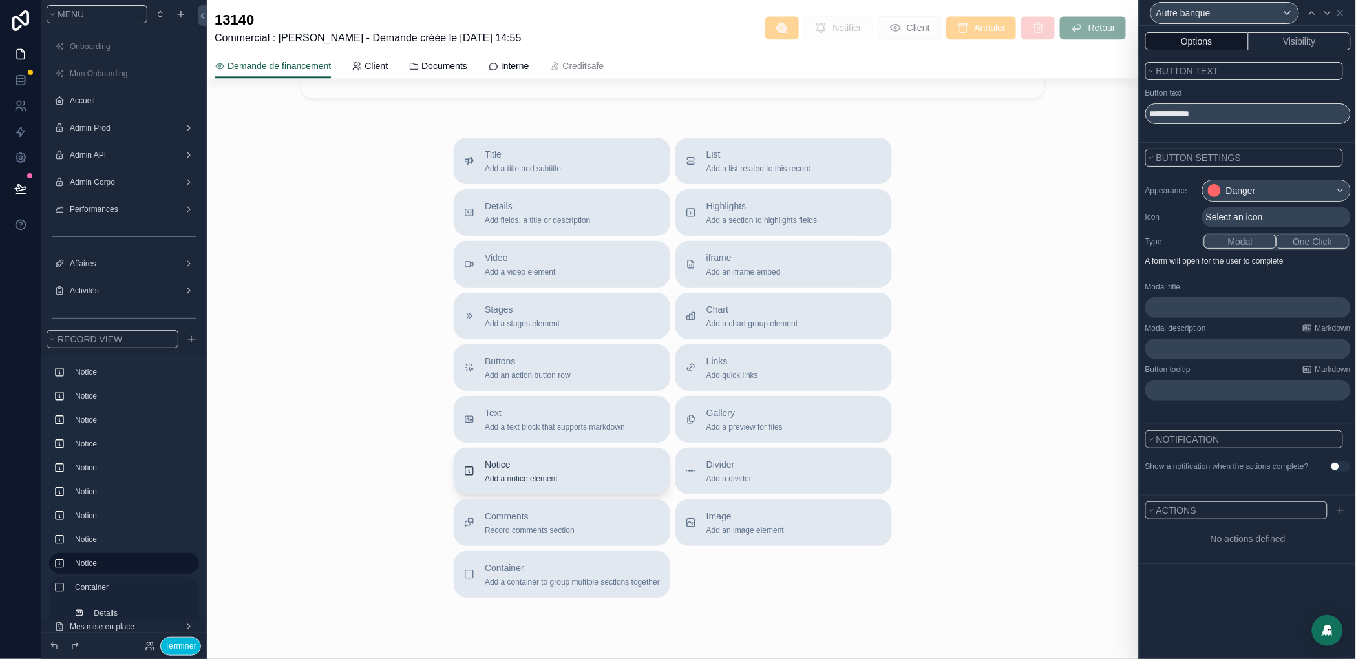
scroll to position [2909, 0]
click at [492, 466] on span "Notice" at bounding box center [521, 459] width 73 height 13
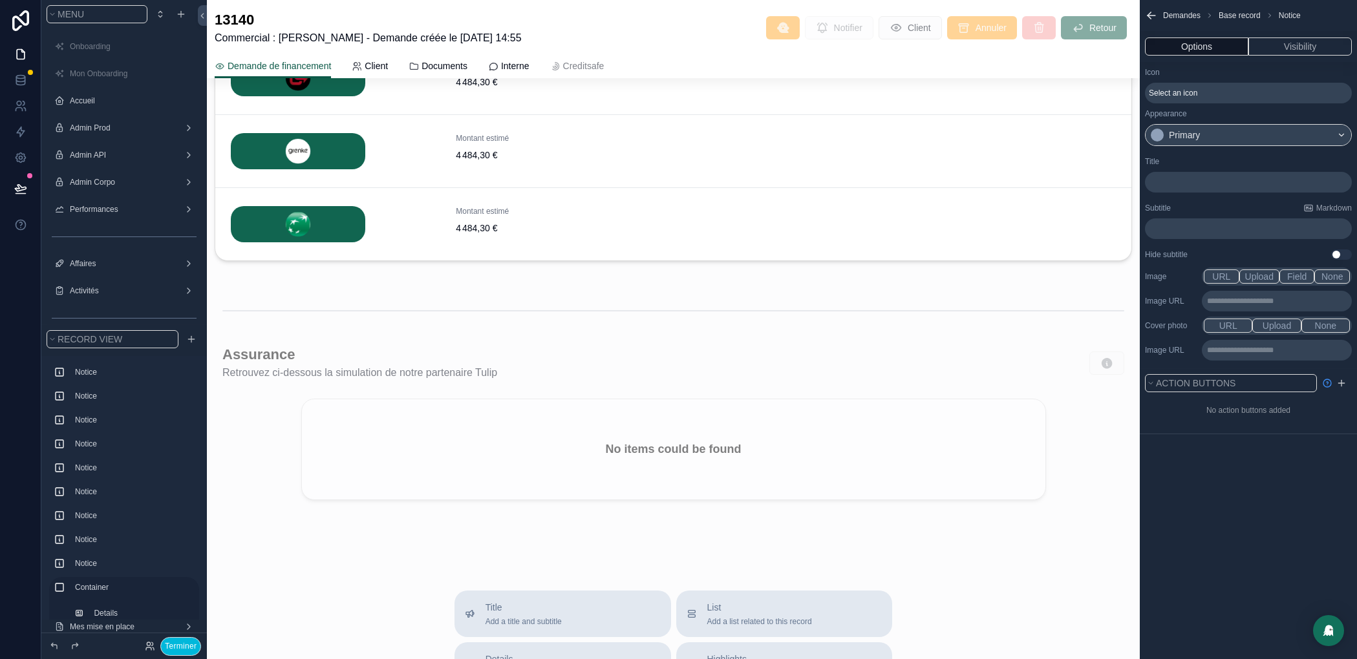
scroll to position [2503, 0]
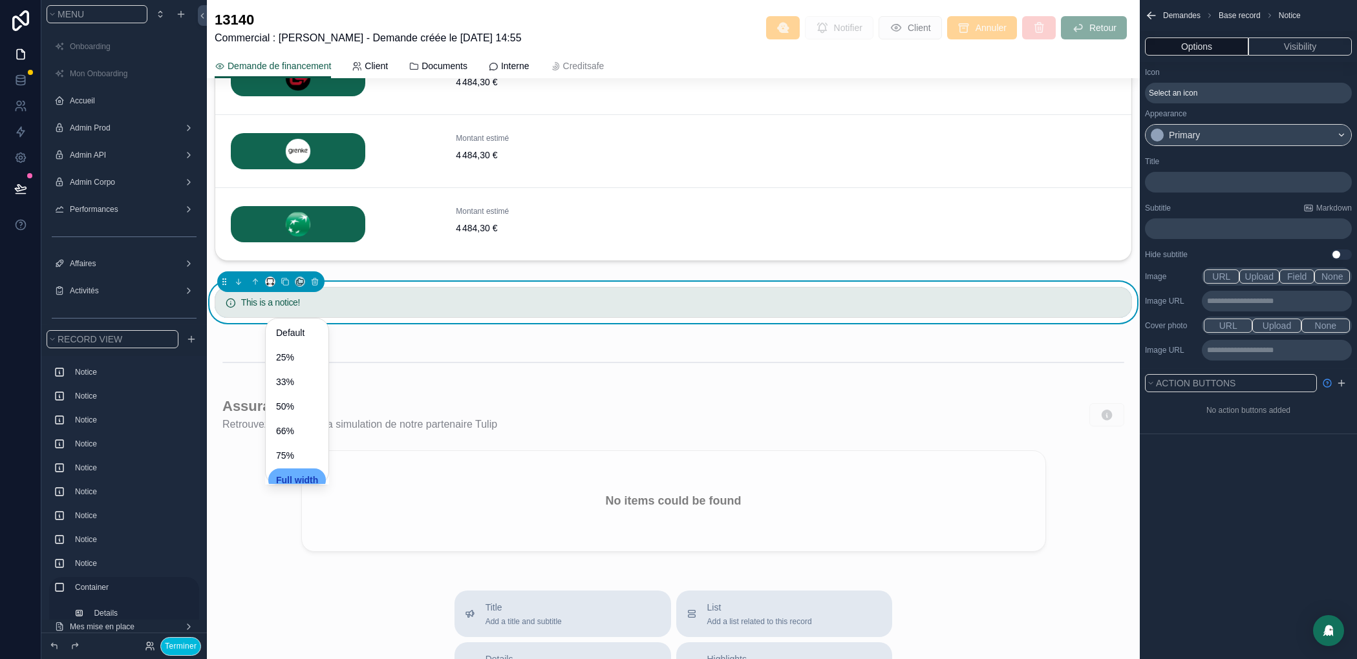
click at [308, 476] on span "Full width" at bounding box center [297, 481] width 42 height 16
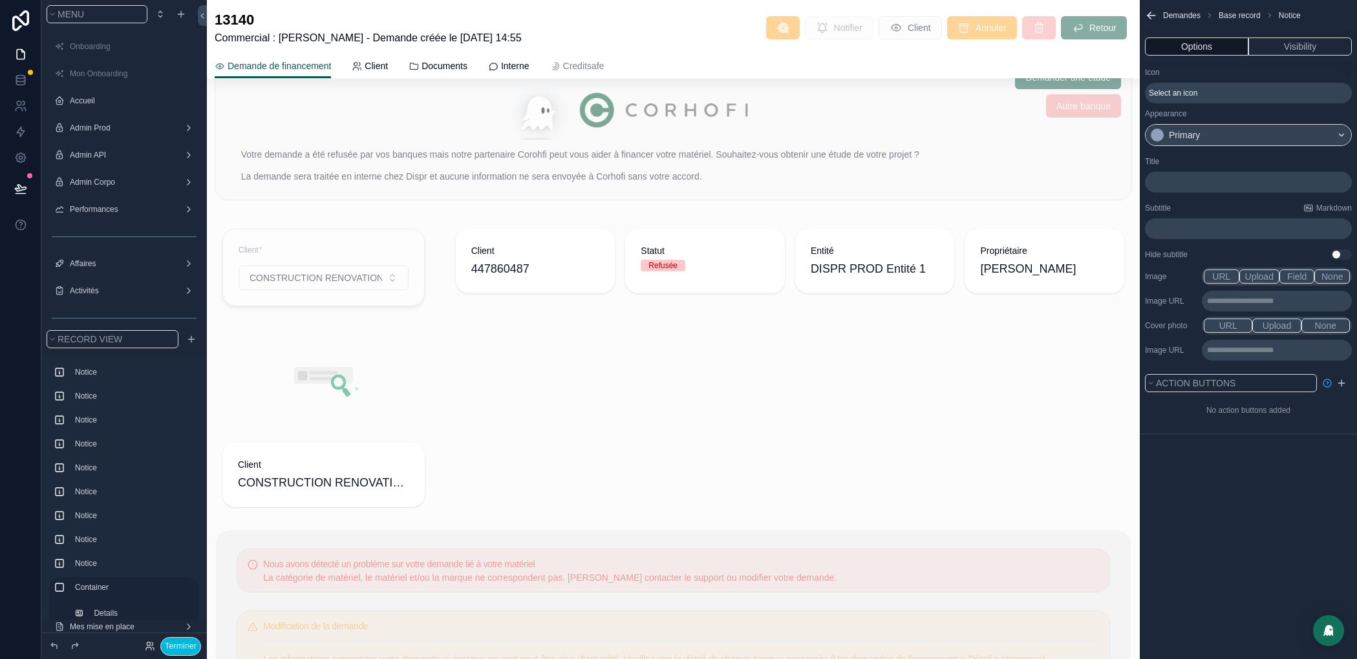
scroll to position [283, 0]
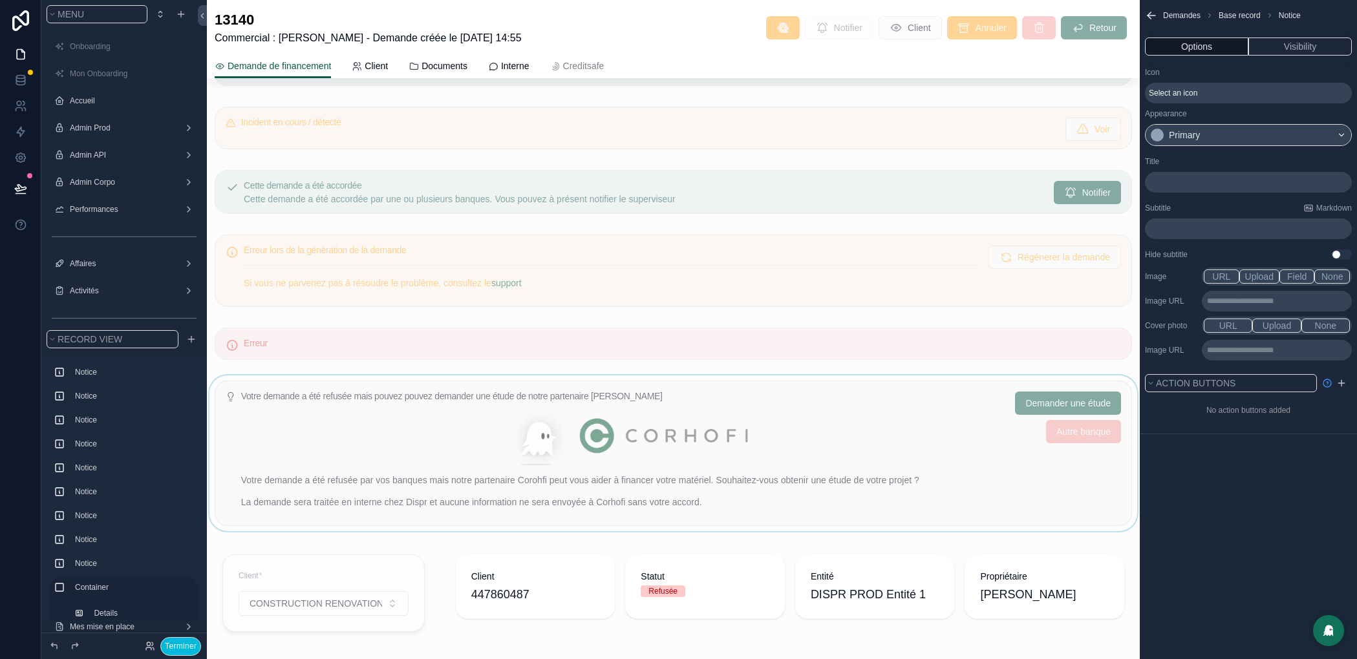
click at [822, 478] on div "scrollable content" at bounding box center [673, 454] width 933 height 156
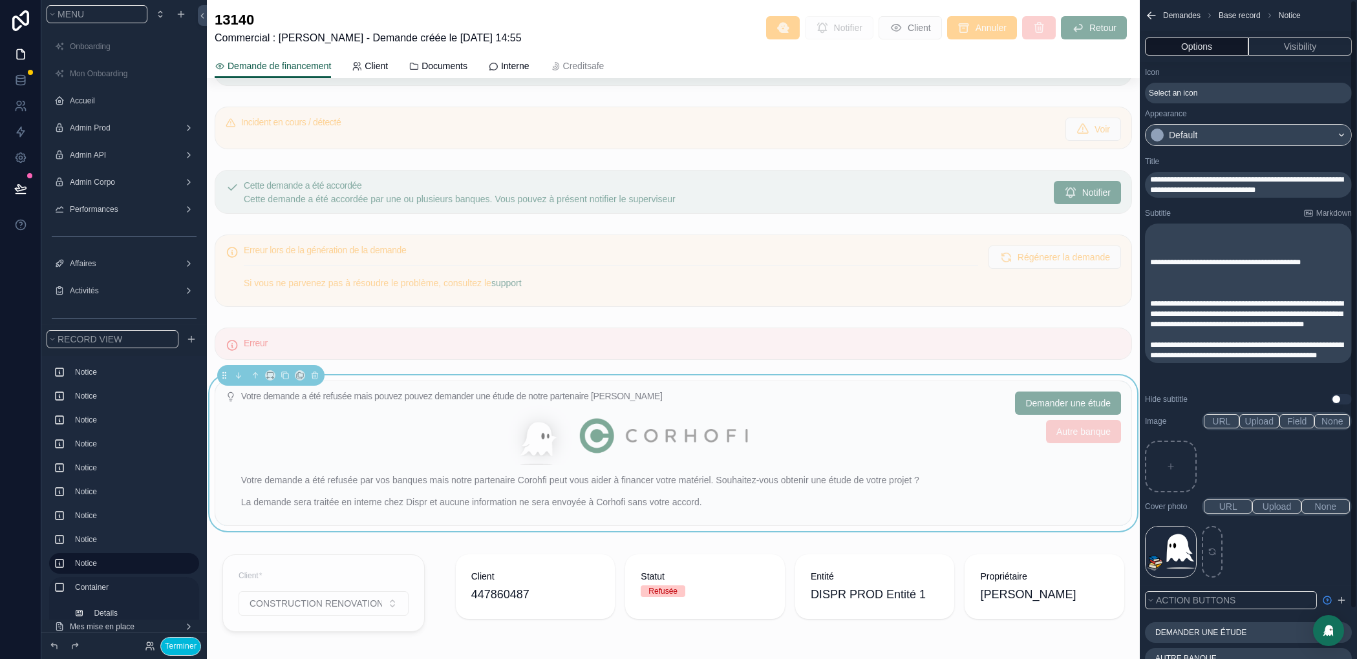
scroll to position [54, 0]
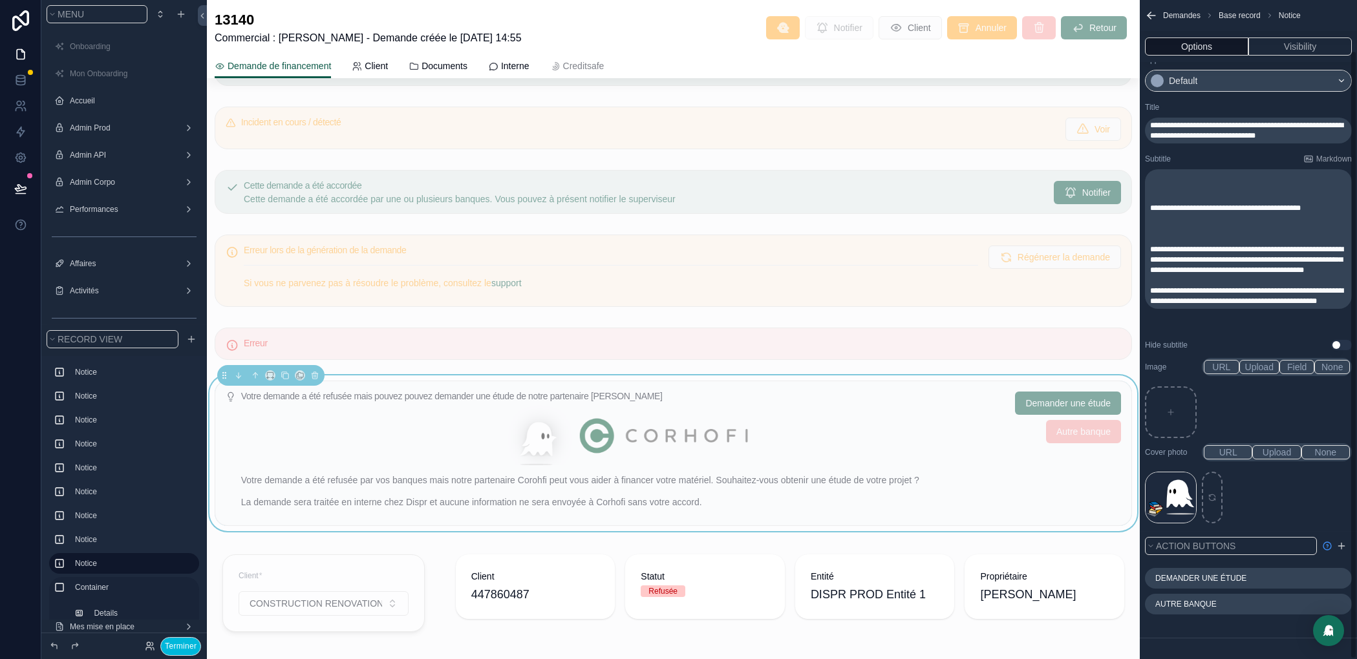
click at [0, 0] on icon "scrollable content" at bounding box center [0, 0] width 0 height 0
click at [1318, 587] on icon at bounding box center [1313, 584] width 10 height 10
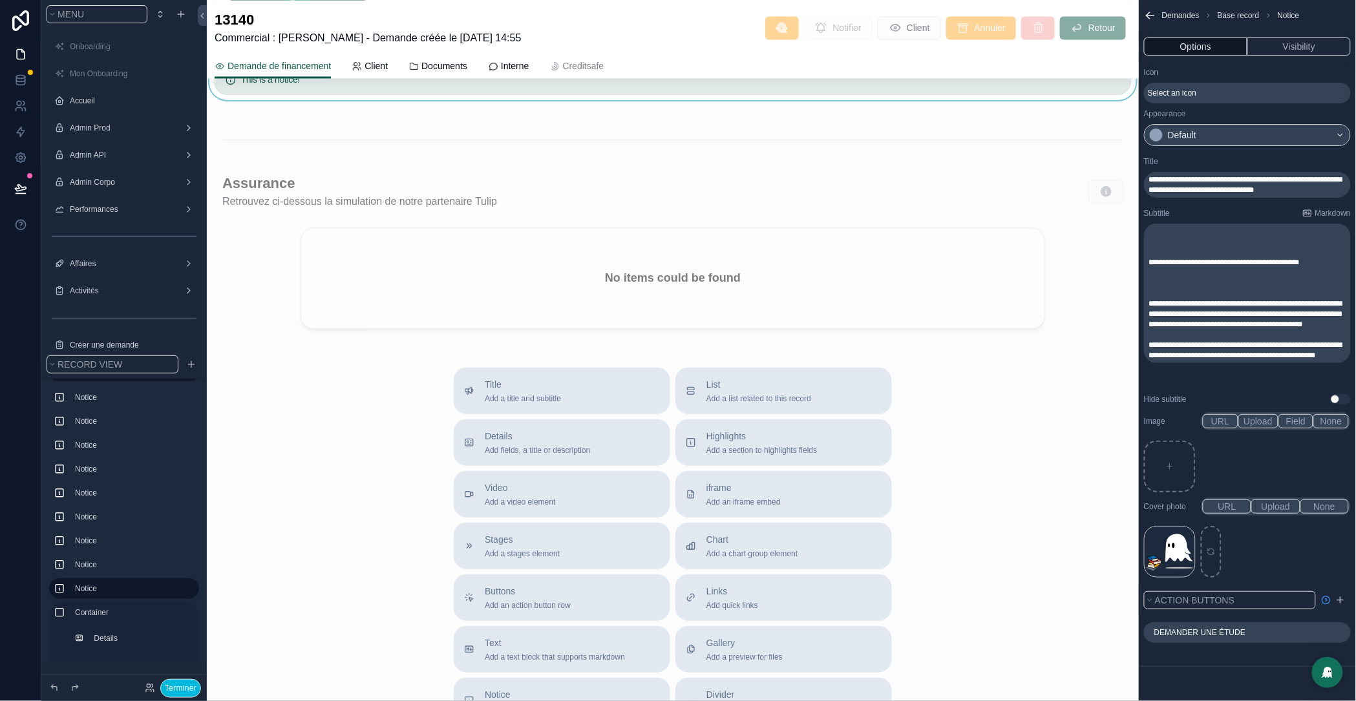
scroll to position [2628, 0]
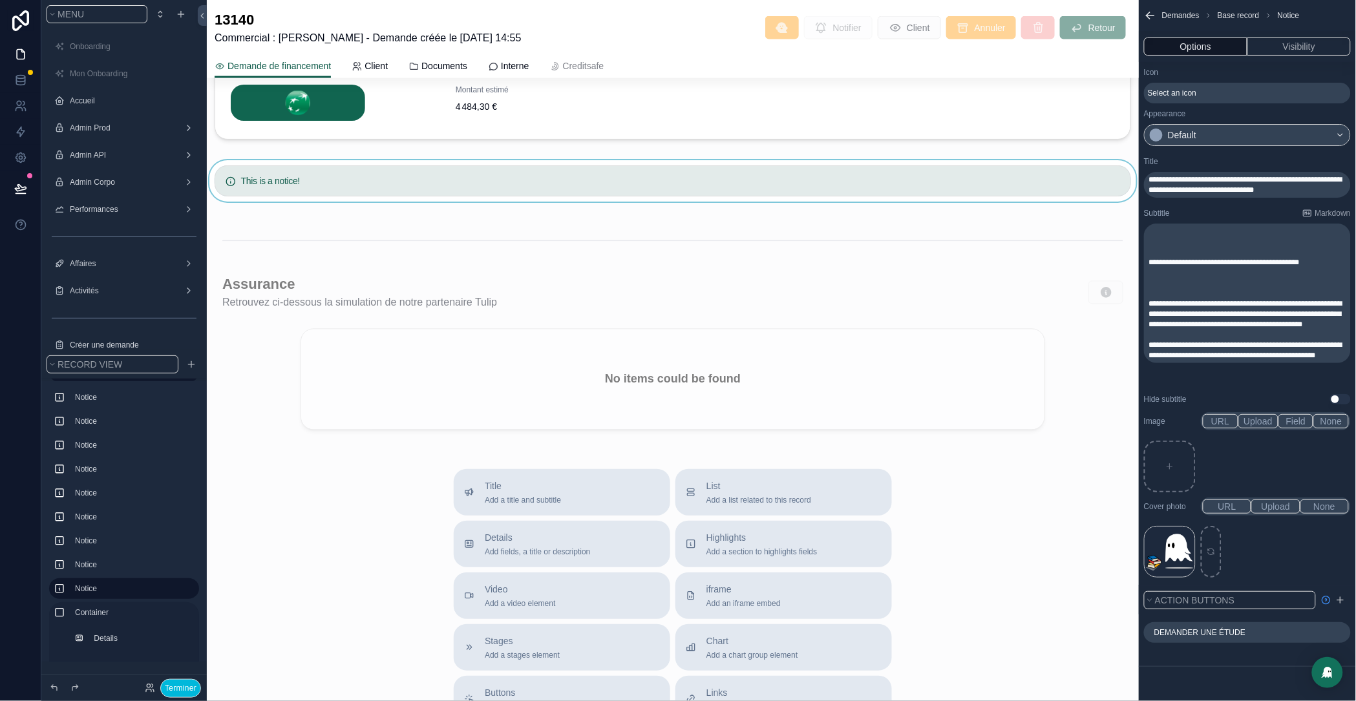
drag, startPoint x: 315, startPoint y: 204, endPoint x: 892, endPoint y: 223, distance: 577.0
click at [315, 202] on div "scrollable content" at bounding box center [673, 180] width 932 height 41
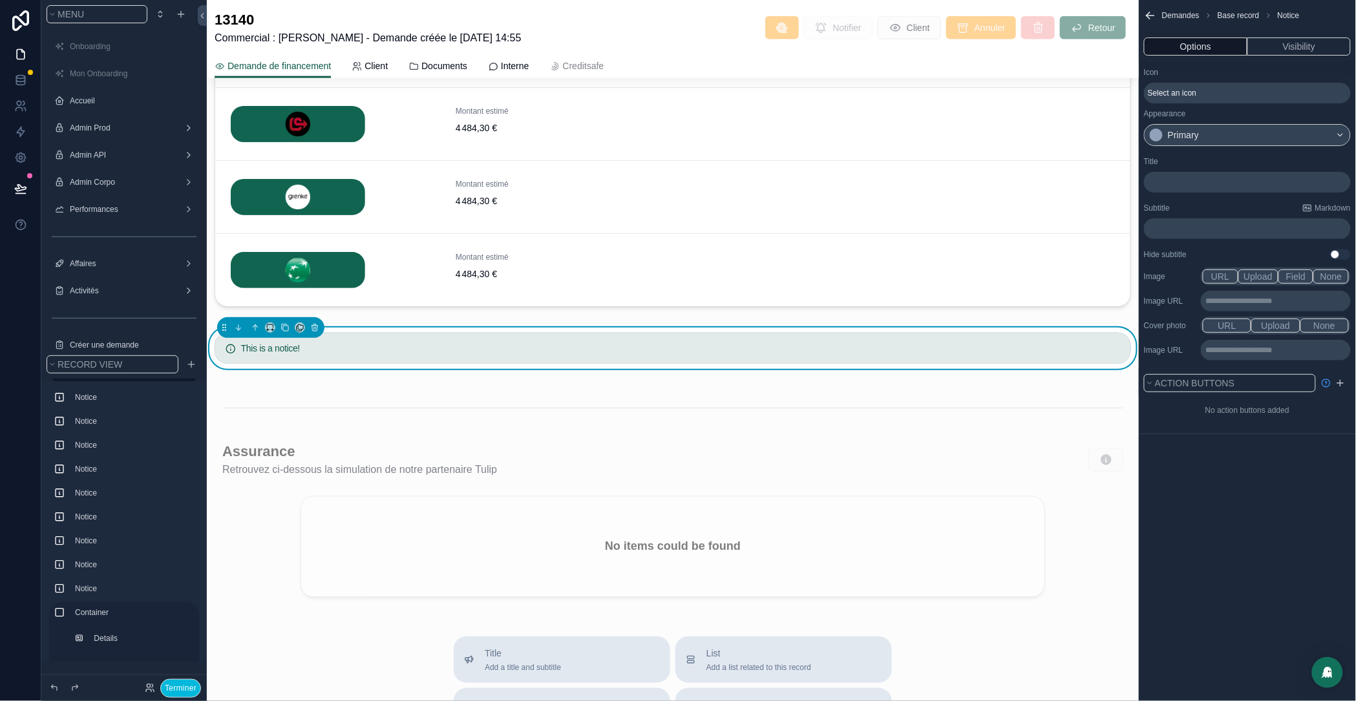
scroll to position [2165, 0]
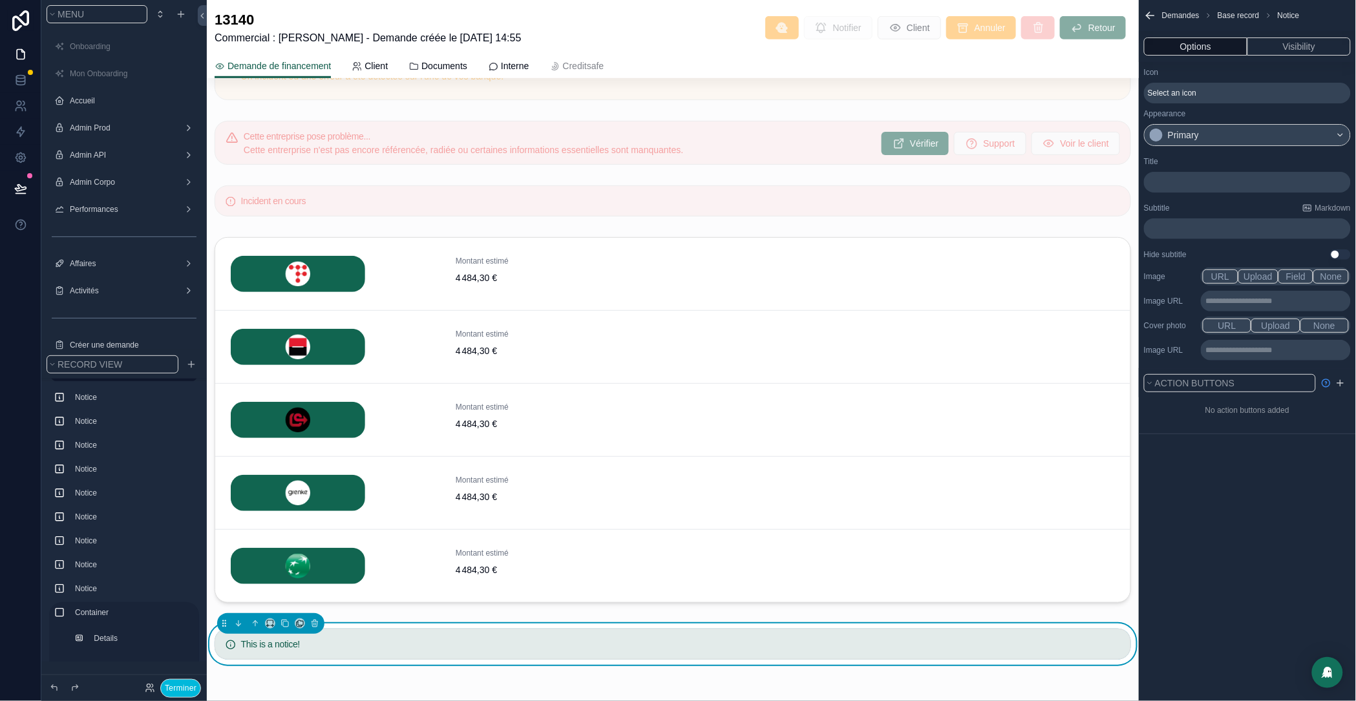
click at [1164, 92] on span "Select an icon" at bounding box center [1172, 93] width 48 height 10
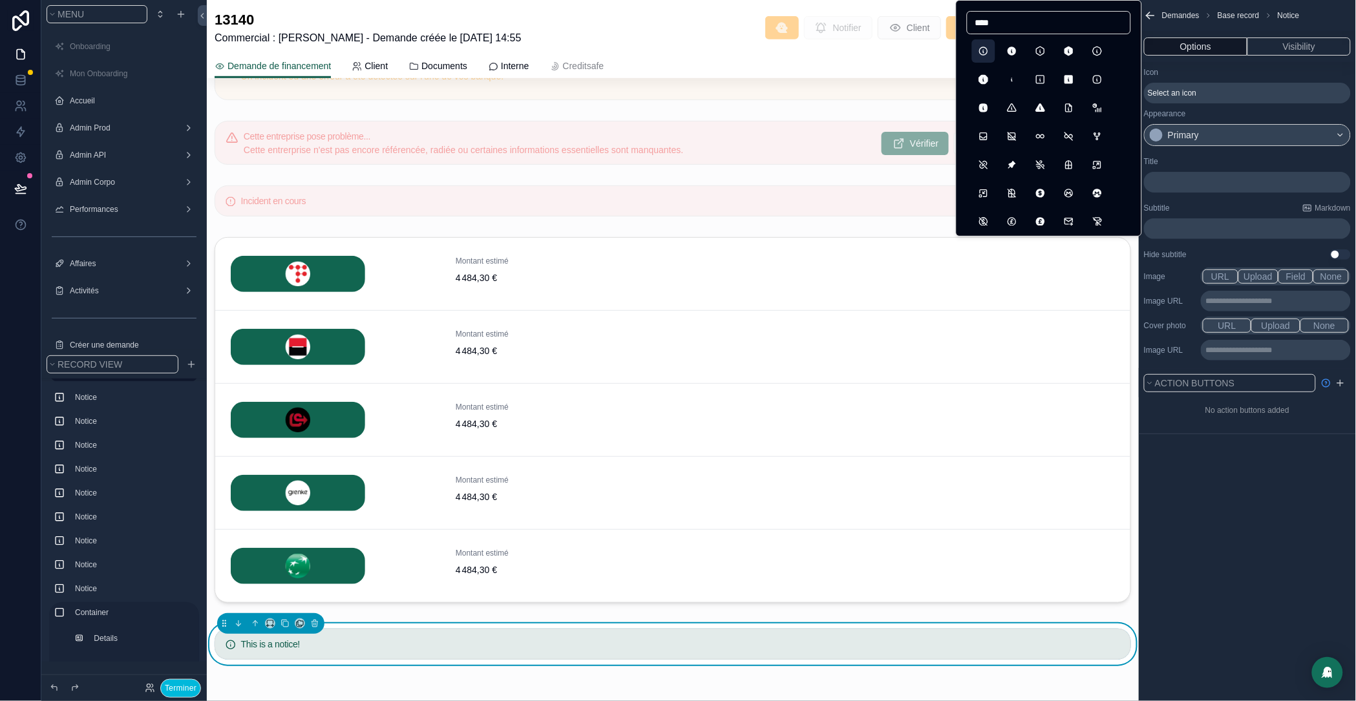
type input "****"
click at [983, 49] on button "InfoCircle" at bounding box center [983, 50] width 23 height 23
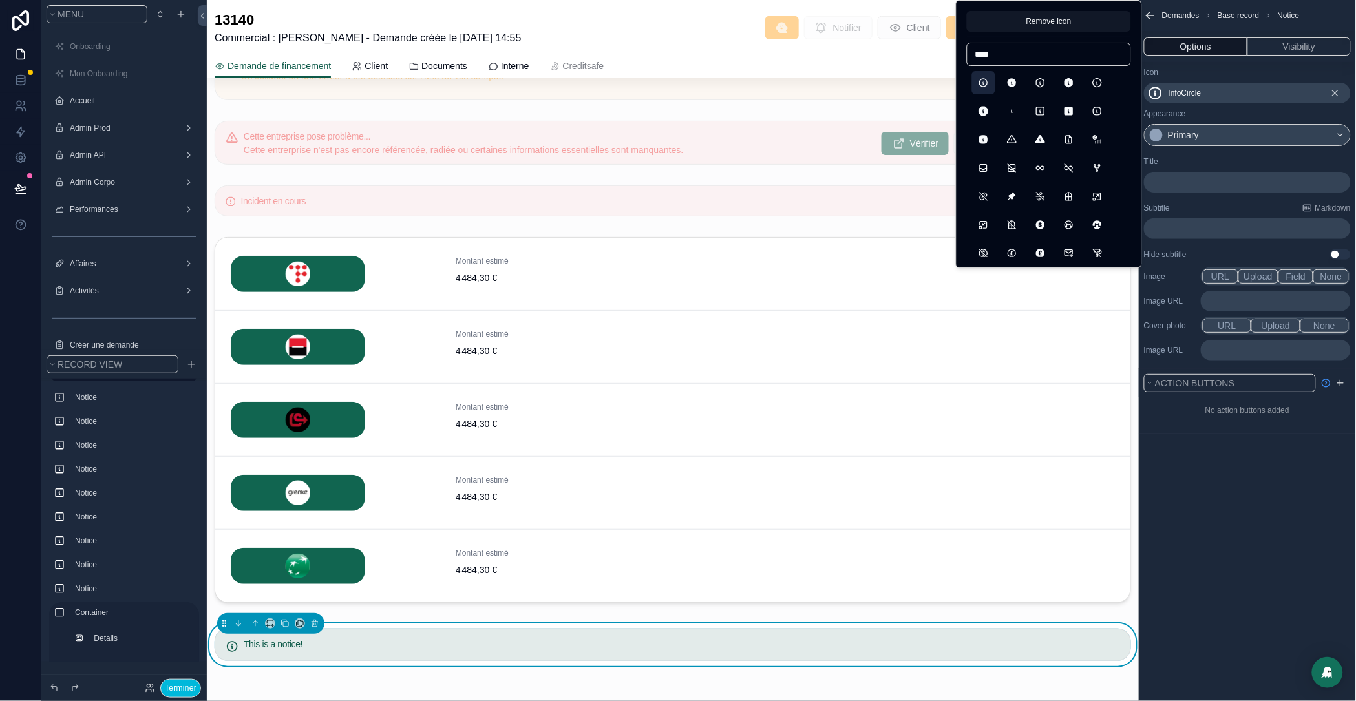
scroll to position [2292, 0]
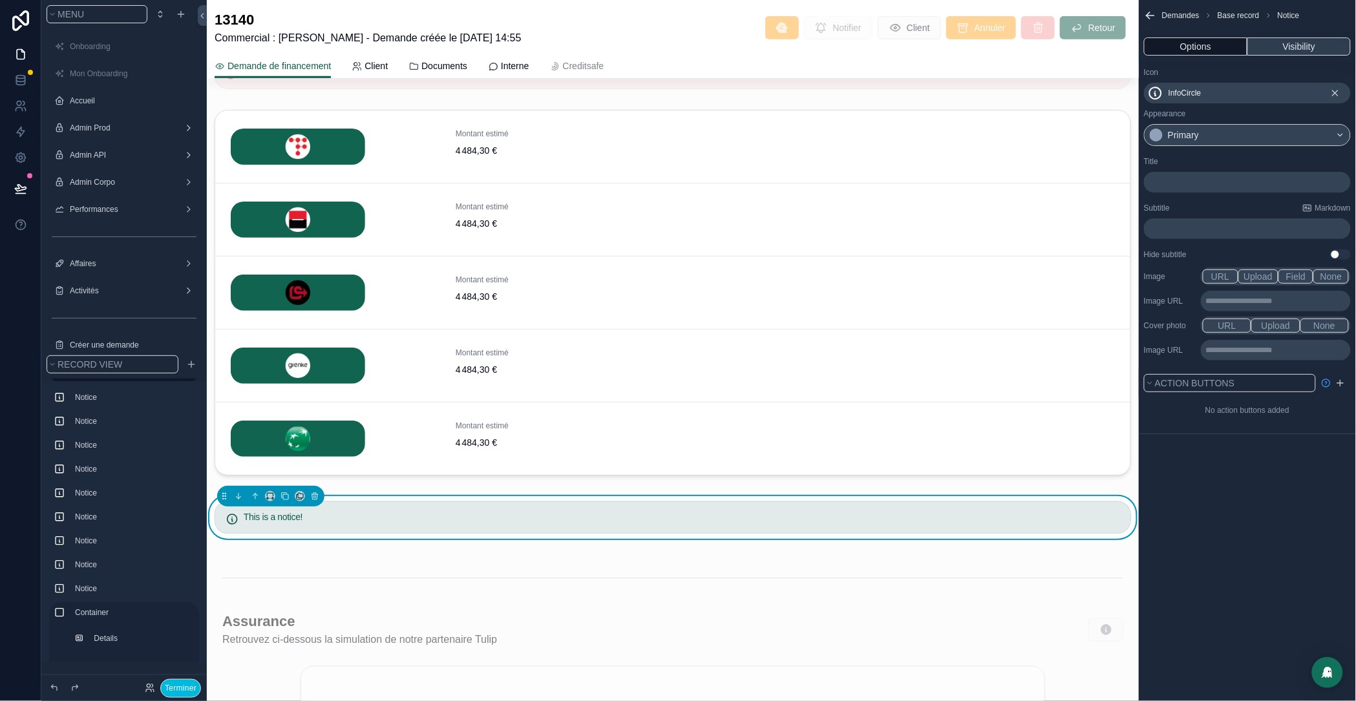
click at [1289, 44] on button "Visibility" at bounding box center [1299, 46] width 103 height 18
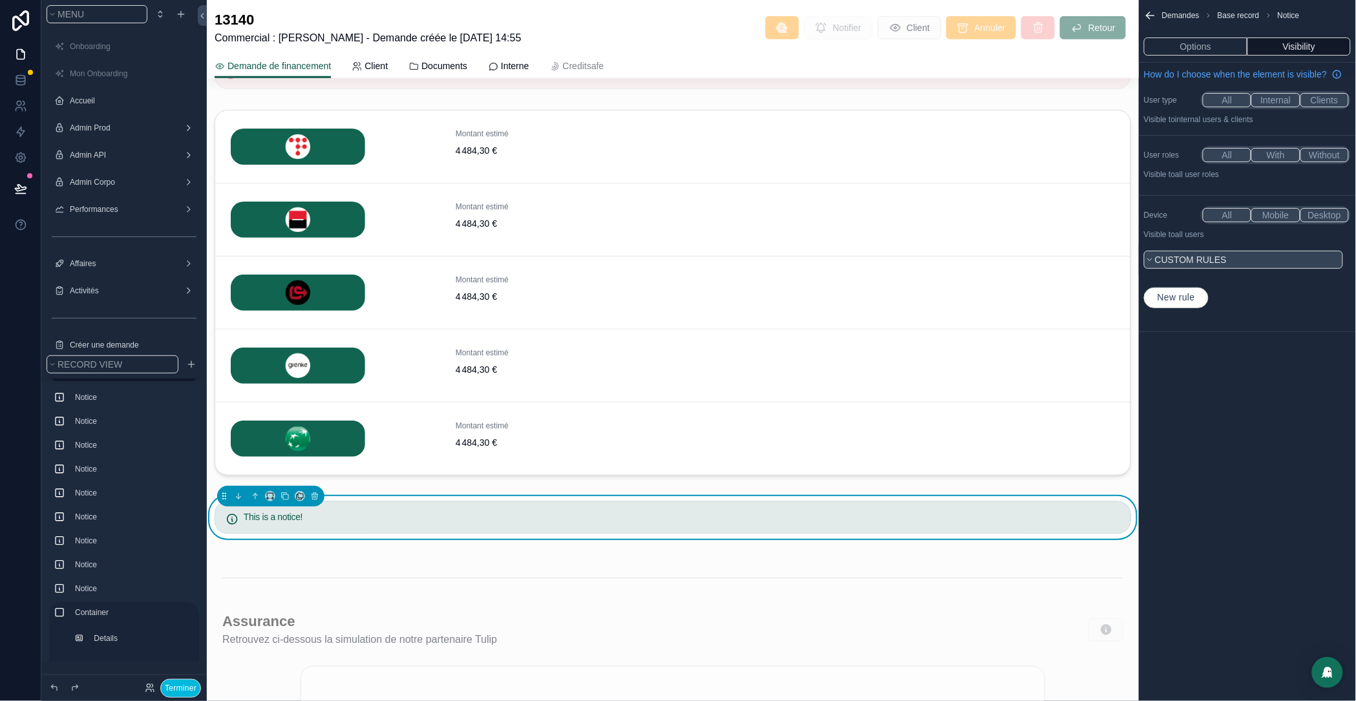
click at [1195, 265] on span "Custom rules" at bounding box center [1191, 260] width 72 height 10
click at [1187, 265] on span "Custom rules" at bounding box center [1191, 260] width 72 height 10
click at [1182, 304] on span "New rule" at bounding box center [1177, 298] width 48 height 12
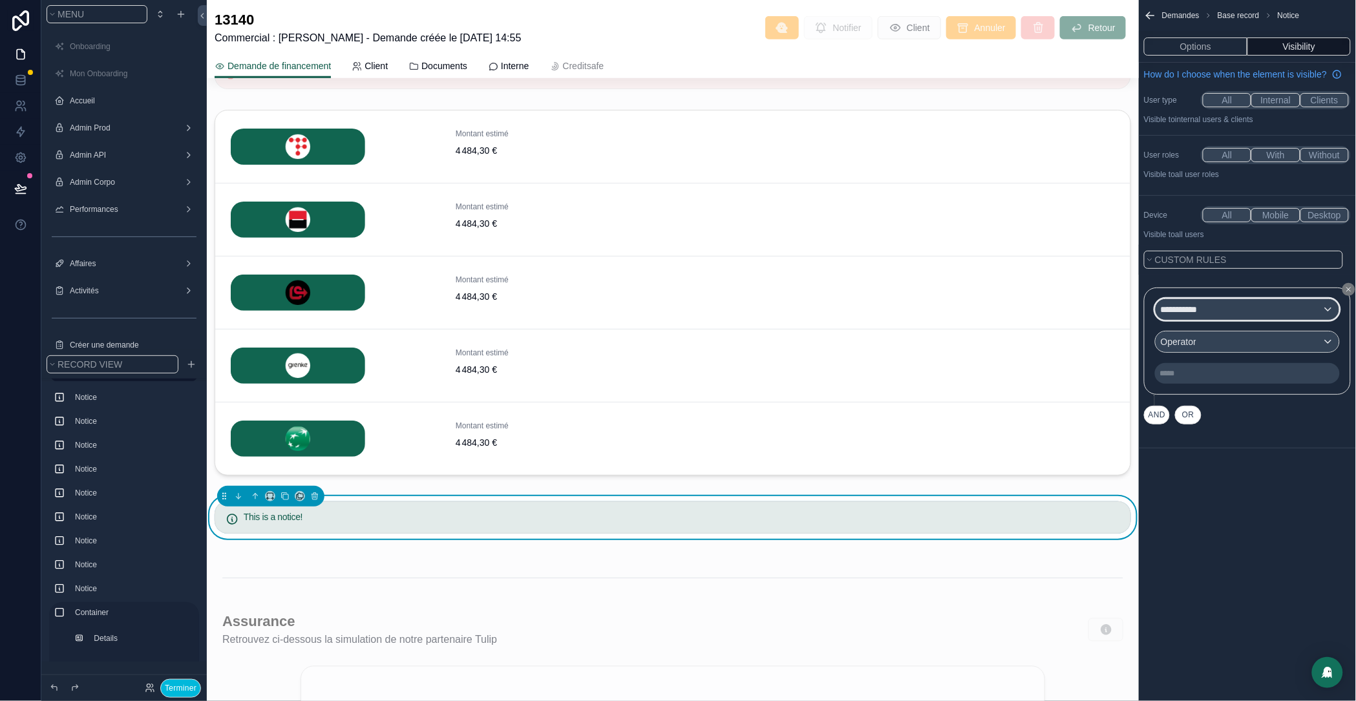
click at [1230, 316] on div "**********" at bounding box center [1248, 309] width 184 height 21
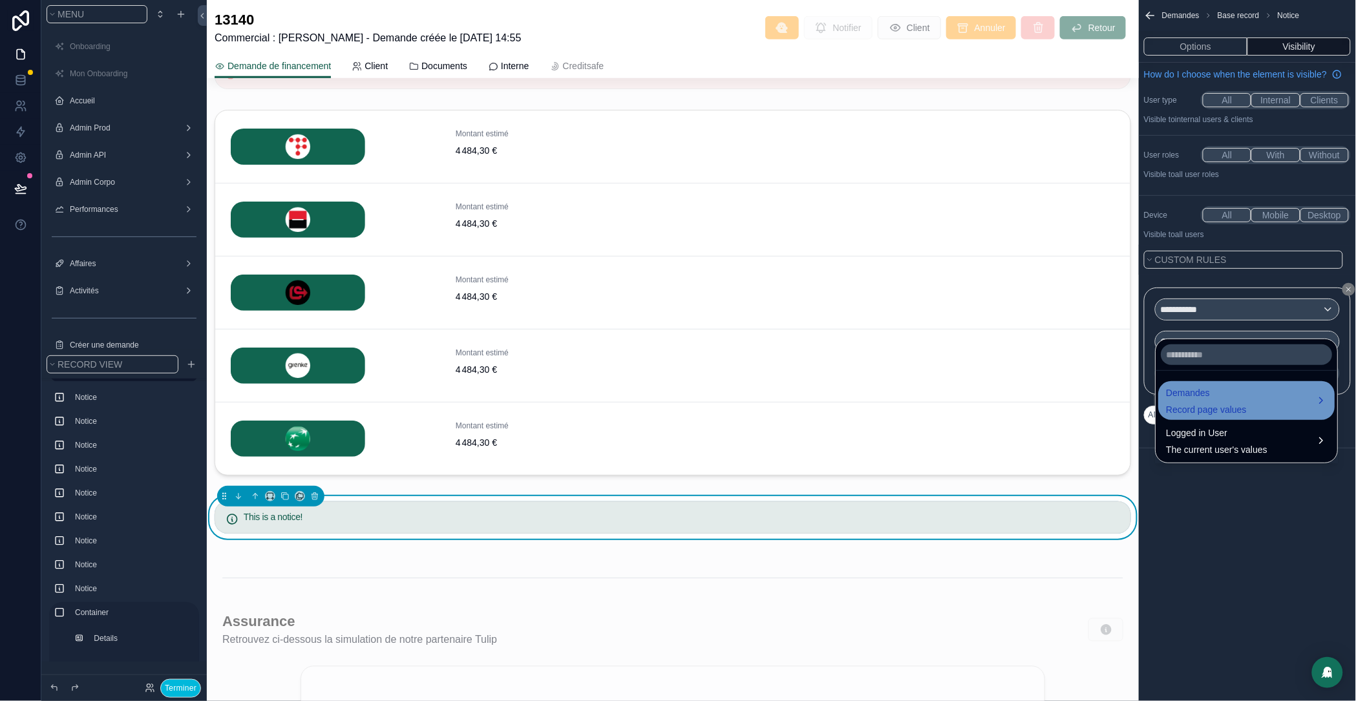
click at [1208, 393] on span "Demandes" at bounding box center [1207, 393] width 81 height 16
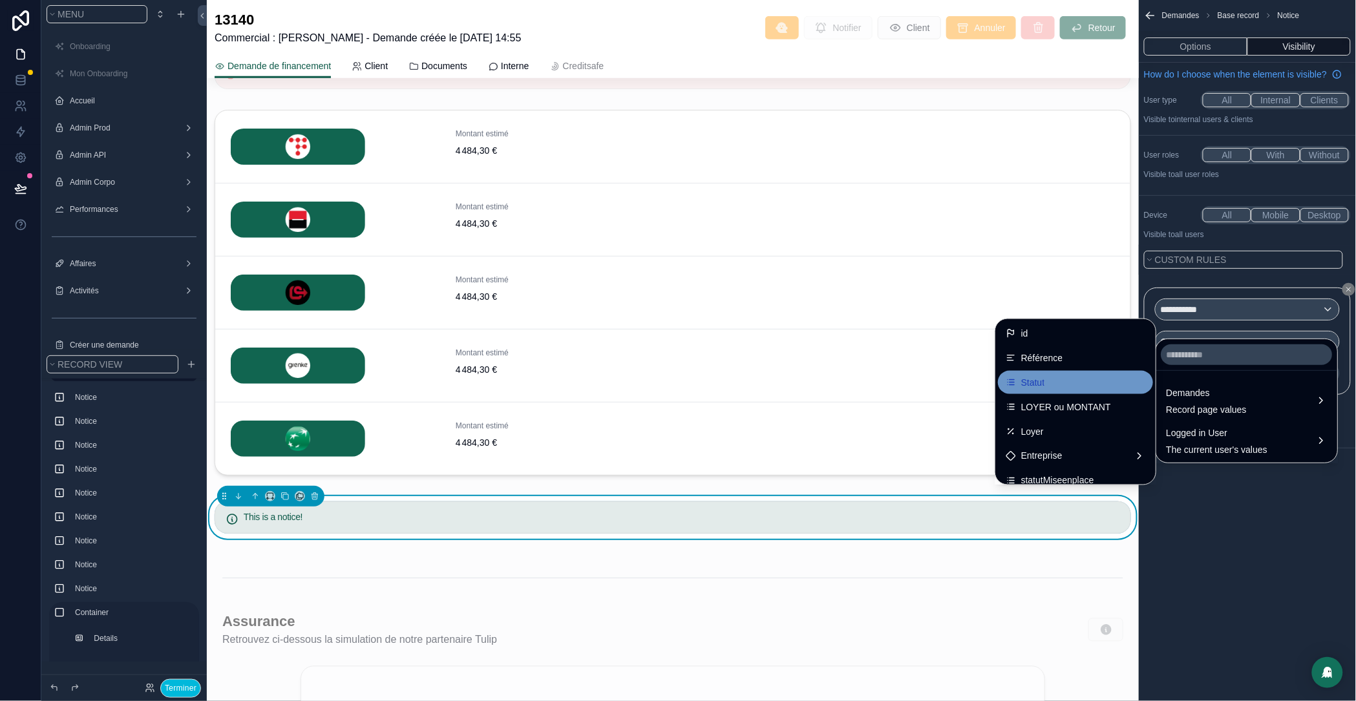
click at [1025, 380] on div "Statut" at bounding box center [1076, 383] width 140 height 16
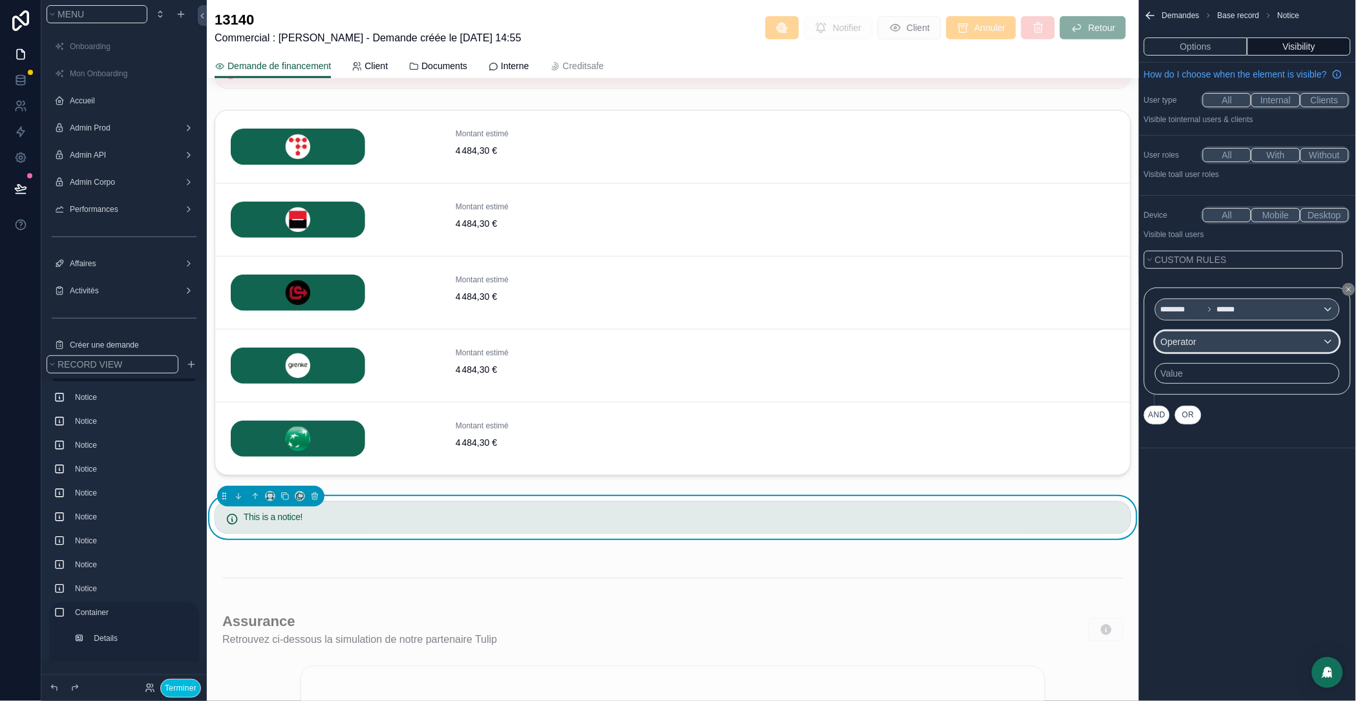
click at [1236, 352] on div "Operator" at bounding box center [1248, 342] width 184 height 21
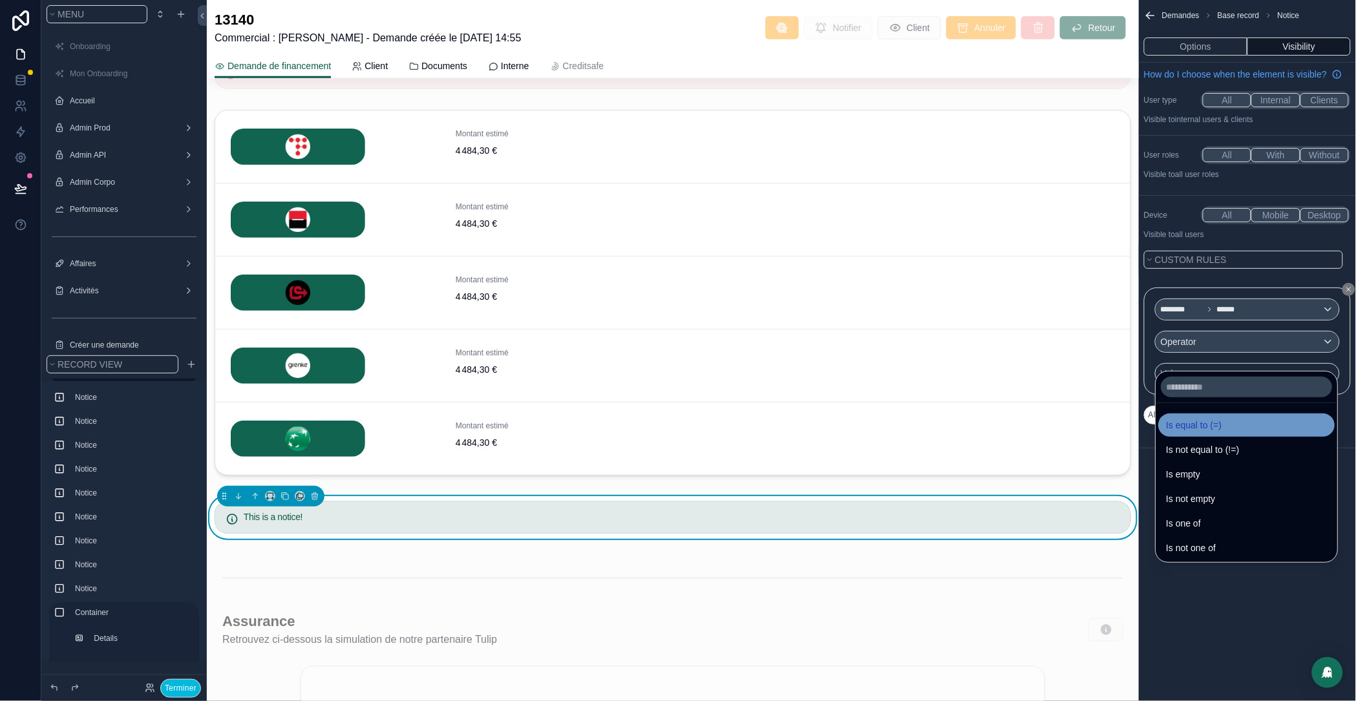
click at [1238, 420] on div "Is equal to (=)" at bounding box center [1247, 426] width 161 height 16
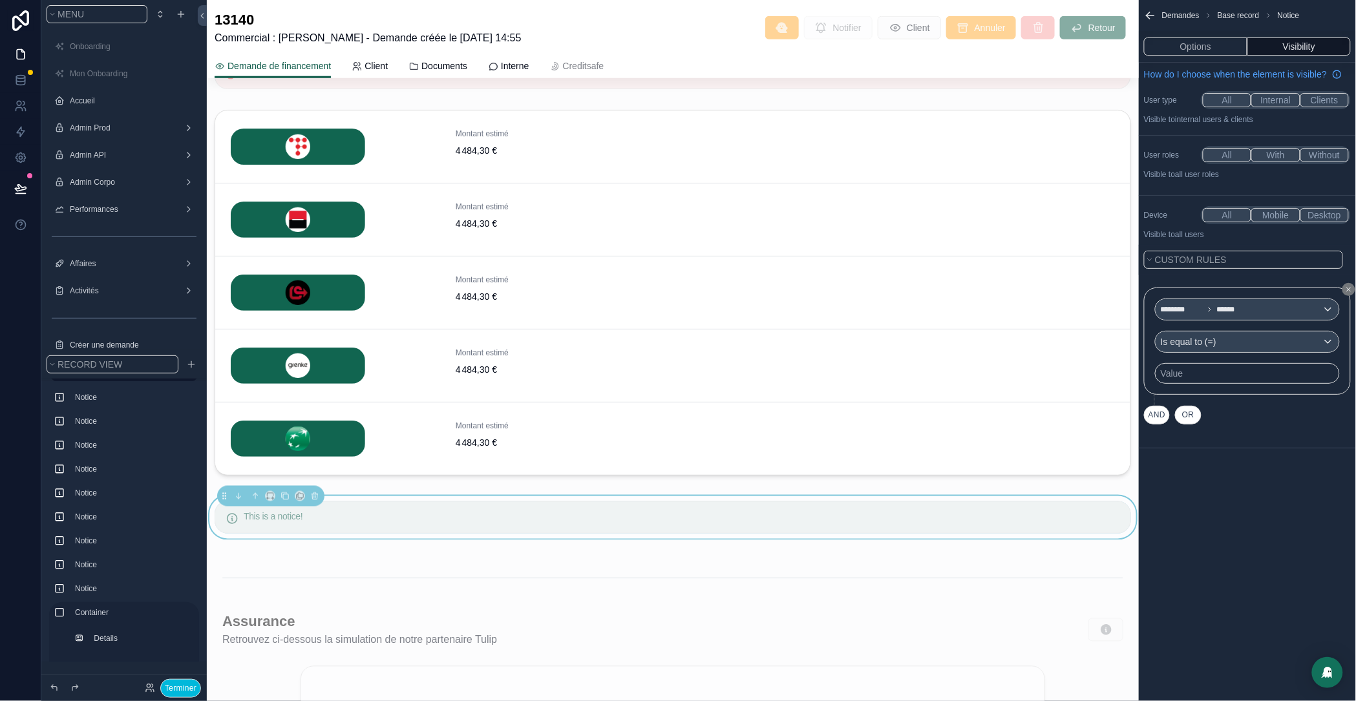
click at [1184, 380] on div "Value" at bounding box center [1172, 373] width 23 height 13
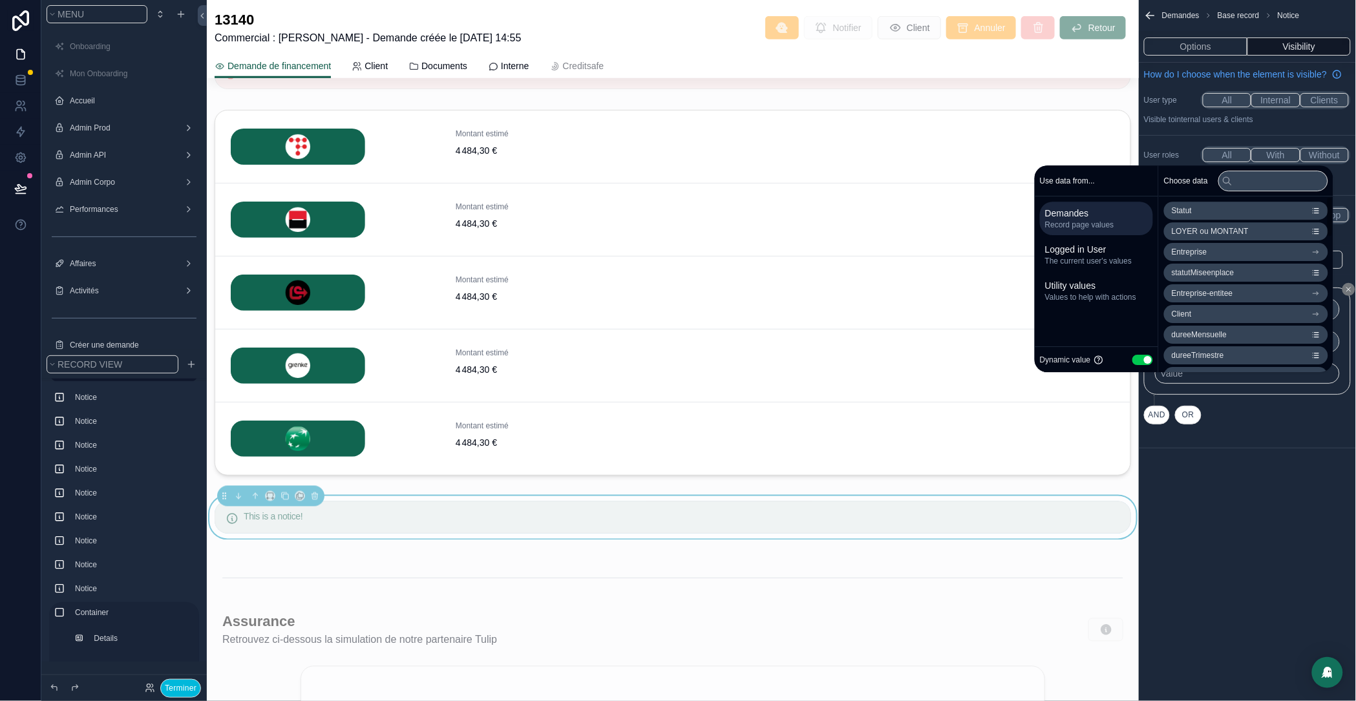
click at [1135, 359] on button "Use setting" at bounding box center [1143, 360] width 21 height 10
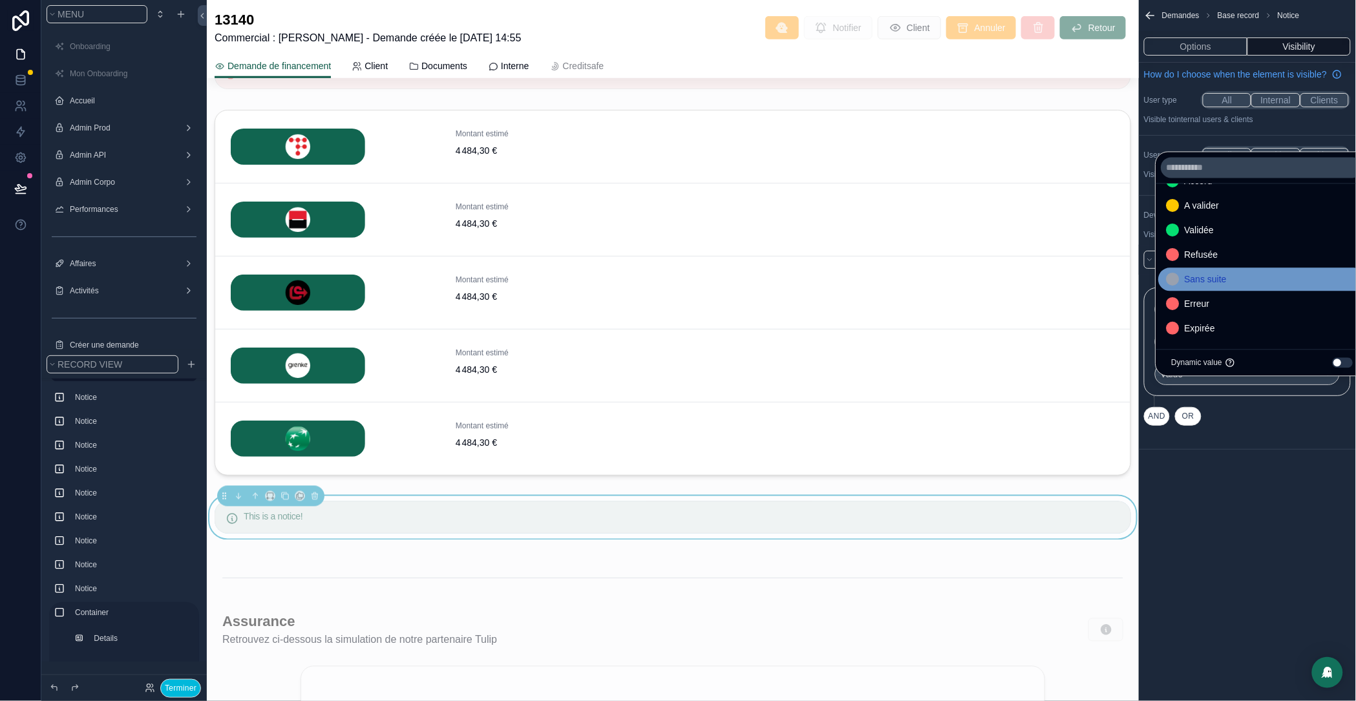
scroll to position [99, 0]
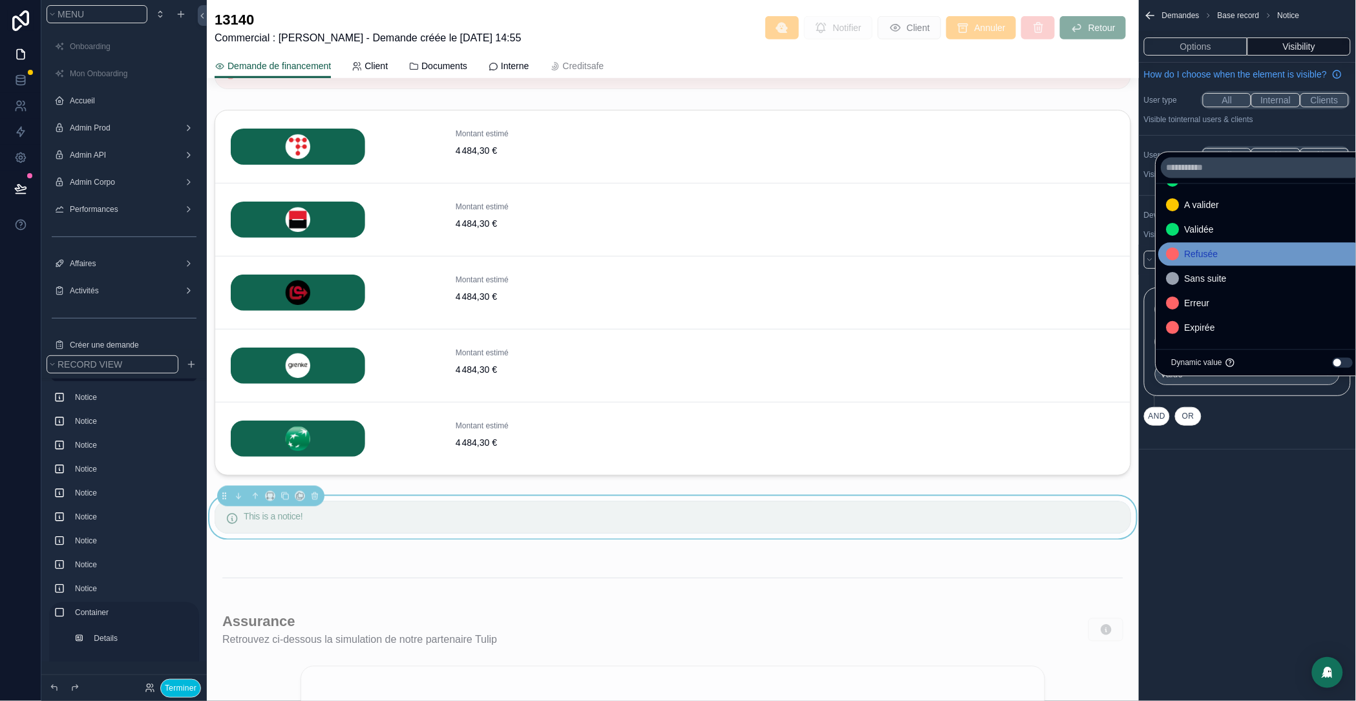
click at [1200, 252] on span "Refusée" at bounding box center [1202, 255] width 34 height 16
click at [1246, 509] on div "Demandes Base record Notice Options Visibility How do I choose when the element…" at bounding box center [1247, 350] width 217 height 701
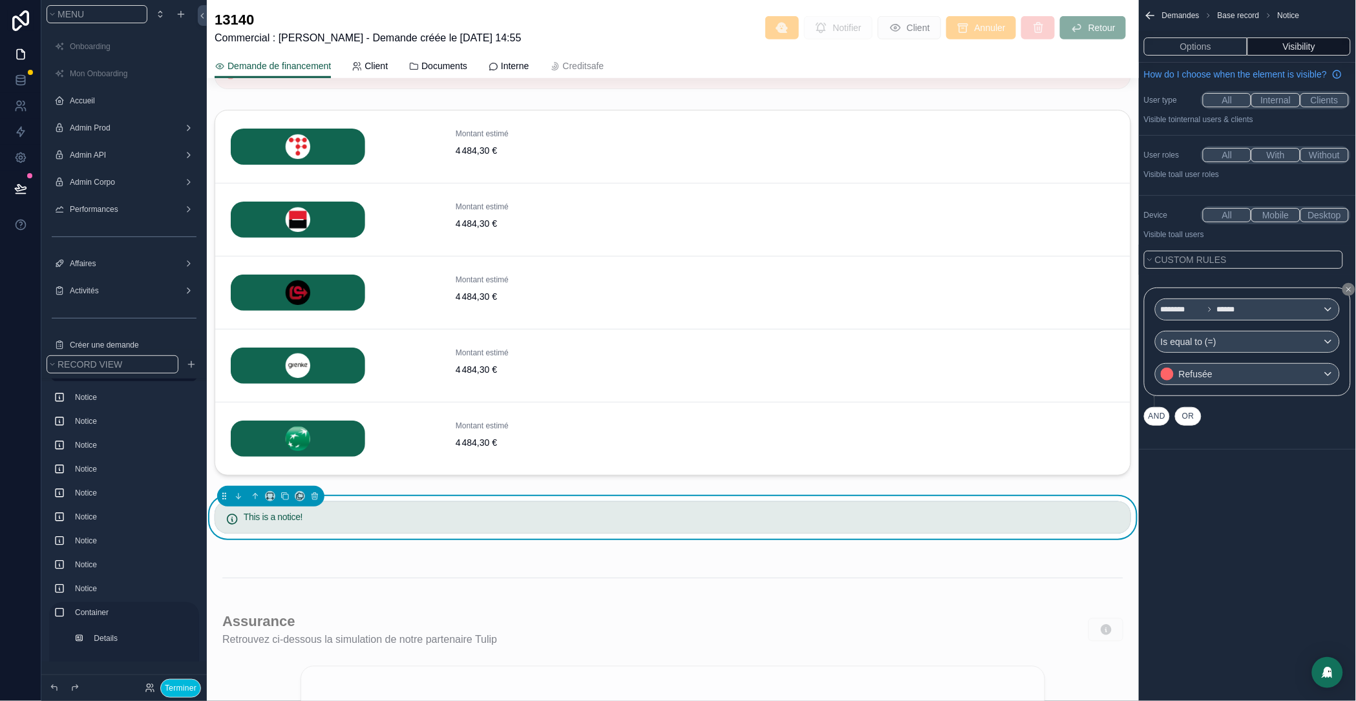
click at [1155, 426] on button "AND" at bounding box center [1157, 416] width 26 height 19
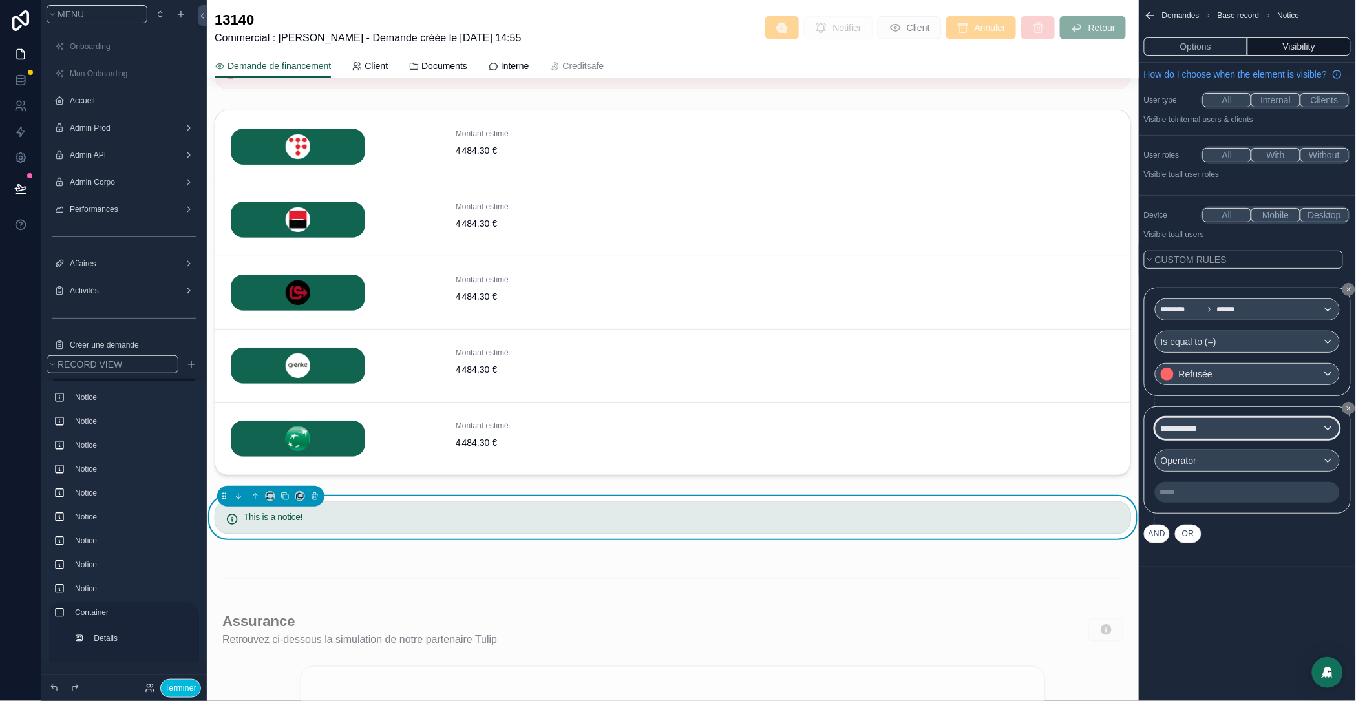
click at [1221, 439] on div "**********" at bounding box center [1248, 428] width 184 height 21
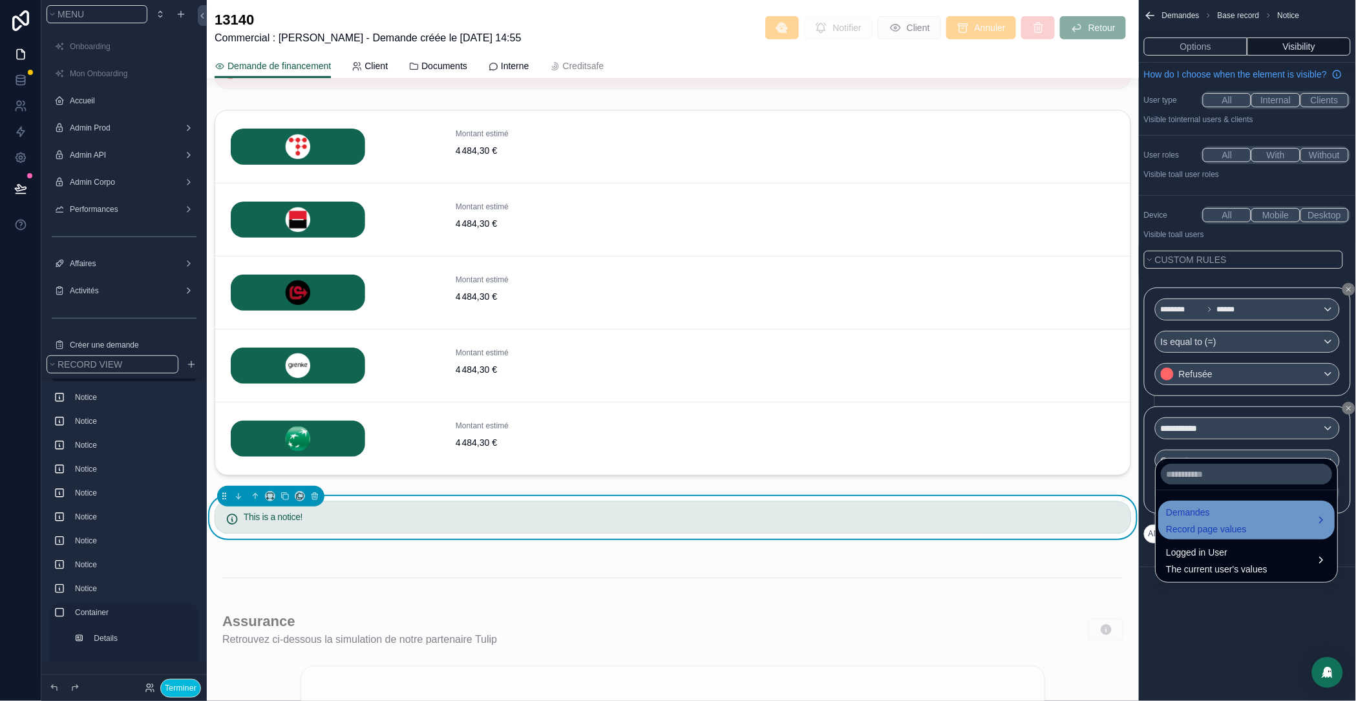
click at [1205, 532] on span "Record page values" at bounding box center [1207, 529] width 81 height 13
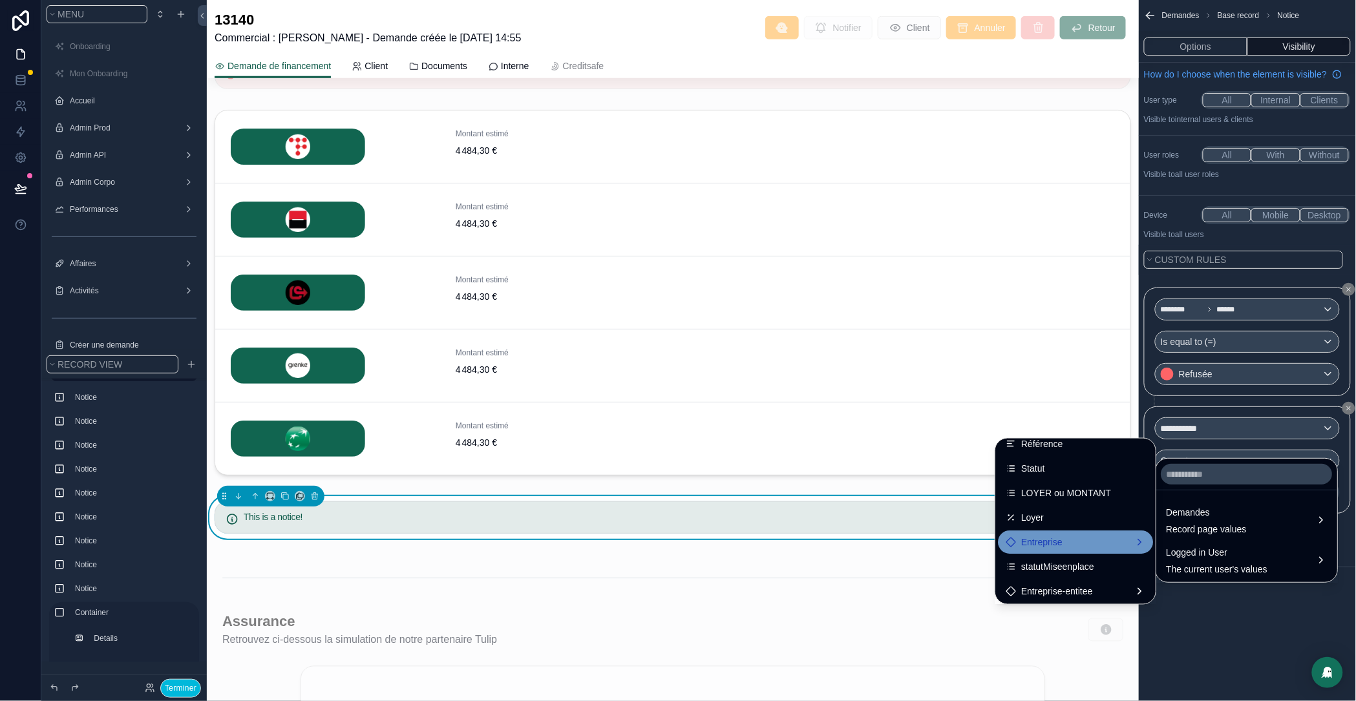
scroll to position [57, 0]
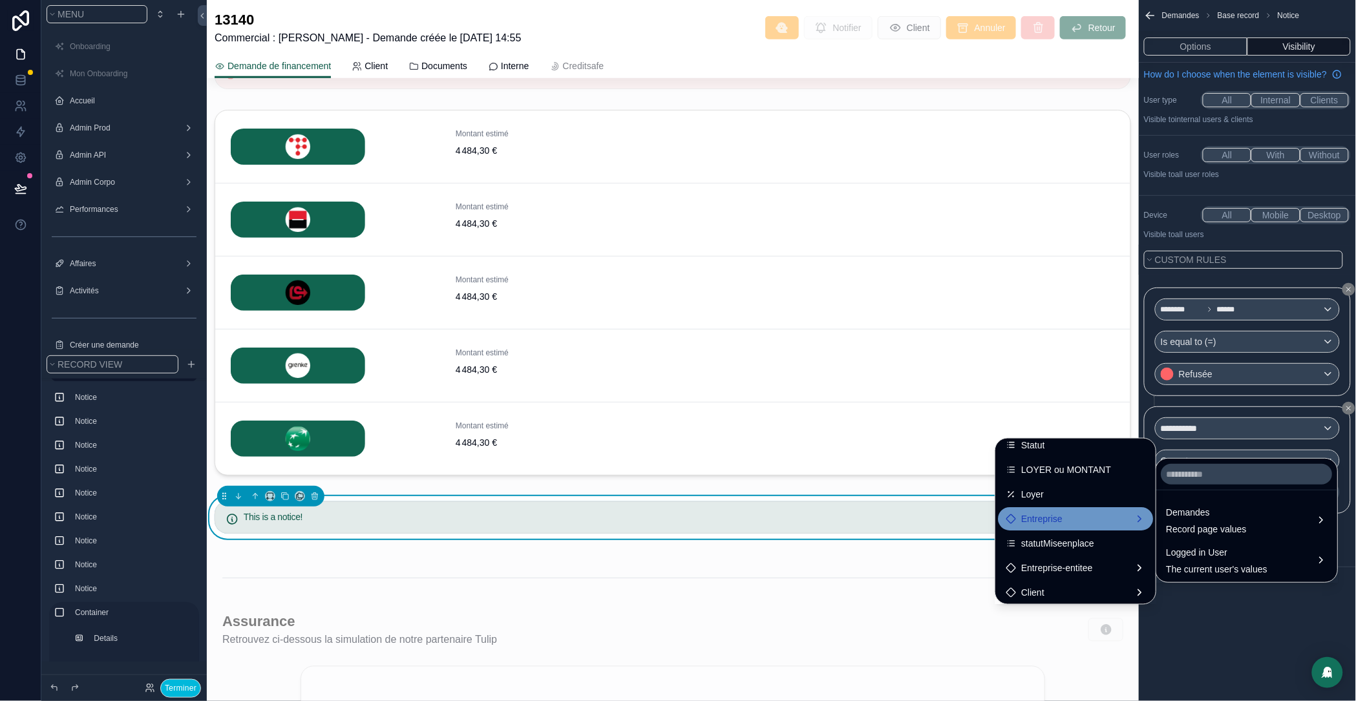
click at [1042, 519] on div "Entreprise" at bounding box center [1076, 519] width 140 height 16
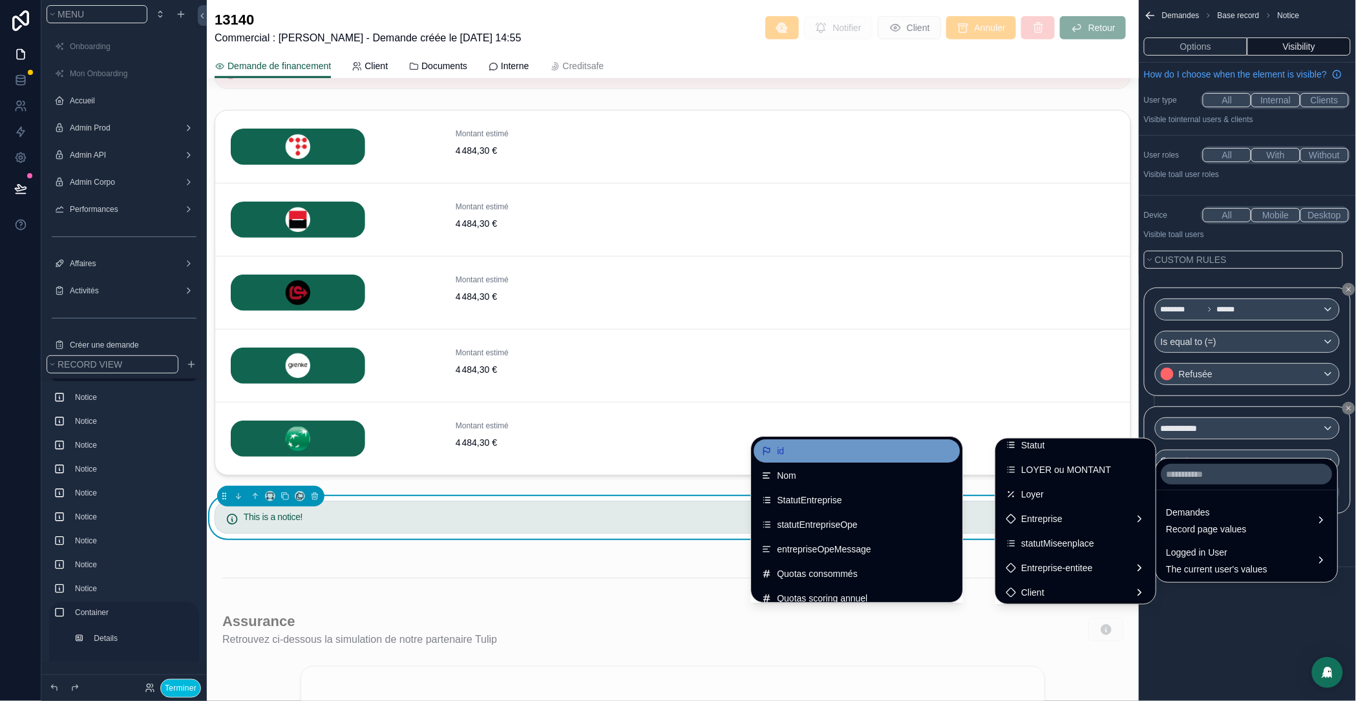
drag, startPoint x: 751, startPoint y: 448, endPoint x: 1214, endPoint y: 479, distance: 464.6
click at [762, 449] on div "id" at bounding box center [857, 452] width 191 height 16
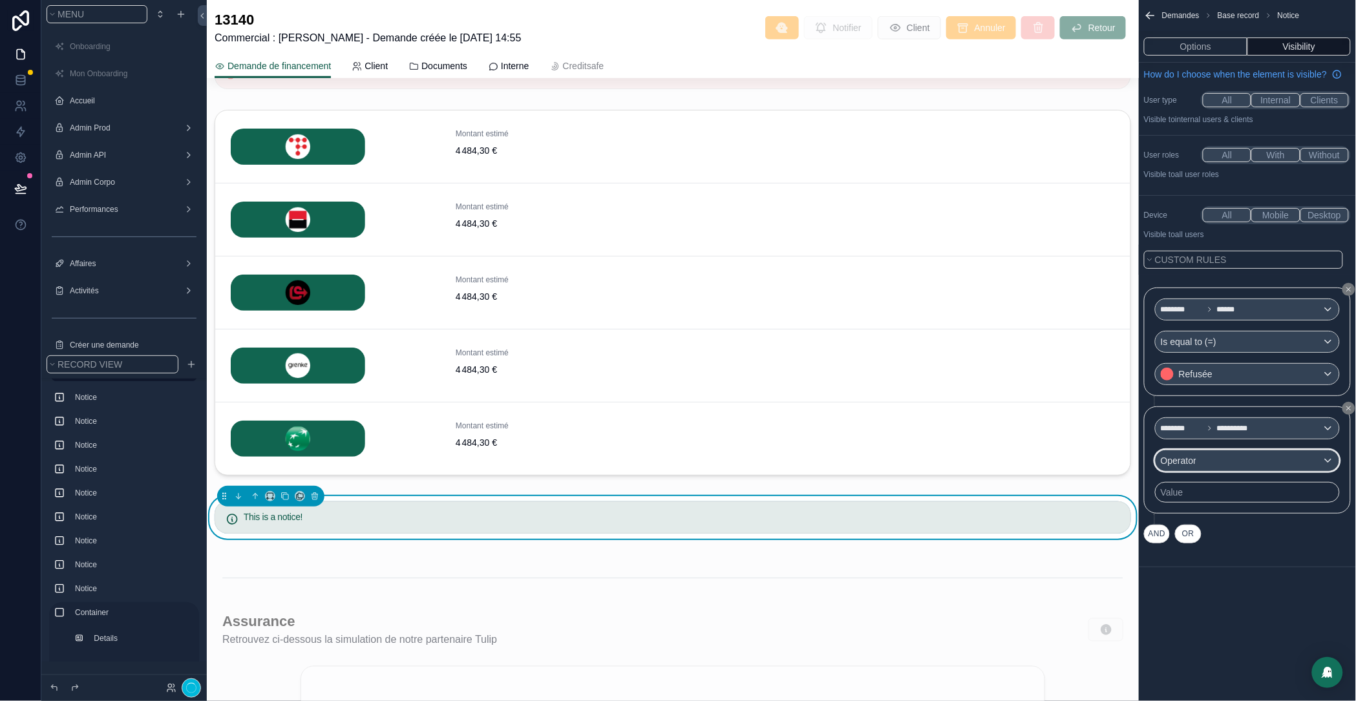
click at [1193, 466] on span "Operator" at bounding box center [1179, 461] width 36 height 10
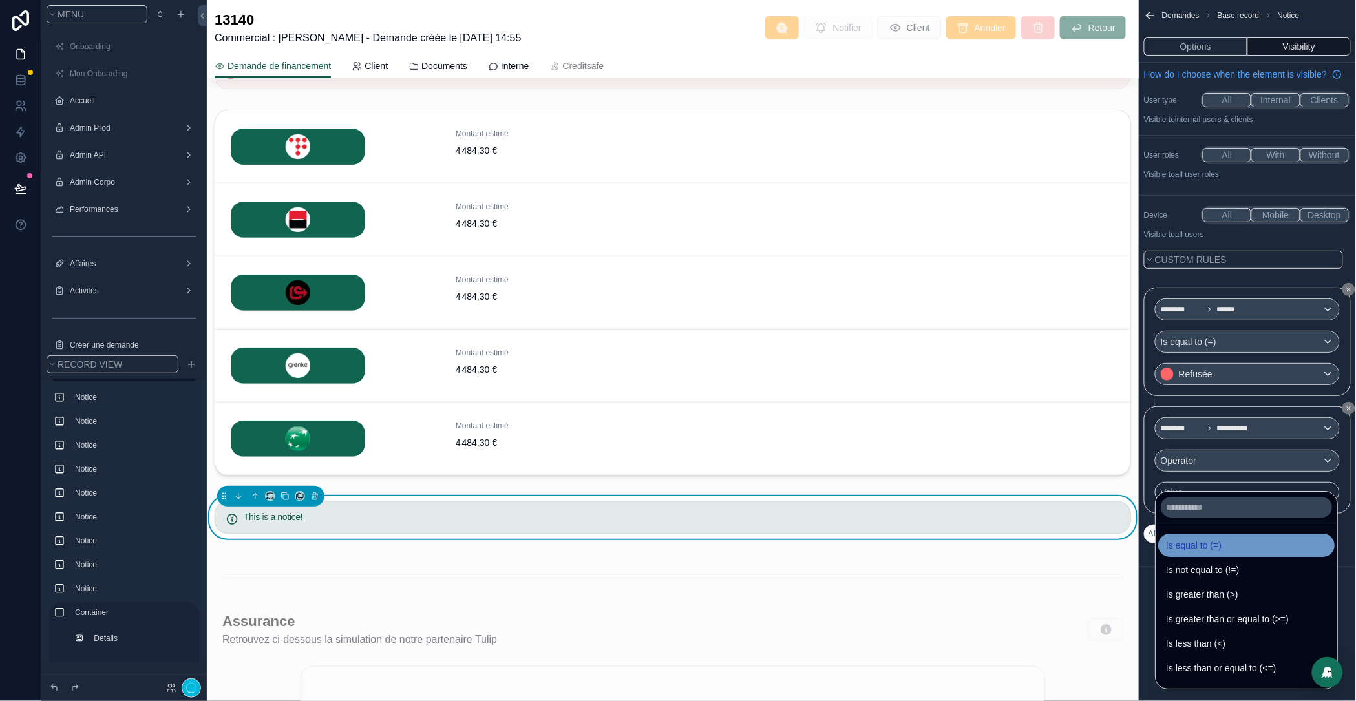
click at [1208, 553] on span "Is equal to (=)" at bounding box center [1195, 546] width 56 height 16
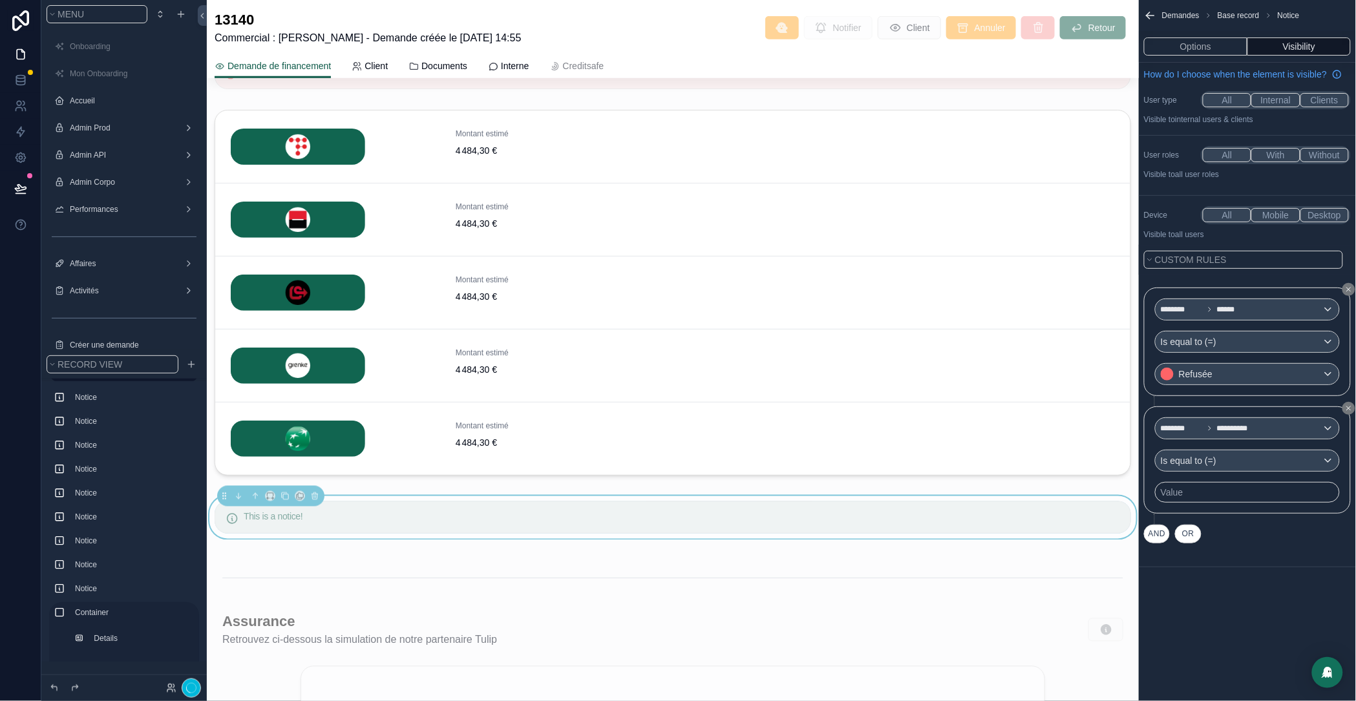
click at [1199, 503] on div "Value" at bounding box center [1247, 492] width 185 height 21
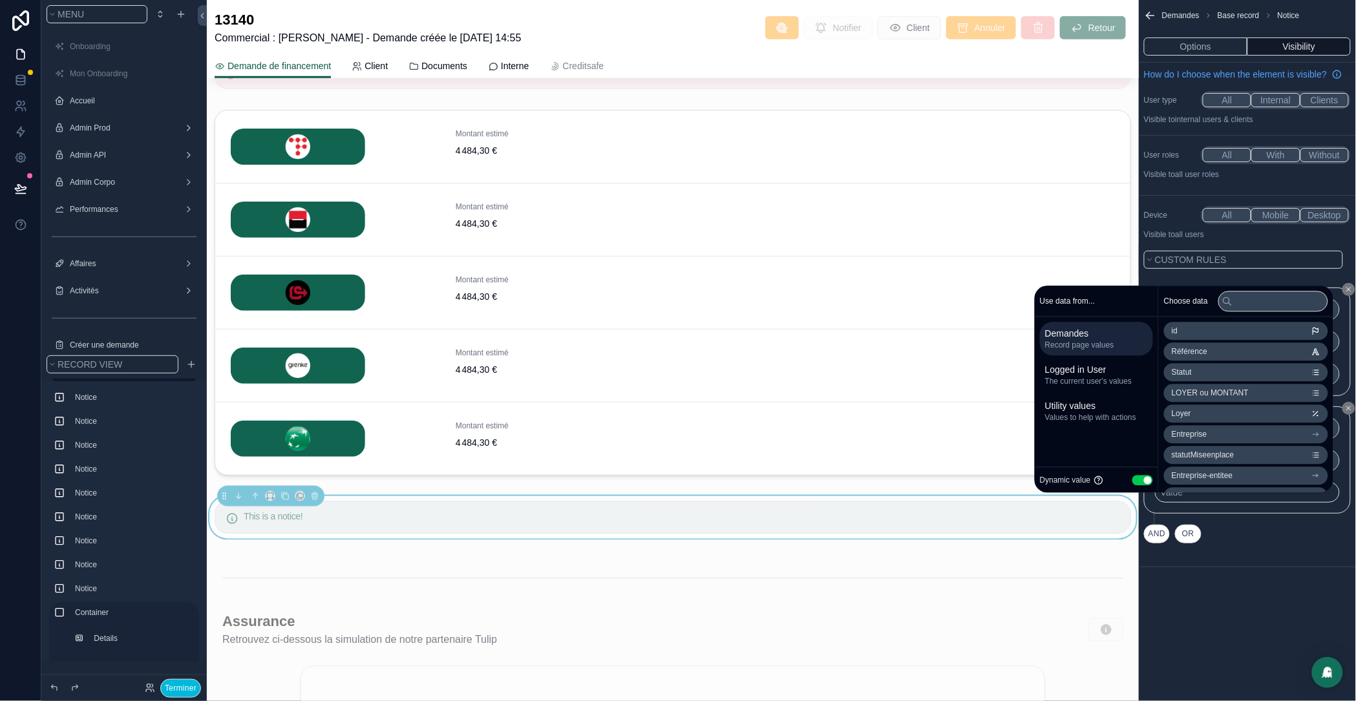
click at [1135, 482] on button "Use setting" at bounding box center [1143, 480] width 21 height 10
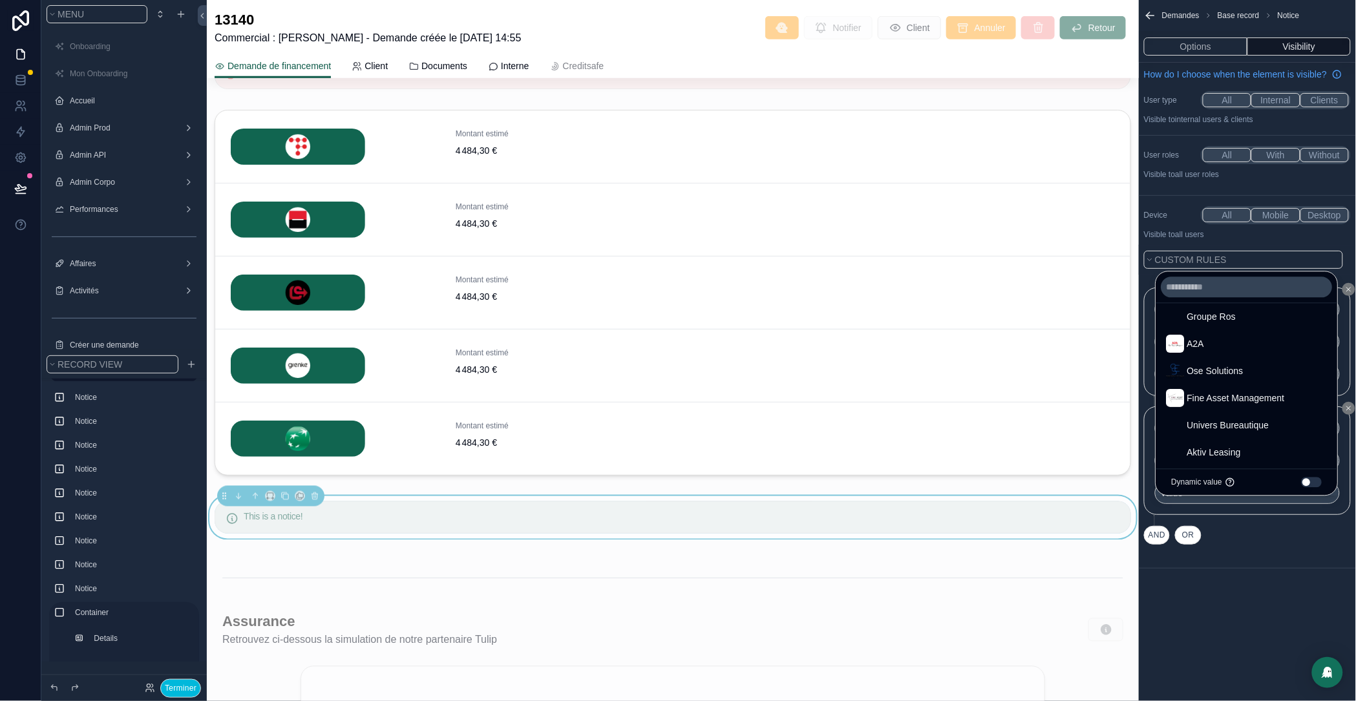
scroll to position [418, 0]
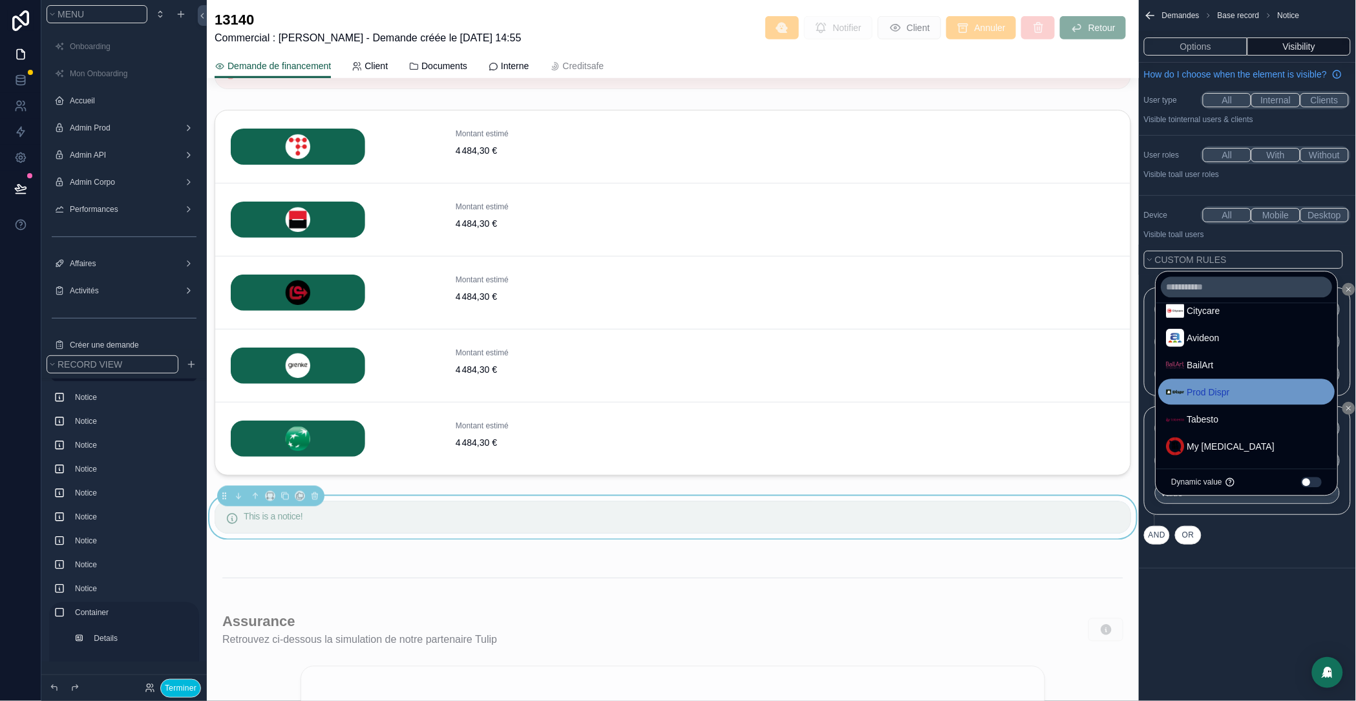
click at [1215, 386] on span "Prod Dispr" at bounding box center [1209, 393] width 43 height 16
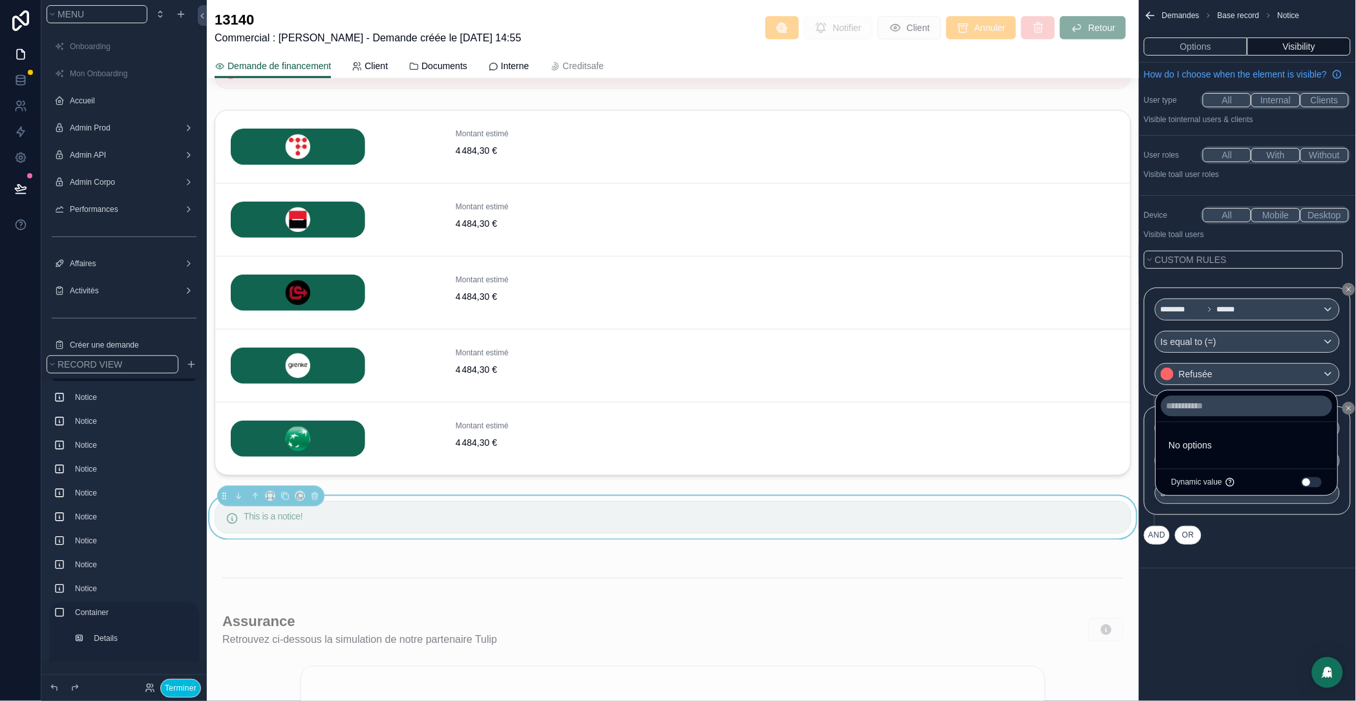
scroll to position [0, 0]
click at [1241, 590] on div "**********" at bounding box center [1247, 295] width 217 height 590
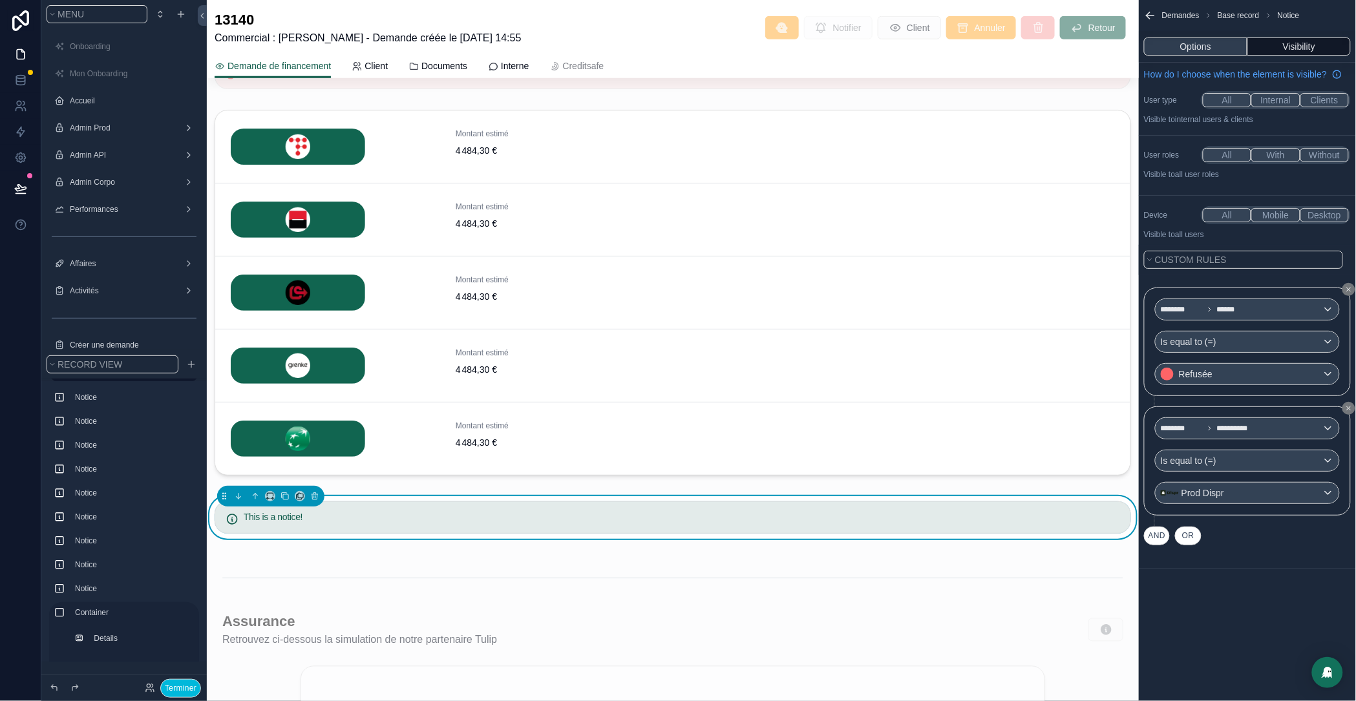
click at [1186, 43] on button "Options" at bounding box center [1195, 46] width 103 height 18
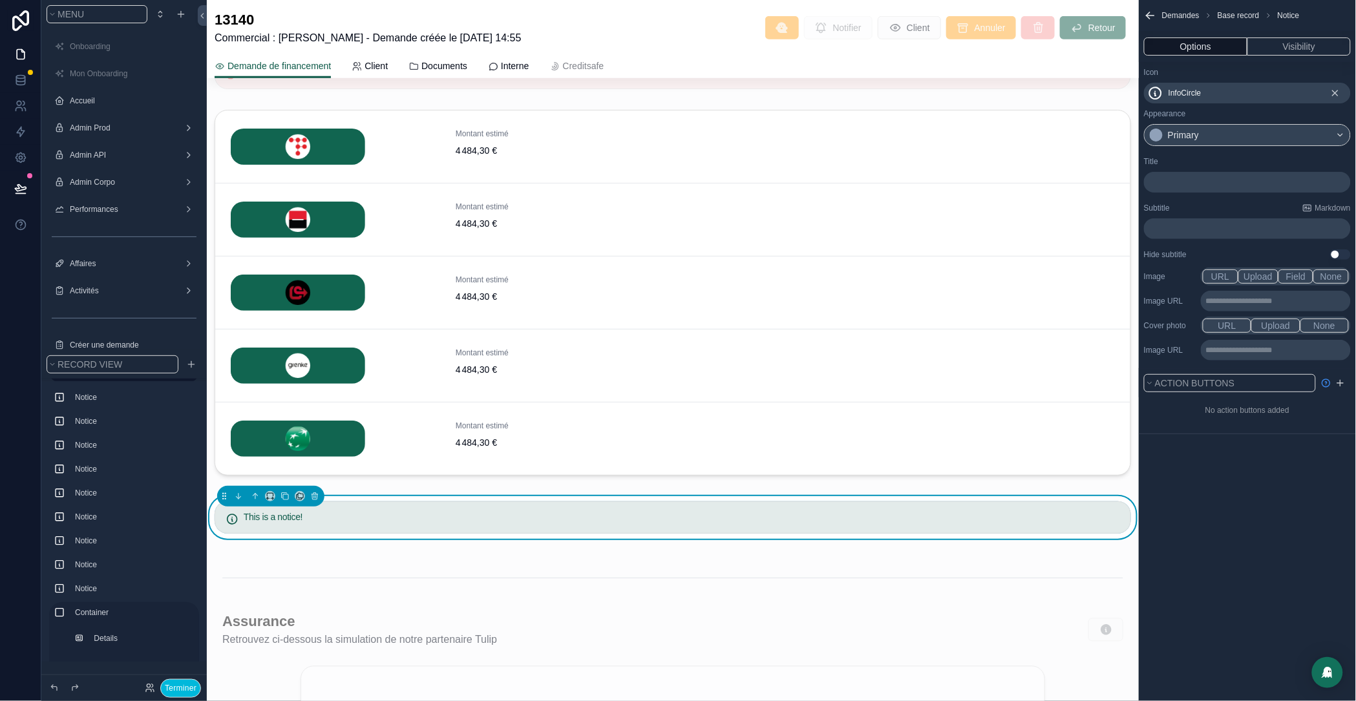
click at [1175, 180] on p "﻿" at bounding box center [1249, 182] width 199 height 10
click at [1310, 511] on div "**********" at bounding box center [1247, 350] width 217 height 701
click at [1334, 381] on div "scrollable content" at bounding box center [1341, 384] width 16 height 16
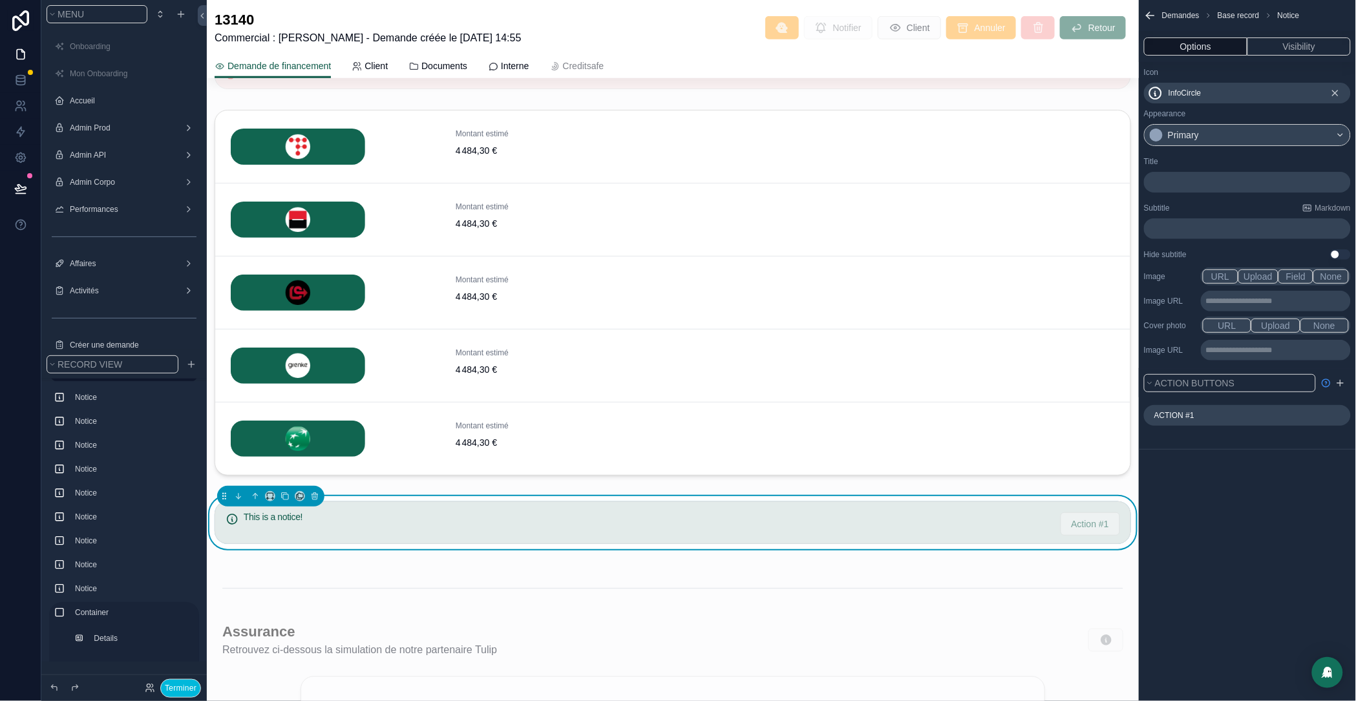
click at [0, 0] on icon "scrollable content" at bounding box center [0, 0] width 0 height 0
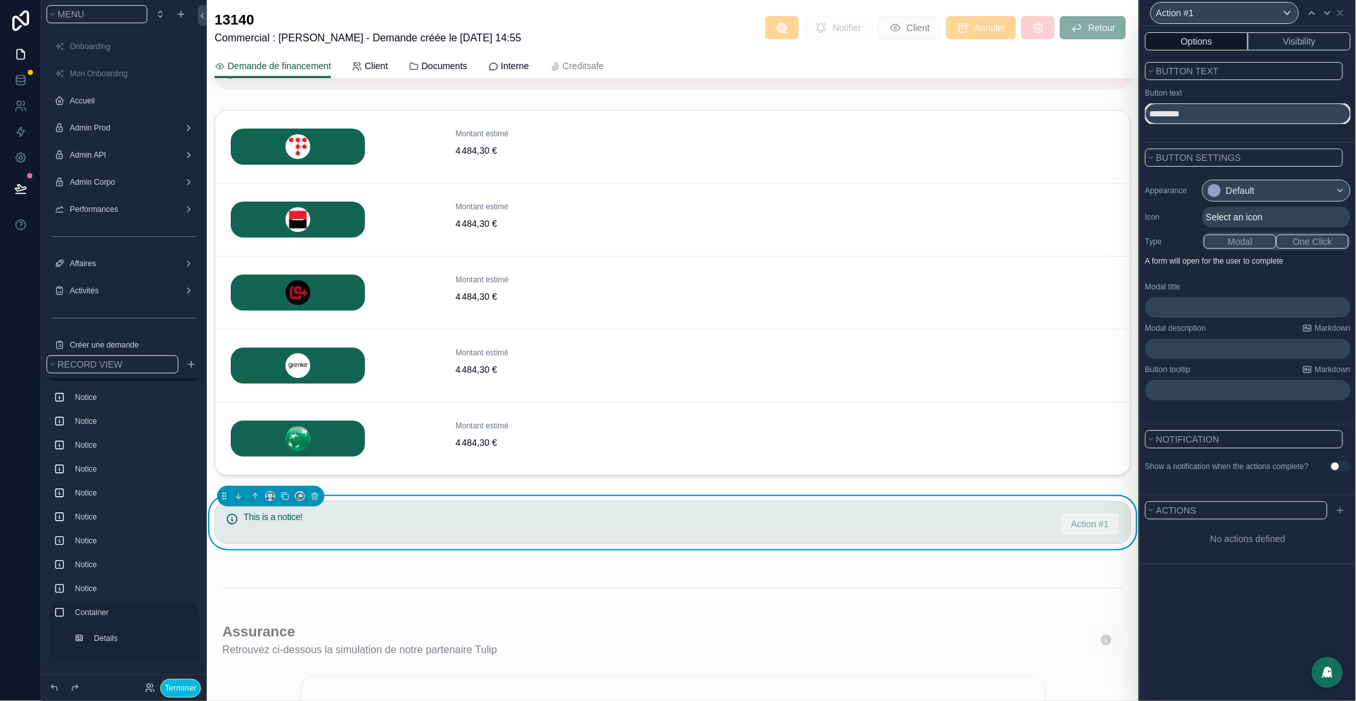
click at [1172, 114] on input "*********" at bounding box center [1249, 113] width 206 height 21
click at [1173, 114] on input "*********" at bounding box center [1249, 113] width 206 height 21
click at [1173, 116] on input "*********" at bounding box center [1249, 113] width 206 height 21
click at [1174, 119] on input "*********" at bounding box center [1249, 113] width 206 height 21
drag, startPoint x: 1194, startPoint y: 122, endPoint x: 1134, endPoint y: 111, distance: 61.0
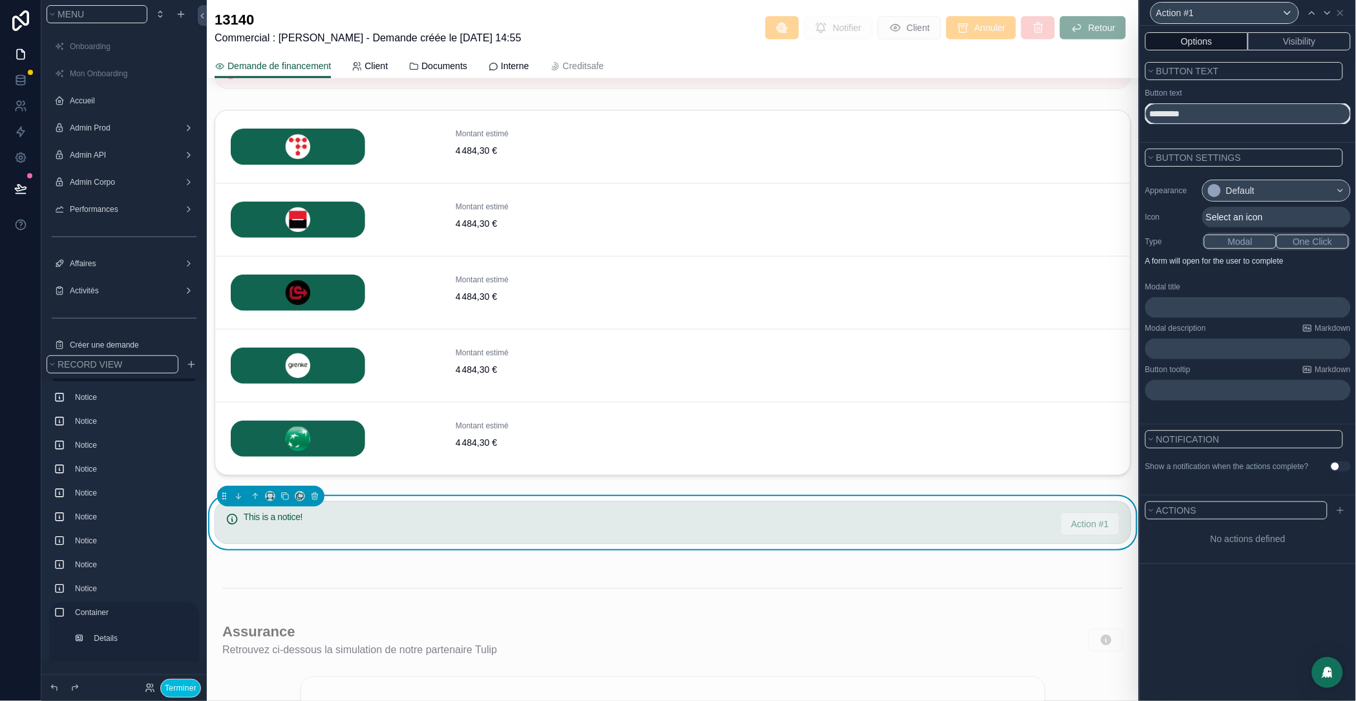
click at [1135, 112] on div "Action #1 Options Visibility Button text Button text ********* Button settings …" at bounding box center [678, 350] width 1356 height 701
type input "**********"
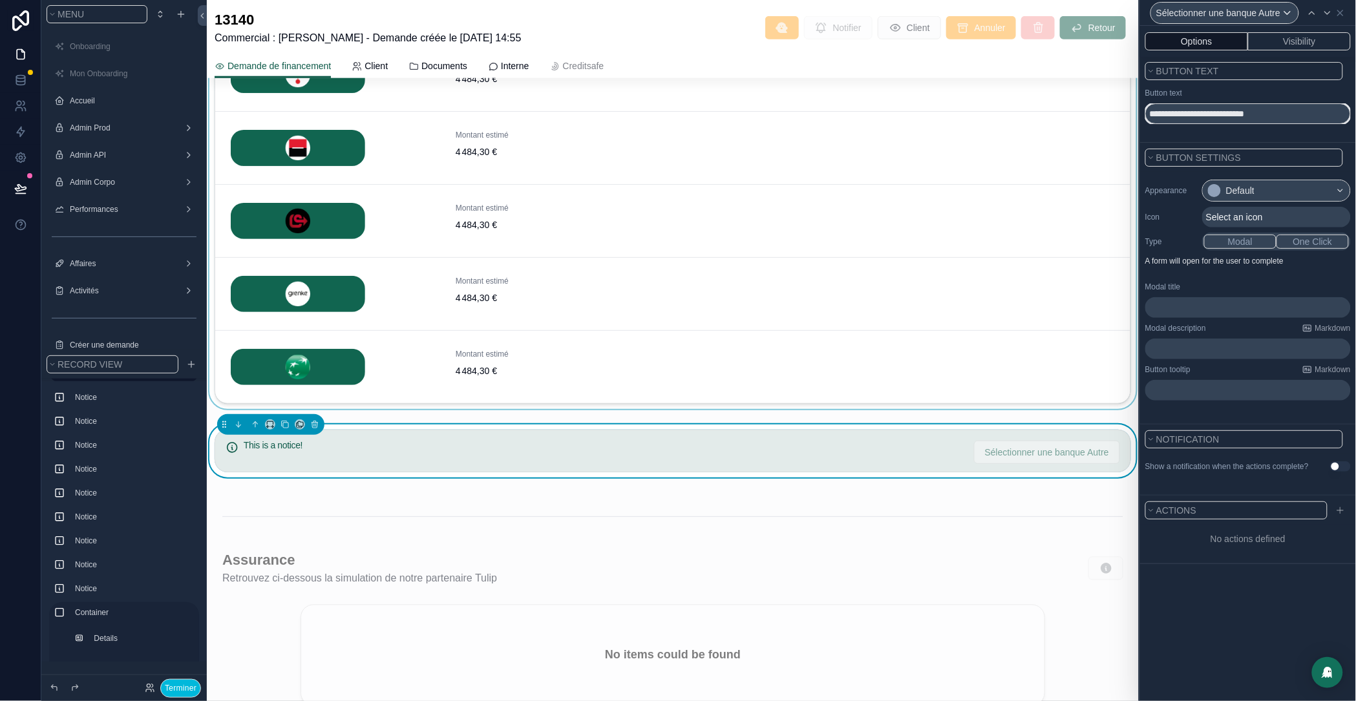
scroll to position [2434, 0]
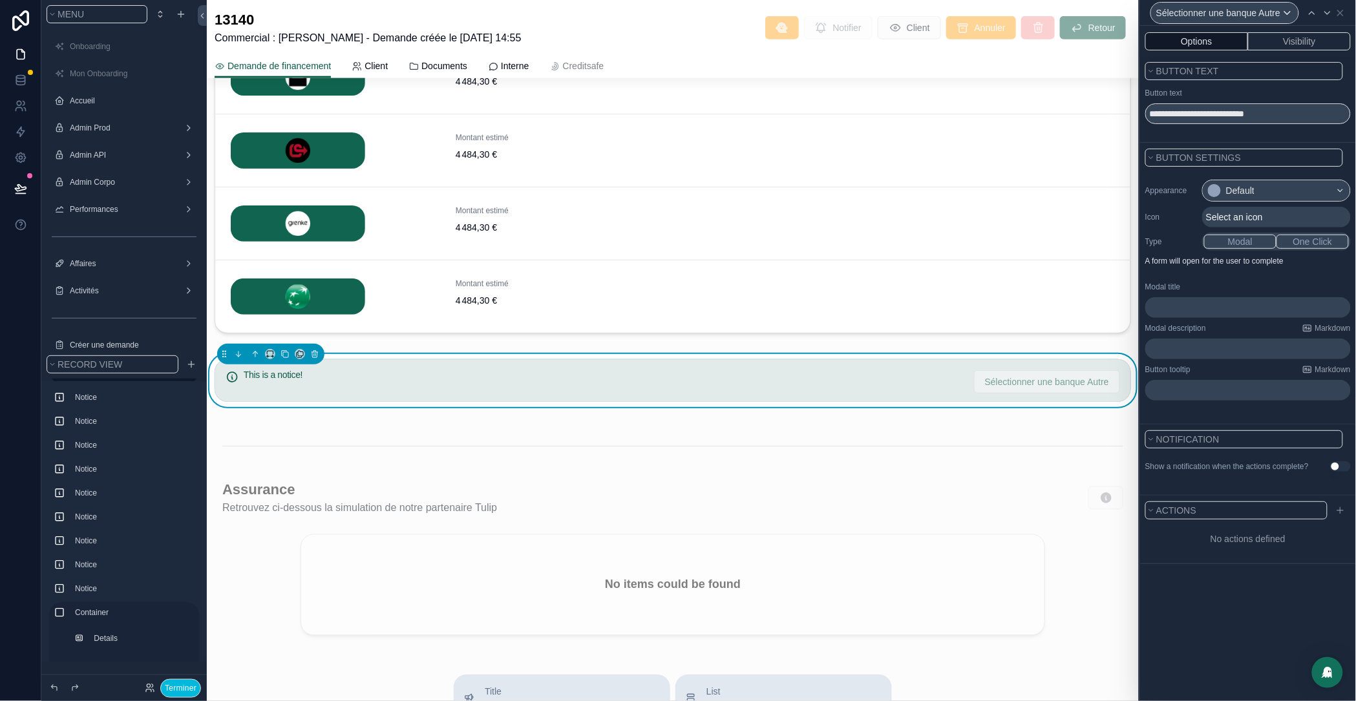
click at [1190, 412] on div "Appearance Default Icon Select an icon Type Modal One Click A form will open fo…" at bounding box center [1248, 298] width 216 height 252
click at [1276, 113] on input "**********" at bounding box center [1249, 113] width 206 height 21
click at [1253, 116] on input "**********" at bounding box center [1249, 113] width 206 height 21
drag, startPoint x: 1296, startPoint y: 116, endPoint x: 1270, endPoint y: 116, distance: 25.2
click at [1269, 115] on input "**********" at bounding box center [1249, 113] width 206 height 21
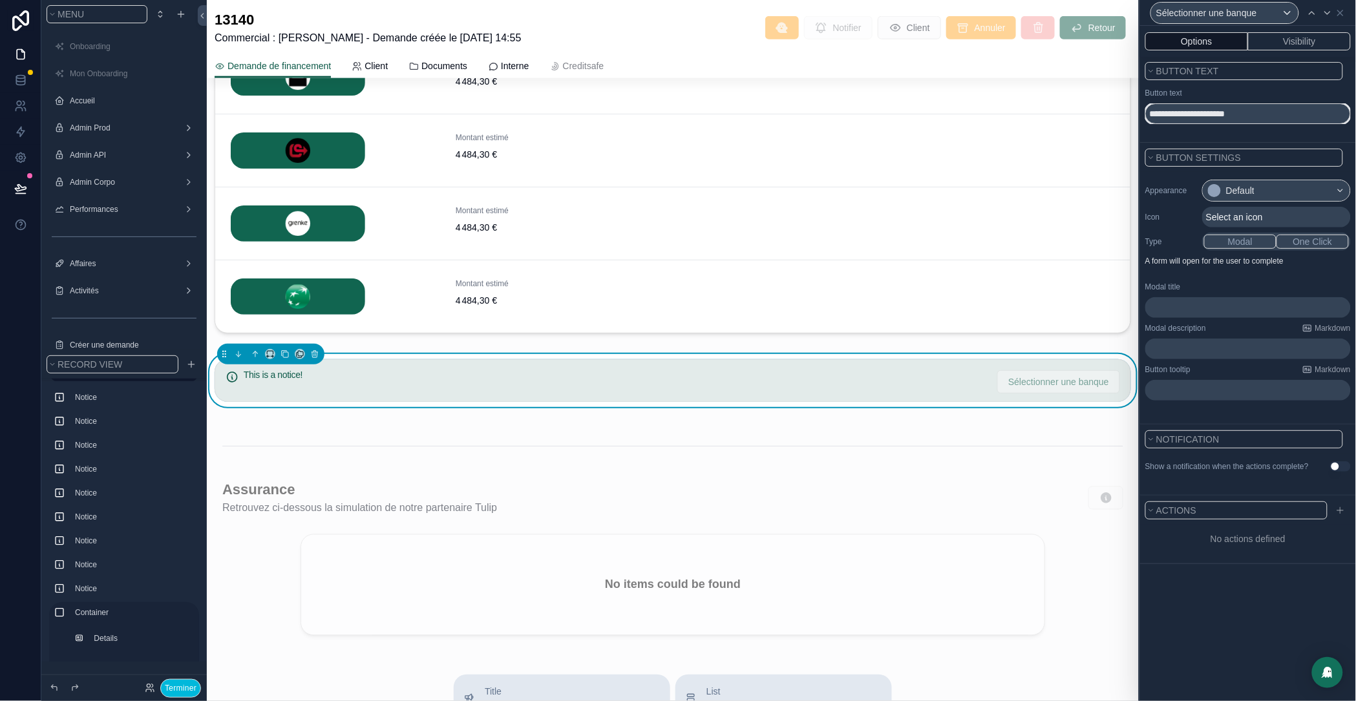
click at [1232, 113] on input "**********" at bounding box center [1249, 113] width 206 height 21
type input "**********"
click at [1235, 218] on span "Select an icon" at bounding box center [1234, 217] width 57 height 13
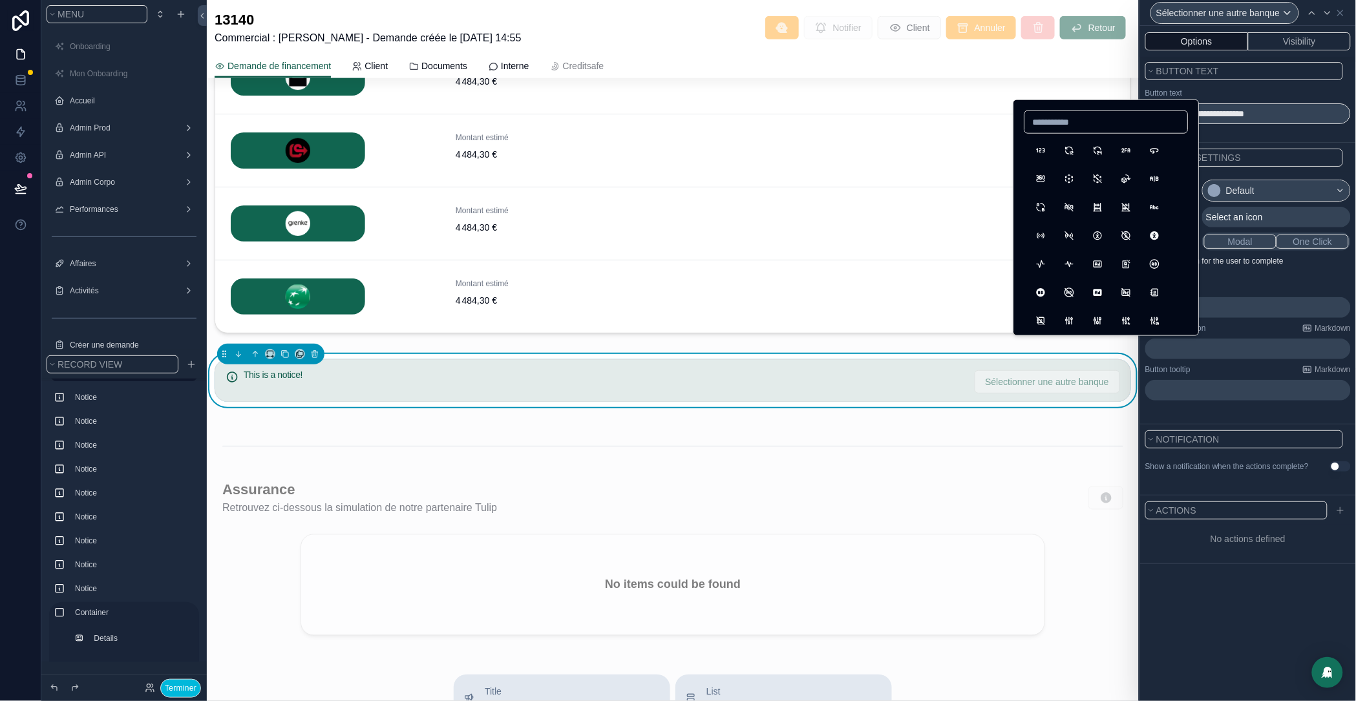
click at [1050, 119] on input at bounding box center [1106, 122] width 163 height 18
type input "*****"
drag, startPoint x: 1031, startPoint y: 204, endPoint x: 1084, endPoint y: 216, distance: 54.3
click at [1031, 204] on button "ArrowNarrowRight" at bounding box center [1041, 211] width 23 height 23
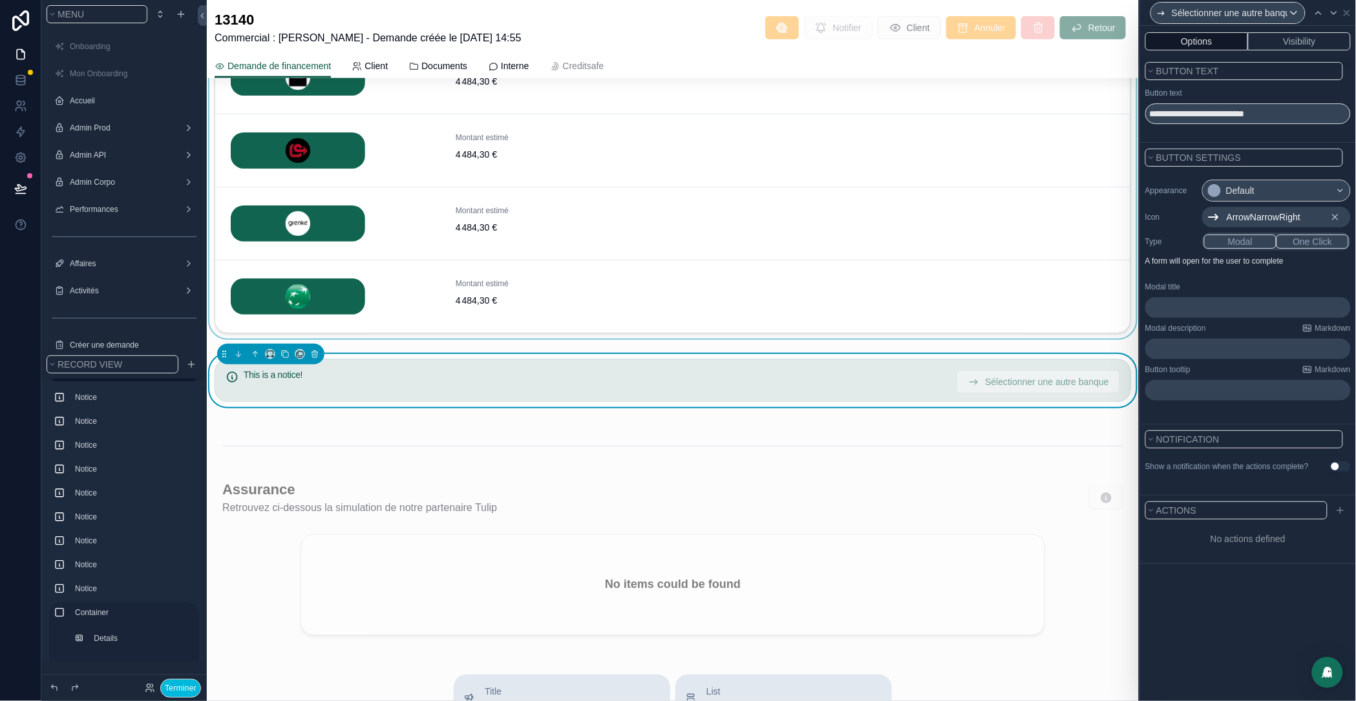
scroll to position [2431, 0]
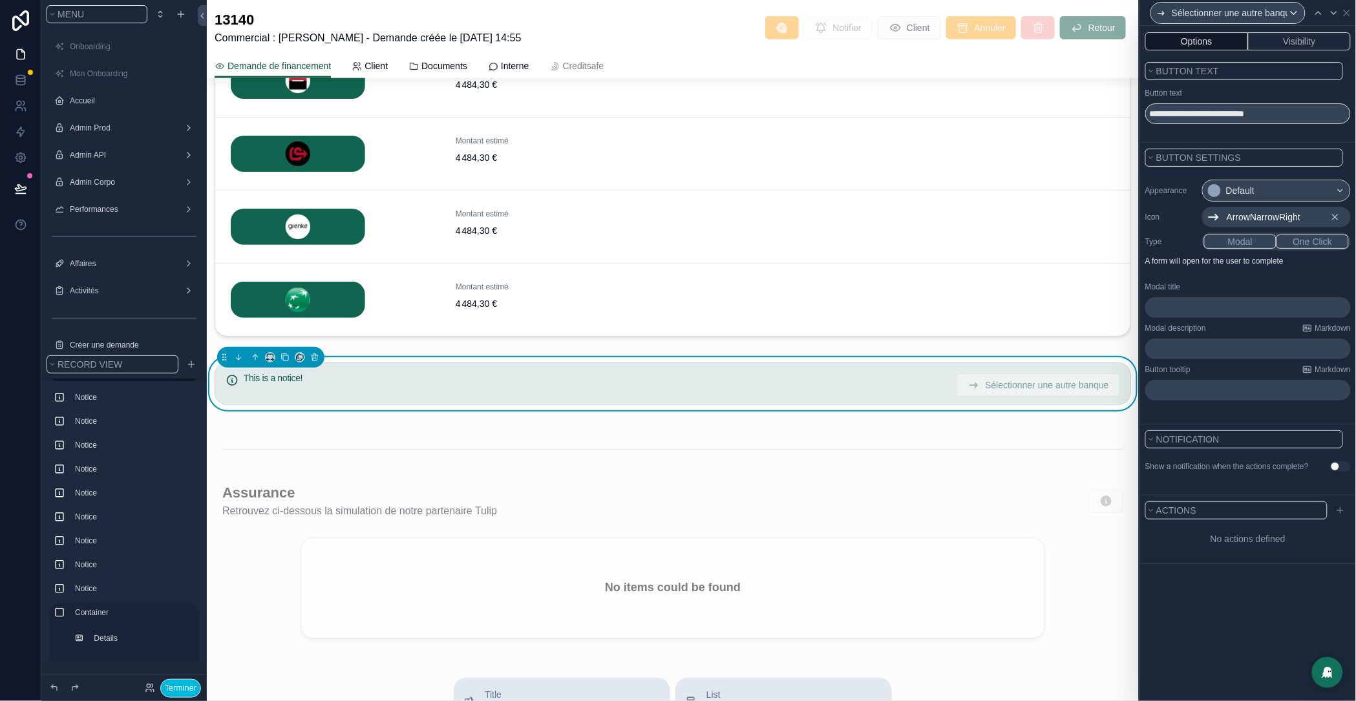
click at [1293, 270] on p "A form will open for the user to complete" at bounding box center [1249, 264] width 206 height 16
click at [1304, 241] on button "One Click" at bounding box center [1313, 242] width 72 height 14
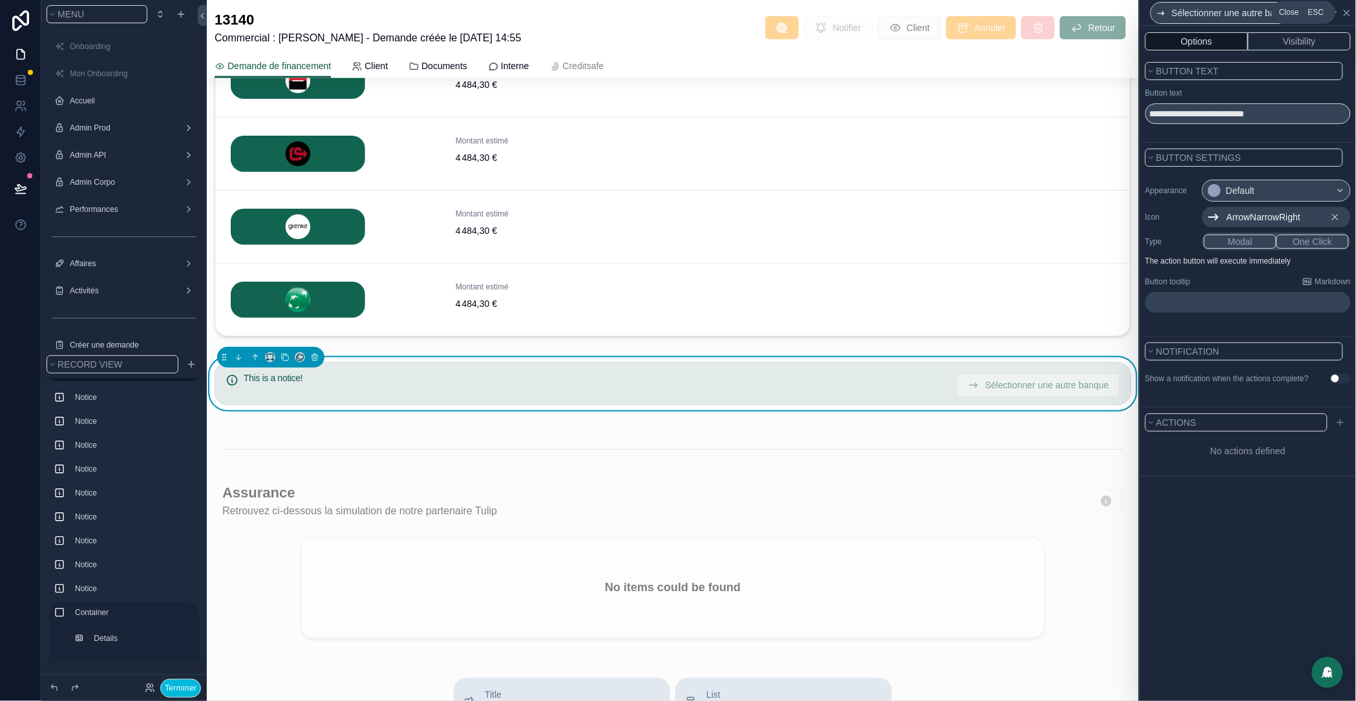
click at [1349, 14] on icon at bounding box center [1347, 13] width 10 height 10
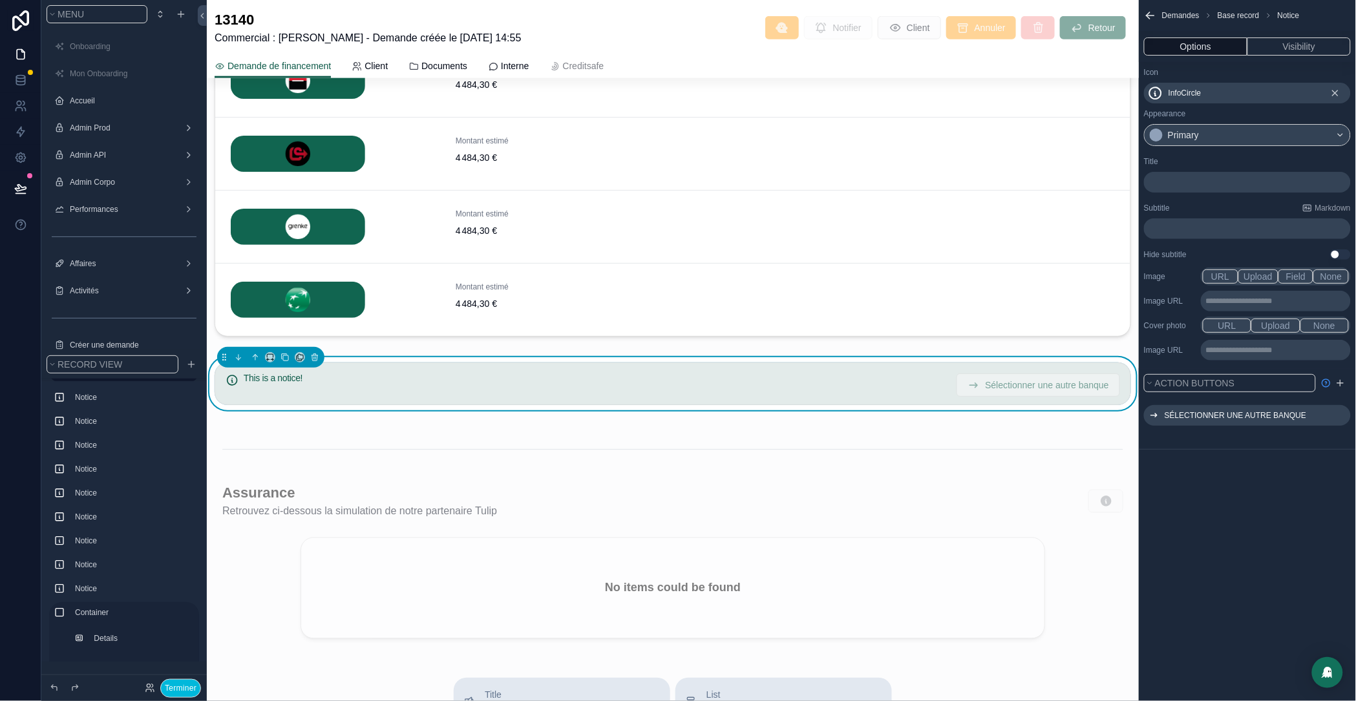
click at [1202, 177] on p "﻿" at bounding box center [1249, 182] width 199 height 10
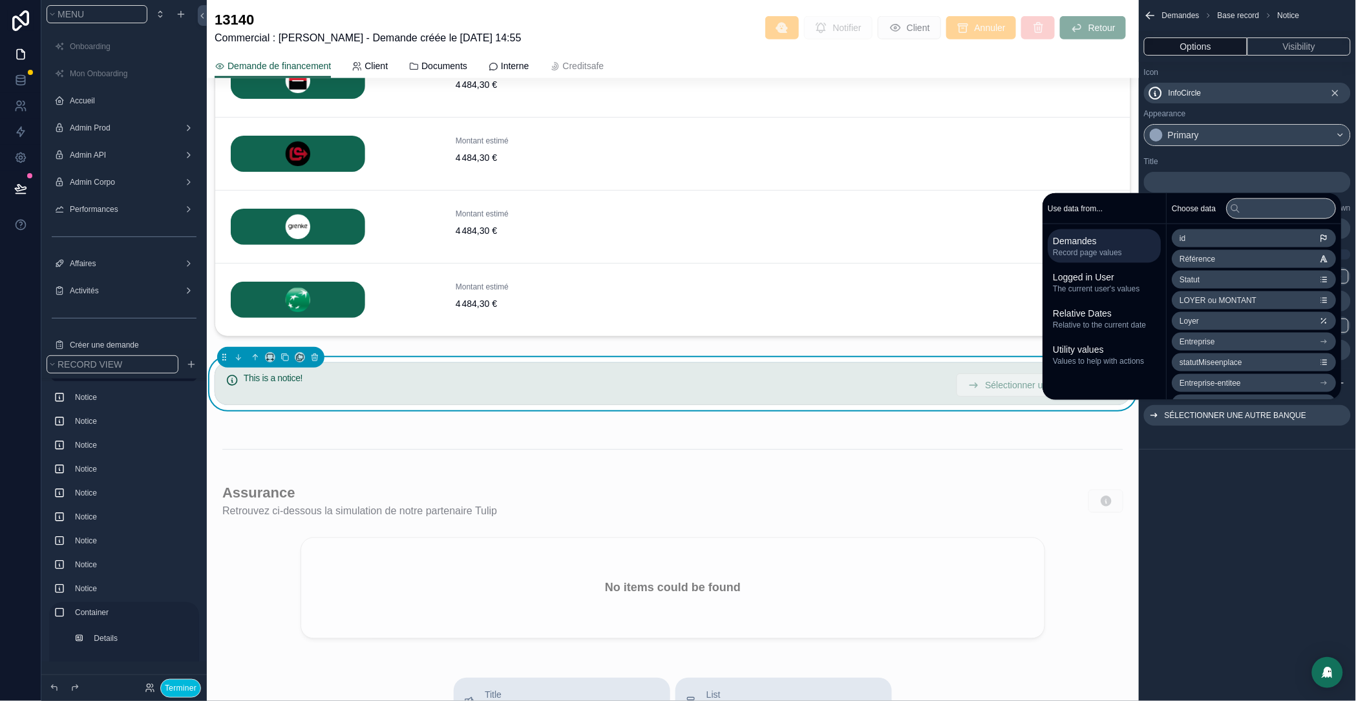
click at [1246, 158] on div "Title" at bounding box center [1247, 161] width 207 height 10
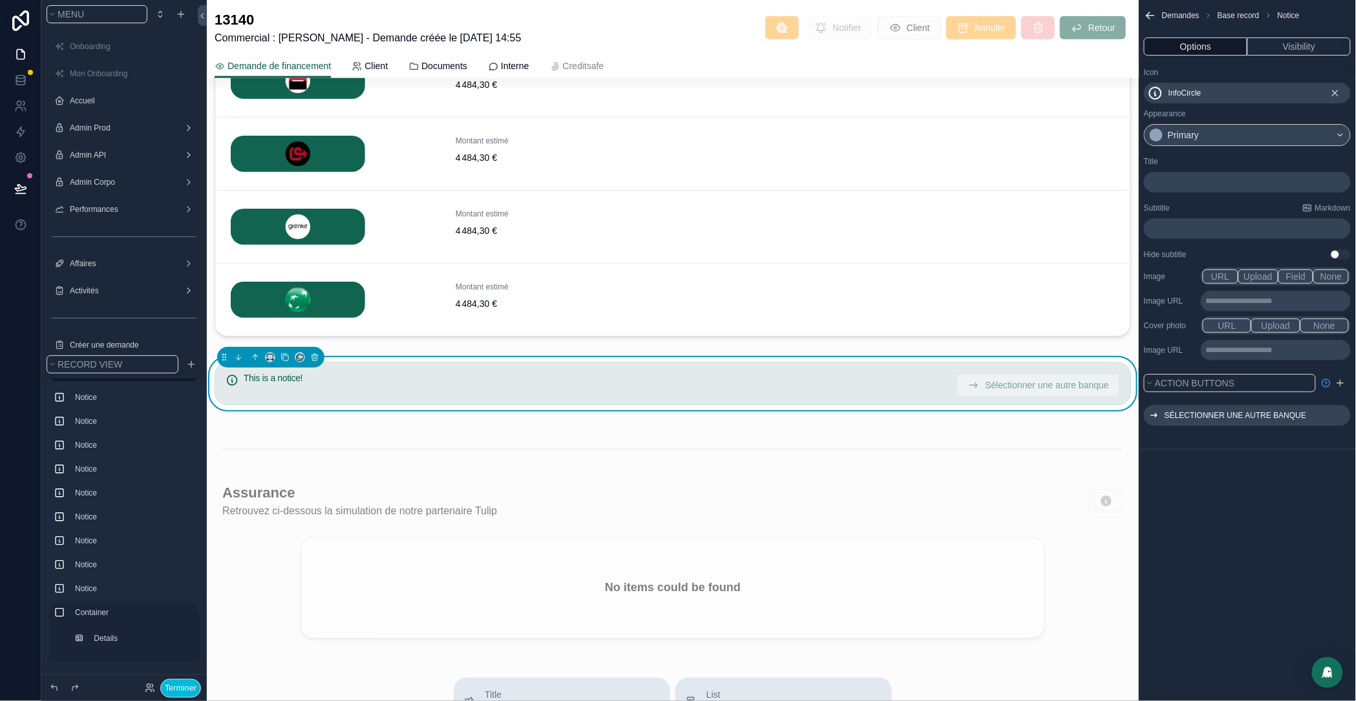
click at [1214, 184] on p "﻿" at bounding box center [1249, 182] width 199 height 10
click at [1217, 171] on div "Title ﻿" at bounding box center [1247, 174] width 207 height 36
click at [1205, 186] on p "﻿" at bounding box center [1249, 182] width 199 height 10
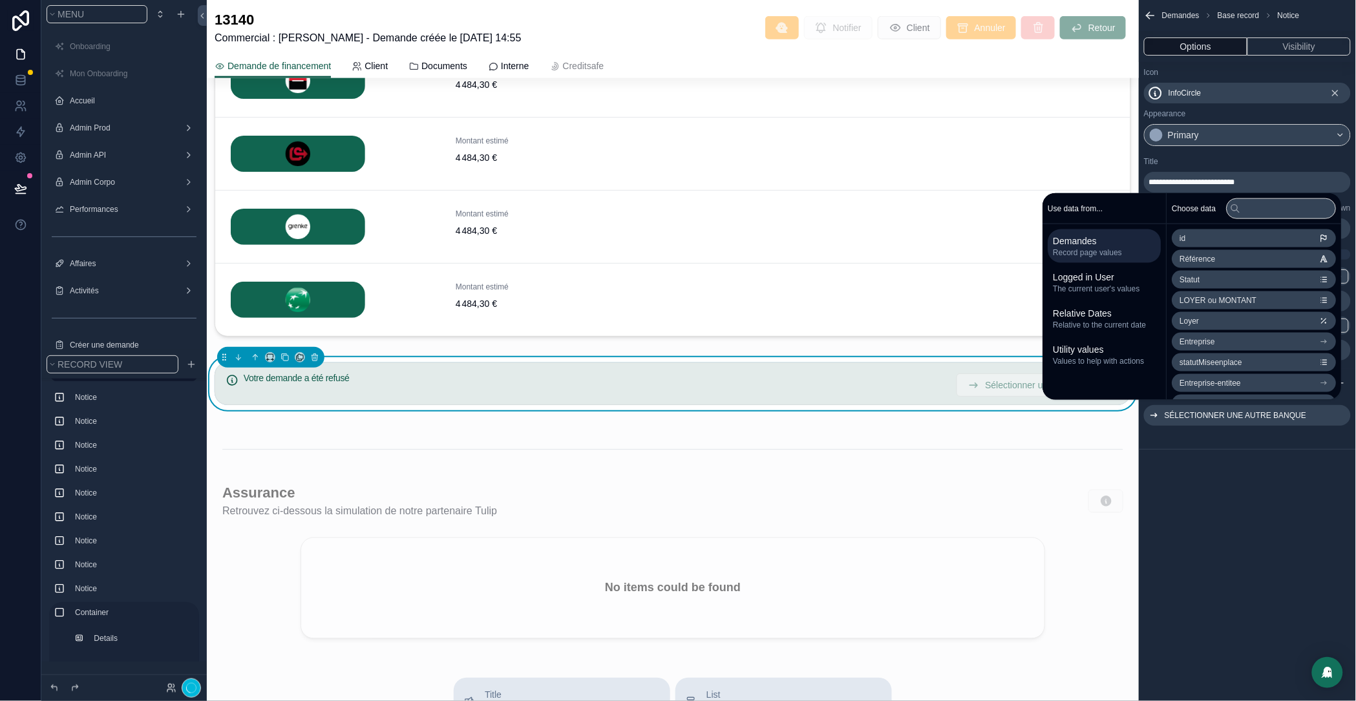
click at [1235, 155] on div "**********" at bounding box center [1247, 208] width 217 height 114
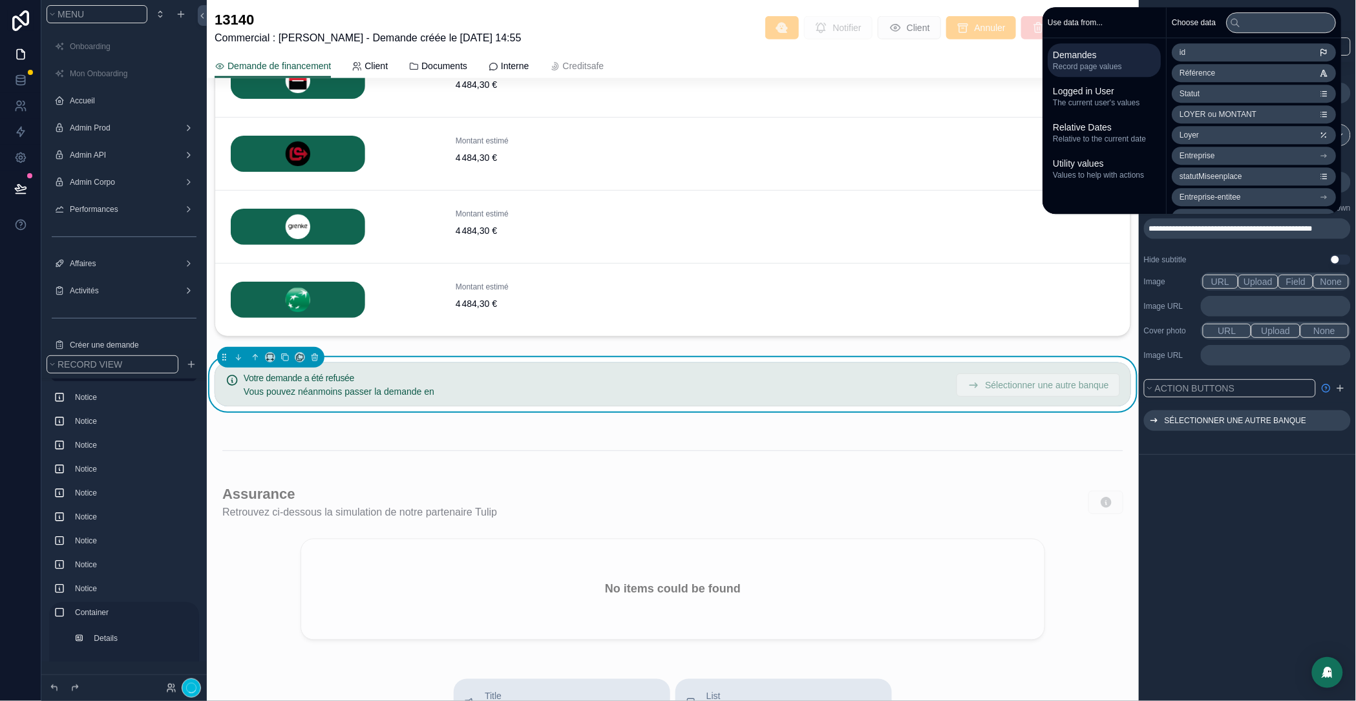
scroll to position [0, 0]
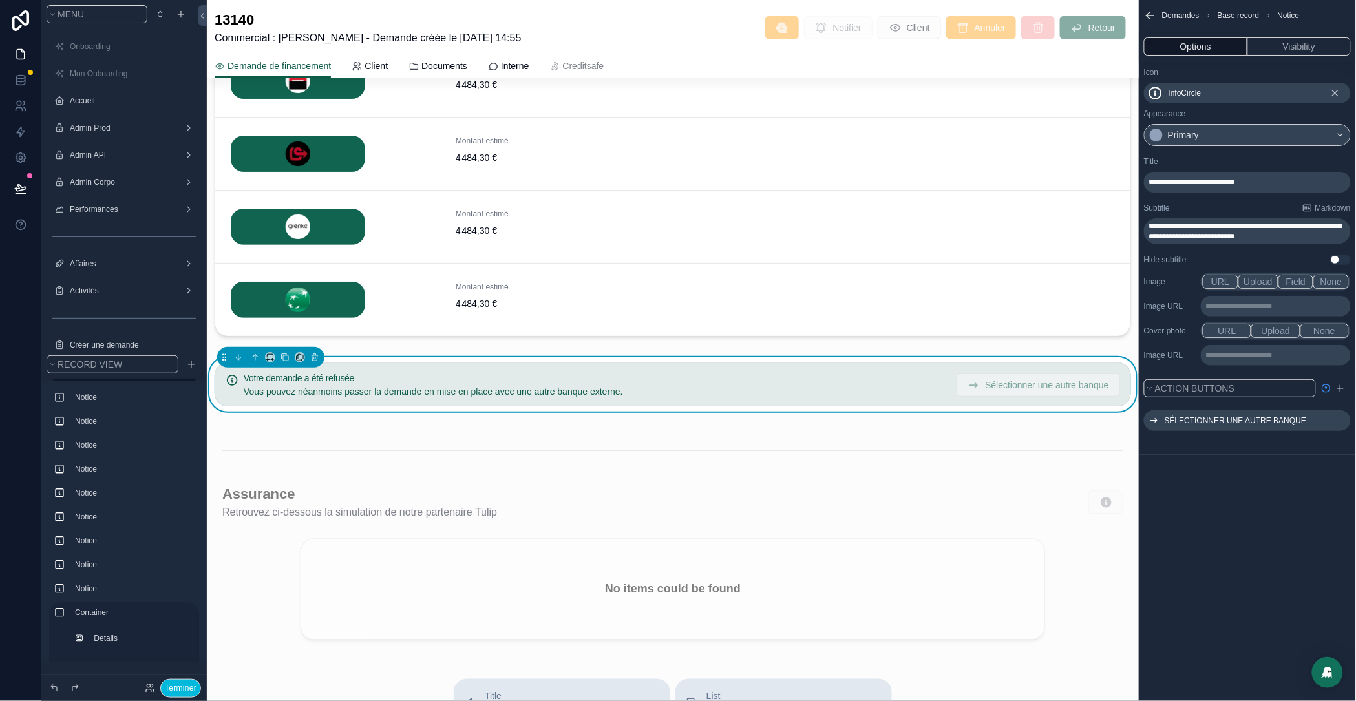
click at [1262, 447] on div "Sélectionner une autre banque" at bounding box center [1247, 429] width 217 height 52
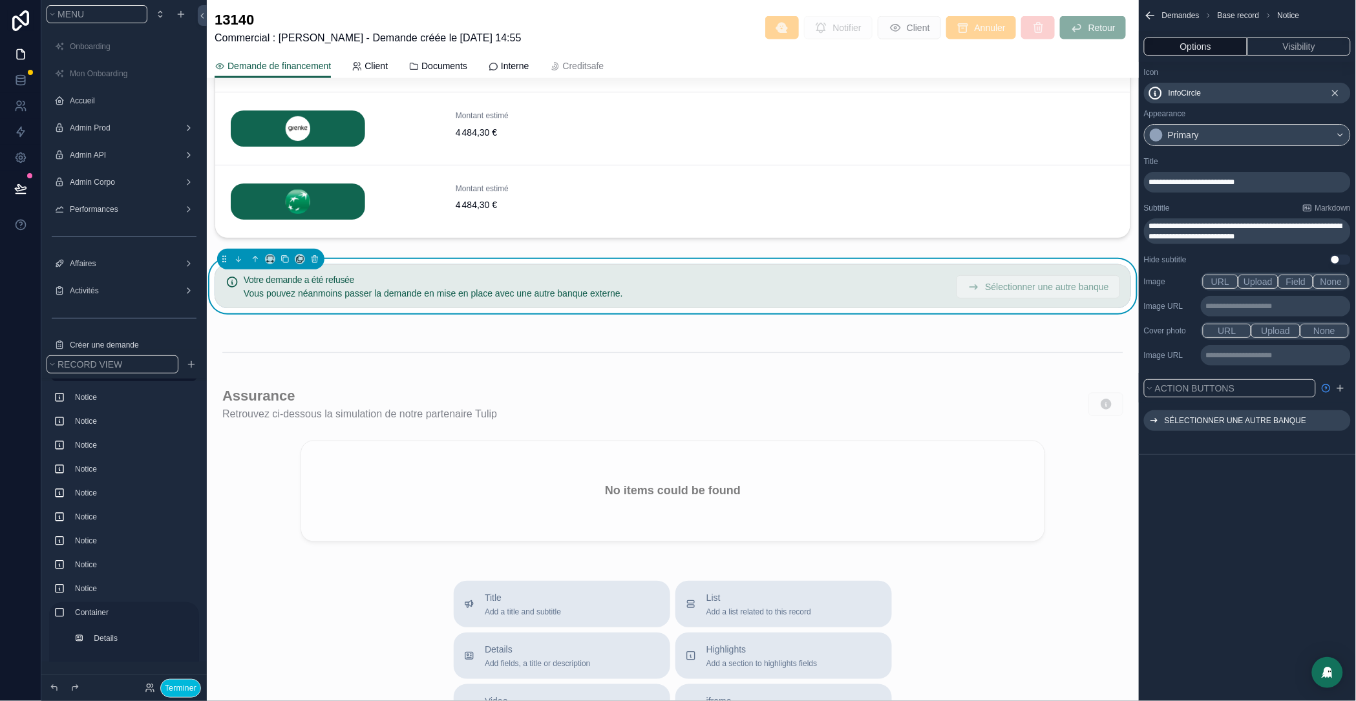
scroll to position [2518, 0]
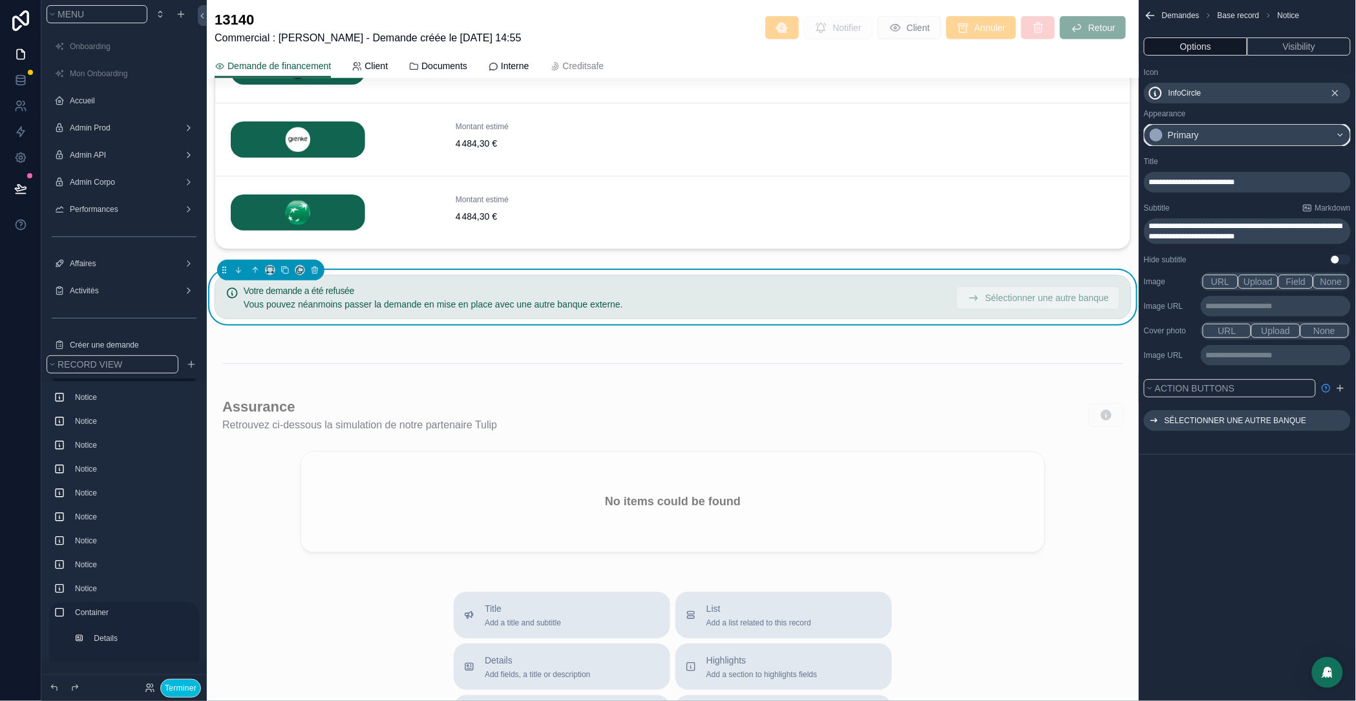
click at [1247, 126] on div "Primary" at bounding box center [1248, 135] width 206 height 21
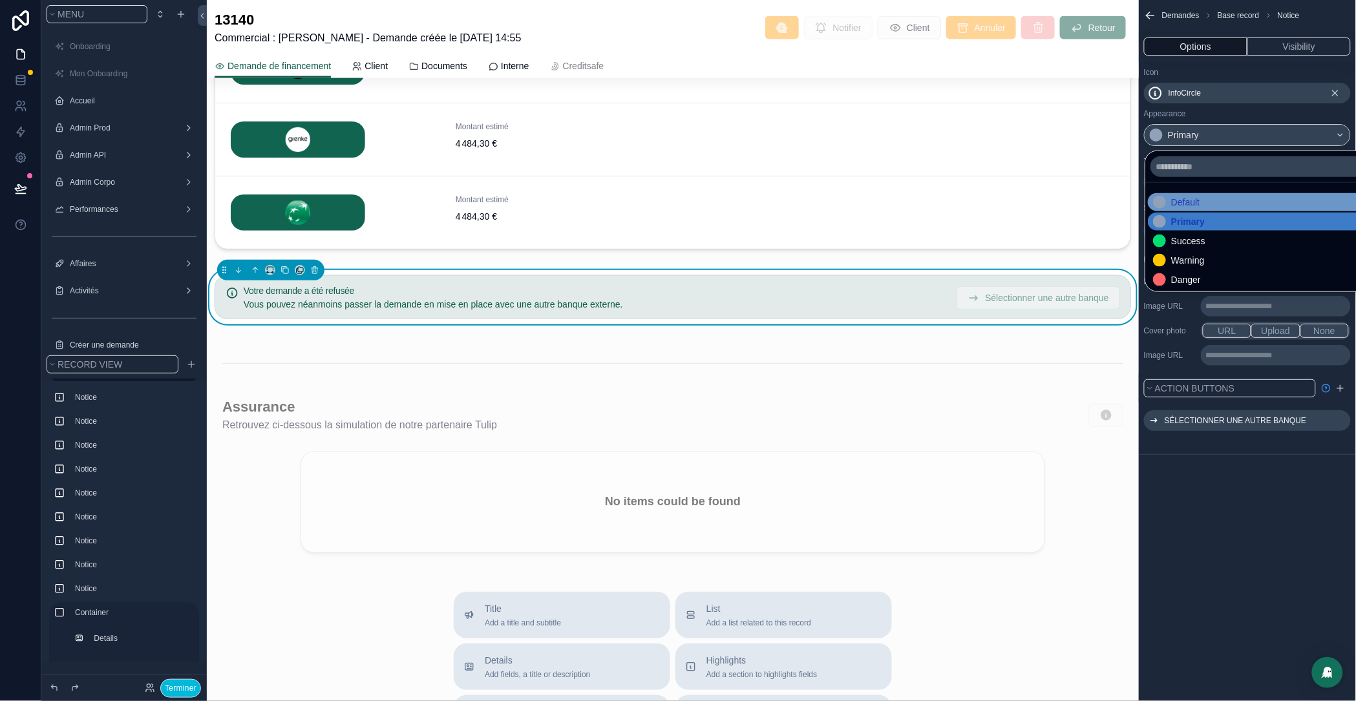
click at [1215, 200] on div "Default" at bounding box center [1263, 202] width 220 height 13
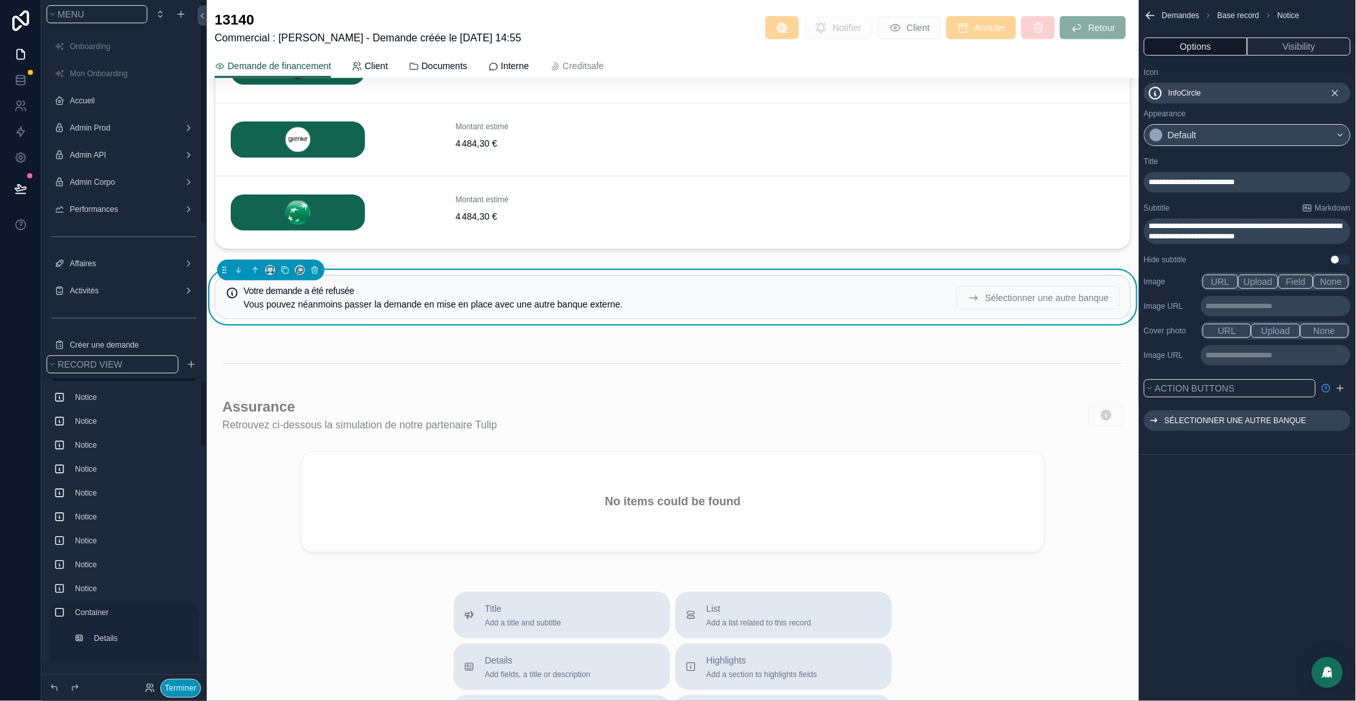
click at [178, 659] on button "Terminer" at bounding box center [180, 689] width 41 height 19
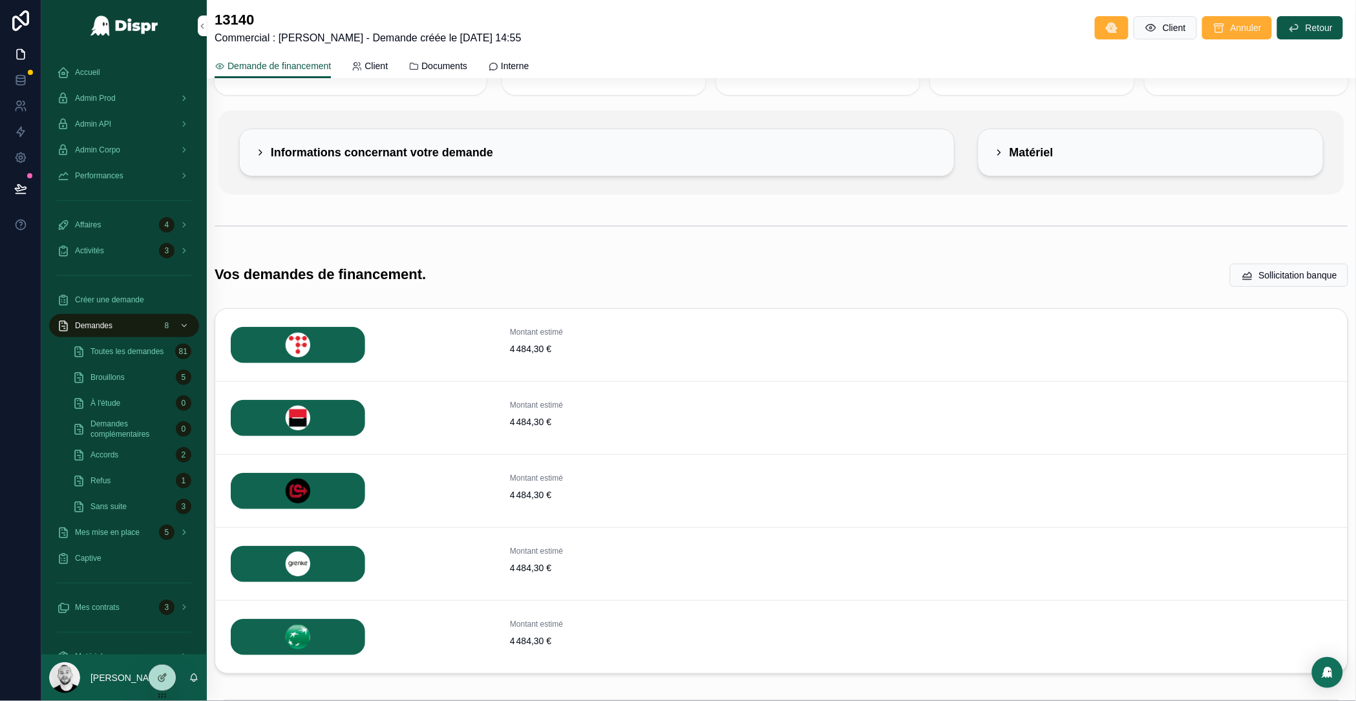
scroll to position [199, 0]
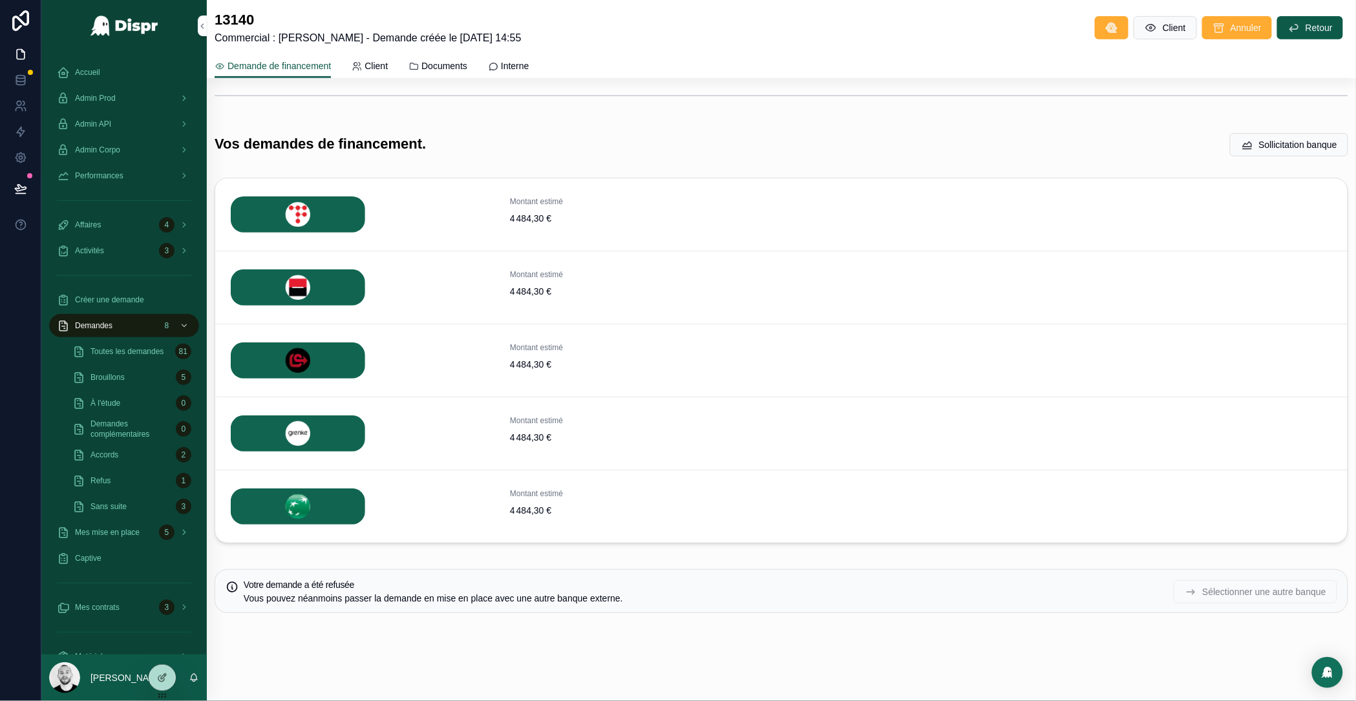
click at [350, 581] on h5 "Votre demande a été refusée" at bounding box center [704, 585] width 920 height 9
click at [161, 659] on div at bounding box center [162, 678] width 26 height 25
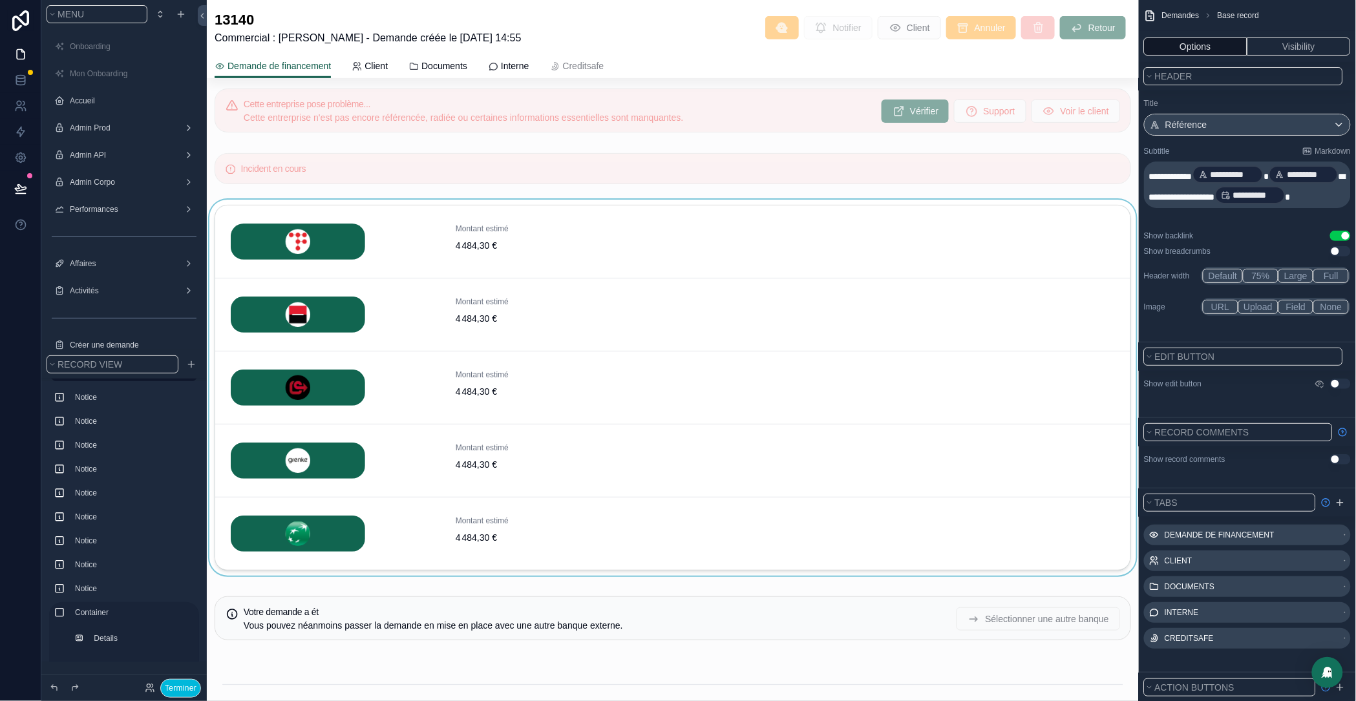
scroll to position [2205, 0]
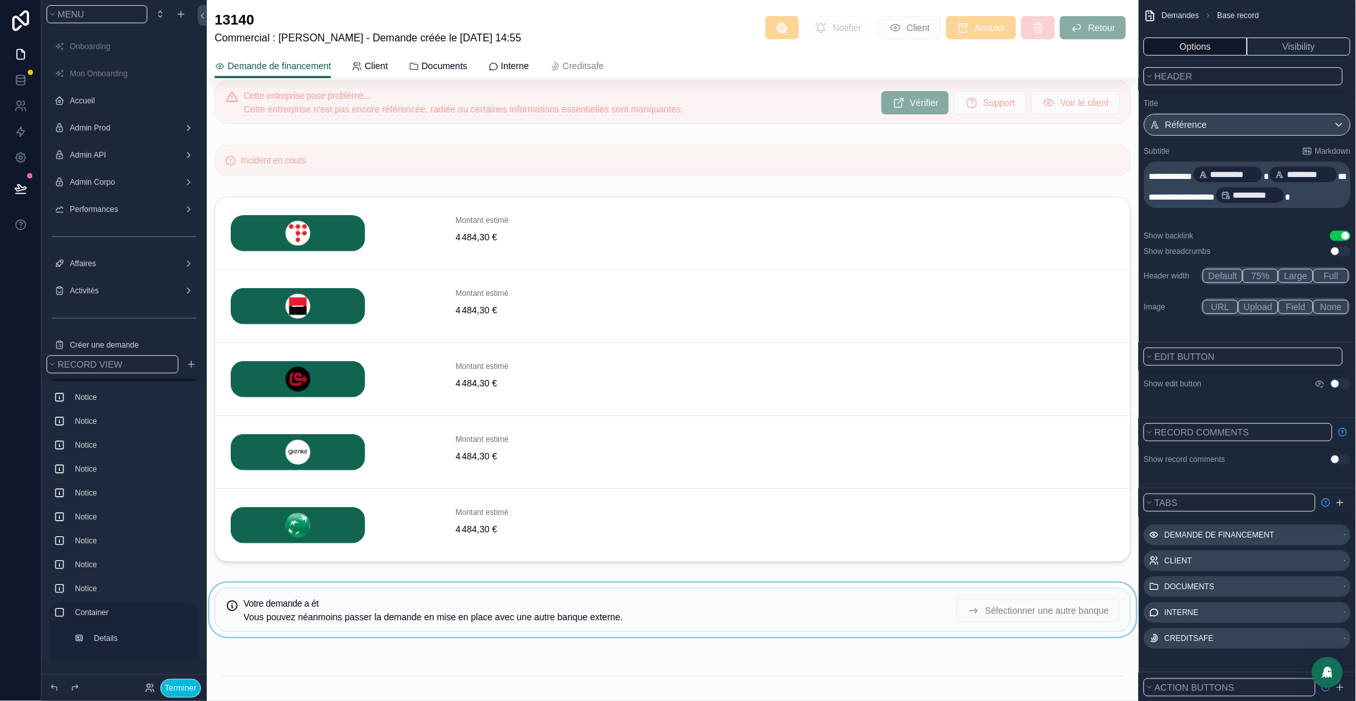
click at [253, 637] on div "scrollable content" at bounding box center [673, 610] width 932 height 54
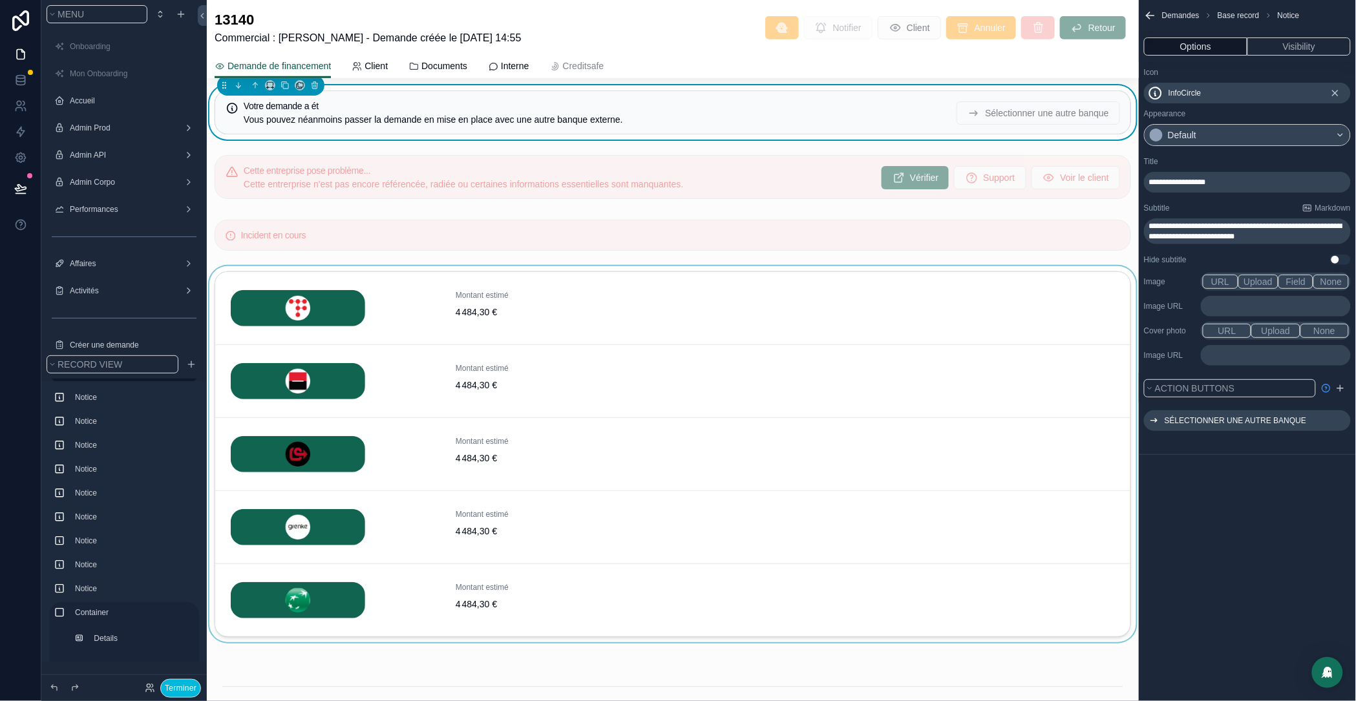
scroll to position [2006, 0]
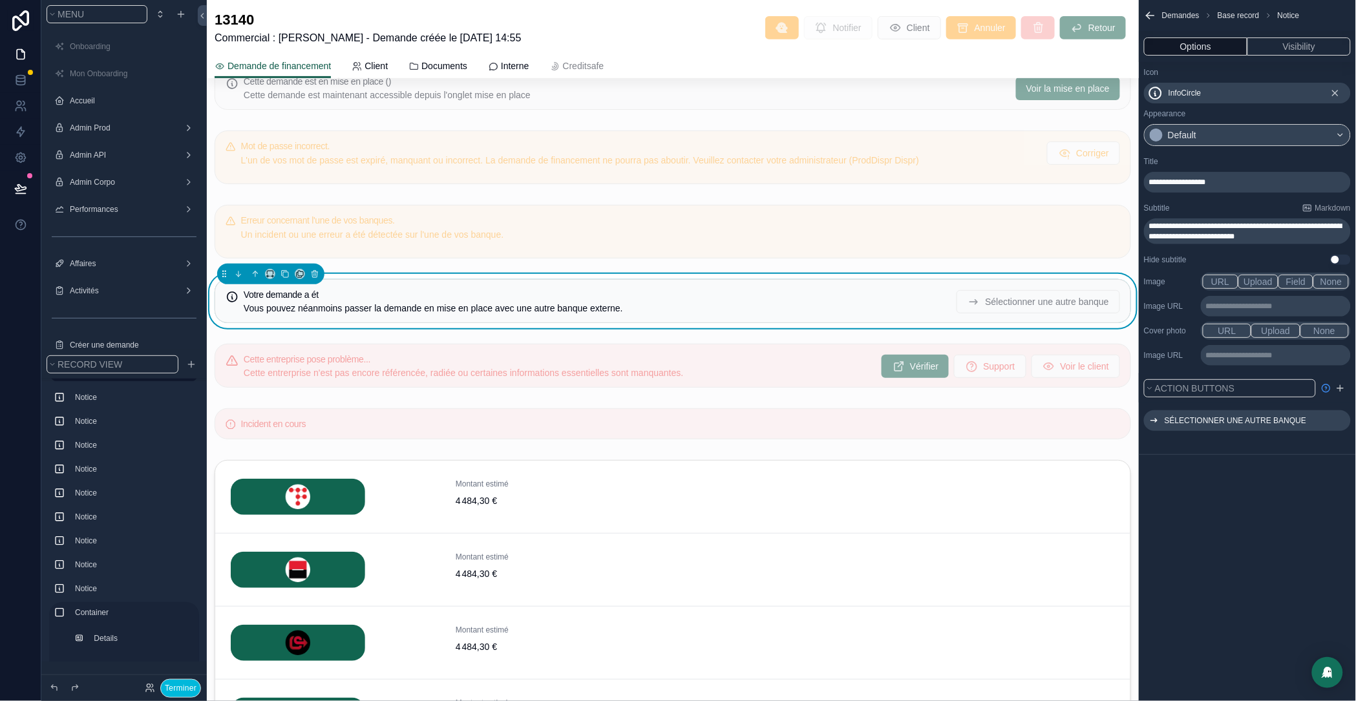
click at [411, 317] on div "Votre demande a ét Vous pouvez néanmoins passer la demande en mise en place ave…" at bounding box center [673, 301] width 917 height 44
click at [1251, 185] on p "**********" at bounding box center [1249, 182] width 199 height 10
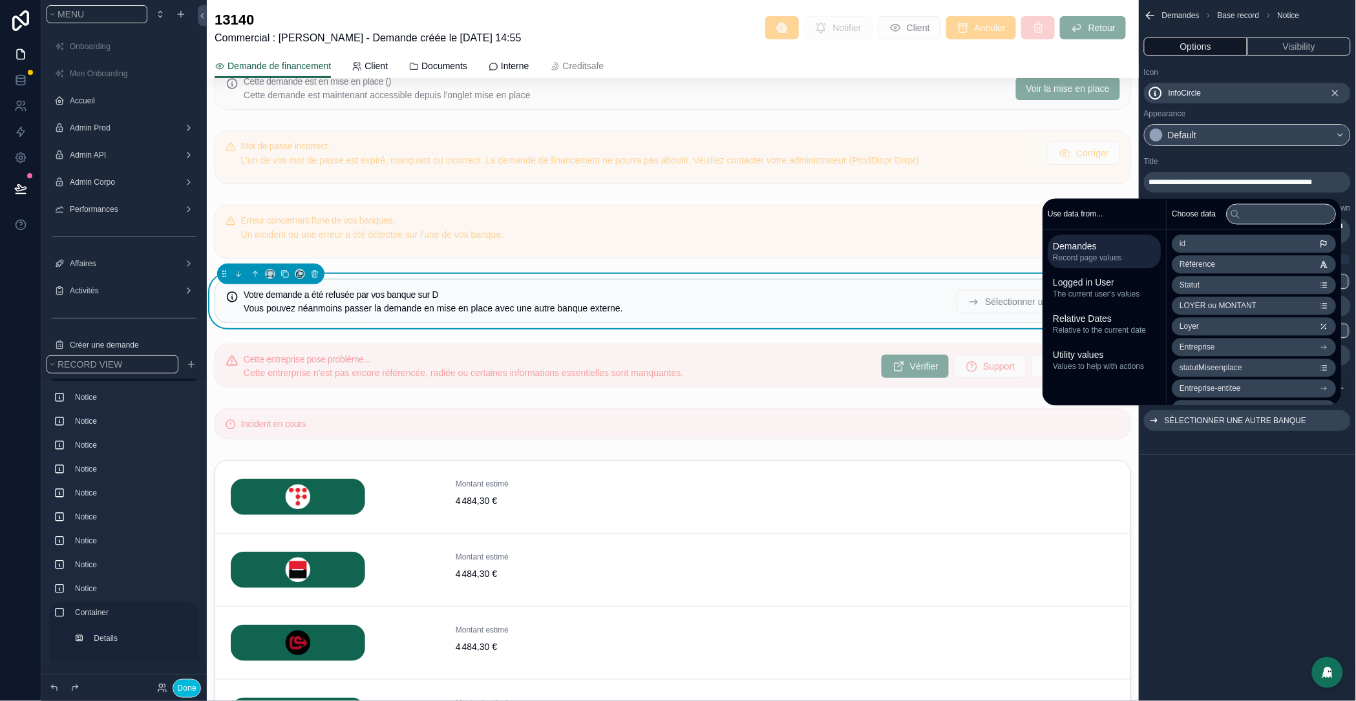
scroll to position [0, 0]
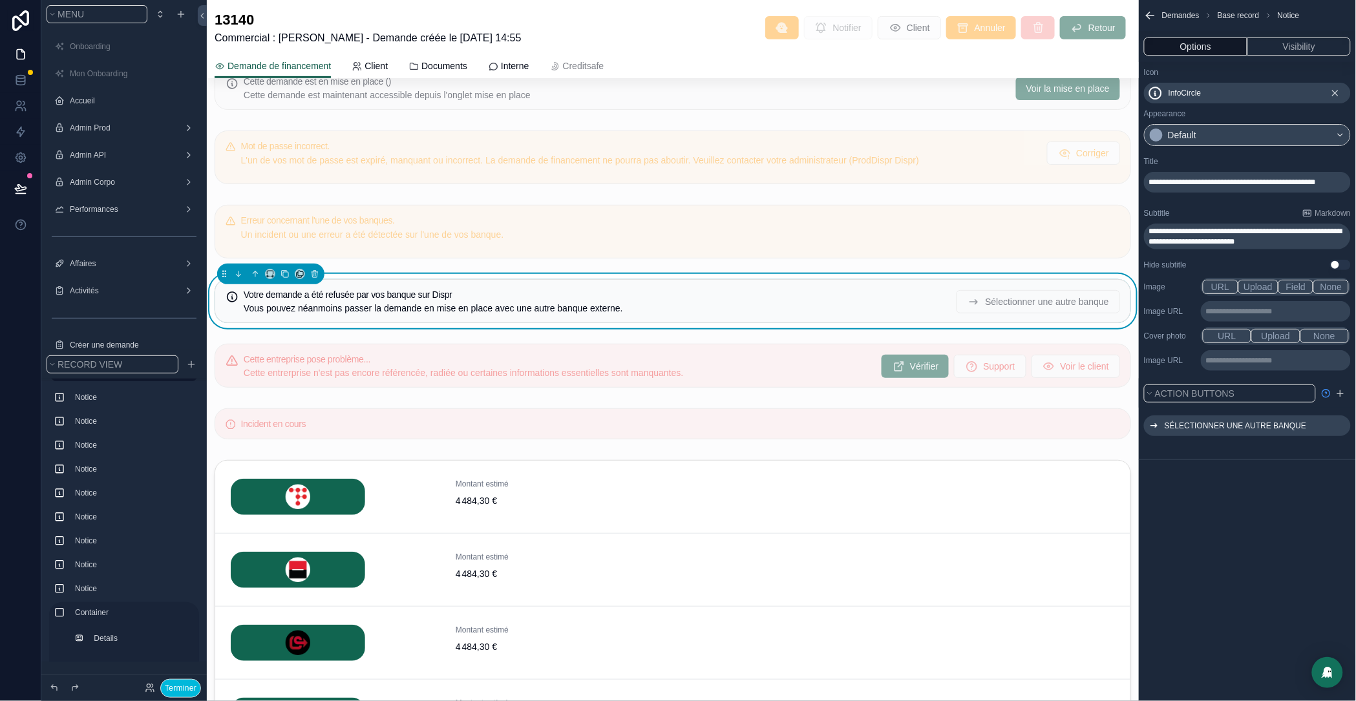
click at [1194, 159] on div "Title" at bounding box center [1247, 161] width 207 height 10
click at [178, 659] on button "Terminer" at bounding box center [180, 689] width 41 height 19
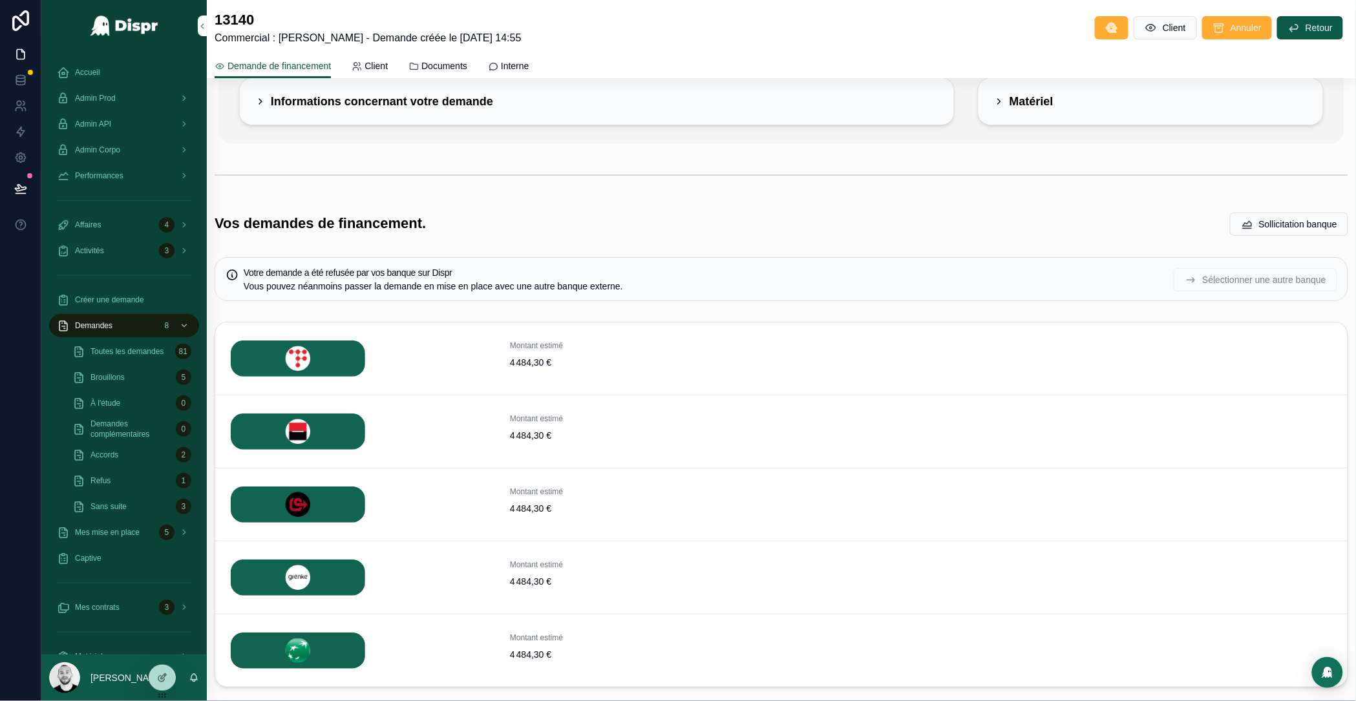
scroll to position [199, 0]
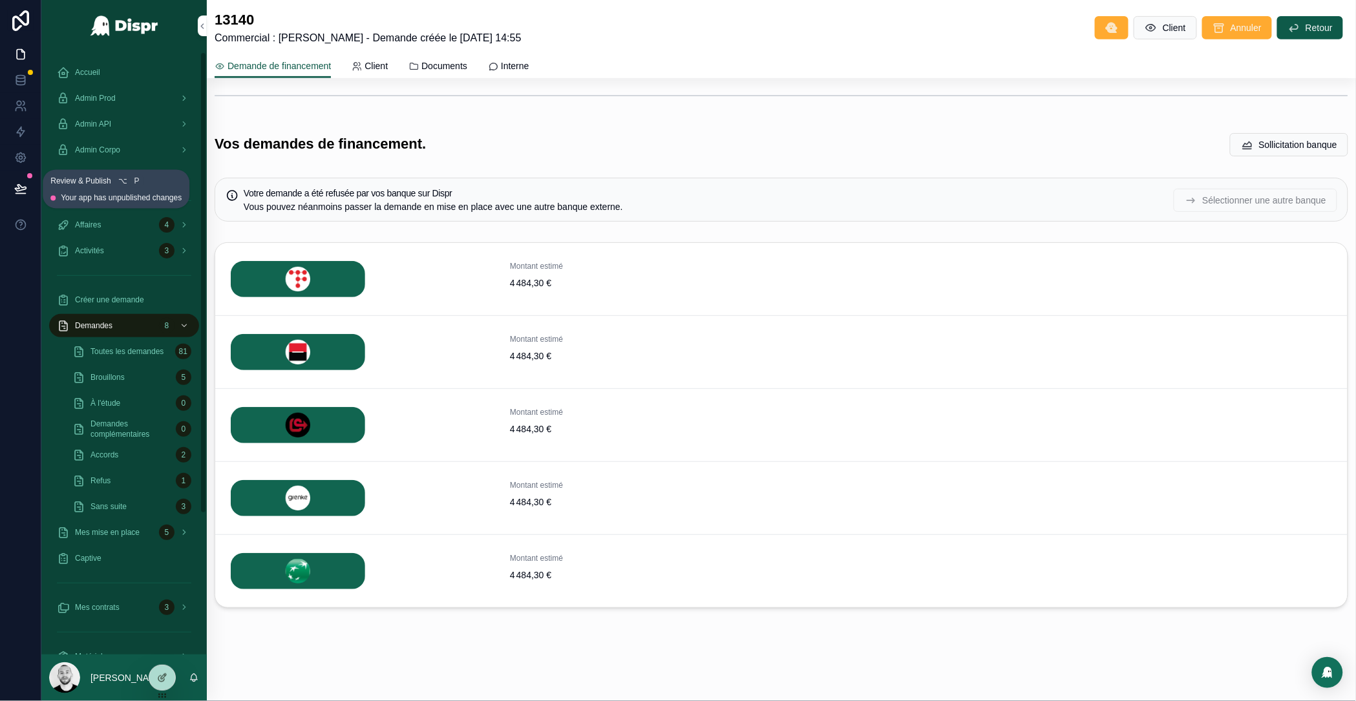
click at [15, 191] on icon at bounding box center [20, 188] width 13 height 13
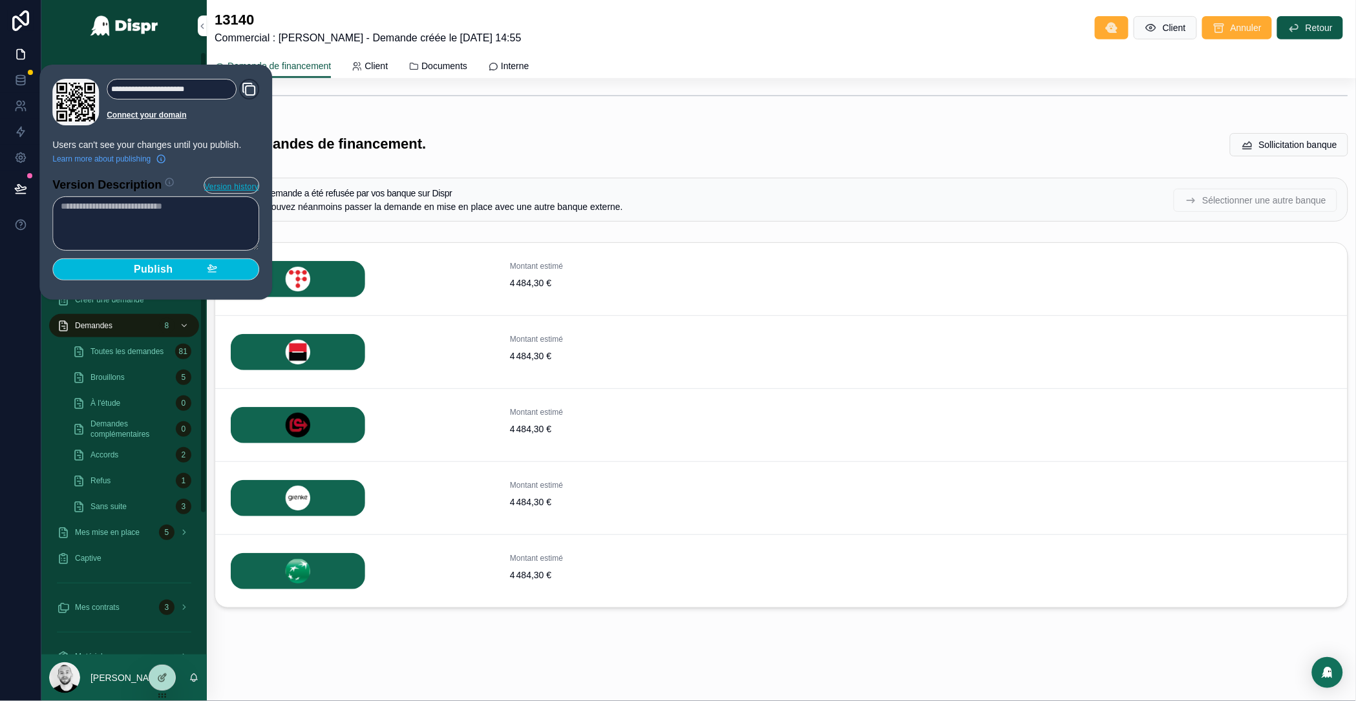
drag, startPoint x: 189, startPoint y: 264, endPoint x: 199, endPoint y: 266, distance: 9.8
click at [189, 265] on div "Publish" at bounding box center [155, 269] width 123 height 13
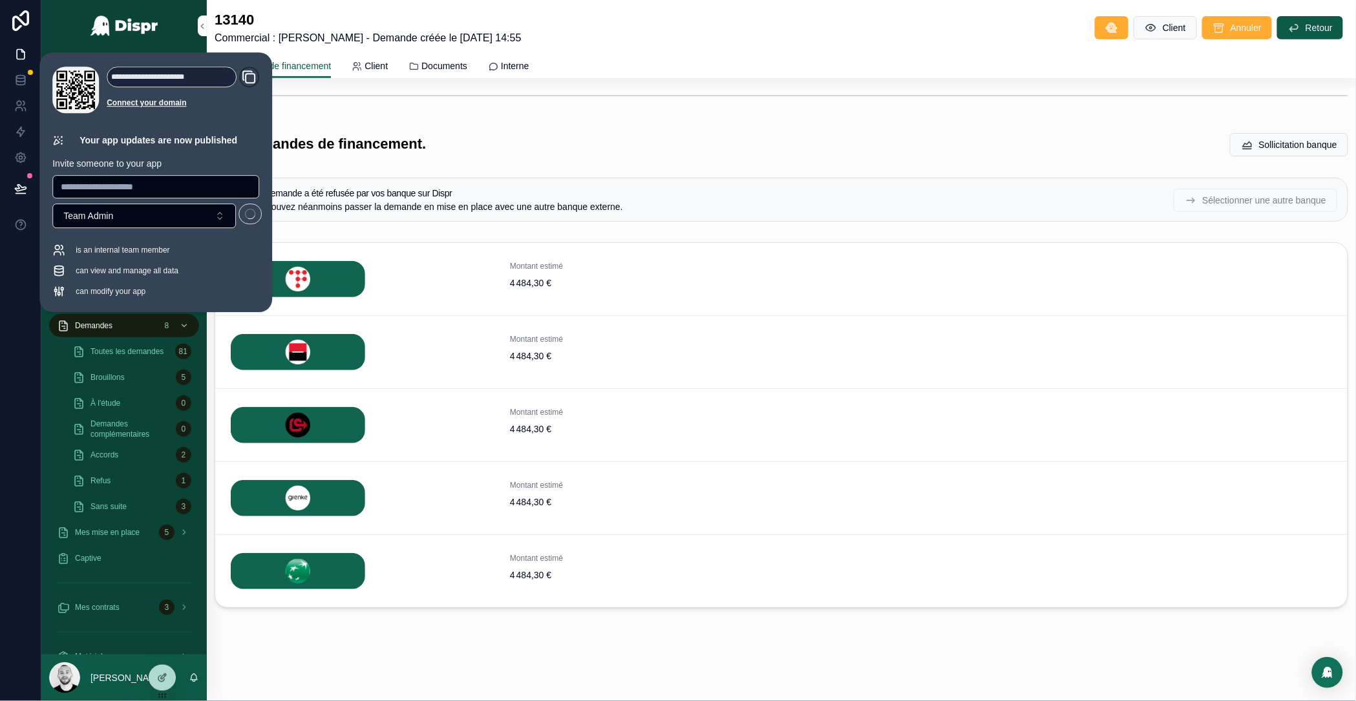
click at [720, 128] on div "Vos demandes de financement. Sollicitation banque" at bounding box center [782, 144] width 1150 height 35
